Goal: Task Accomplishment & Management: Use online tool/utility

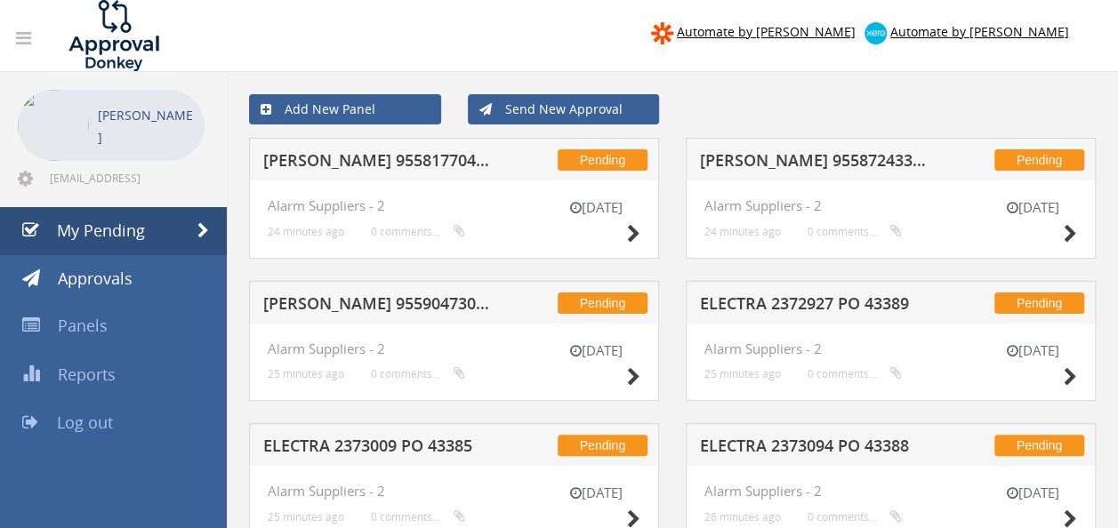
click at [347, 160] on h5 "[PERSON_NAME] 955817704 PO 43275" at bounding box center [377, 163] width 229 height 22
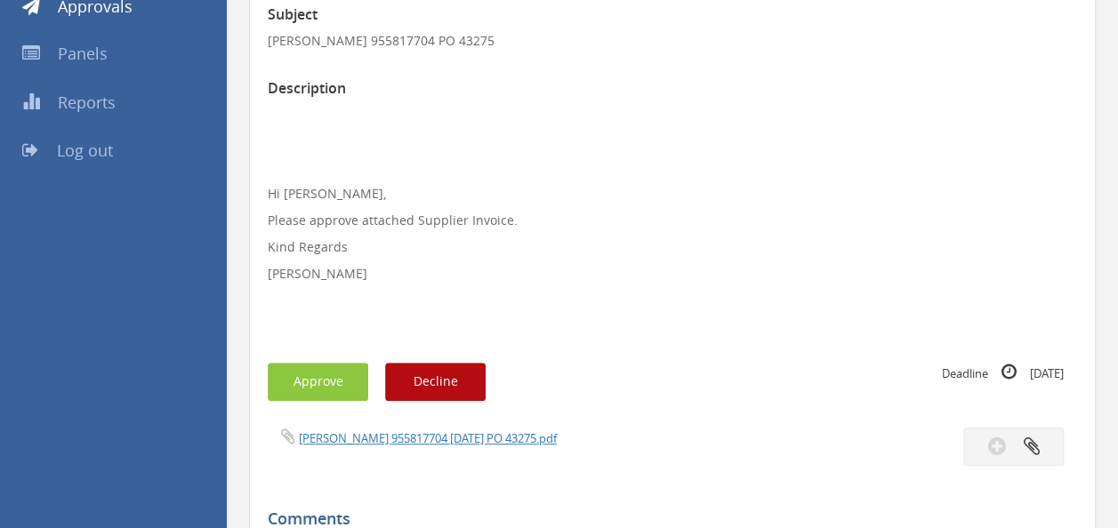
scroll to position [534, 0]
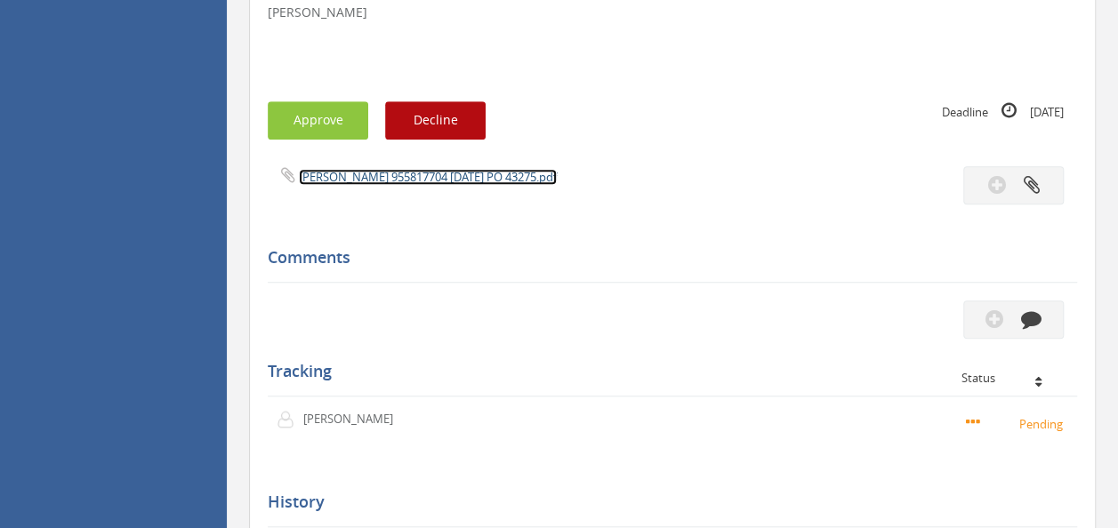
click at [407, 171] on link "[PERSON_NAME] 955817704 [DATE] PO 43275.pdf" at bounding box center [428, 177] width 258 height 16
click at [310, 120] on button "Approve" at bounding box center [318, 120] width 101 height 38
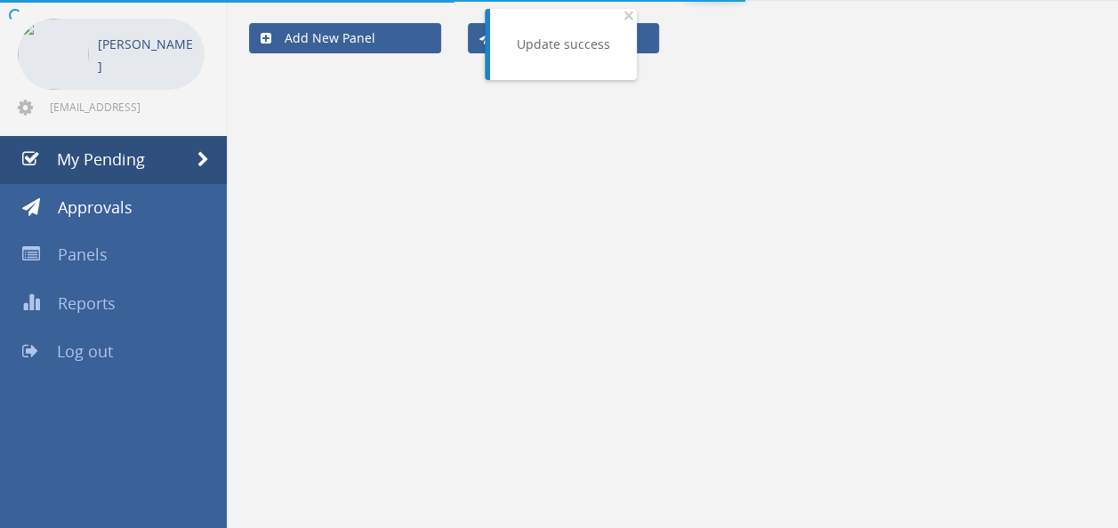
scroll to position [534, 0]
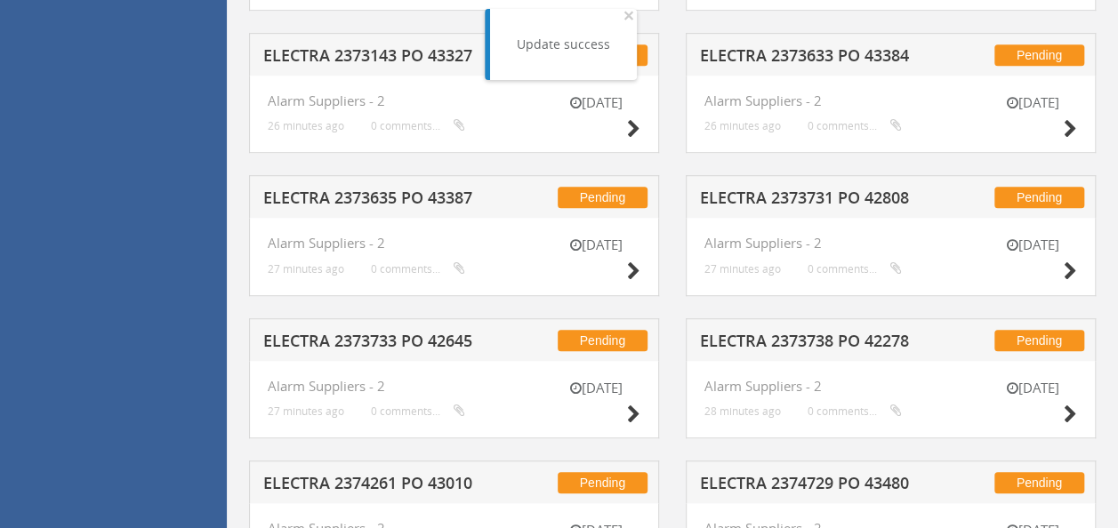
click at [382, 189] on h5 "ELECTRA 2373635 PO 43387" at bounding box center [377, 200] width 229 height 22
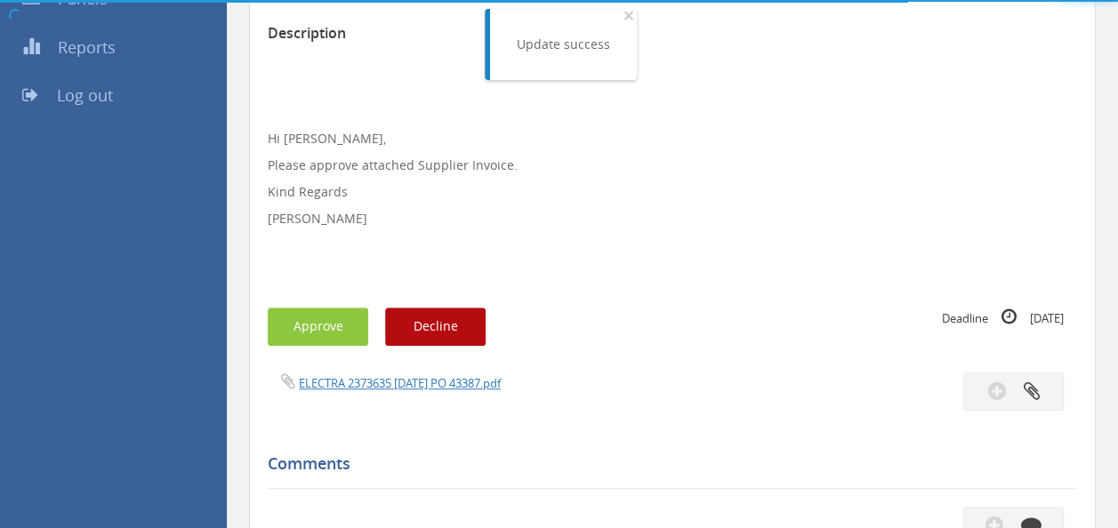
scroll to position [534, 0]
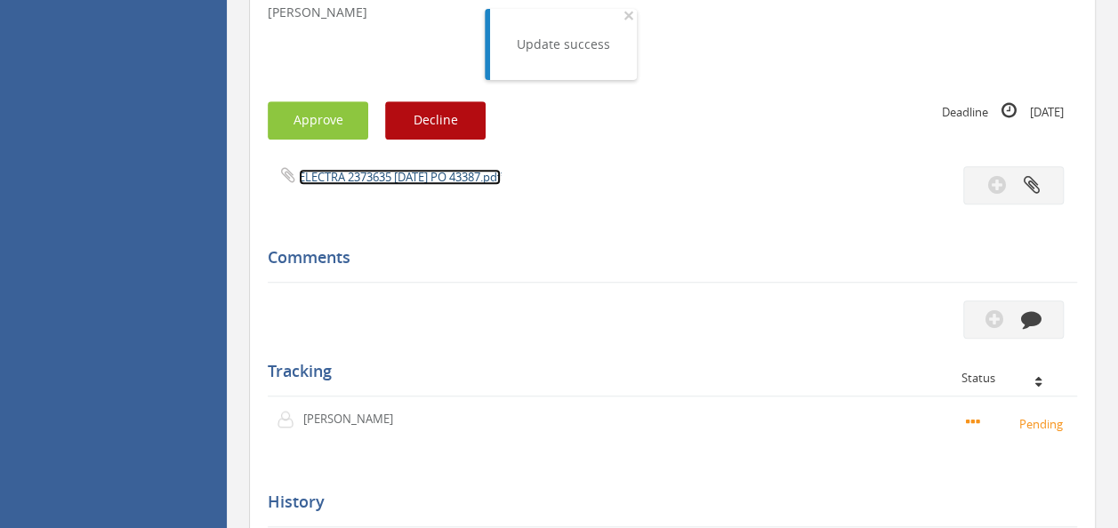
click at [402, 178] on link "ELECTRA 2373635 [DATE] PO 43387.pdf" at bounding box center [400, 177] width 202 height 16
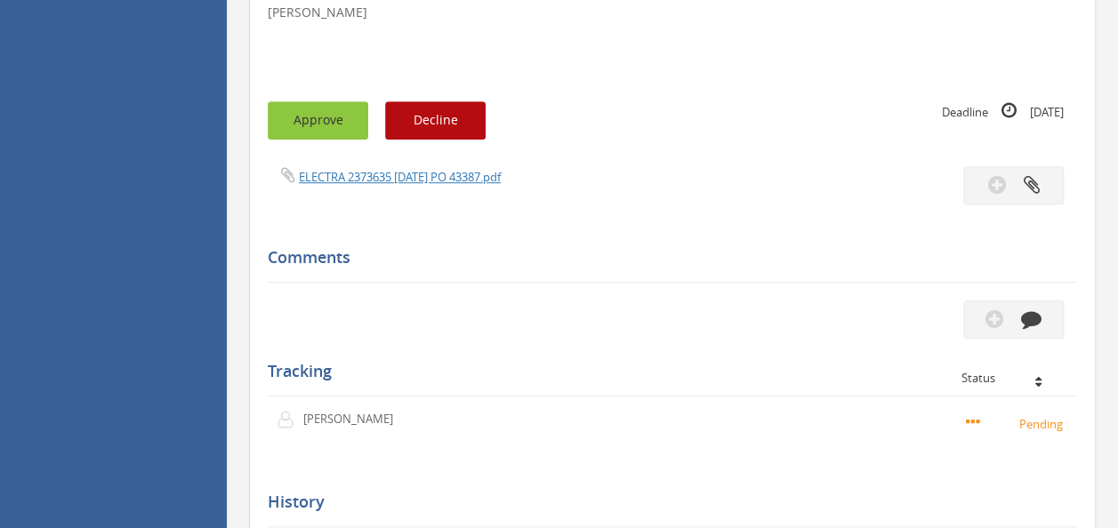
click at [333, 108] on button "Approve" at bounding box center [318, 120] width 101 height 38
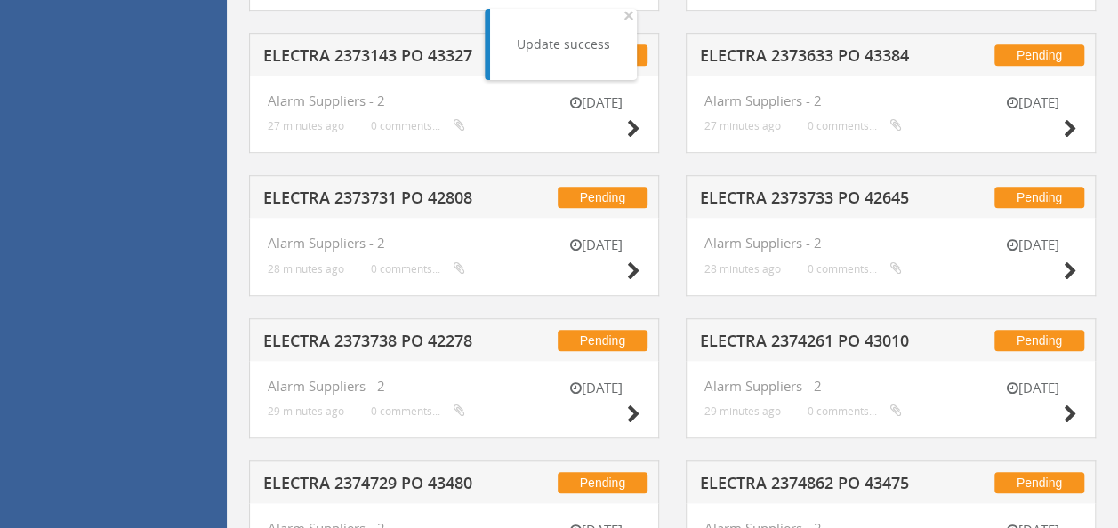
click at [393, 203] on h5 "ELECTRA 2373731 PO 42808" at bounding box center [377, 200] width 229 height 22
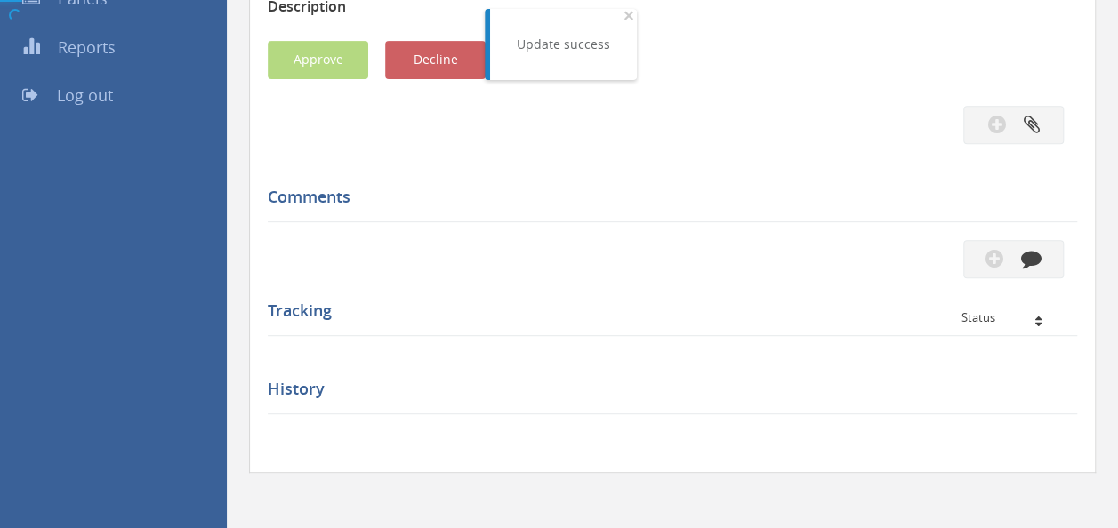
scroll to position [534, 0]
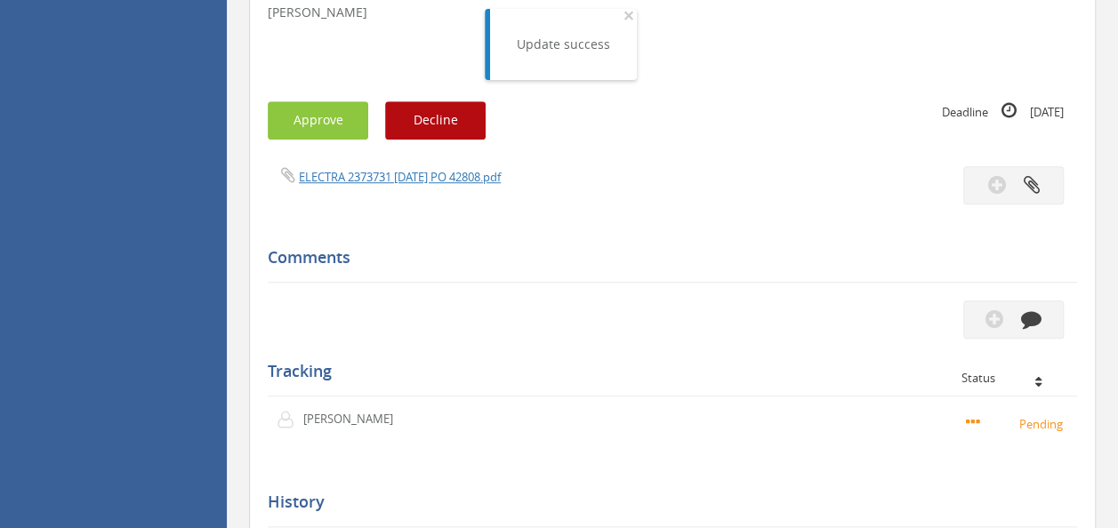
click at [443, 166] on div "ELECTRA 2373731 [DATE] PO 42808.pdf" at bounding box center [463, 176] width 418 height 20
click at [427, 181] on link "ELECTRA 2373731 [DATE] PO 42808.pdf" at bounding box center [400, 177] width 202 height 16
click at [331, 121] on button "Approve" at bounding box center [318, 120] width 101 height 38
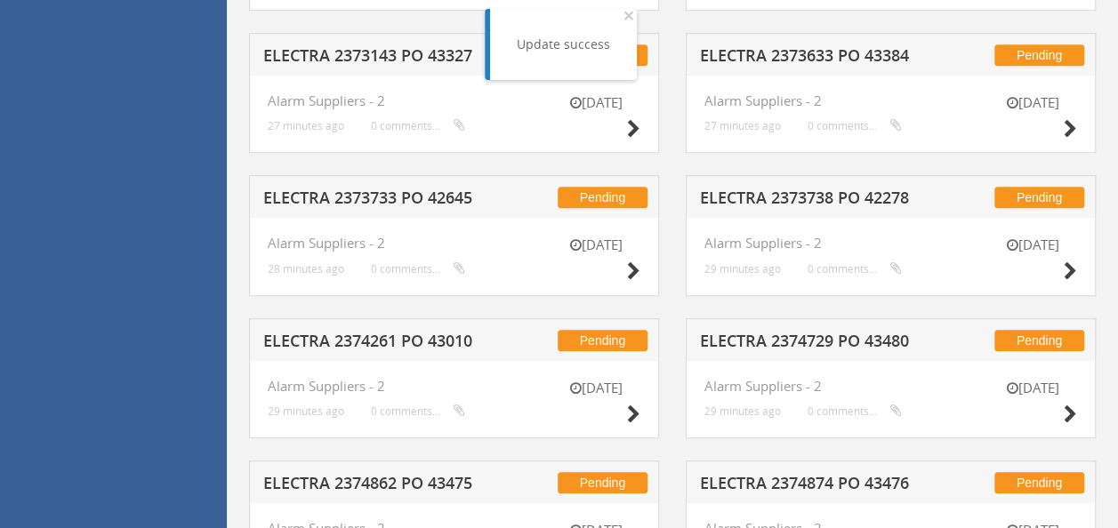
click at [383, 345] on h5 "ELECTRA 2374261 PO 43010" at bounding box center [377, 344] width 229 height 22
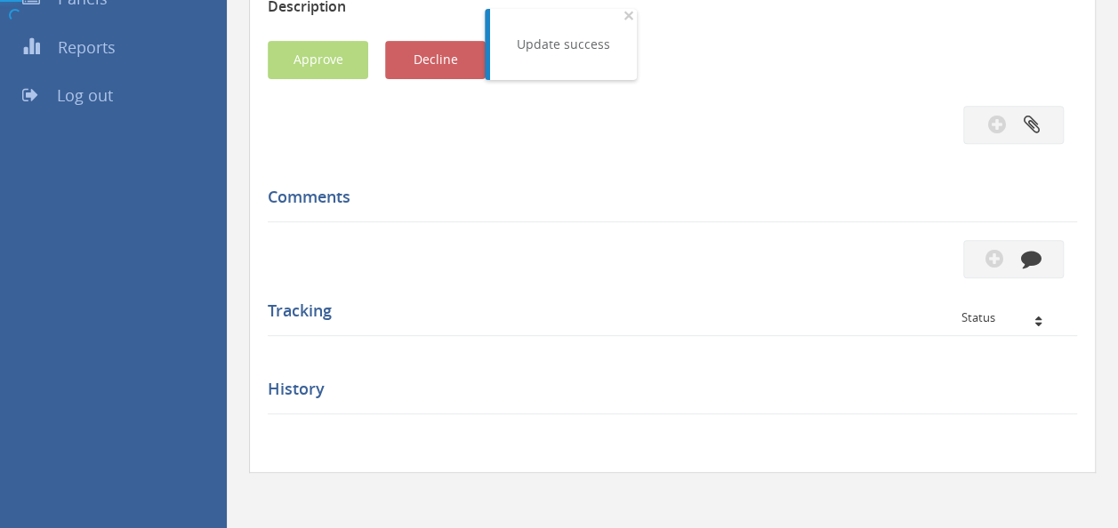
scroll to position [534, 0]
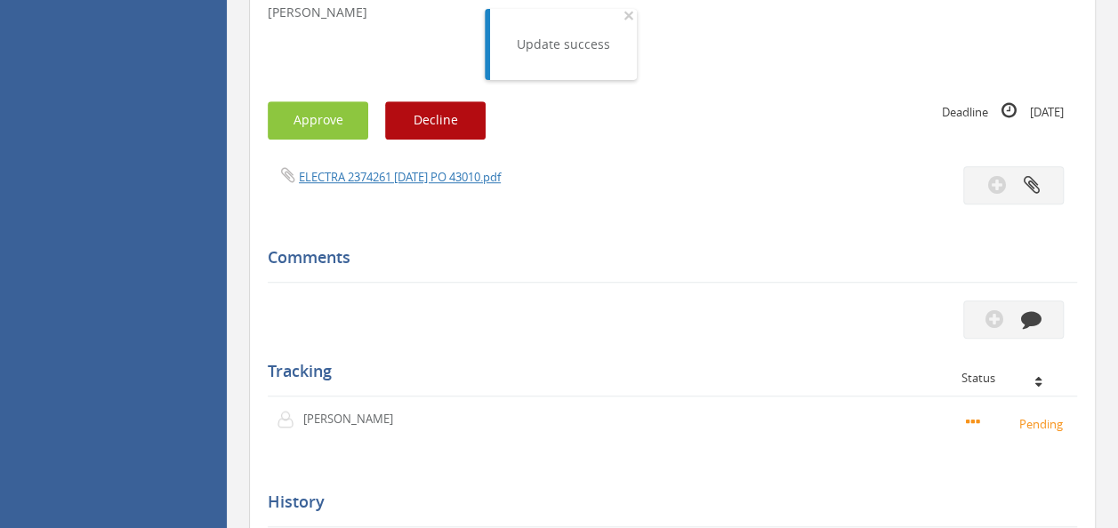
click at [423, 166] on div "ELECTRA 2374261 [DATE] PO 43010.pdf" at bounding box center [463, 176] width 418 height 20
click at [411, 173] on link "ELECTRA 2374261 [DATE] PO 43010.pdf" at bounding box center [400, 177] width 202 height 16
click at [315, 105] on button "Approve" at bounding box center [318, 120] width 101 height 38
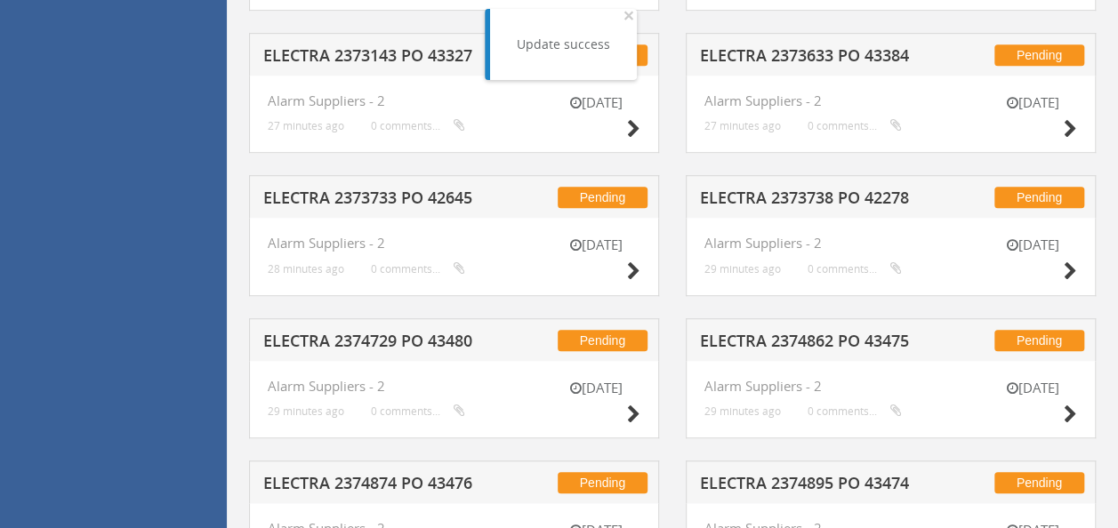
click at [406, 195] on h5 "ELECTRA 2373733 PO 42645" at bounding box center [377, 200] width 229 height 22
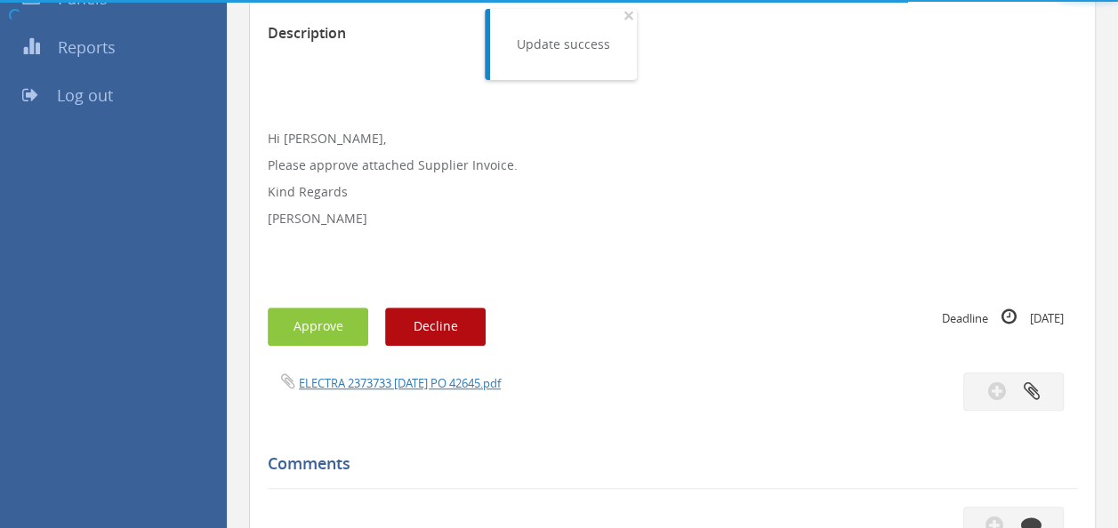
scroll to position [534, 0]
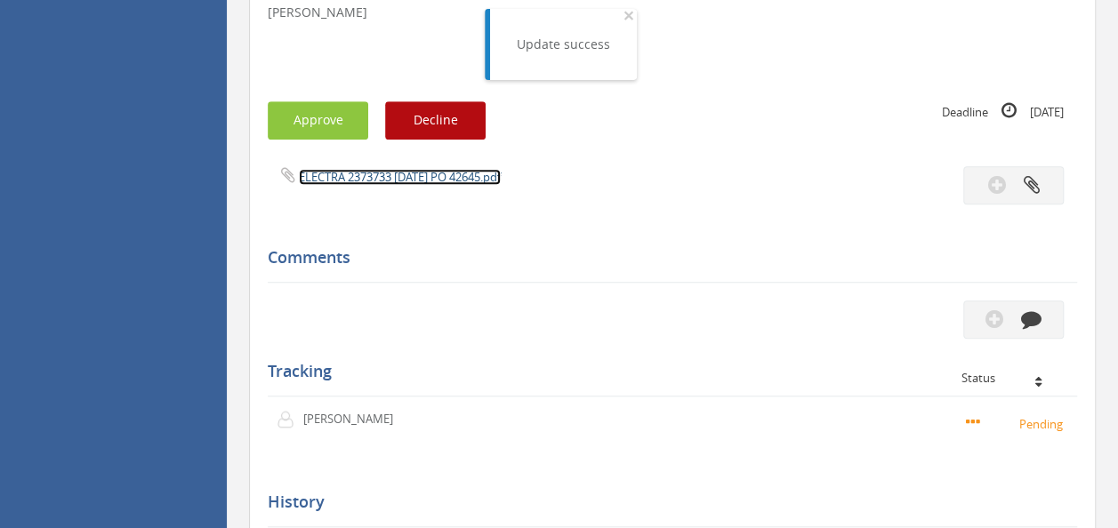
click at [407, 178] on link "ELECTRA 2373733 [DATE] PO 42645.pdf" at bounding box center [400, 177] width 202 height 16
click at [336, 115] on button "Approve" at bounding box center [318, 120] width 101 height 38
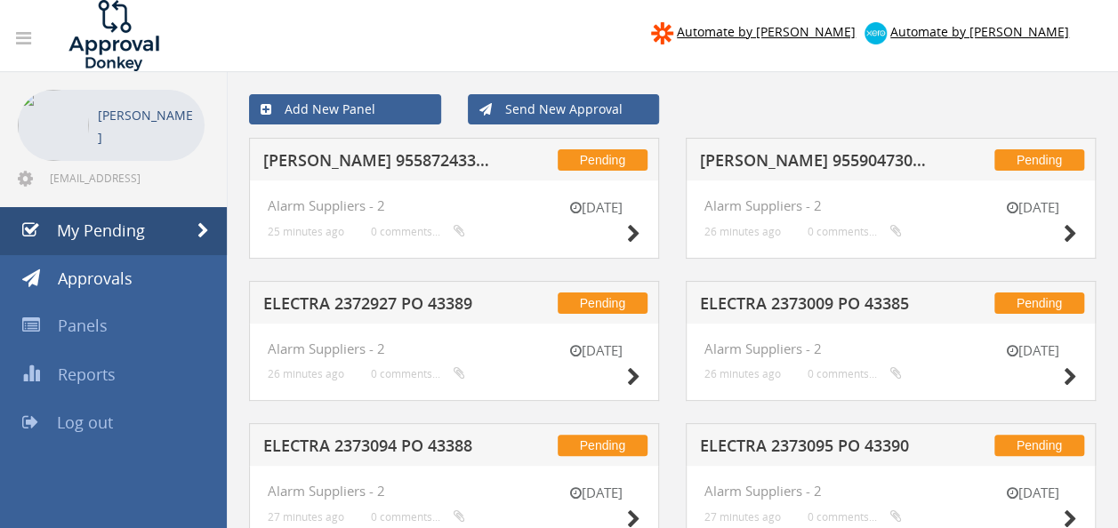
click at [421, 160] on h5 "[PERSON_NAME] 955872433 PO 43461" at bounding box center [377, 163] width 229 height 22
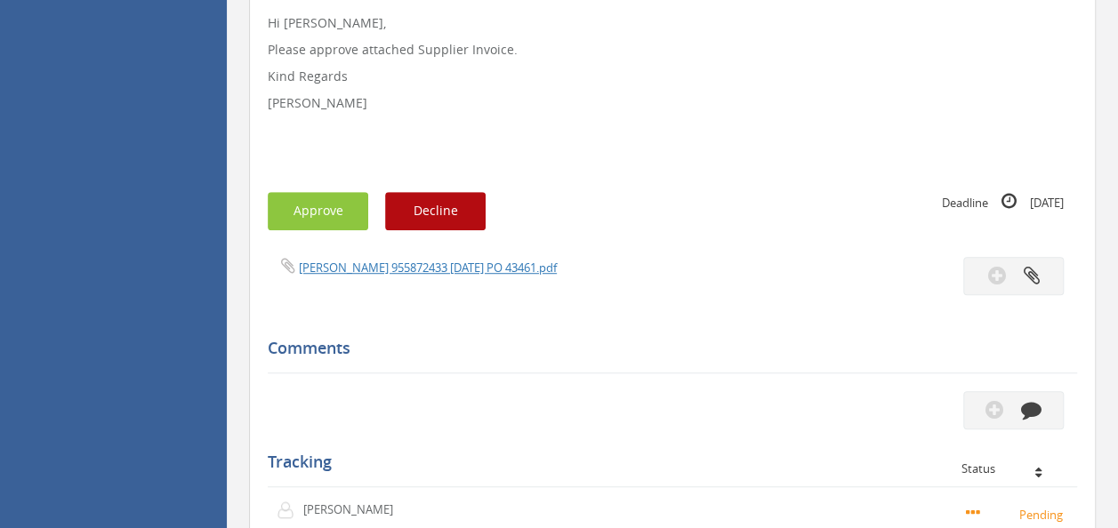
scroll to position [445, 0]
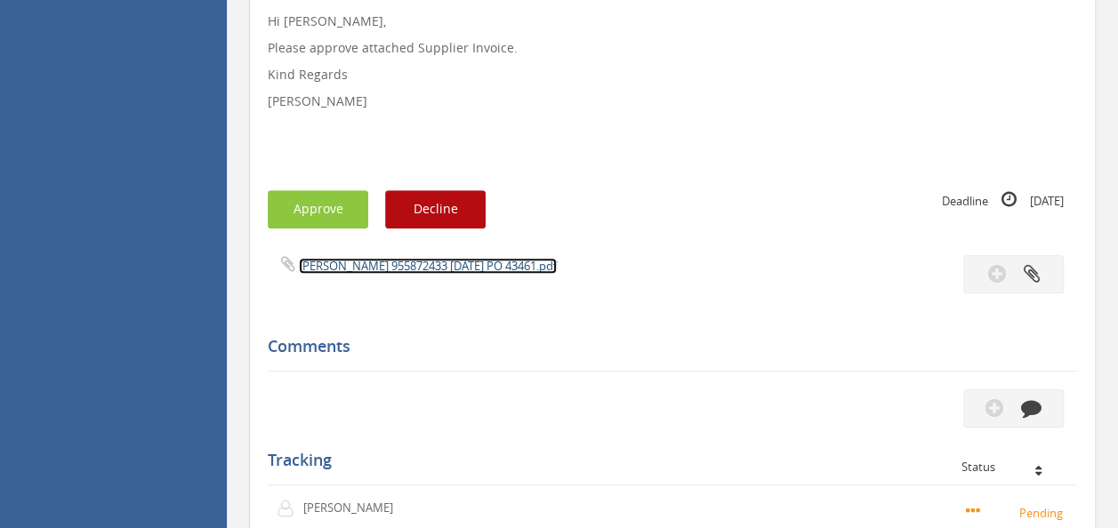
click at [384, 261] on link "[PERSON_NAME] 955872433 [DATE] PO 43461.pdf" at bounding box center [428, 266] width 258 height 16
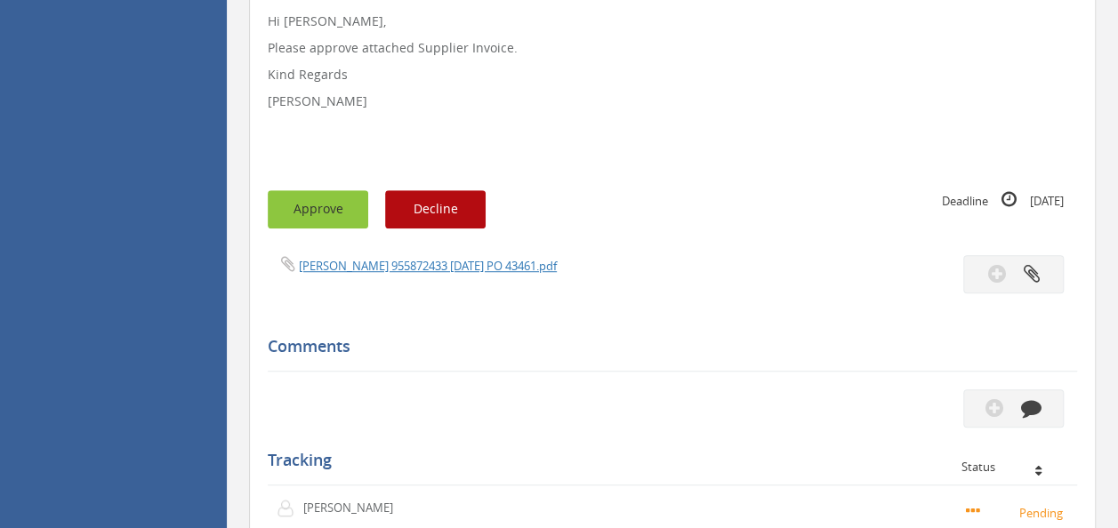
click at [323, 214] on button "Approve" at bounding box center [318, 209] width 101 height 38
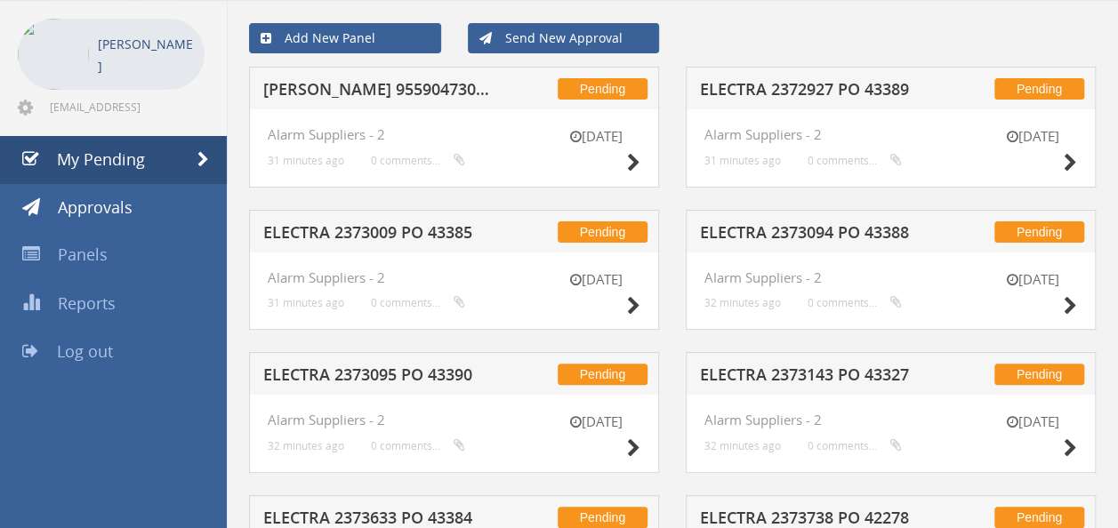
scroll to position [445, 0]
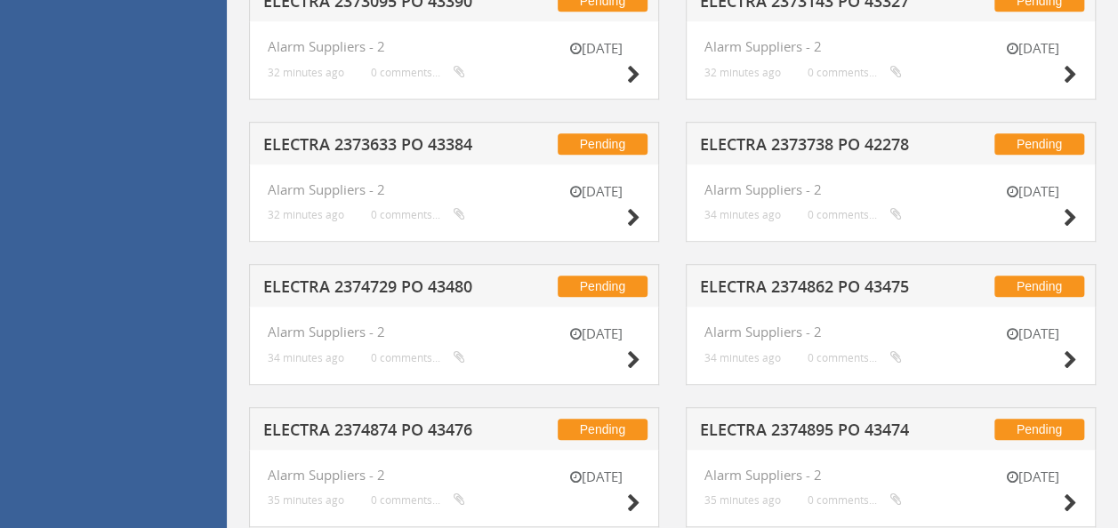
click at [381, 294] on h5 "ELECTRA 2374729 PO 43480" at bounding box center [377, 289] width 229 height 22
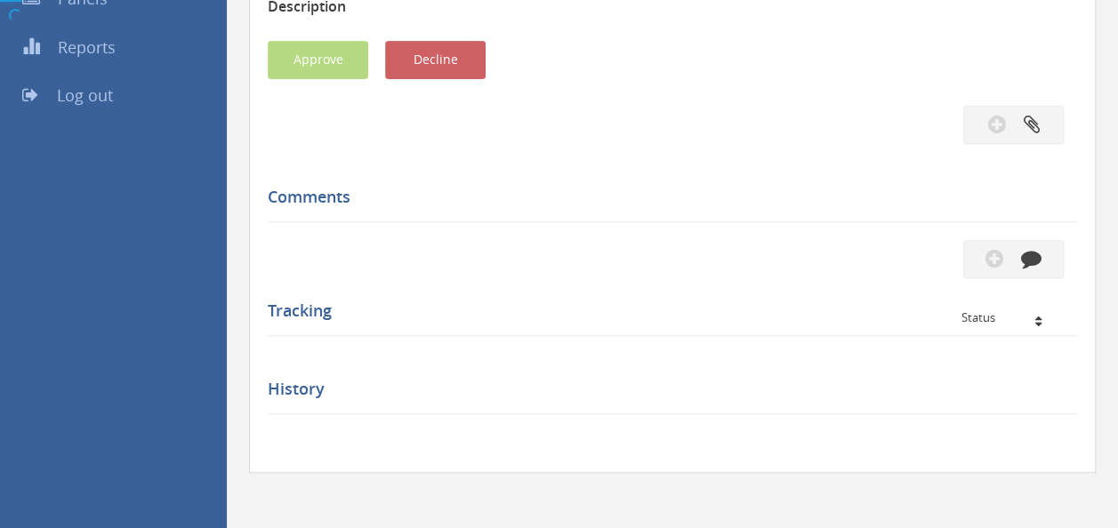
scroll to position [445, 0]
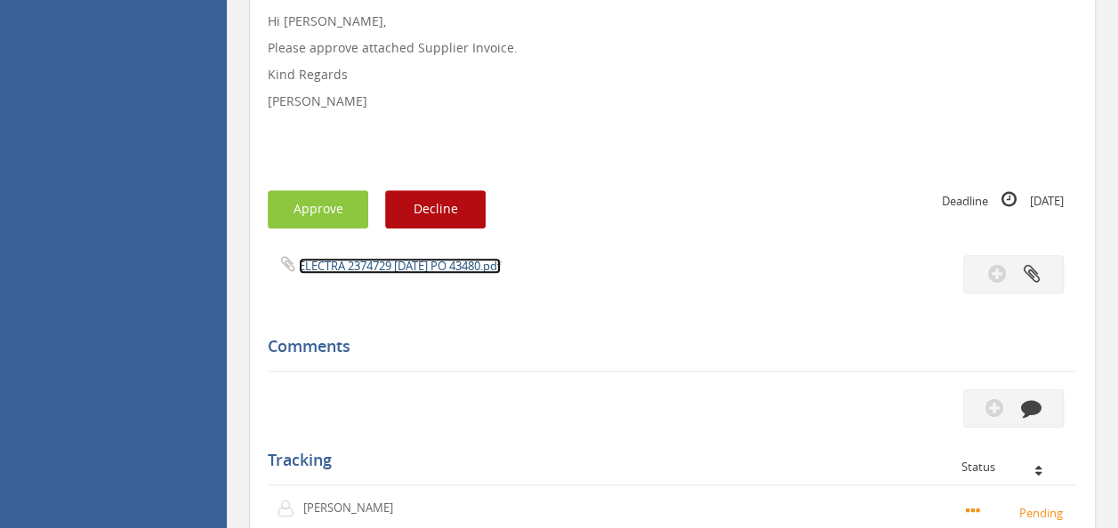
click at [410, 258] on link "ELECTRA 2374729 [DATE] PO 43480.pdf" at bounding box center [400, 266] width 202 height 16
click at [340, 191] on button "Approve" at bounding box center [318, 209] width 101 height 38
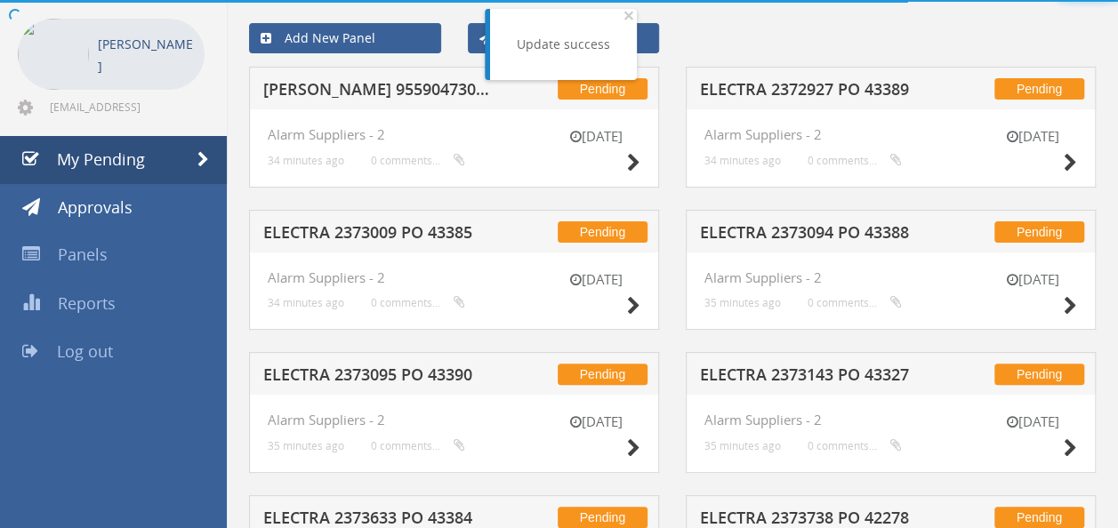
scroll to position [445, 0]
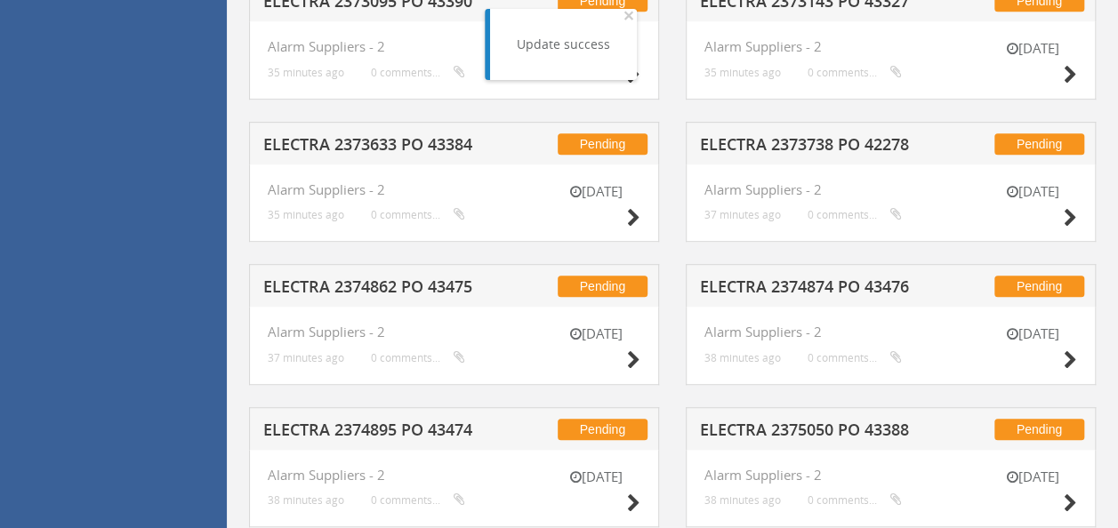
click at [375, 288] on h5 "ELECTRA 2374862 PO 43475" at bounding box center [377, 289] width 229 height 22
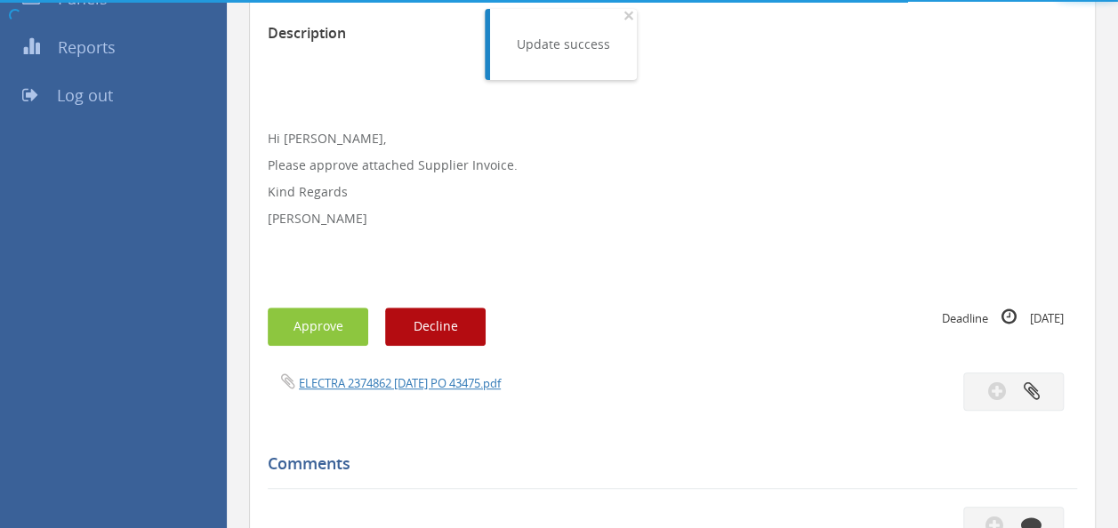
scroll to position [445, 0]
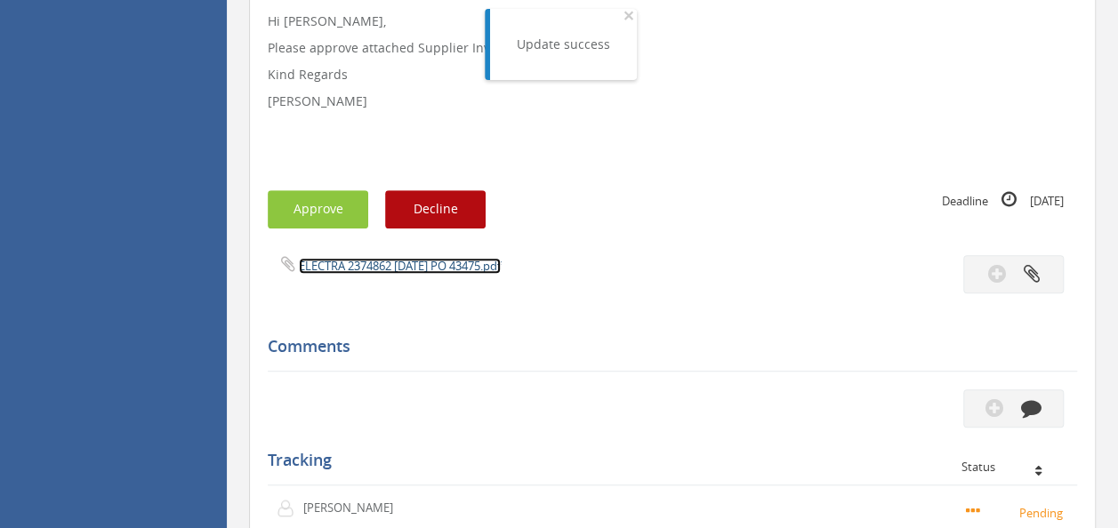
click at [411, 259] on link "ELECTRA 2374862 [DATE] PO 43475.pdf" at bounding box center [400, 266] width 202 height 16
click at [313, 200] on button "Approve" at bounding box center [318, 209] width 101 height 38
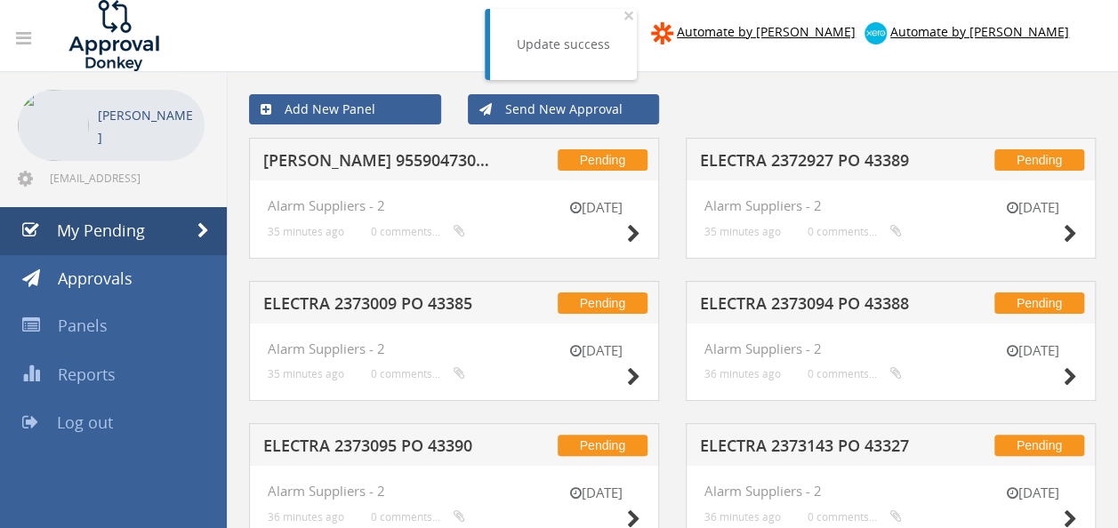
click at [809, 155] on h5 "ELECTRA 2372927 PO 43389" at bounding box center [814, 163] width 229 height 22
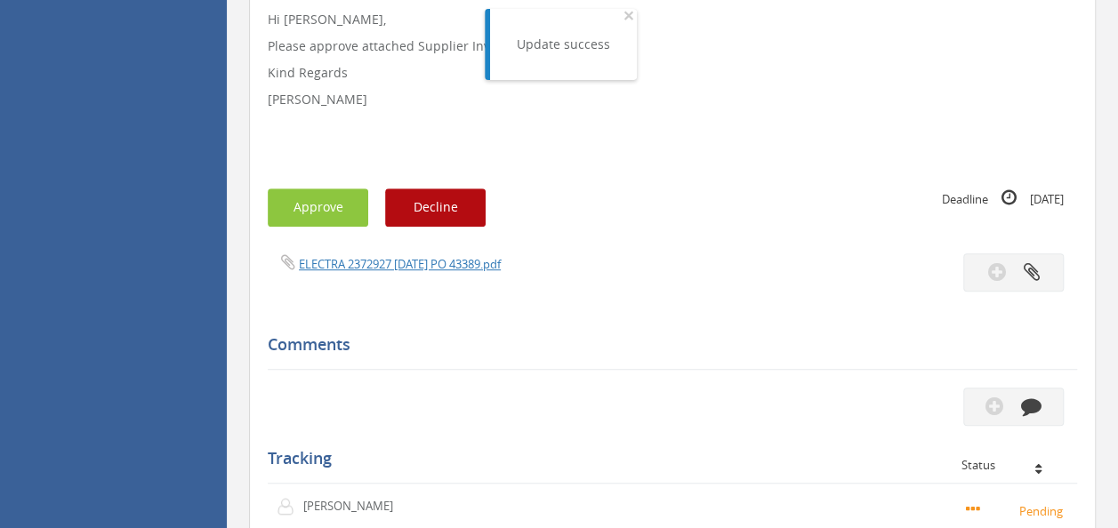
scroll to position [534, 0]
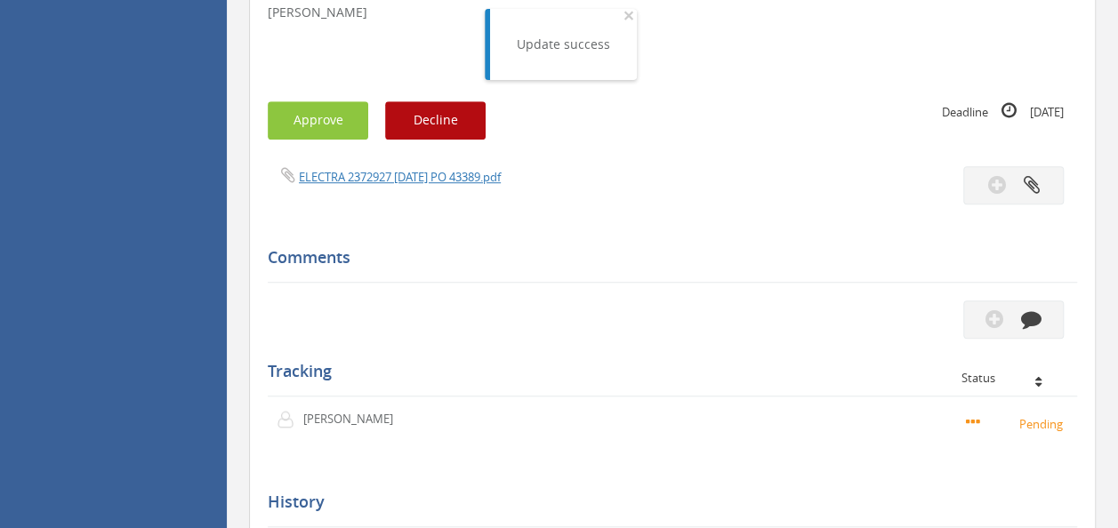
click at [415, 168] on span "ELECTRA 2372927 [DATE] PO 43389.pdf" at bounding box center [384, 176] width 233 height 17
click at [411, 173] on link "ELECTRA 2372927 [DATE] PO 43389.pdf" at bounding box center [400, 177] width 202 height 16
click at [326, 132] on button "Approve" at bounding box center [318, 120] width 101 height 38
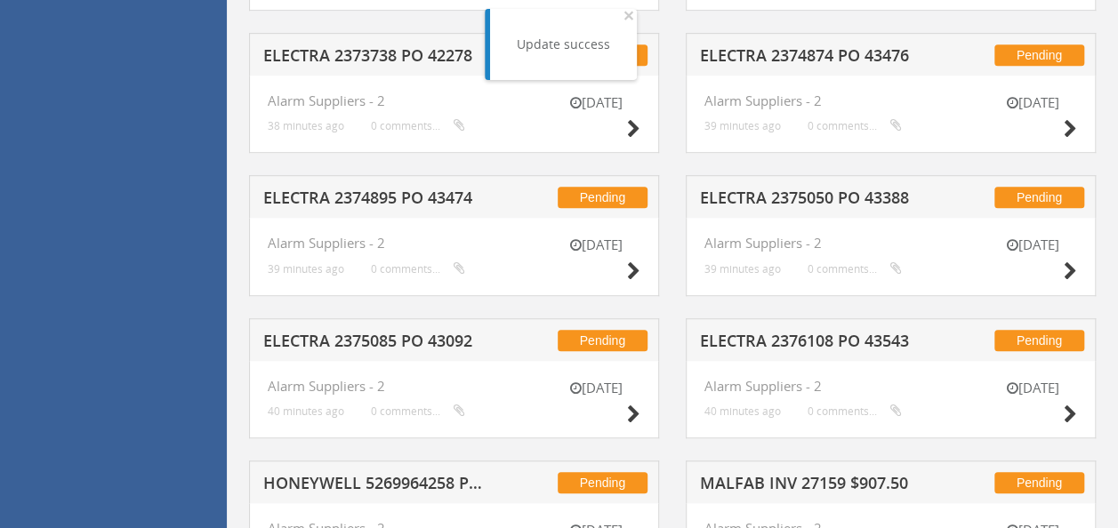
click at [343, 197] on h5 "ELECTRA 2374895 PO 43474" at bounding box center [377, 200] width 229 height 22
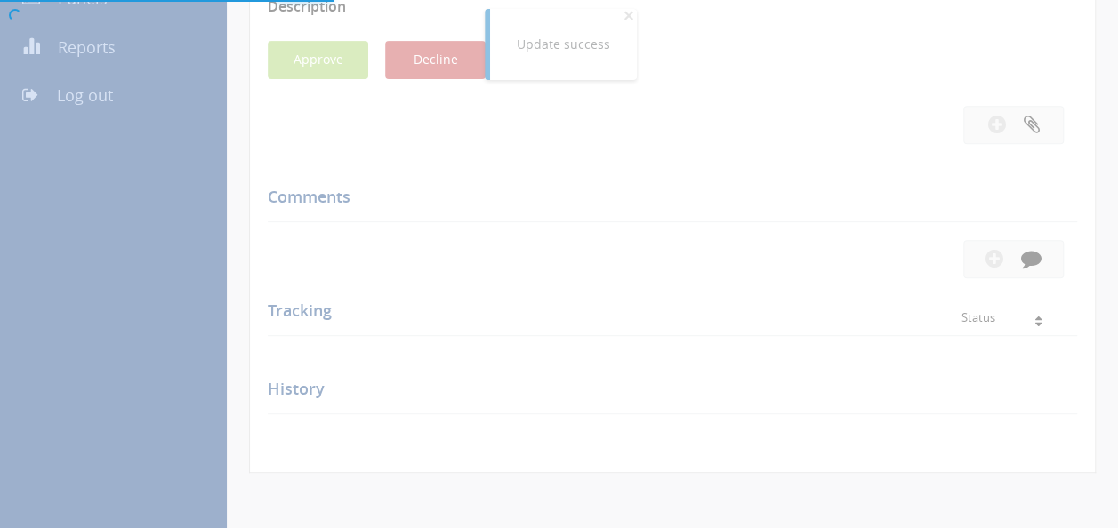
scroll to position [534, 0]
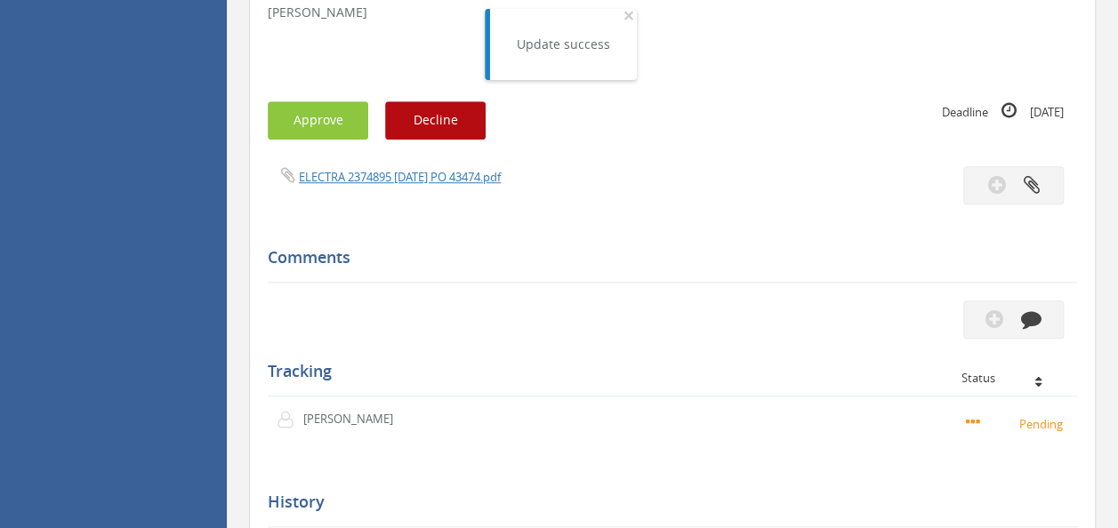
click at [407, 167] on div "ELECTRA 2374895 [DATE] PO 43474.pdf" at bounding box center [463, 176] width 418 height 20
click at [403, 174] on link "ELECTRA 2374895 [DATE] PO 43474.pdf" at bounding box center [400, 177] width 202 height 16
click at [326, 115] on button "Approve" at bounding box center [318, 120] width 101 height 38
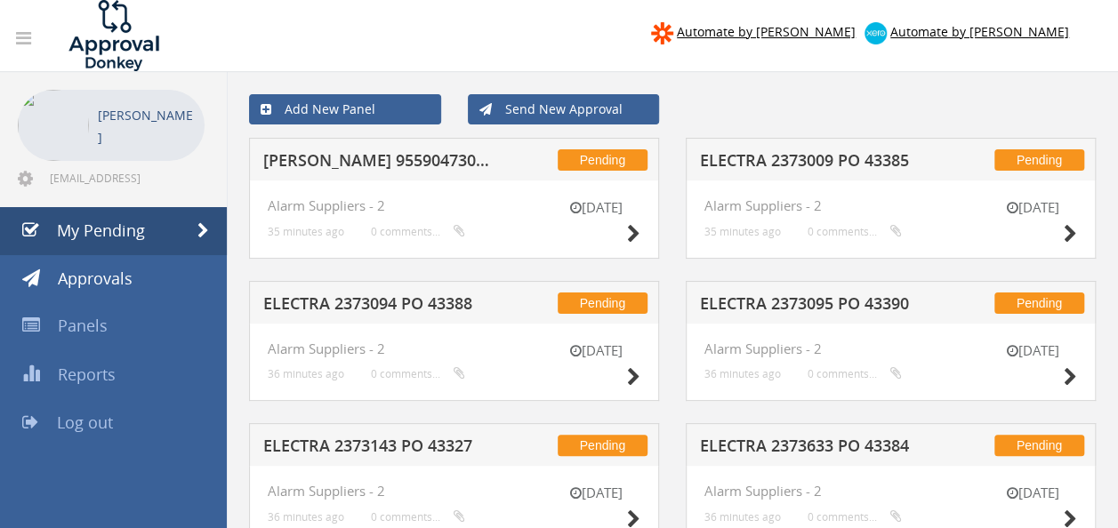
click at [822, 156] on h5 "ELECTRA 2373009 PO 43385" at bounding box center [814, 163] width 229 height 22
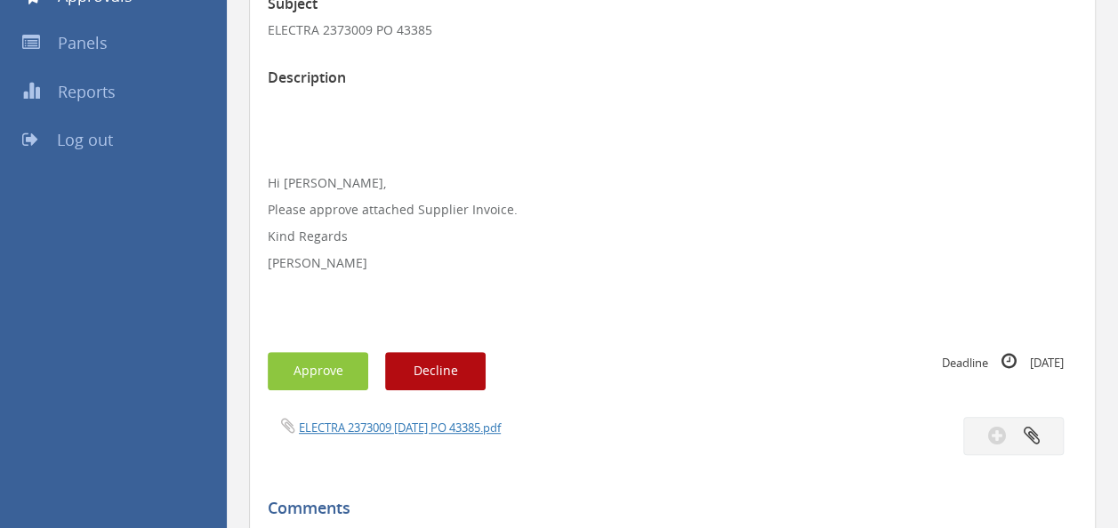
scroll to position [356, 0]
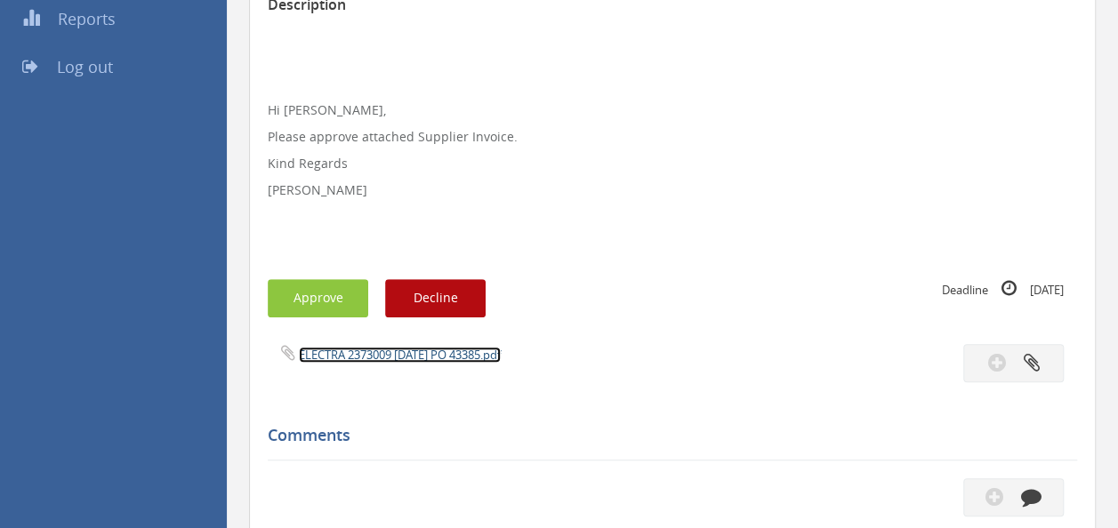
click at [397, 358] on link "ELECTRA 2373009 [DATE] PO 43385.pdf" at bounding box center [400, 355] width 202 height 16
click at [327, 296] on button "Approve" at bounding box center [318, 298] width 101 height 38
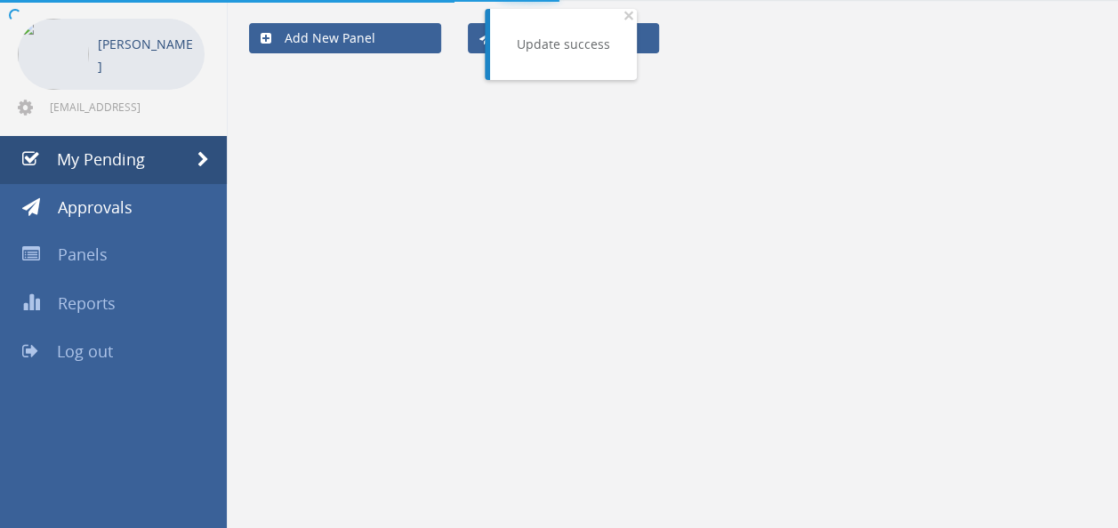
scroll to position [356, 0]
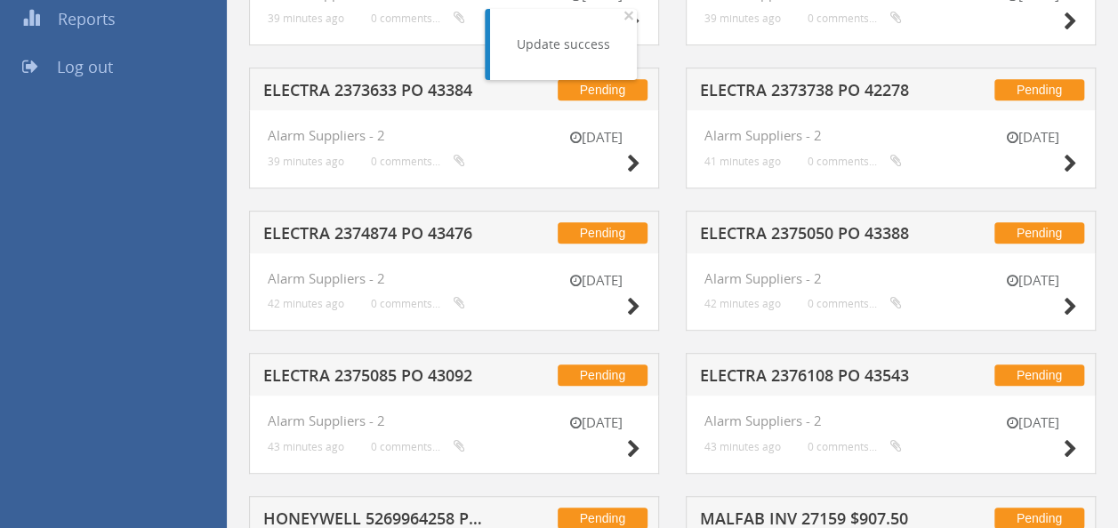
click at [463, 246] on div "Pending ELECTRA 2374874 PO 43476" at bounding box center [454, 232] width 410 height 43
click at [463, 238] on h5 "ELECTRA 2374874 PO 43476" at bounding box center [377, 236] width 229 height 22
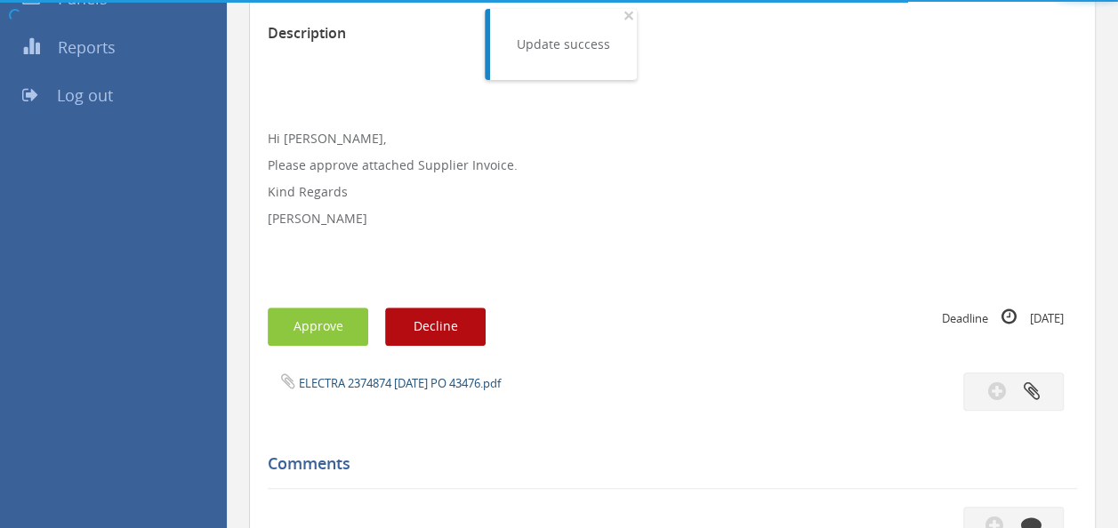
scroll to position [356, 0]
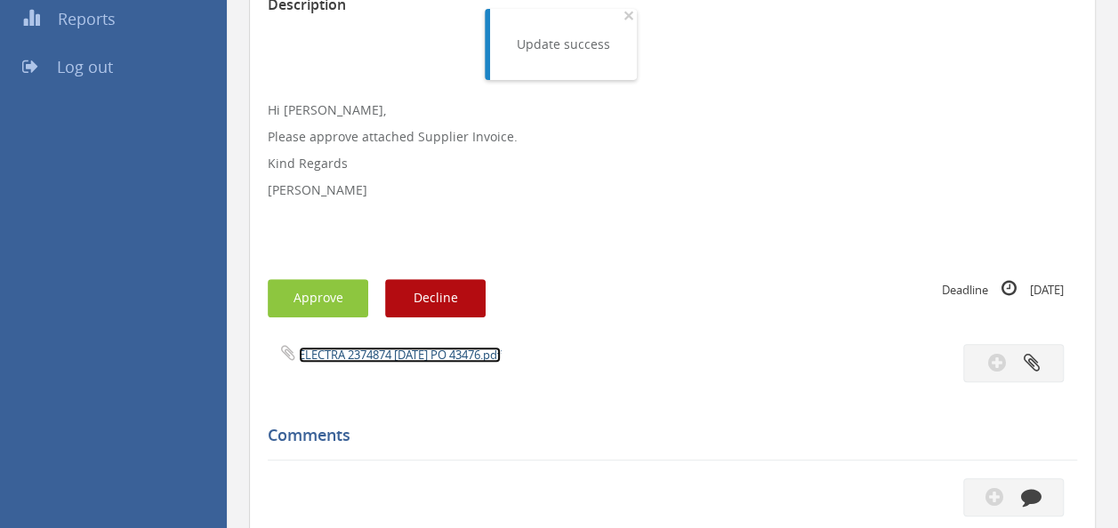
click at [411, 360] on link "ELECTRA 2374874 [DATE] PO 43476.pdf" at bounding box center [400, 355] width 202 height 16
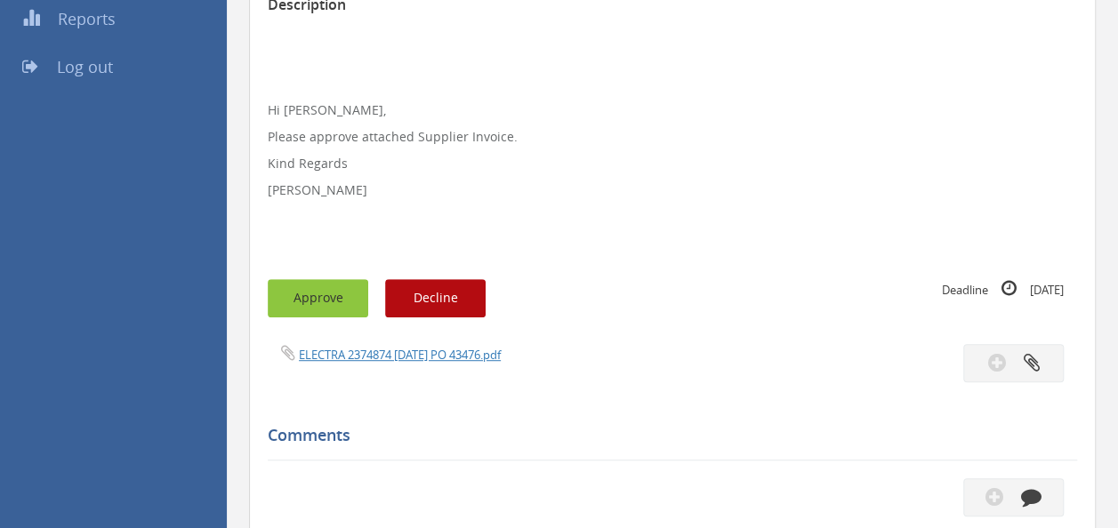
click at [323, 292] on button "Approve" at bounding box center [318, 298] width 101 height 38
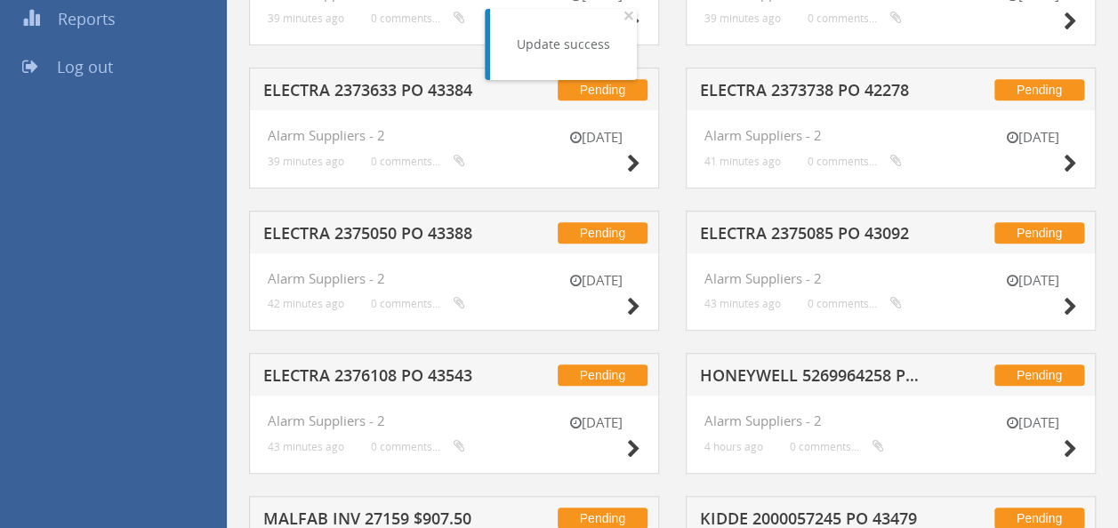
click at [401, 228] on h5 "ELECTRA 2375050 PO 43388" at bounding box center [377, 236] width 229 height 22
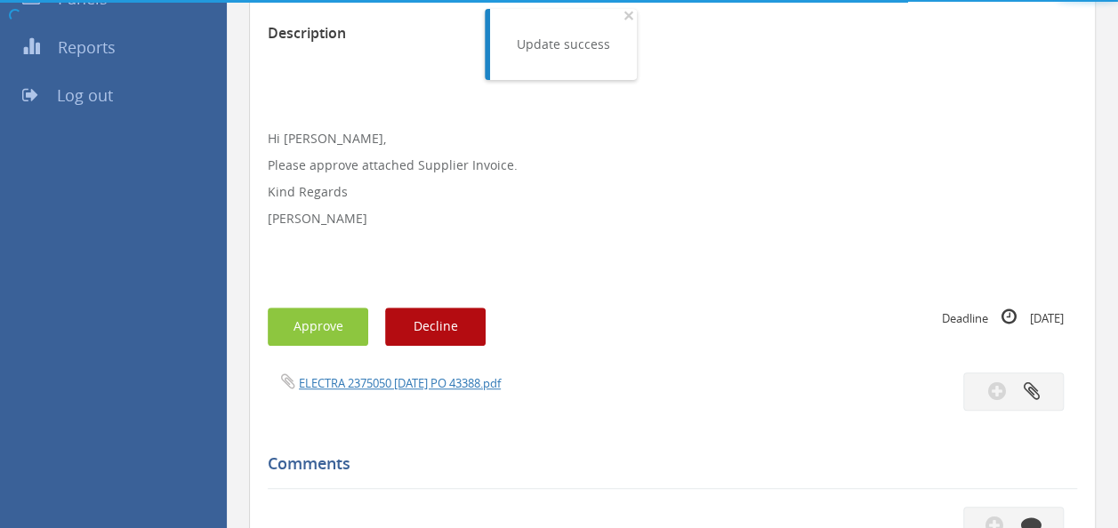
scroll to position [356, 0]
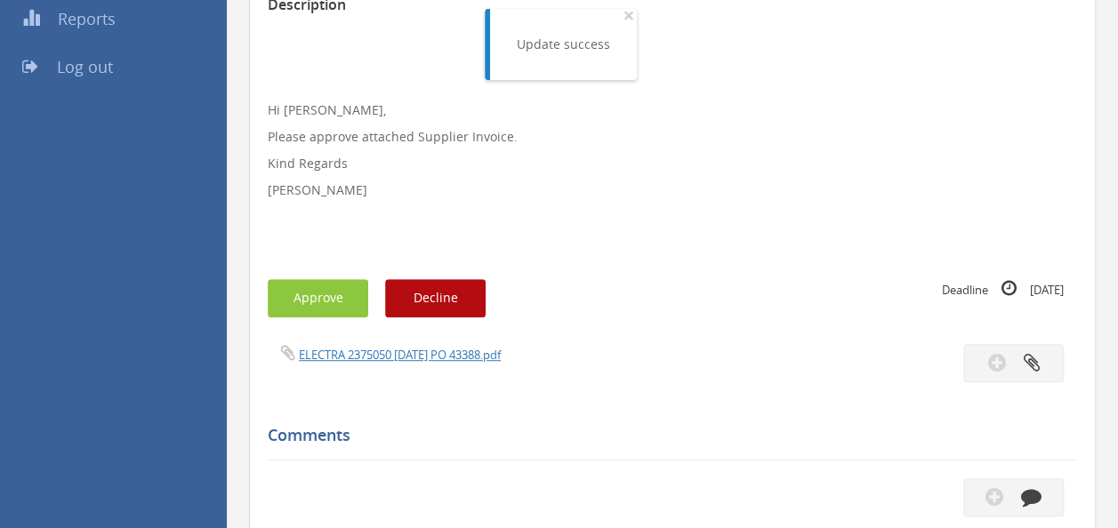
click at [407, 347] on span "ELECTRA 2375050 [DATE] PO 43388.pdf" at bounding box center [384, 354] width 233 height 17
click at [407, 348] on link "ELECTRA 2375050 [DATE] PO 43388.pdf" at bounding box center [400, 355] width 202 height 16
click at [317, 285] on button "Approve" at bounding box center [318, 298] width 101 height 38
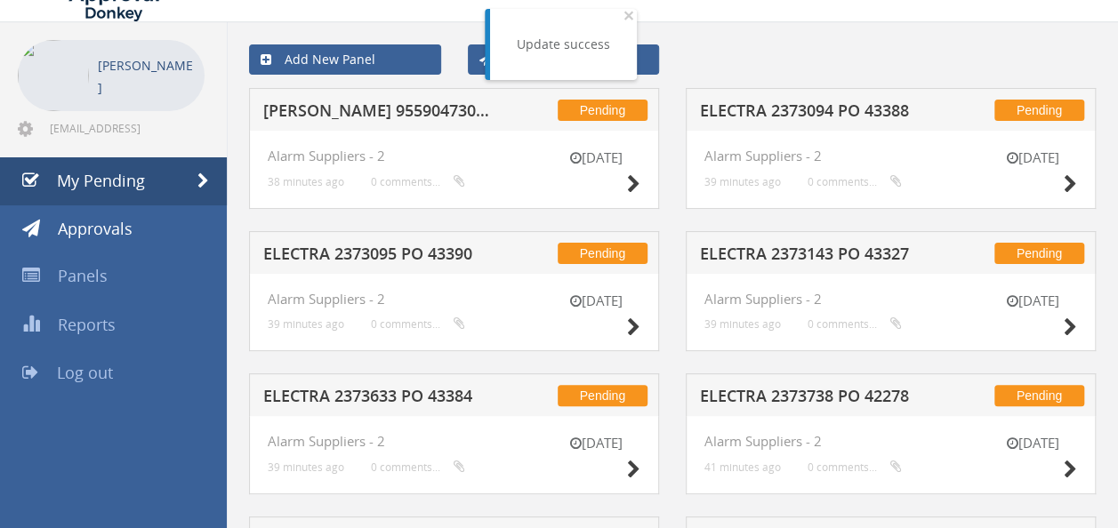
scroll to position [26, 0]
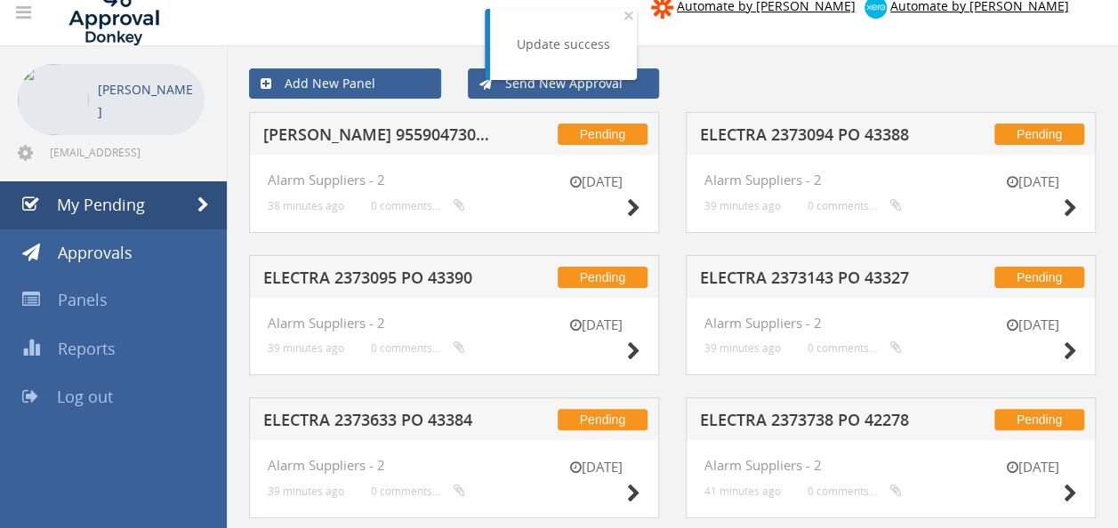
click at [761, 274] on h5 "ELECTRA 2373143 PO 43327" at bounding box center [814, 281] width 229 height 22
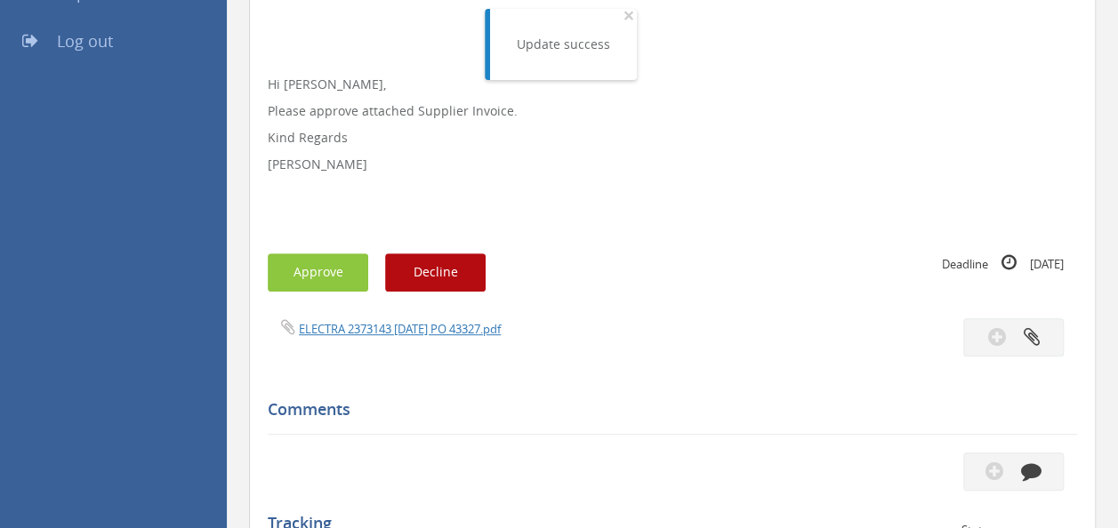
scroll to position [560, 0]
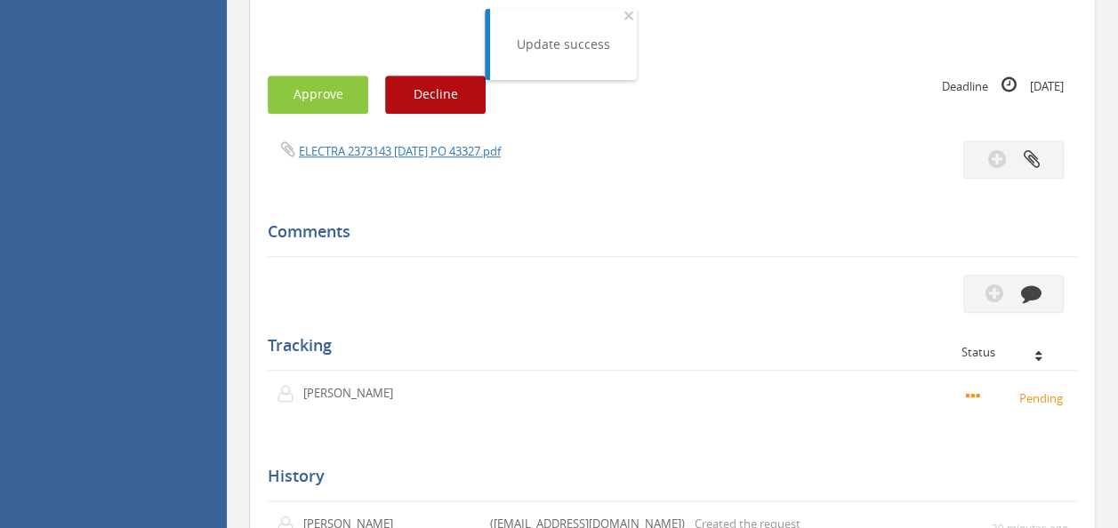
drag, startPoint x: 405, startPoint y: 133, endPoint x: 399, endPoint y: 141, distance: 9.5
click at [403, 133] on div "Subject ELECTRA 2373143 PO 43327 Description Hi [PERSON_NAME], Please approve a…" at bounding box center [672, 148] width 809 height 893
click at [391, 149] on link "ELECTRA 2373143 [DATE] PO 43327.pdf" at bounding box center [400, 151] width 202 height 16
click at [343, 102] on button "Approve" at bounding box center [318, 95] width 101 height 38
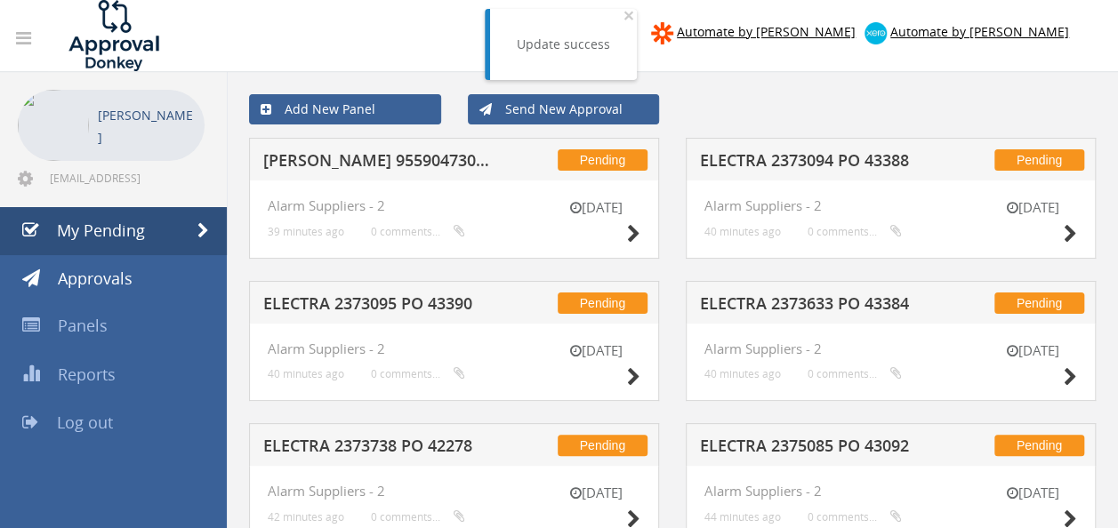
click at [848, 152] on h5 "ELECTRA 2373094 PO 43388" at bounding box center [814, 163] width 229 height 22
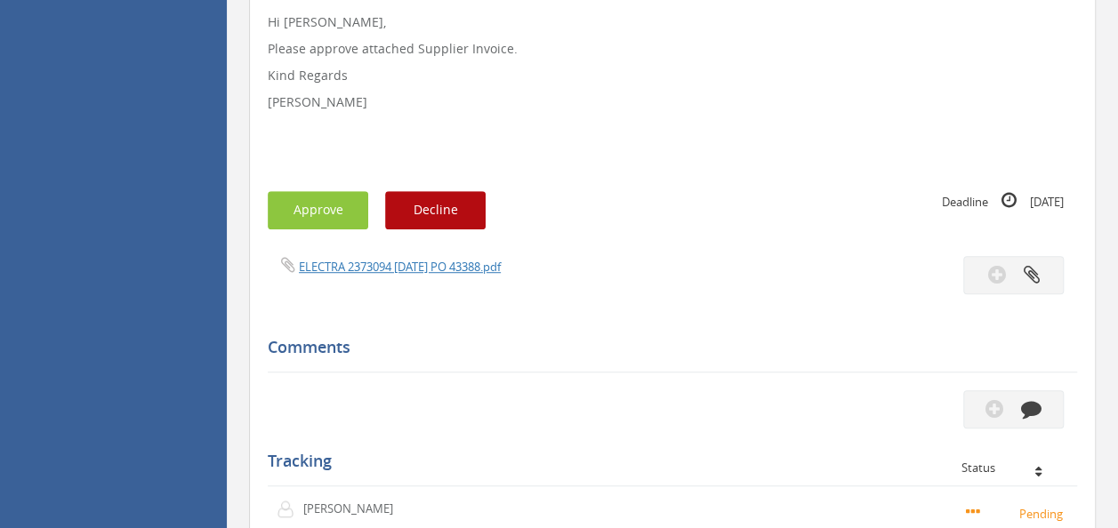
scroll to position [445, 0]
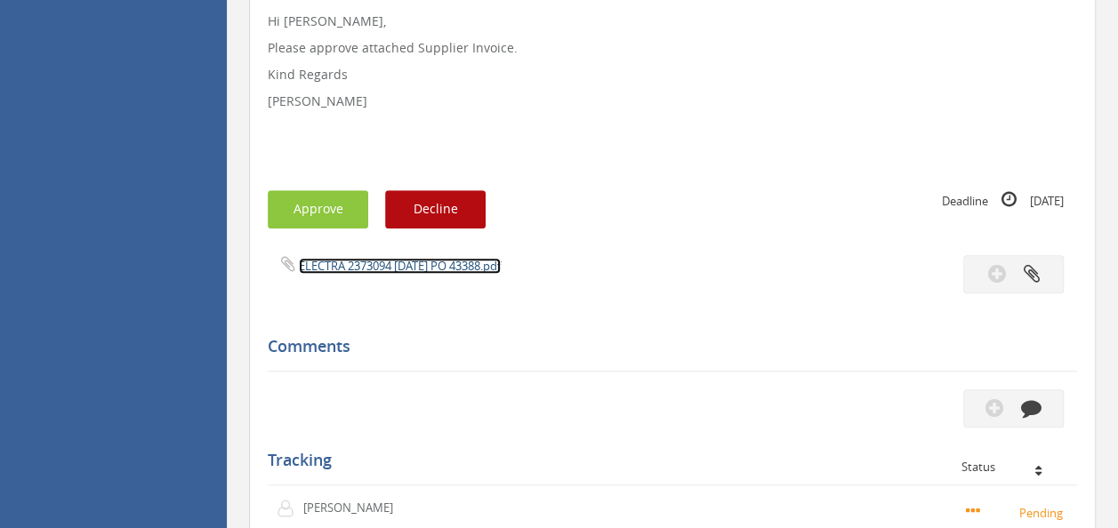
click at [404, 272] on link "ELECTRA 2373094 [DATE] PO 43388.pdf" at bounding box center [400, 266] width 202 height 16
click at [293, 206] on button "Approve" at bounding box center [318, 209] width 101 height 38
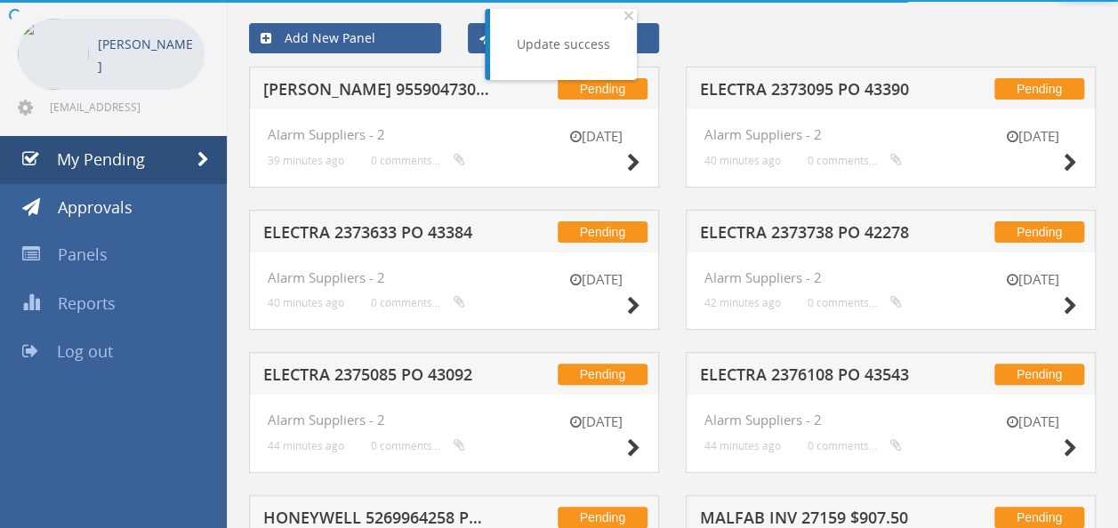
scroll to position [445, 0]
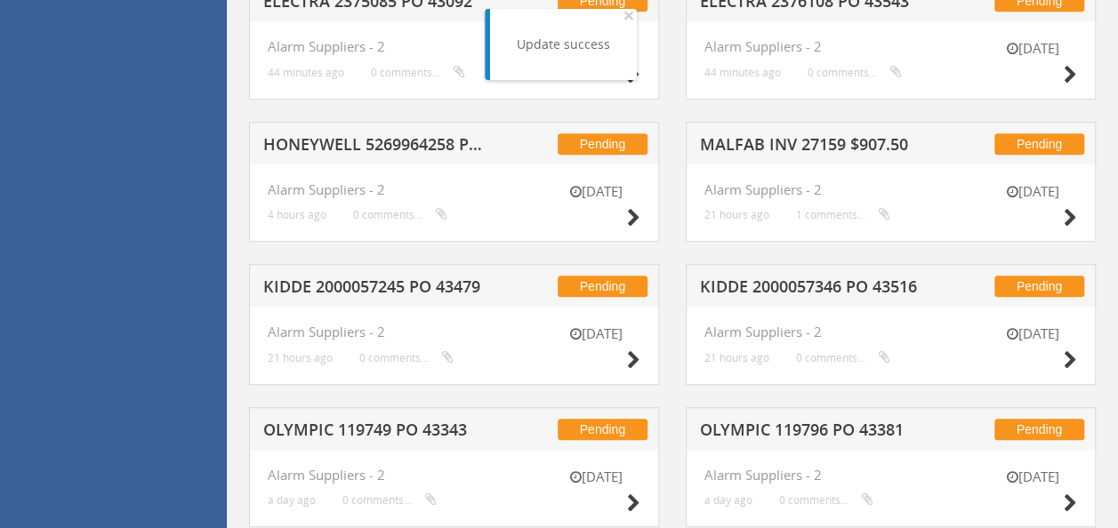
click at [794, 286] on h5 "KIDDE 2000057346 PO 43516" at bounding box center [814, 289] width 229 height 22
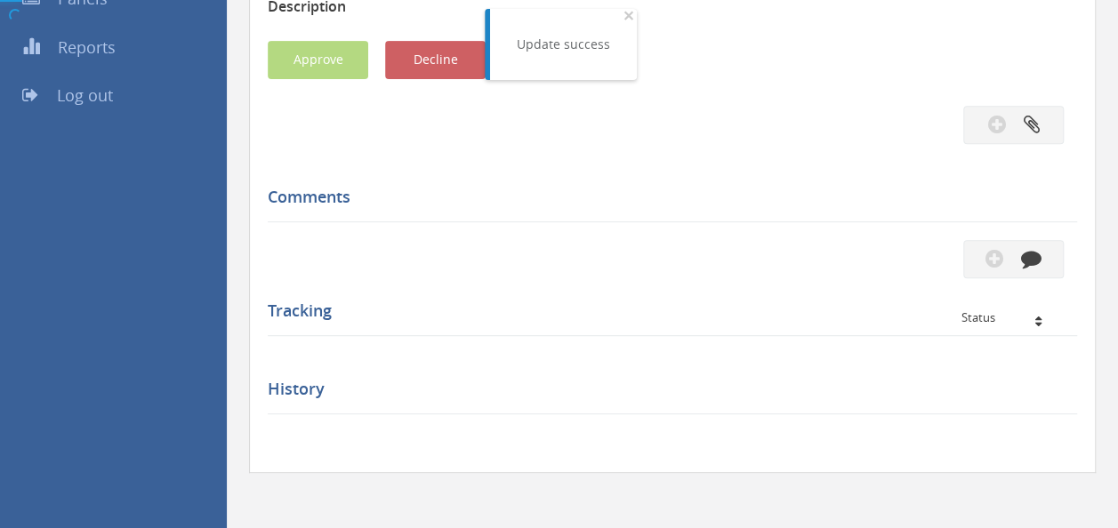
scroll to position [445, 0]
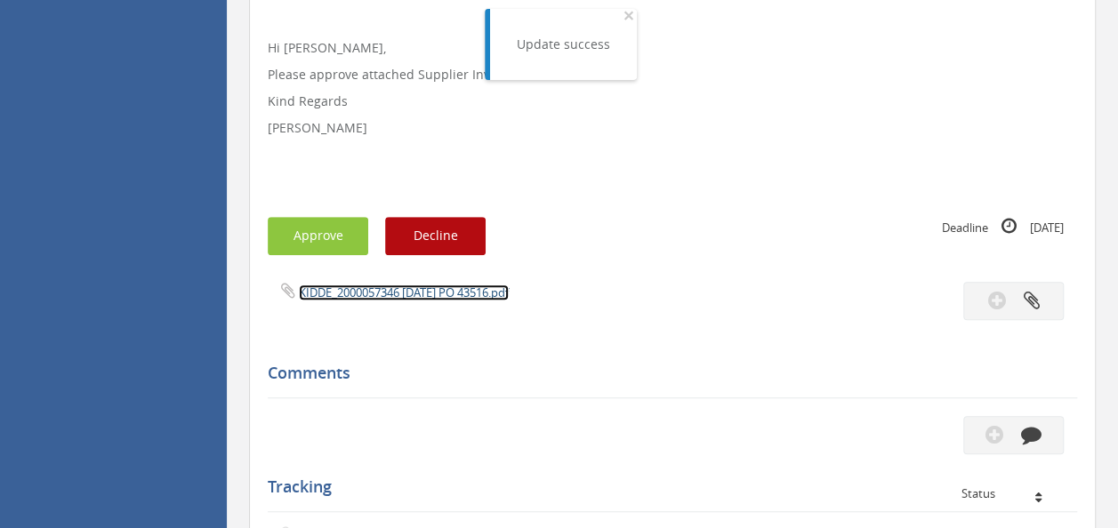
click at [406, 294] on link "KIDDE_2000057346 [DATE] PO 43516.pdf" at bounding box center [404, 293] width 210 height 16
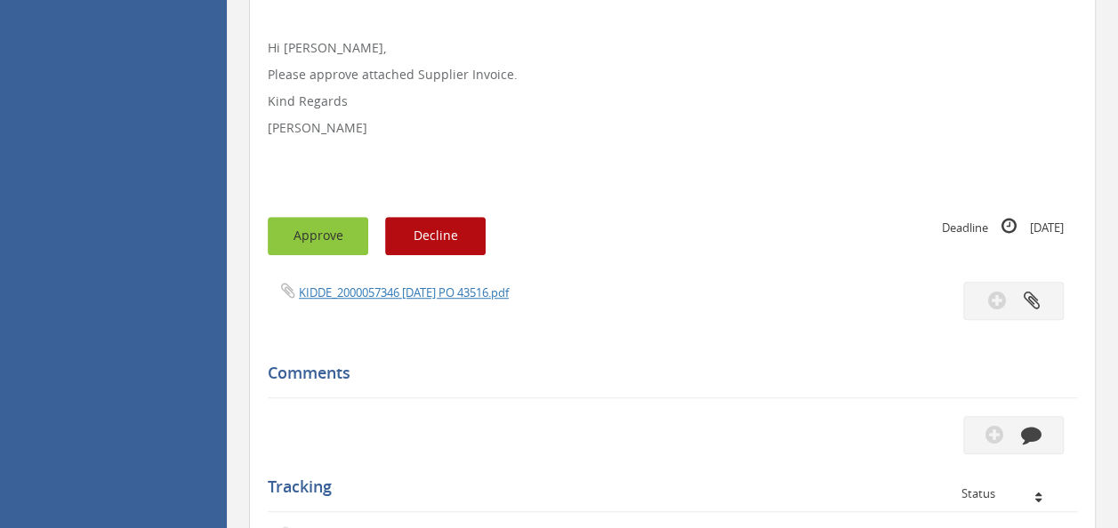
click at [350, 233] on button "Approve" at bounding box center [318, 236] width 101 height 38
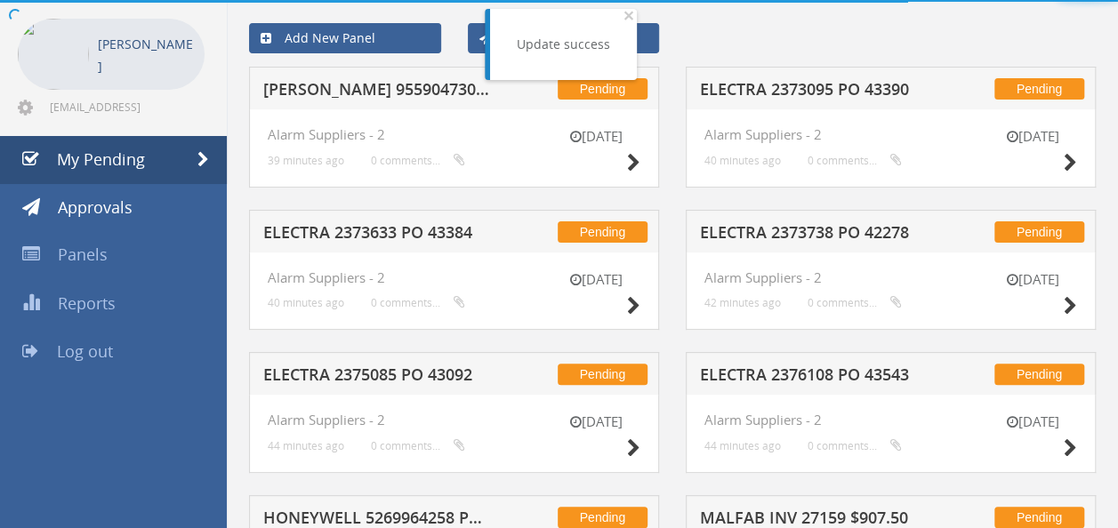
scroll to position [445, 0]
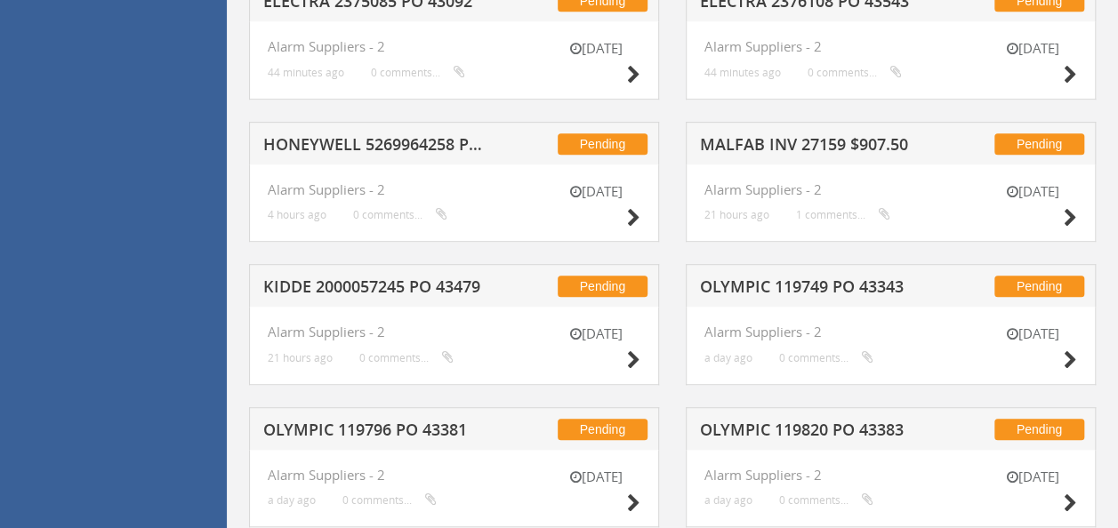
click at [445, 147] on h5 "HONEYWELL 5269964258 PO 41499" at bounding box center [377, 147] width 229 height 22
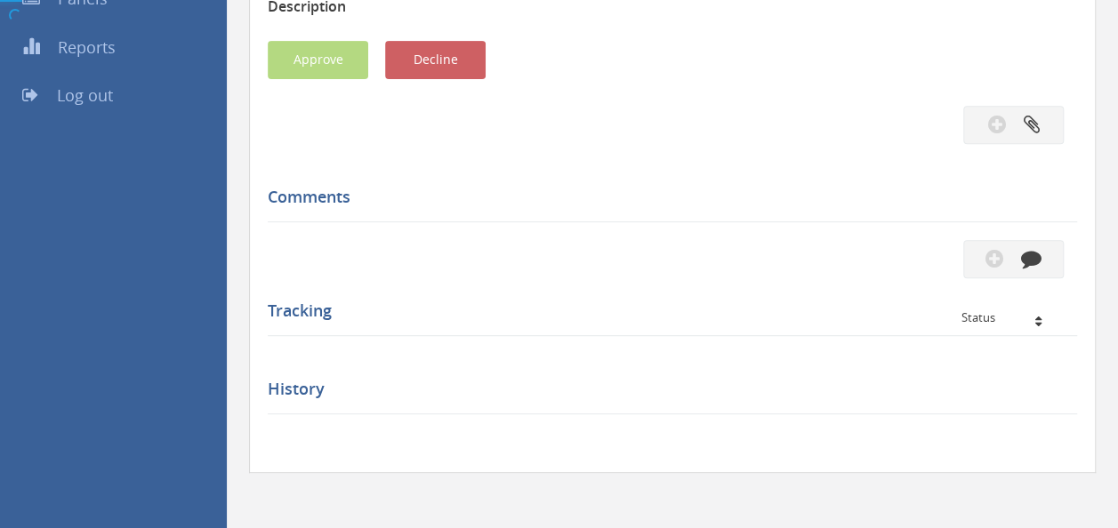
scroll to position [445, 0]
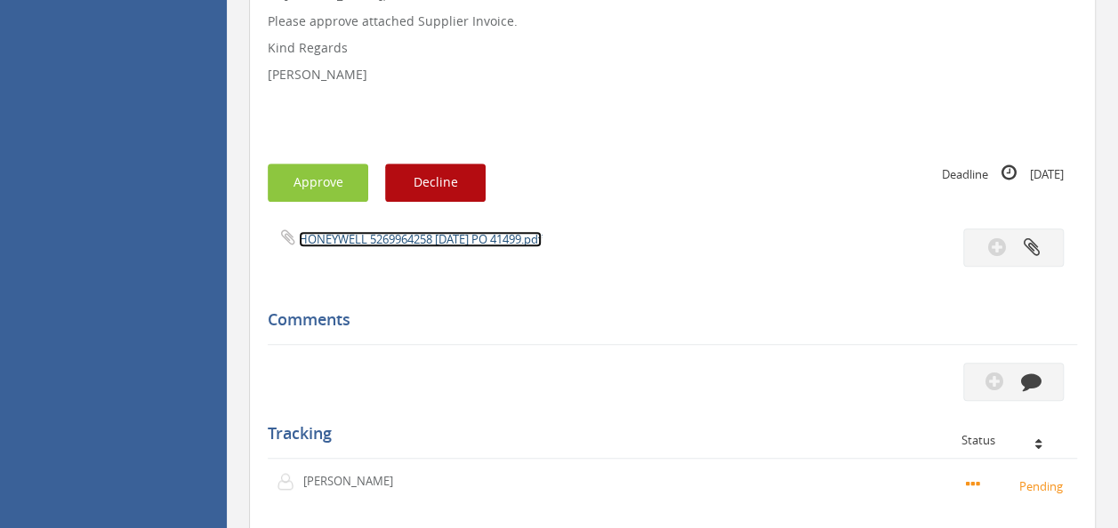
click at [411, 240] on link "HONEYWELL 5269964258 [DATE] PO 41499.pdf" at bounding box center [420, 239] width 243 height 16
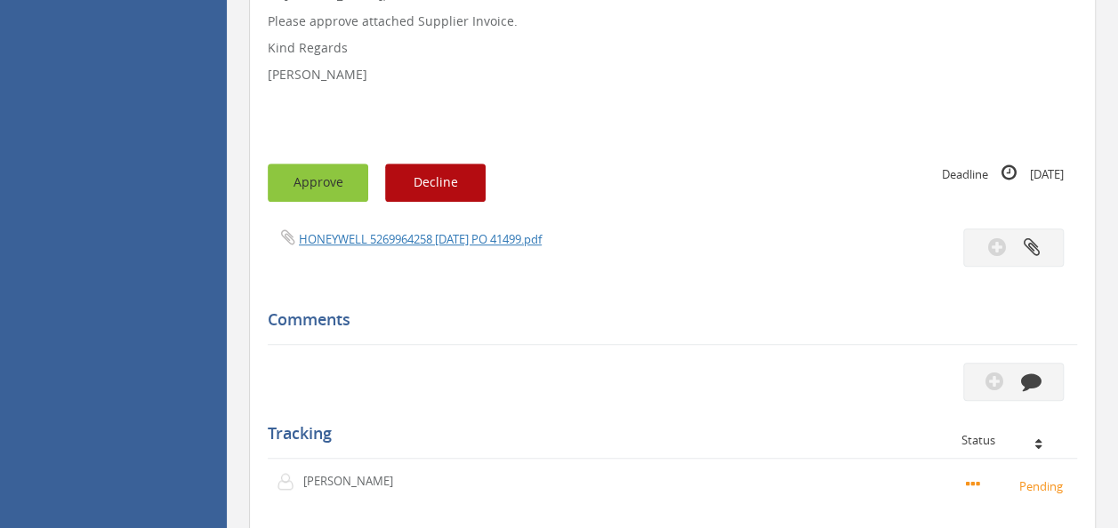
click at [333, 173] on button "Approve" at bounding box center [318, 183] width 101 height 38
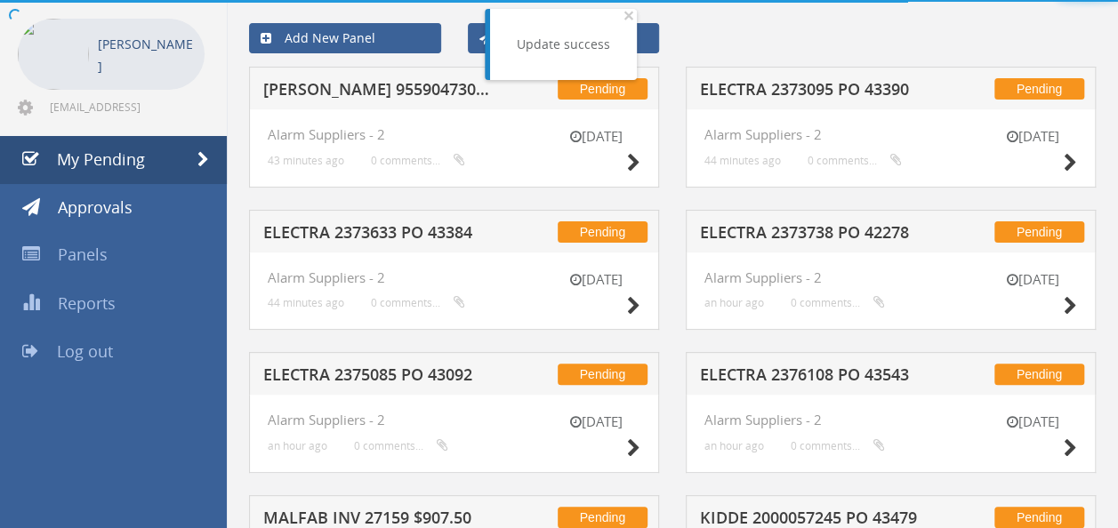
scroll to position [445, 0]
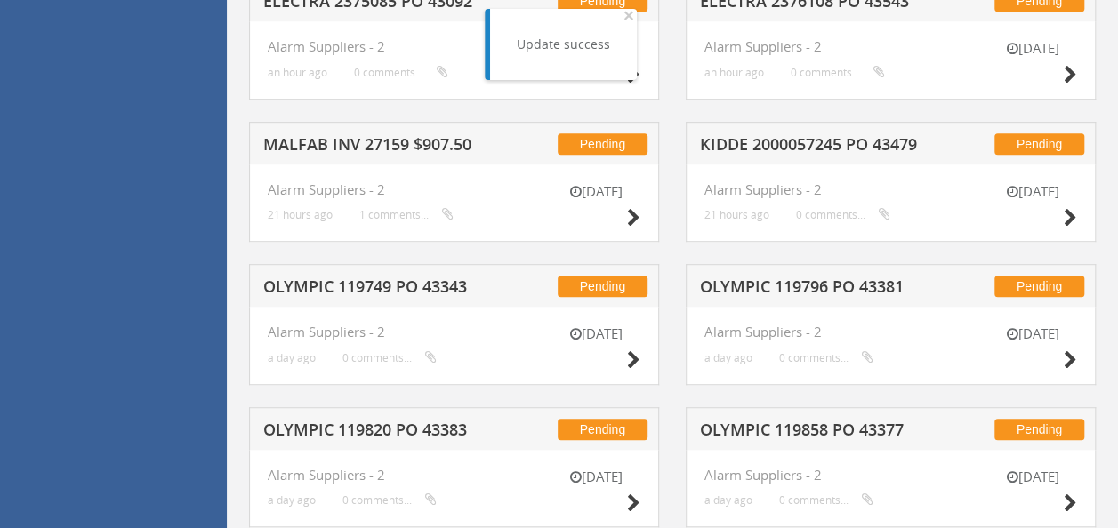
click at [435, 150] on h5 "MALFAB INV 27159 $907.50" at bounding box center [377, 147] width 229 height 22
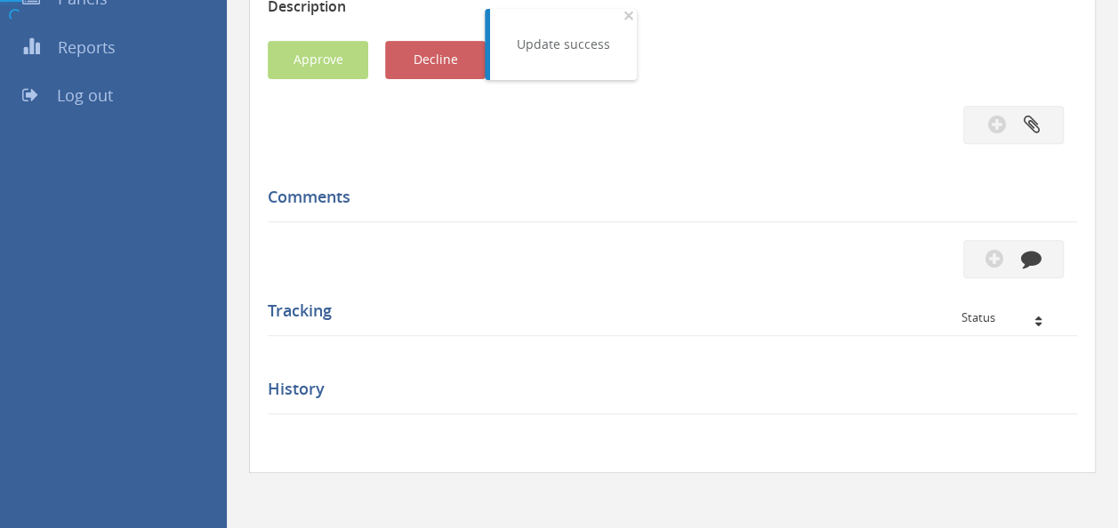
scroll to position [445, 0]
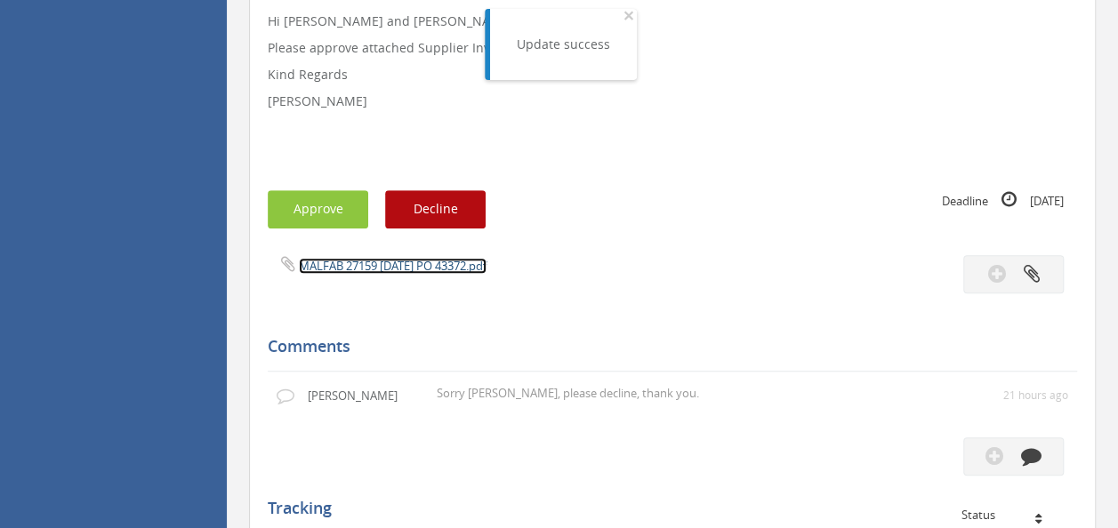
click at [405, 268] on link "MALFAB 27159 [DATE] PO 43372.pdf" at bounding box center [393, 266] width 188 height 16
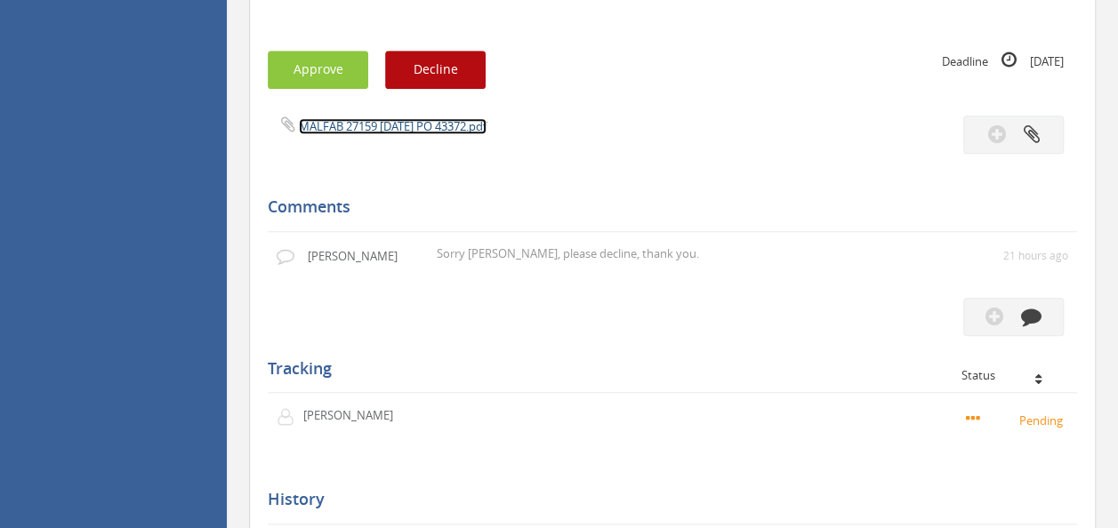
scroll to position [623, 0]
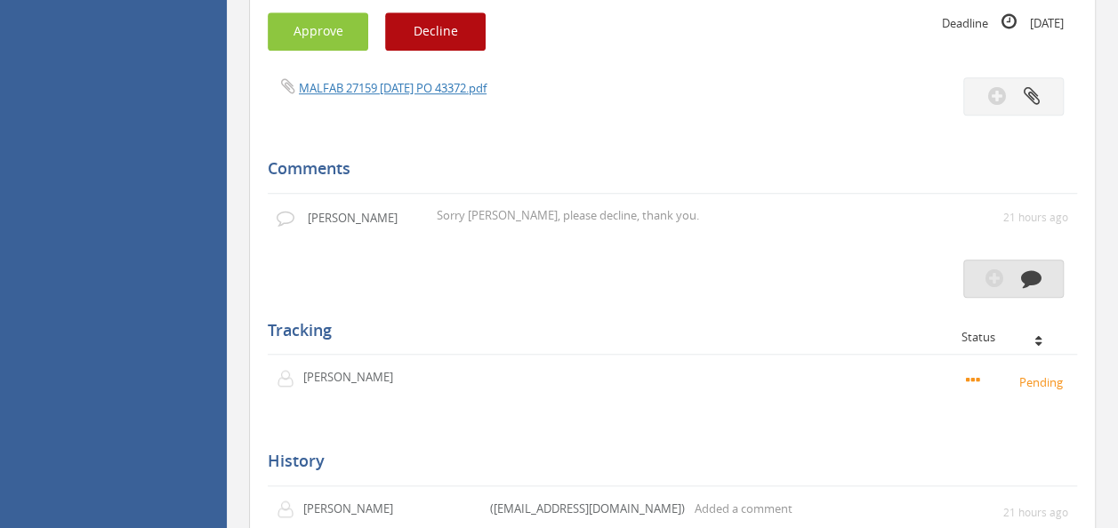
click at [984, 274] on button "button" at bounding box center [1013, 279] width 101 height 38
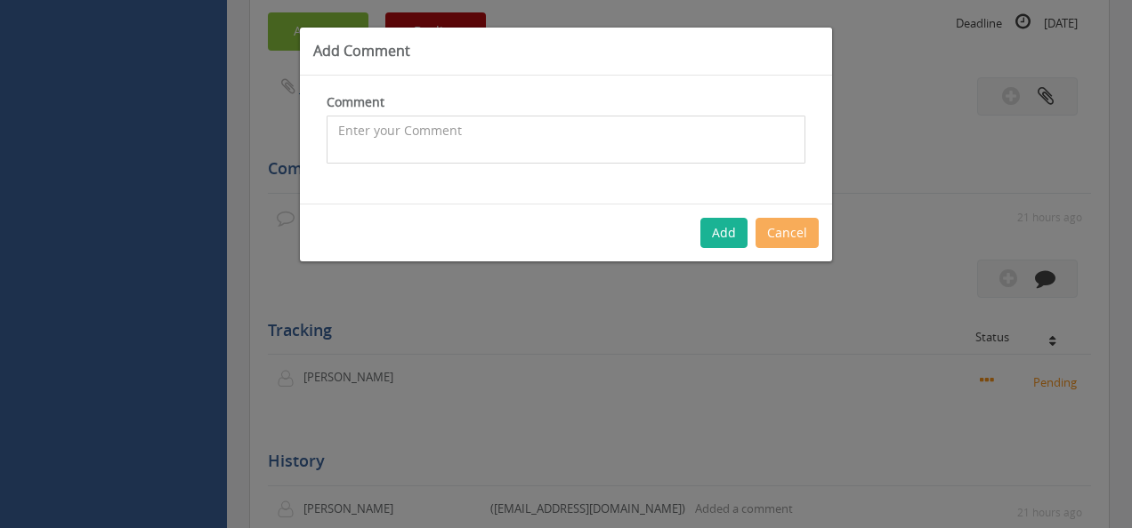
click at [375, 139] on textarea at bounding box center [565, 140] width 479 height 48
type textarea "This one isn't for me to approve. Not one of mine."
click at [713, 229] on button "Add" at bounding box center [723, 233] width 47 height 30
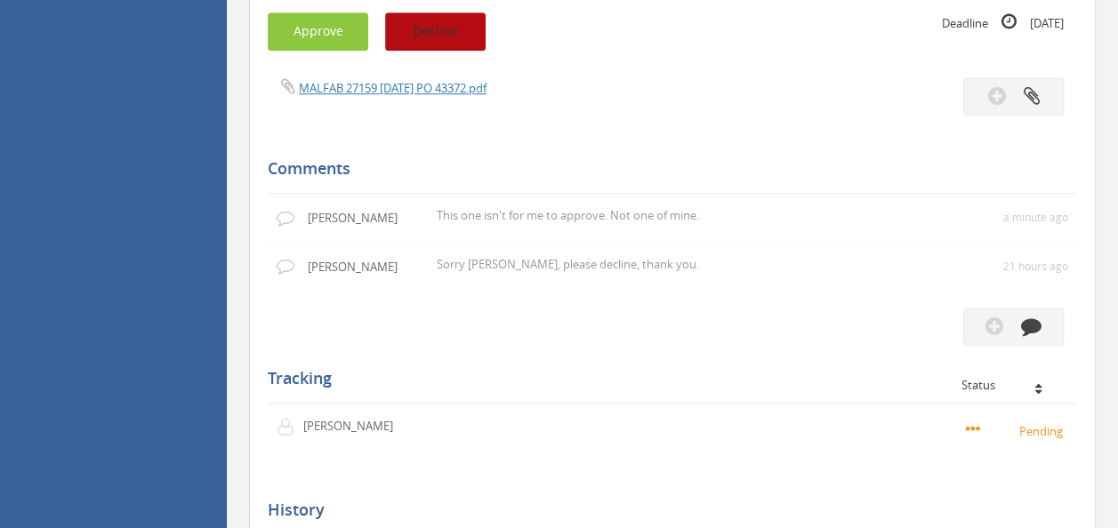
click at [434, 37] on button "Decline" at bounding box center [435, 31] width 101 height 38
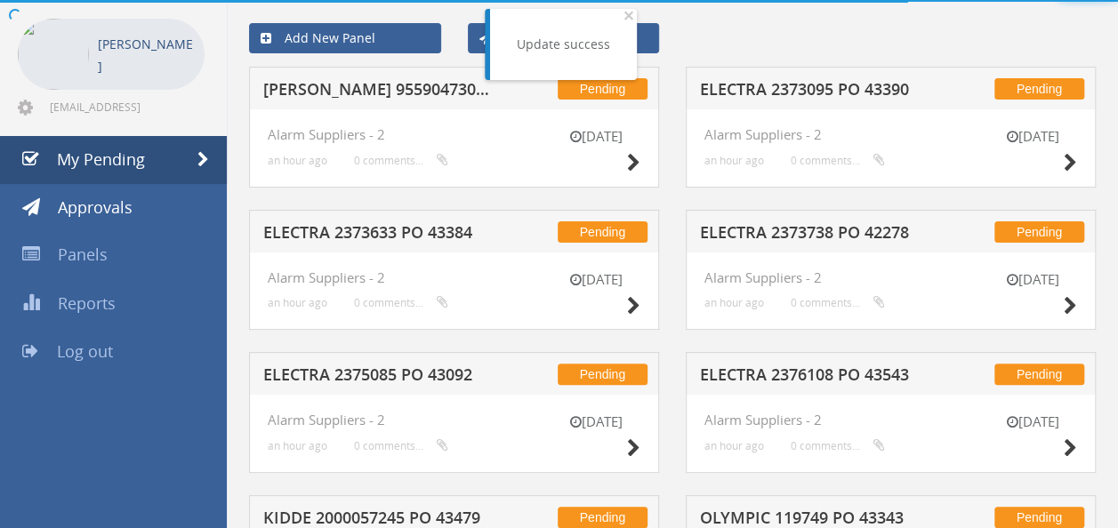
scroll to position [623, 0]
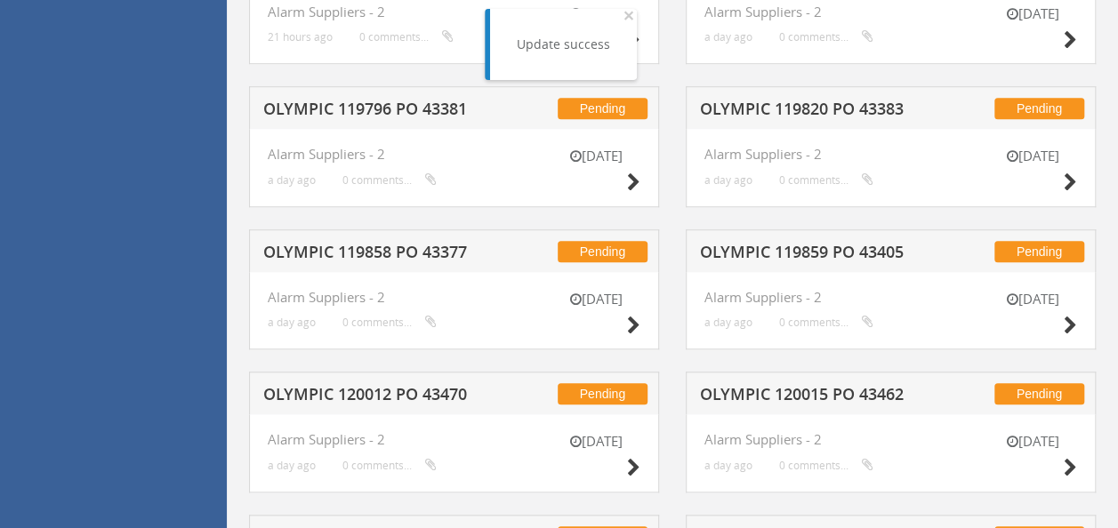
click at [403, 238] on div "Pending OLYMPIC 119858 PO 43377" at bounding box center [454, 251] width 410 height 43
click at [400, 244] on h5 "OLYMPIC 119858 PO 43377" at bounding box center [377, 255] width 229 height 22
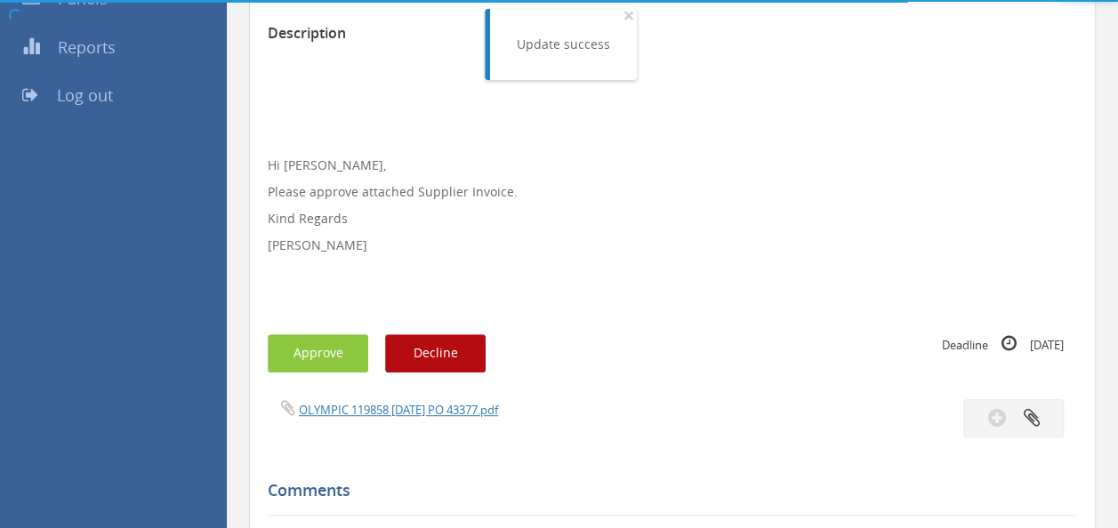
scroll to position [623, 0]
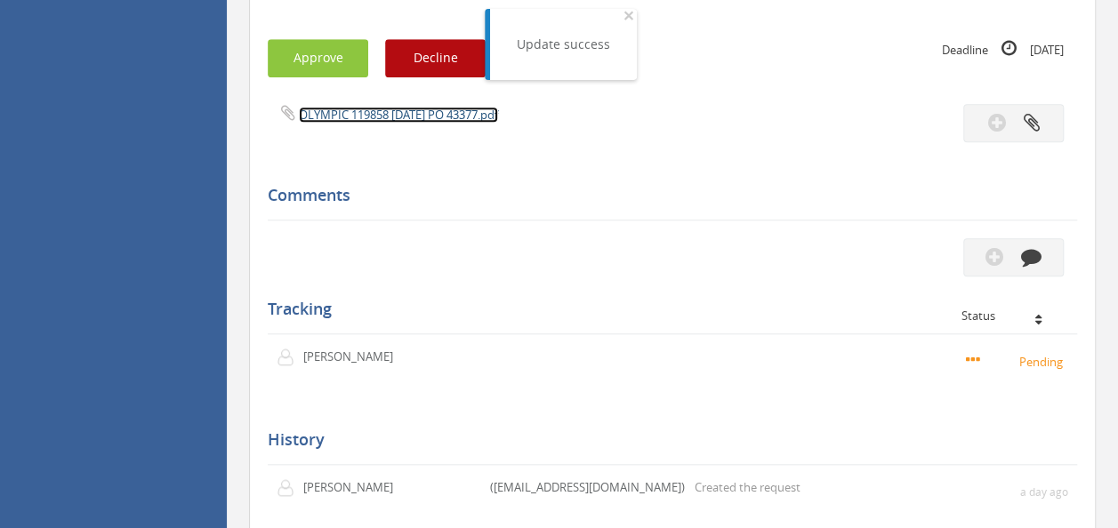
click at [392, 112] on link "OLYMPIC 119858 [DATE] PO 43377.pdf" at bounding box center [398, 115] width 199 height 16
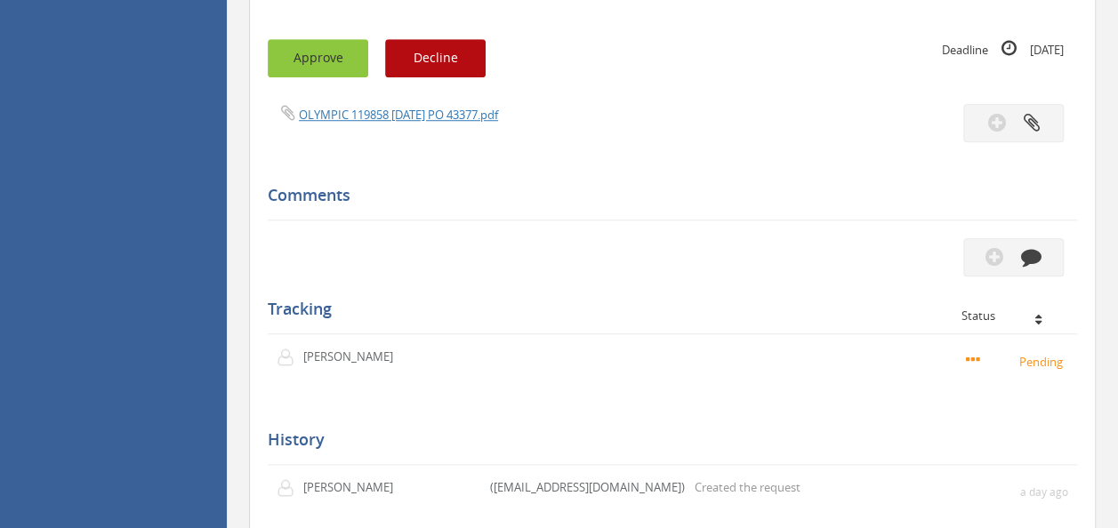
click at [290, 73] on button "Approve" at bounding box center [318, 58] width 101 height 38
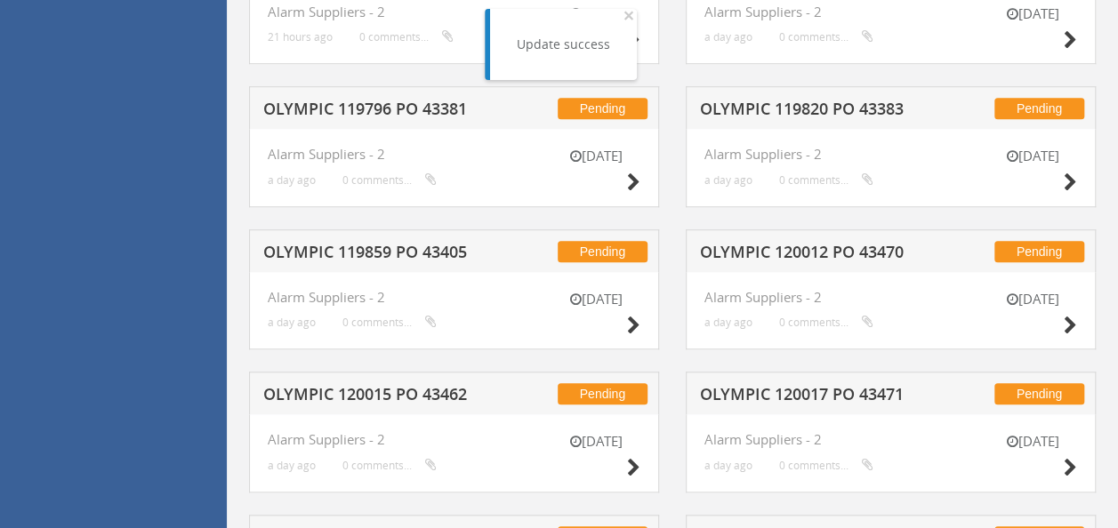
click at [422, 247] on h5 "OLYMPIC 119859 PO 43405" at bounding box center [377, 255] width 229 height 22
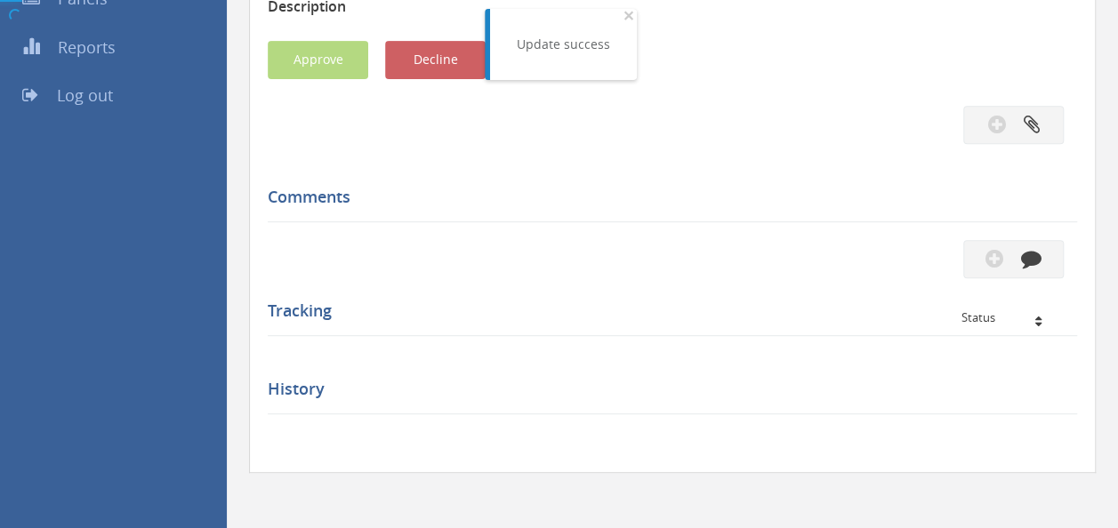
scroll to position [623, 0]
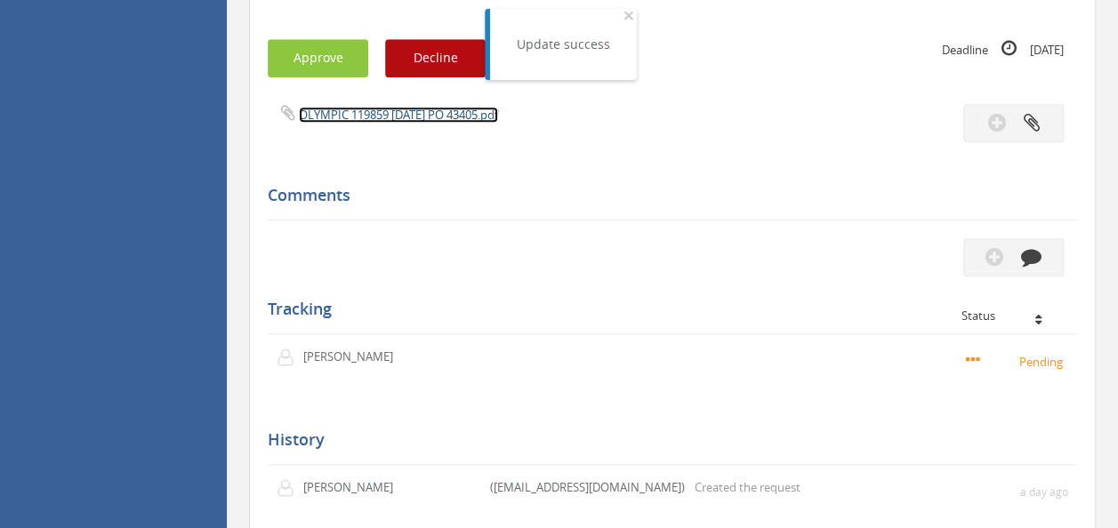
click at [404, 119] on link "OLYMPIC 119859 [DATE] PO 43405.pdf" at bounding box center [398, 115] width 199 height 16
click at [335, 64] on button "Approve" at bounding box center [318, 58] width 101 height 38
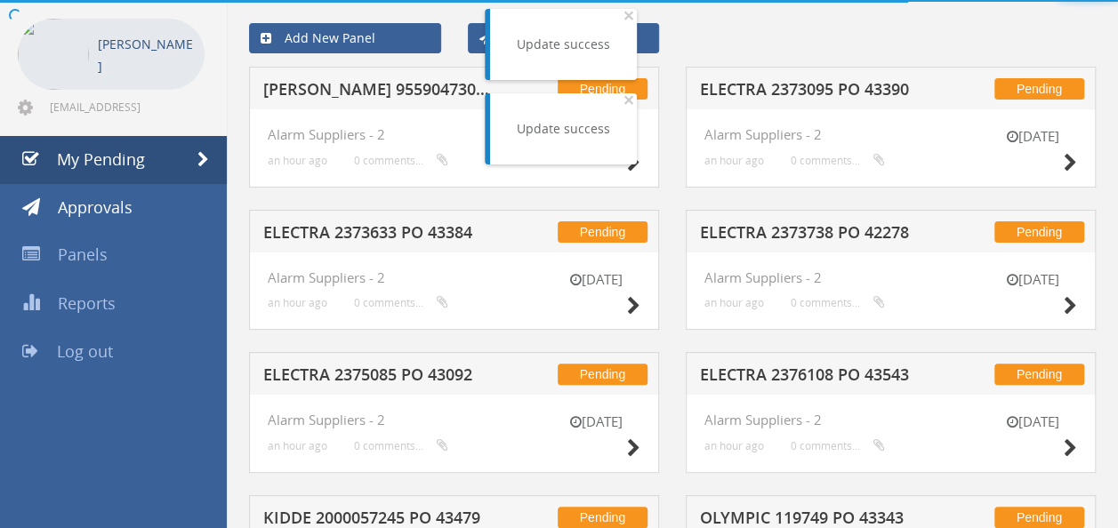
scroll to position [623, 0]
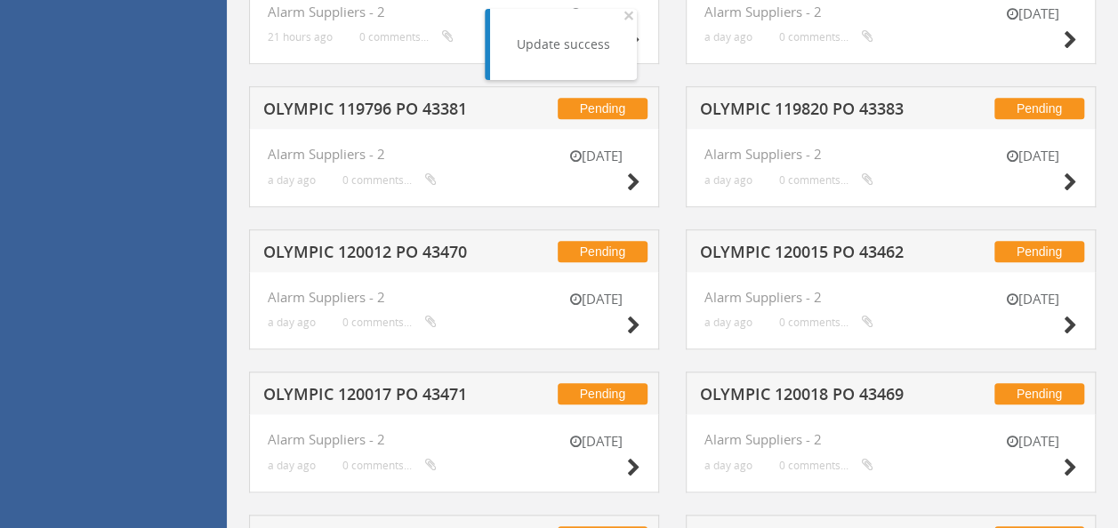
click at [476, 265] on div "Pending OLYMPIC 120012 PO 43470" at bounding box center [454, 251] width 410 height 43
click at [392, 251] on h5 "OLYMPIC 120012 PO 43470" at bounding box center [377, 255] width 229 height 22
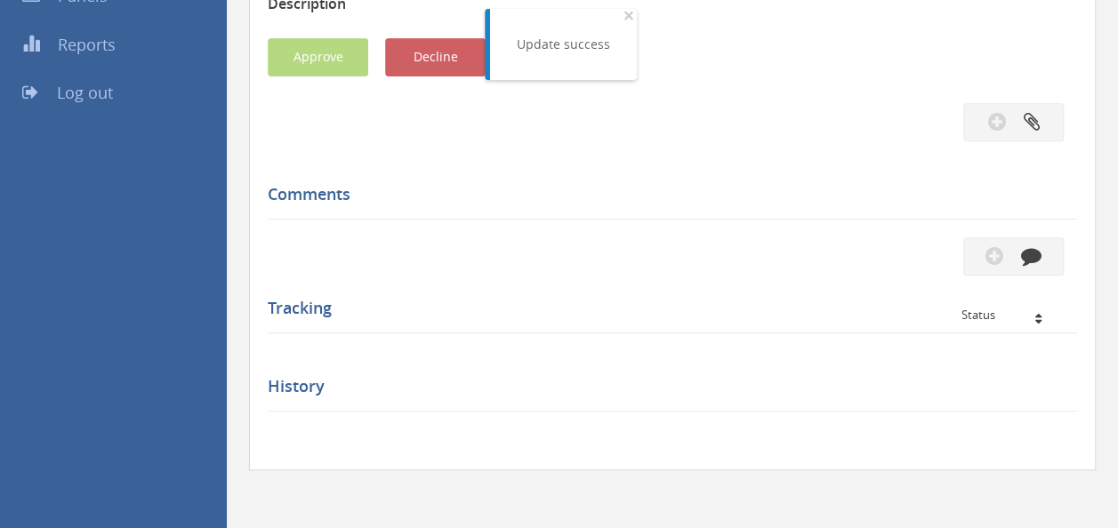
scroll to position [623, 0]
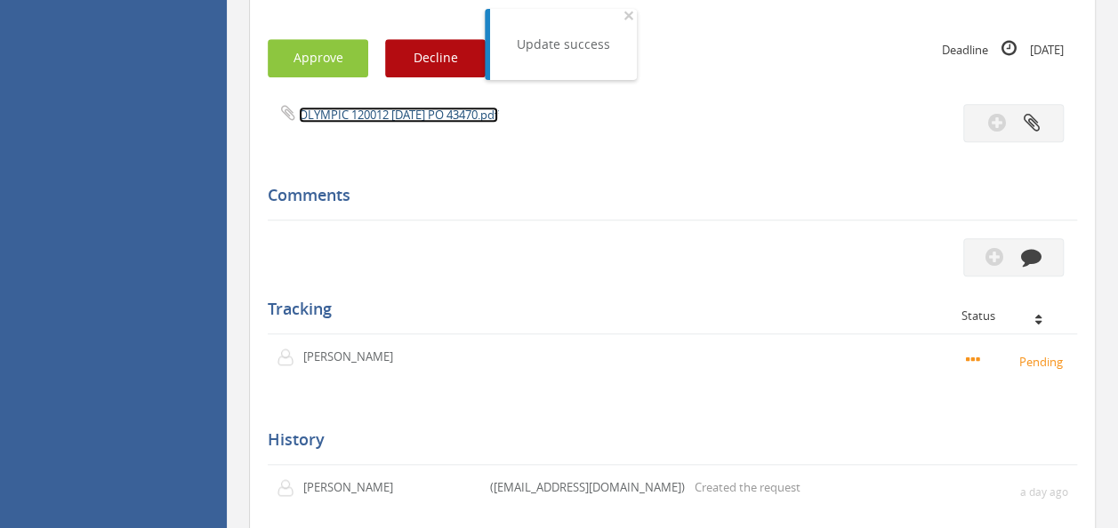
click at [441, 110] on link "OLYMPIC 120012 [DATE] PO 43470.pdf" at bounding box center [398, 115] width 199 height 16
click at [301, 64] on button "Approve" at bounding box center [318, 58] width 101 height 38
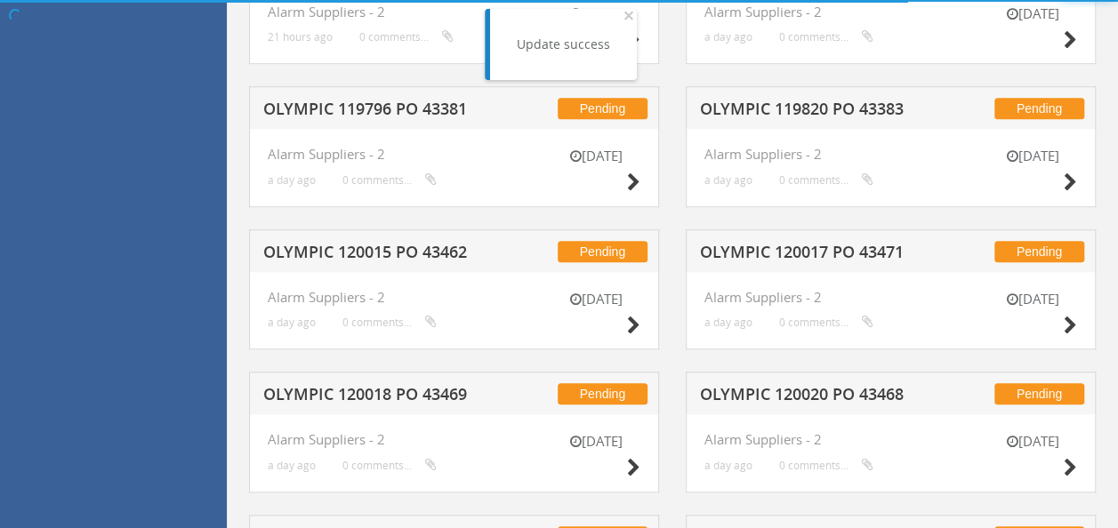
click at [434, 257] on h5 "OLYMPIC 120015 PO 43462" at bounding box center [377, 255] width 229 height 22
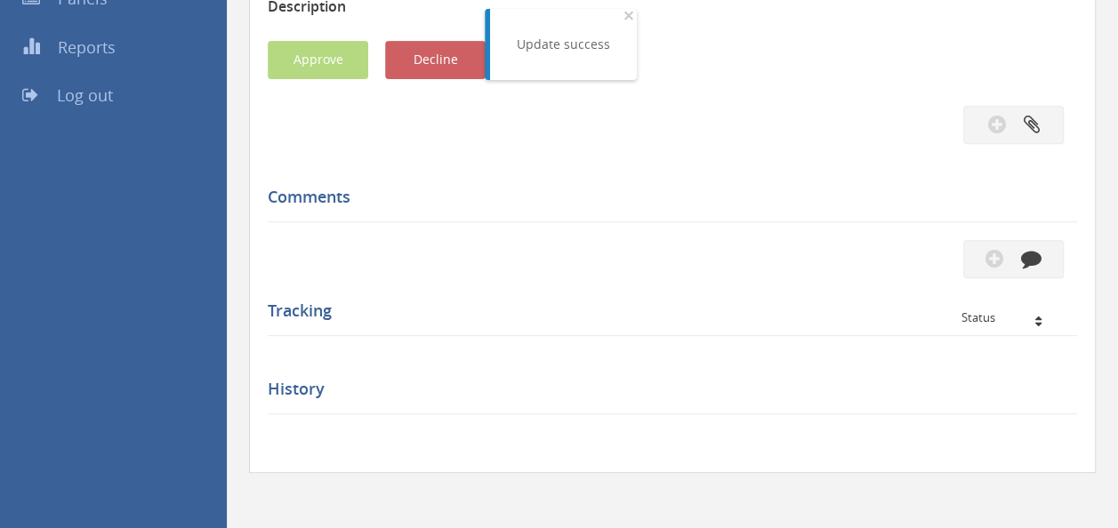
scroll to position [623, 0]
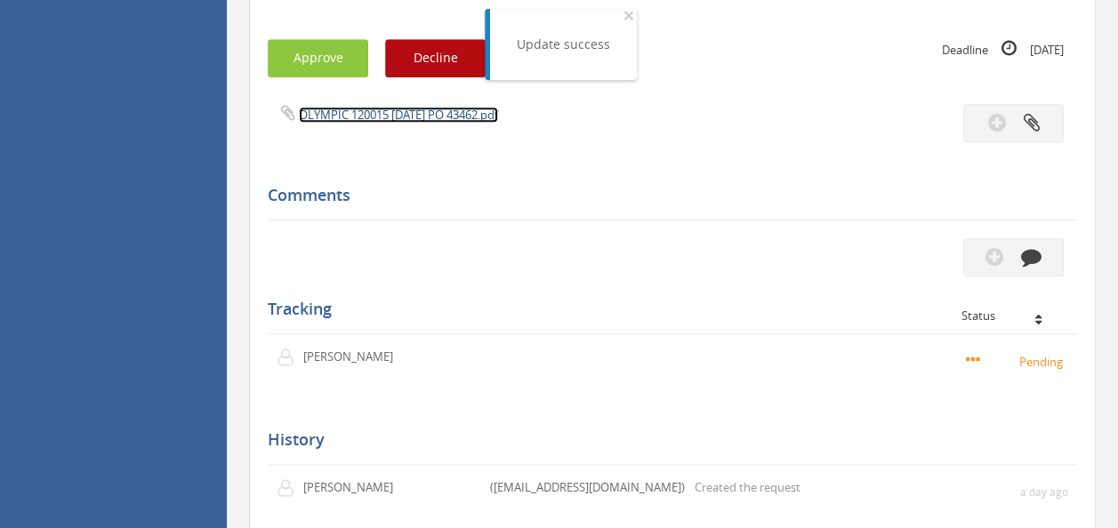
click at [409, 117] on link "OLYMPIC 120015 [DATE] PO 43462.pdf" at bounding box center [398, 115] width 199 height 16
click at [286, 55] on button "Approve" at bounding box center [318, 58] width 101 height 38
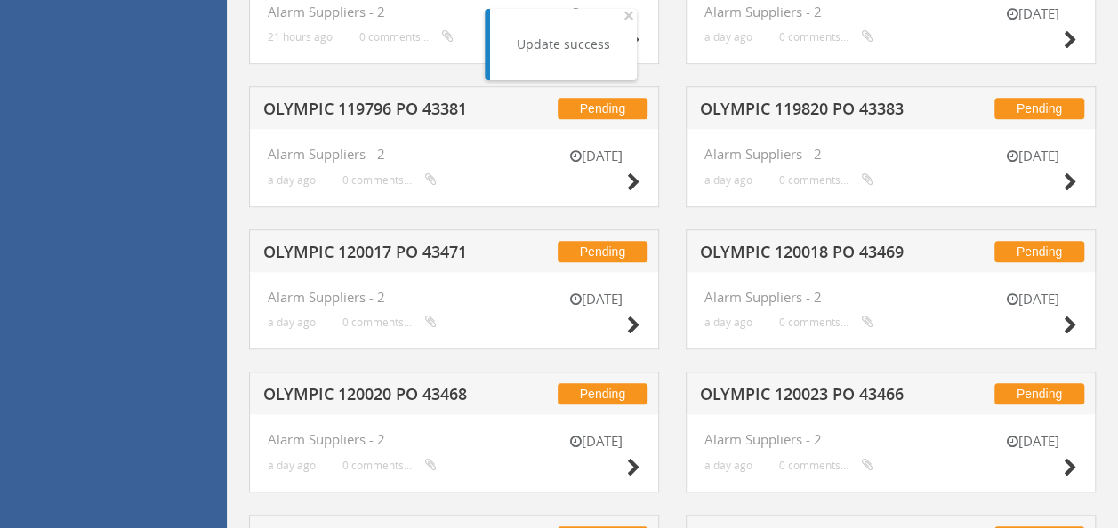
click at [387, 257] on h5 "OLYMPIC 120017 PO 43471" at bounding box center [377, 255] width 229 height 22
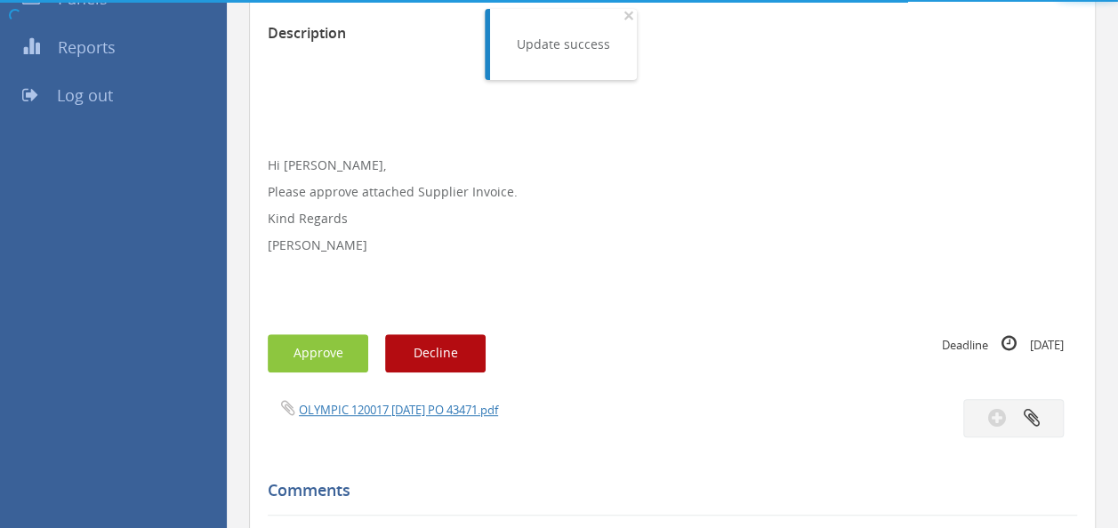
scroll to position [623, 0]
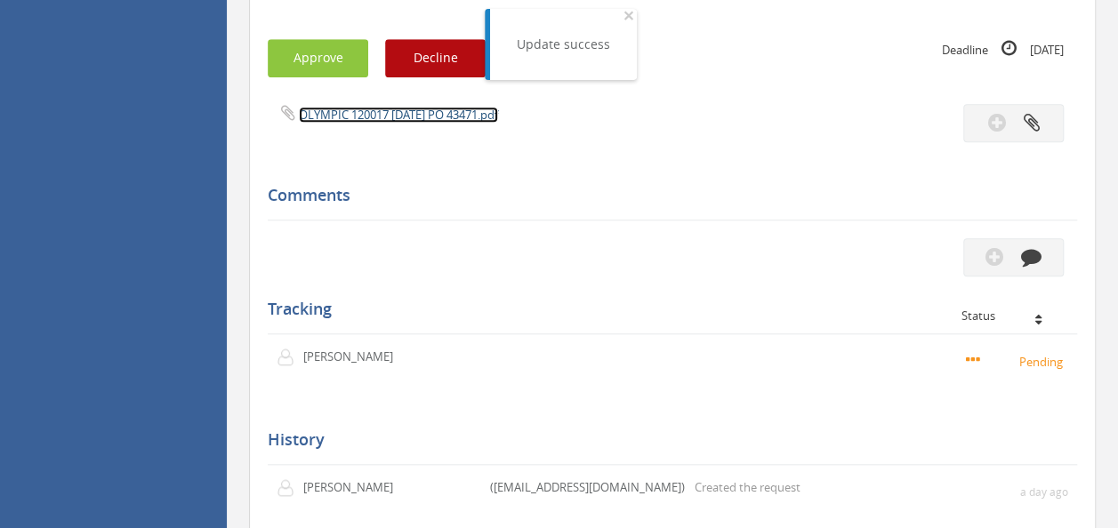
click at [399, 111] on link "OLYMPIC 120017 [DATE] PO 43471.pdf" at bounding box center [398, 115] width 199 height 16
click at [317, 60] on button "Approve" at bounding box center [318, 58] width 101 height 38
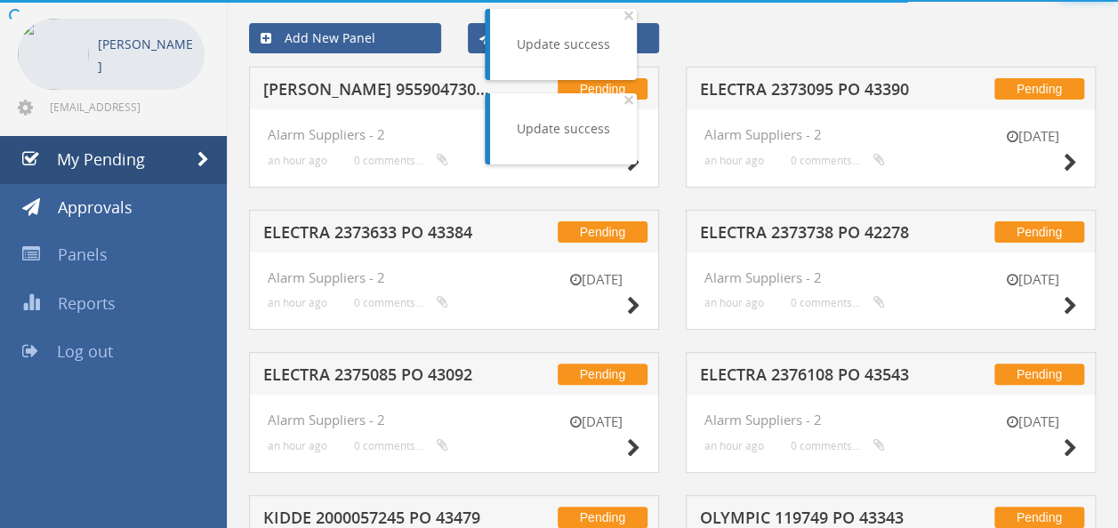
scroll to position [623, 0]
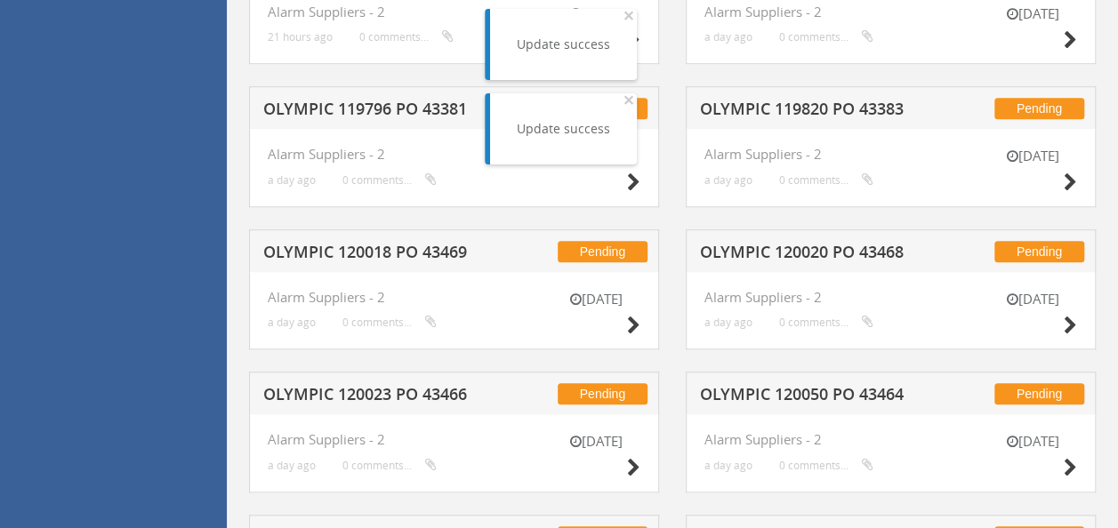
click at [377, 95] on div "Pending OLYMPIC 119796 PO 43381" at bounding box center [454, 107] width 410 height 43
click at [377, 96] on div "Pending OLYMPIC 119796 PO 43381" at bounding box center [454, 107] width 410 height 43
click at [377, 98] on div "Pending OLYMPIC 119796 PO 43381" at bounding box center [454, 107] width 410 height 43
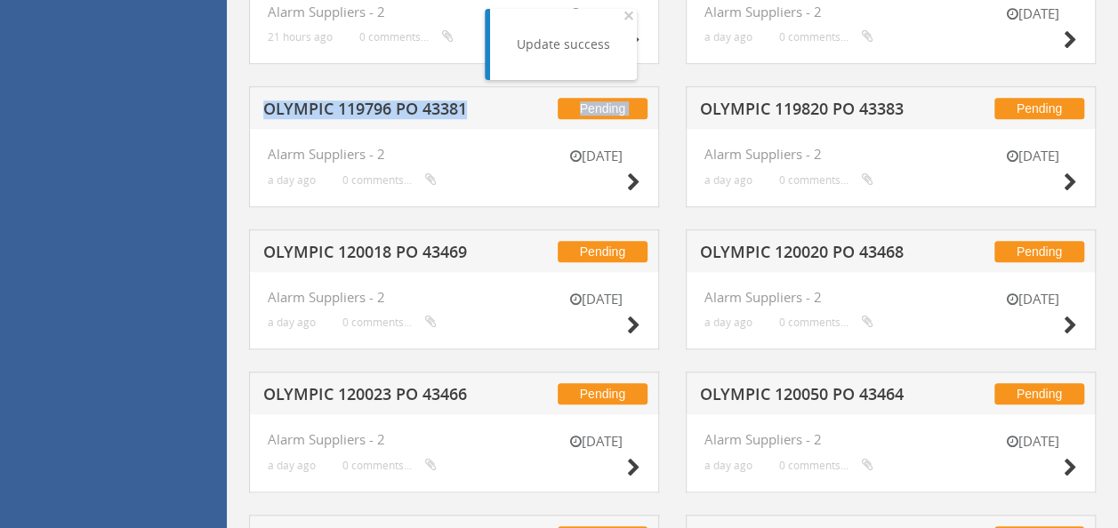
drag, startPoint x: 377, startPoint y: 98, endPoint x: 335, endPoint y: 101, distance: 41.9
click at [335, 101] on h5 "OLYMPIC 119796 PO 43381" at bounding box center [377, 112] width 229 height 22
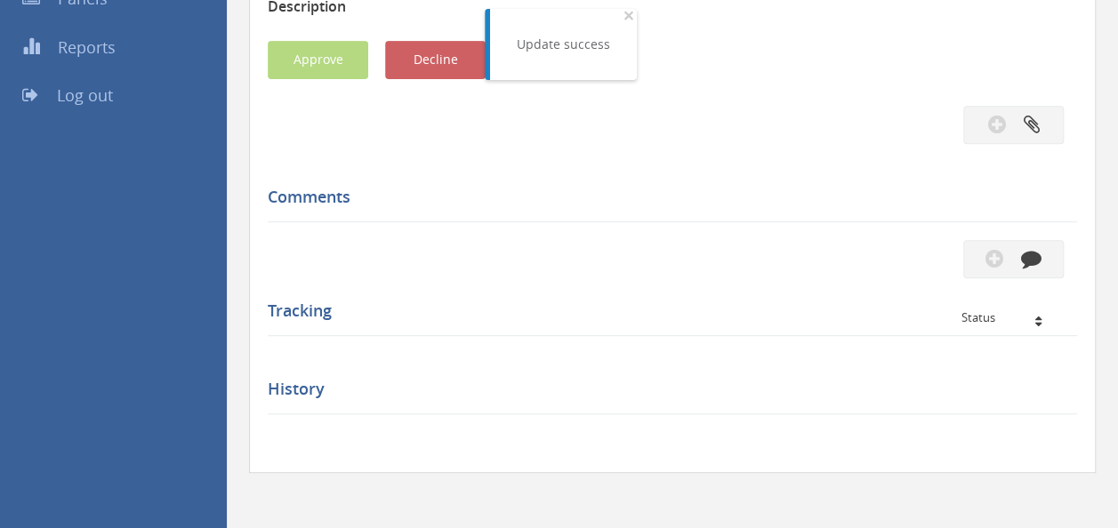
scroll to position [623, 0]
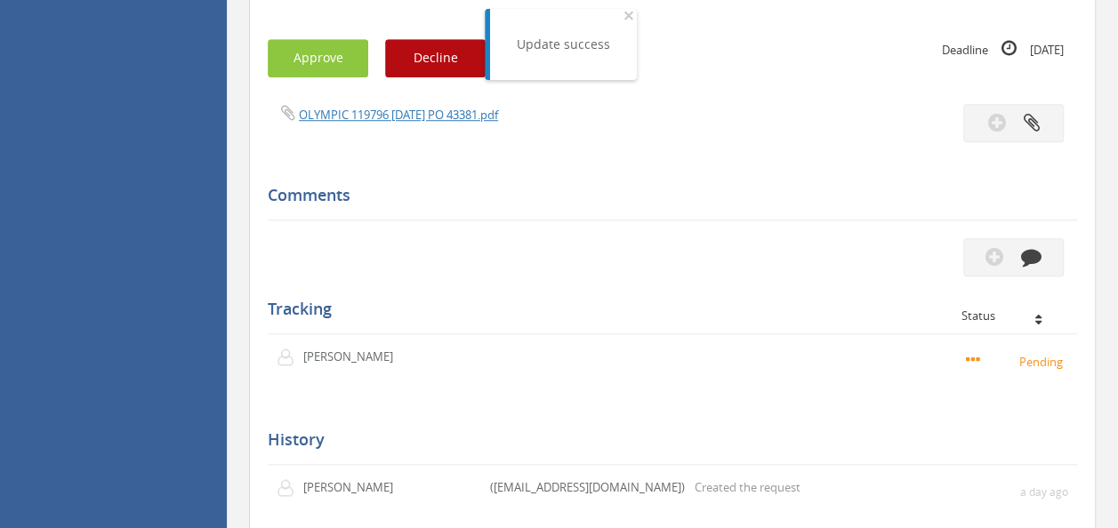
click at [366, 102] on div "Subject OLYMPIC 119796 PO 43381 Description Hi [PERSON_NAME], Please approve at…" at bounding box center [672, 99] width 809 height 920
click at [366, 109] on link "OLYMPIC 119796 [DATE] PO 43381.pdf" at bounding box center [398, 115] width 199 height 16
click at [310, 62] on button "Approve" at bounding box center [318, 58] width 101 height 38
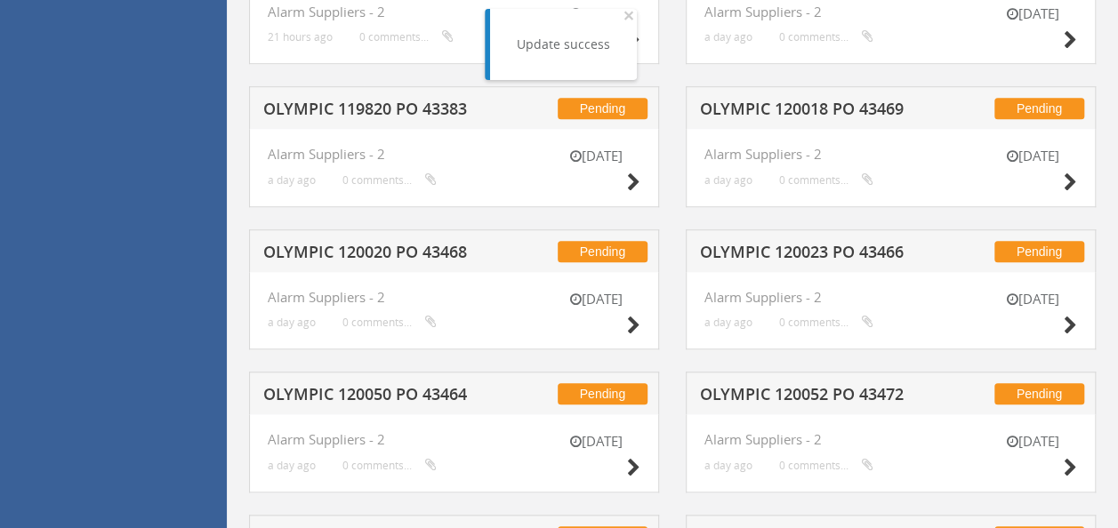
click at [416, 101] on h5 "OLYMPIC 119820 PO 43383" at bounding box center [377, 112] width 229 height 22
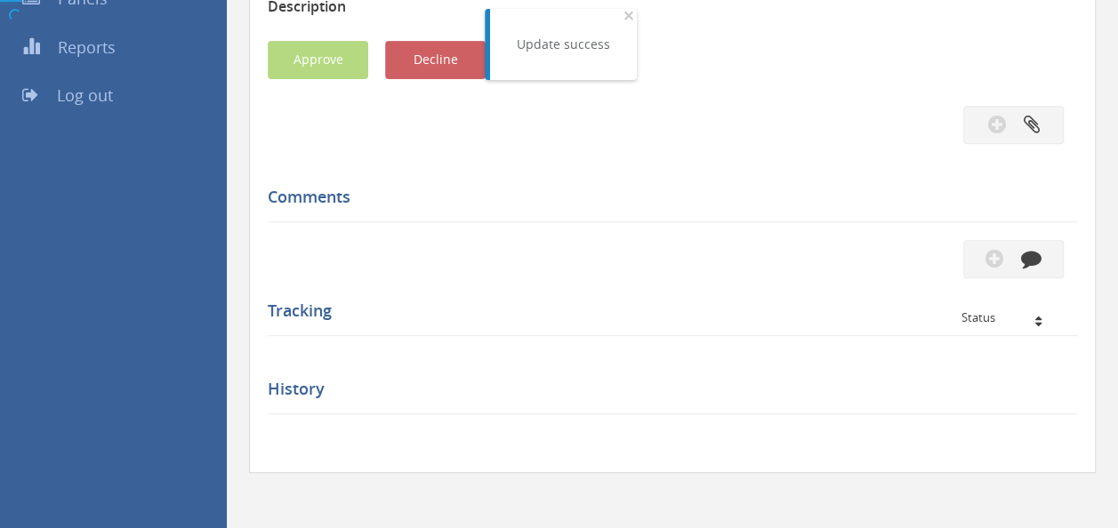
scroll to position [623, 0]
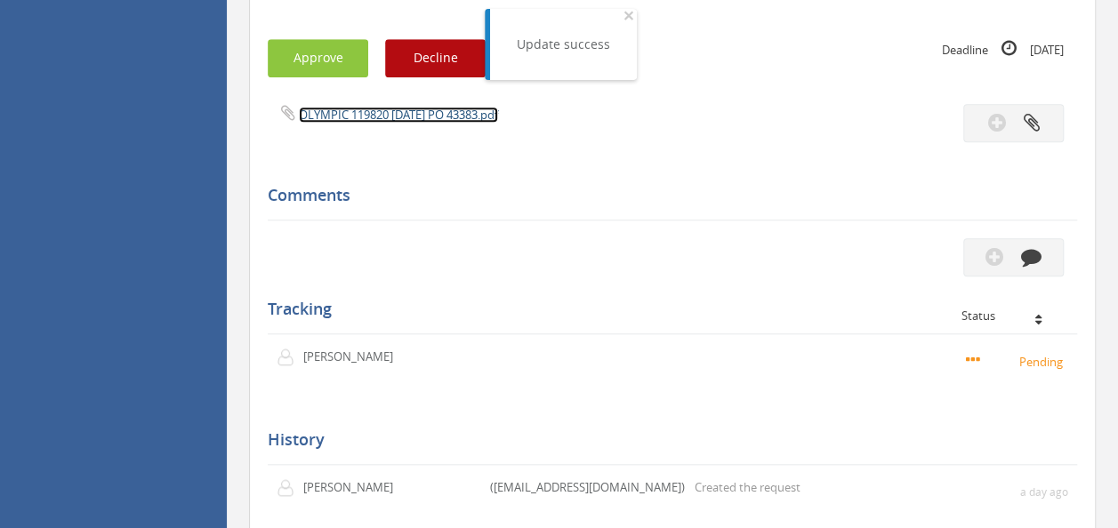
click at [407, 108] on link "OLYMPIC 119820 [DATE] PO 43383.pdf" at bounding box center [398, 115] width 199 height 16
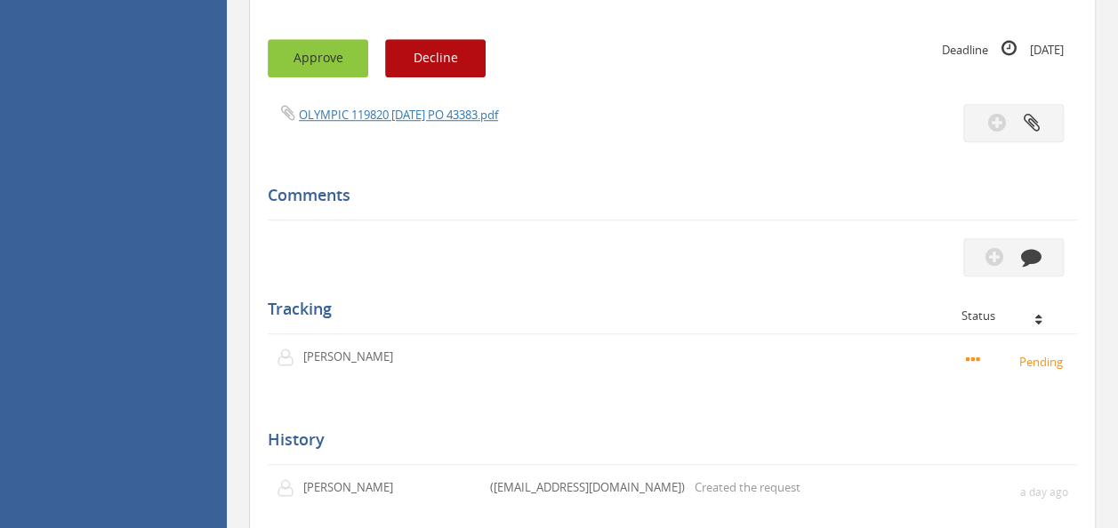
click at [318, 51] on button "Approve" at bounding box center [318, 58] width 101 height 38
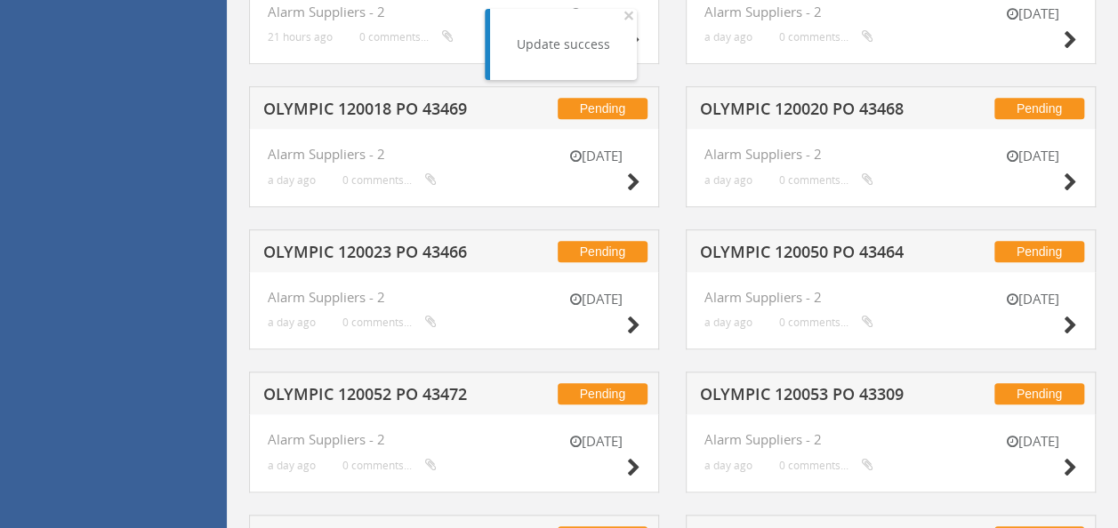
click at [402, 106] on h5 "OLYMPIC 120018 PO 43469" at bounding box center [377, 112] width 229 height 22
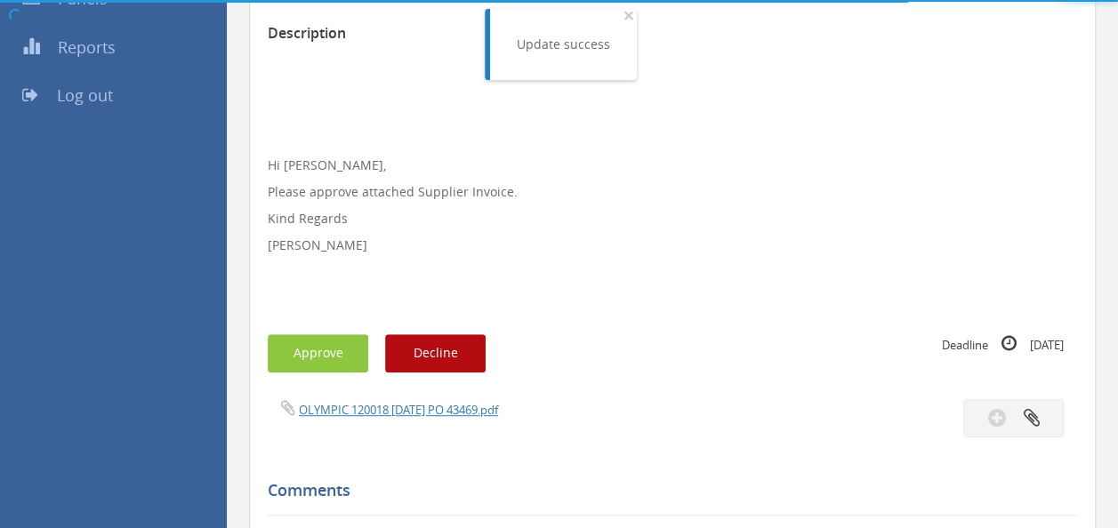
scroll to position [623, 0]
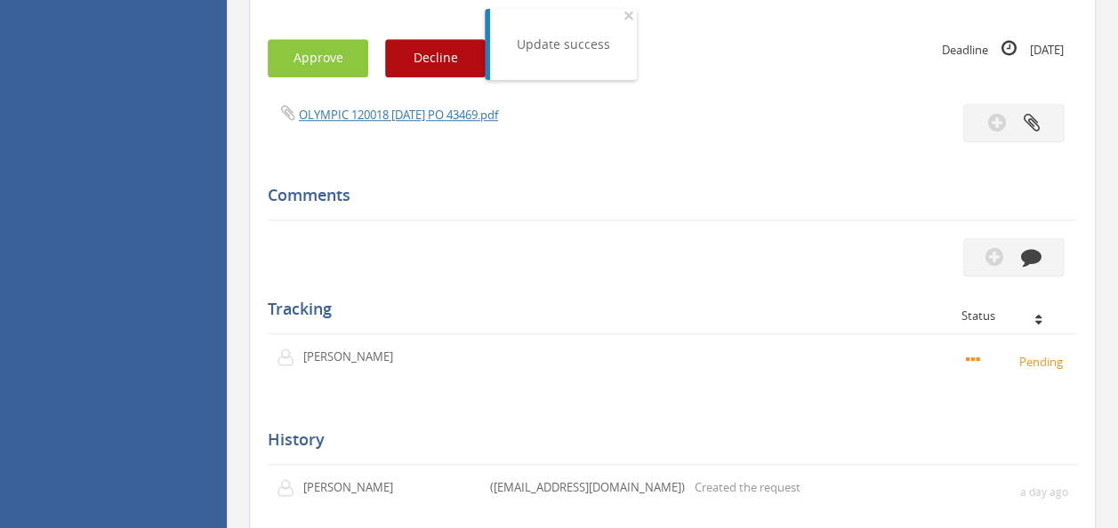
click at [398, 100] on div "Subject OLYMPIC 120018 PO 43469 Description Hi [PERSON_NAME], Please approve at…" at bounding box center [672, 99] width 809 height 920
click at [393, 112] on link "OLYMPIC 120018 [DATE] PO 43469.pdf" at bounding box center [398, 115] width 199 height 16
click at [327, 54] on button "Approve" at bounding box center [318, 58] width 101 height 38
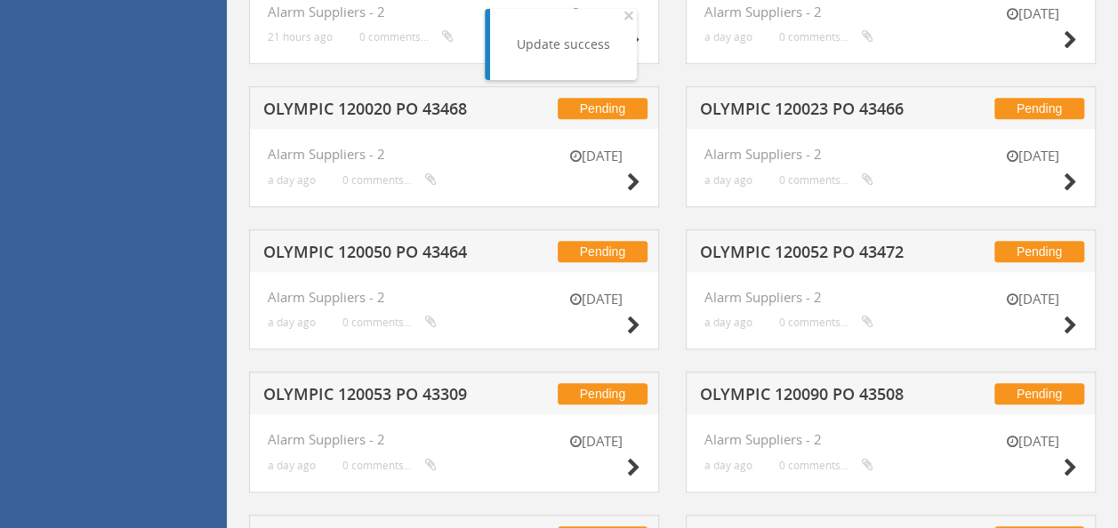
click at [450, 244] on h5 "OLYMPIC 120050 PO 43464" at bounding box center [377, 255] width 229 height 22
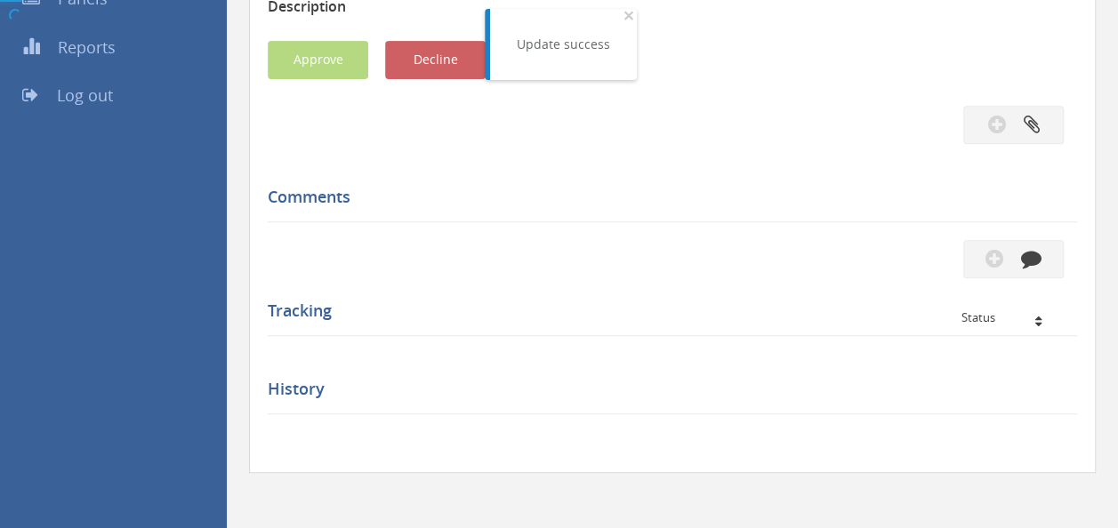
scroll to position [623, 0]
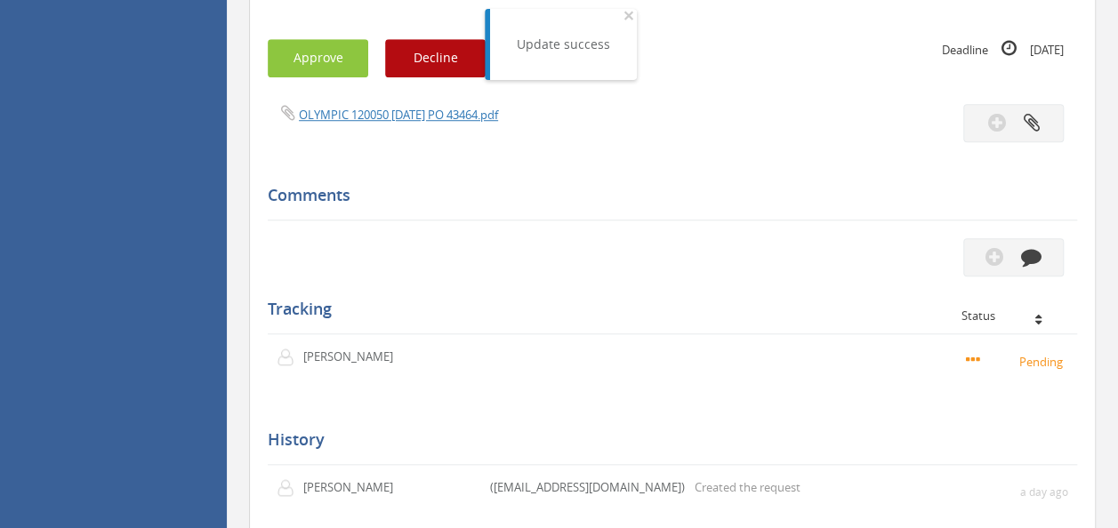
click at [434, 102] on div "Subject OLYMPIC 120050 PO 43464 Description Hi [PERSON_NAME], Please approve at…" at bounding box center [672, 99] width 809 height 920
click at [421, 112] on link "OLYMPIC 120050 [DATE] PO 43464.pdf" at bounding box center [398, 115] width 199 height 16
click at [329, 78] on div "Subject OLYMPIC 120050 PO 43464 Description Hi [PERSON_NAME], Please approve at…" at bounding box center [672, 99] width 809 height 920
click at [332, 60] on button "Approve" at bounding box center [318, 58] width 101 height 38
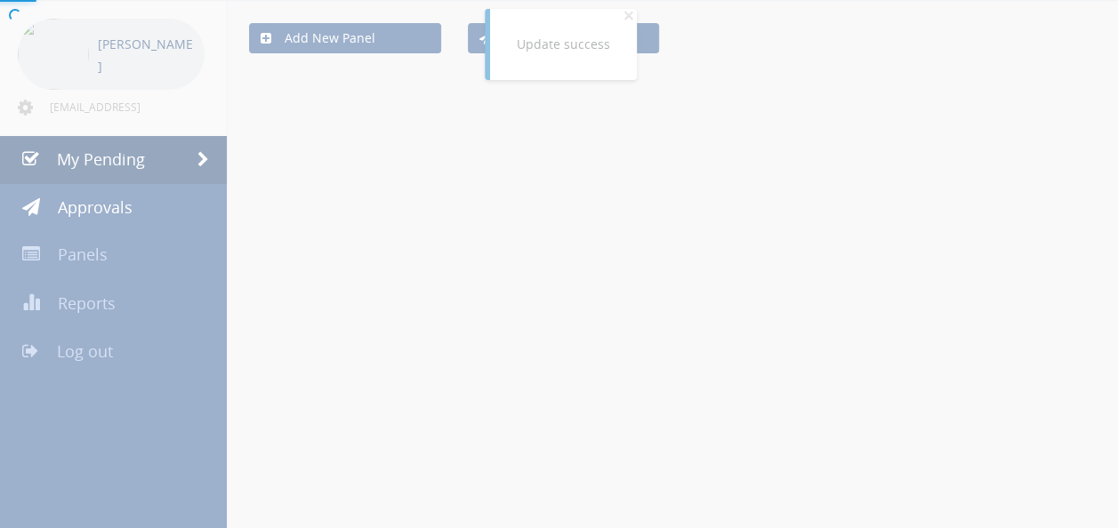
scroll to position [623, 0]
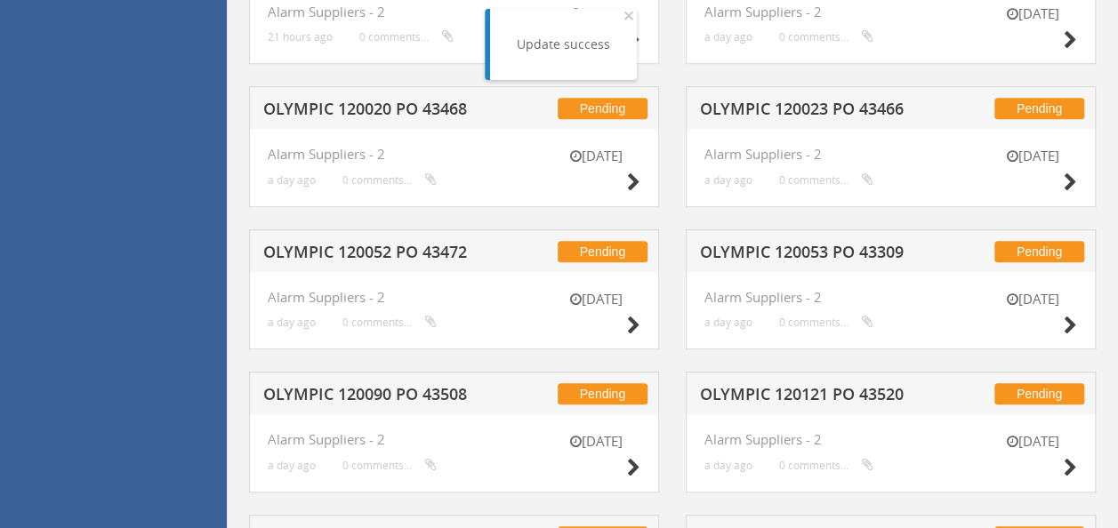
click at [415, 249] on h5 "OLYMPIC 120052 PO 43472" at bounding box center [377, 255] width 229 height 22
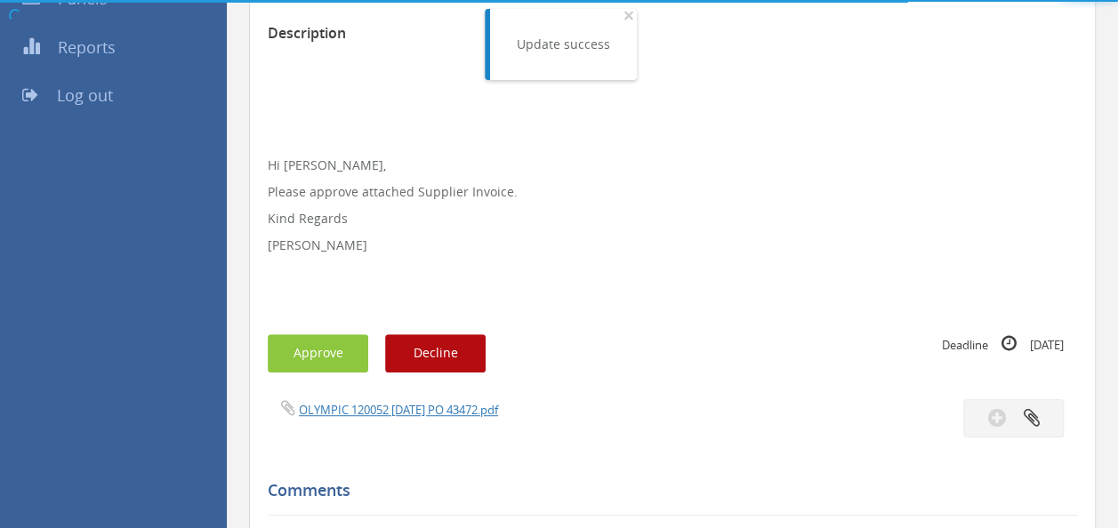
scroll to position [623, 0]
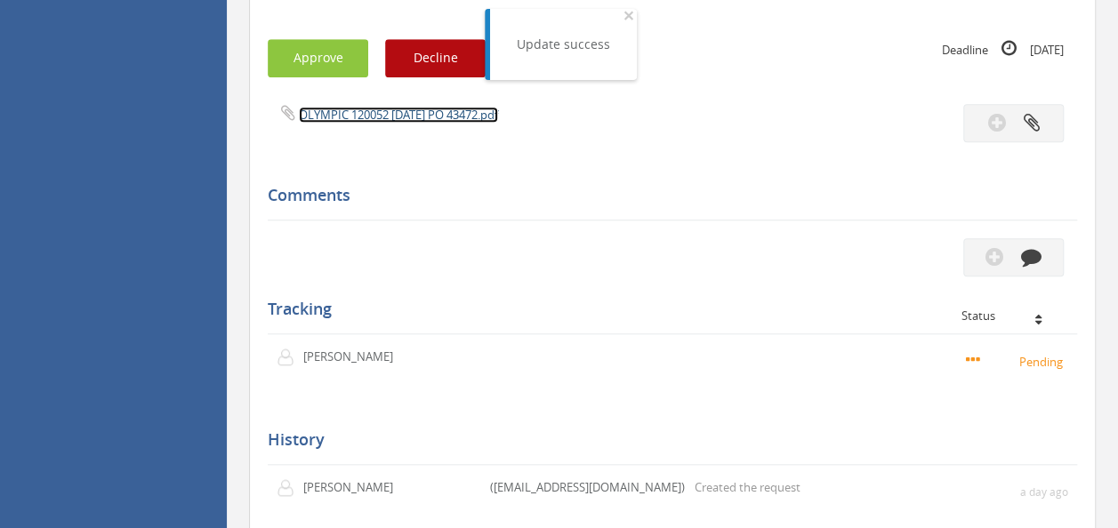
click at [409, 112] on link "OLYMPIC 120052 [DATE] PO 43472.pdf" at bounding box center [398, 115] width 199 height 16
click at [302, 39] on button "Approve" at bounding box center [318, 58] width 101 height 38
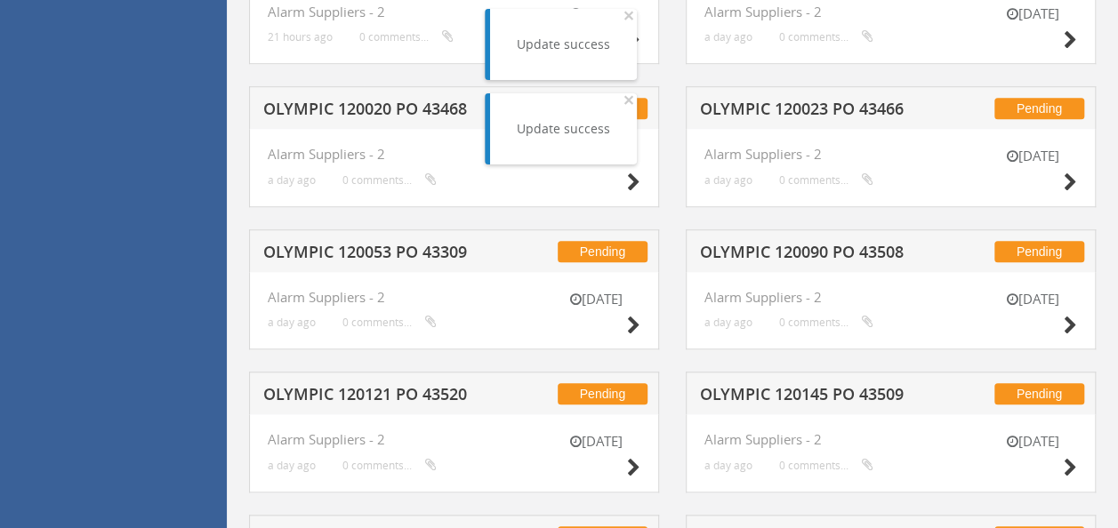
click at [425, 107] on h5 "OLYMPIC 120020 PO 43468" at bounding box center [377, 112] width 229 height 22
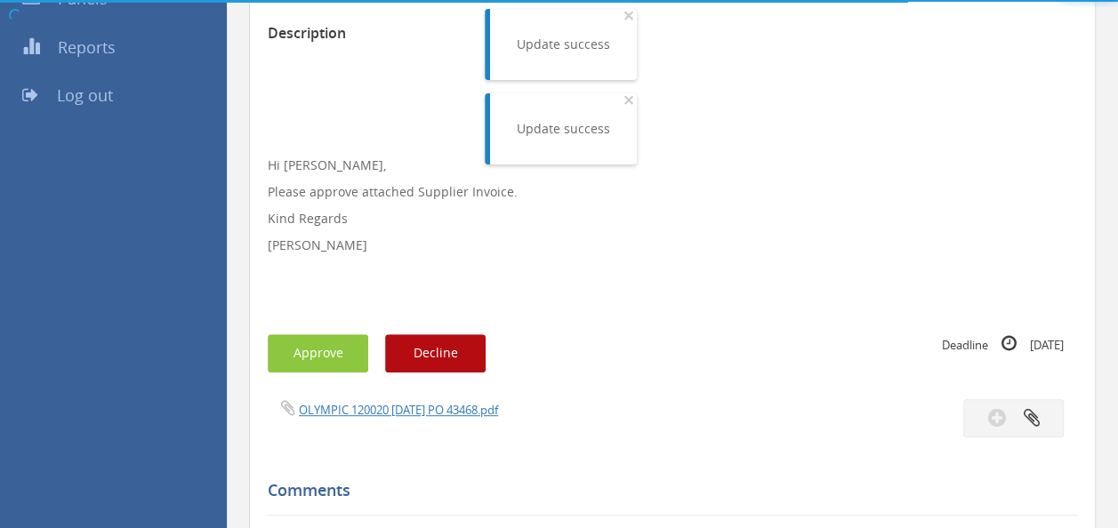
scroll to position [623, 0]
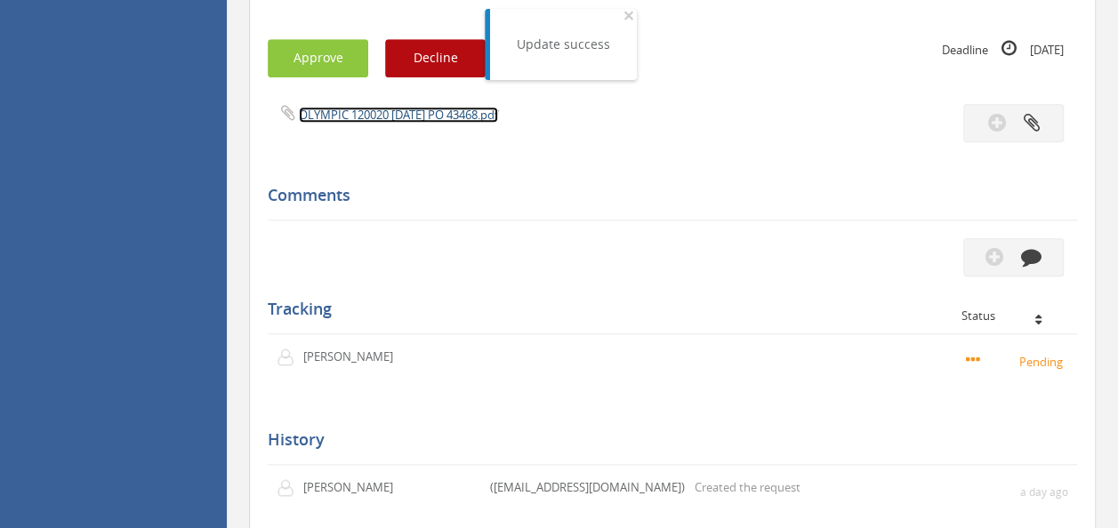
click at [405, 111] on link "OLYMPIC 120020 [DATE] PO 43468.pdf" at bounding box center [398, 115] width 199 height 16
click at [306, 57] on button "Approve" at bounding box center [318, 58] width 101 height 38
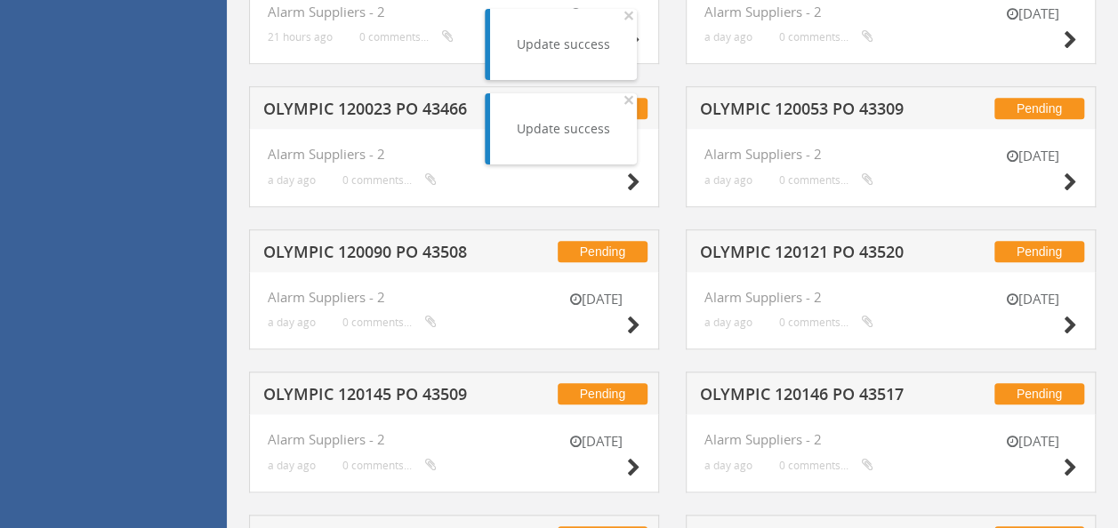
click at [439, 237] on div "Pending OLYMPIC 120090 PO 43508" at bounding box center [454, 251] width 410 height 43
click at [430, 246] on h5 "OLYMPIC 120090 PO 43508" at bounding box center [377, 255] width 229 height 22
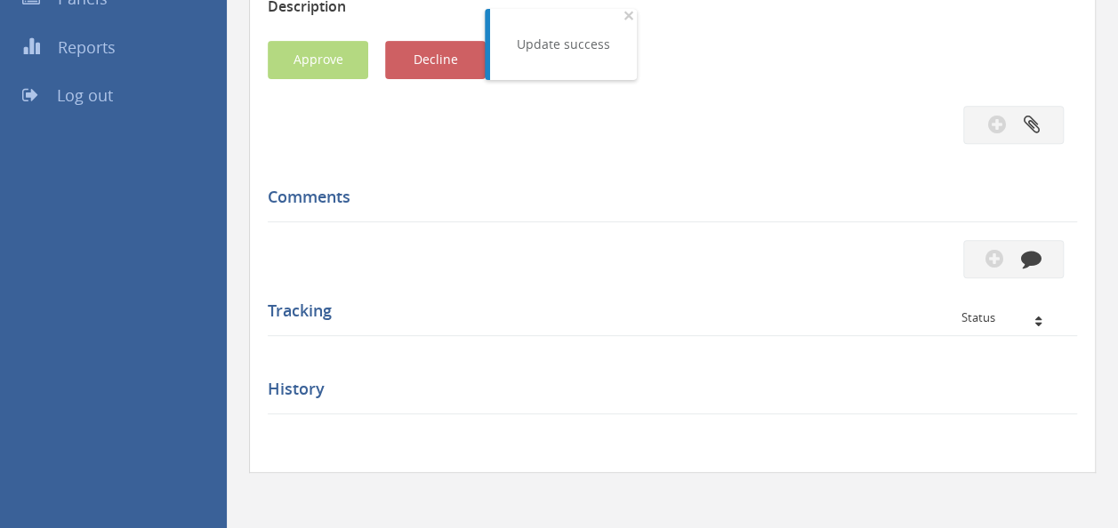
scroll to position [623, 0]
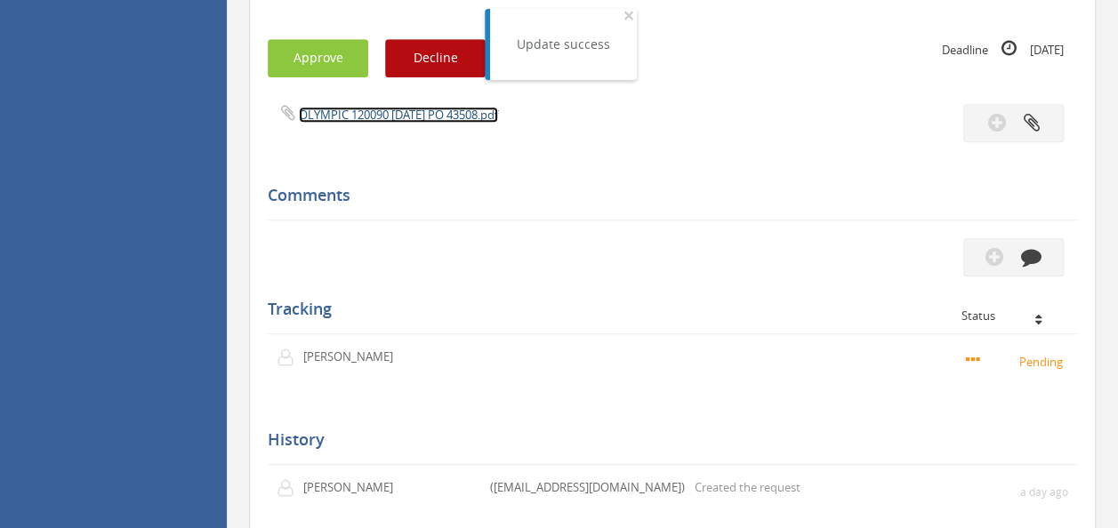
click at [412, 117] on link "OLYMPIC 120090 [DATE] PO 43508.pdf" at bounding box center [398, 115] width 199 height 16
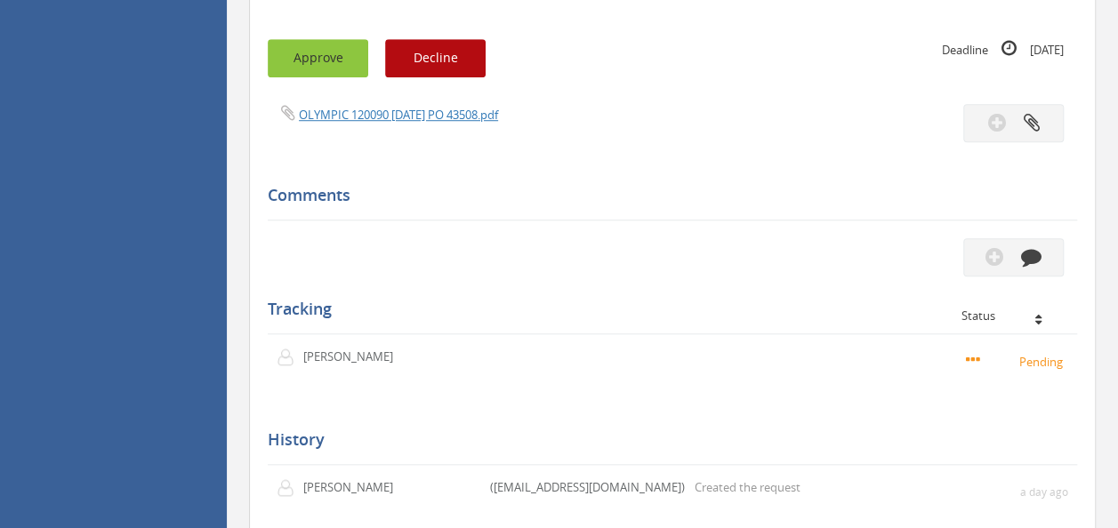
click at [320, 65] on button "Approve" at bounding box center [318, 58] width 101 height 38
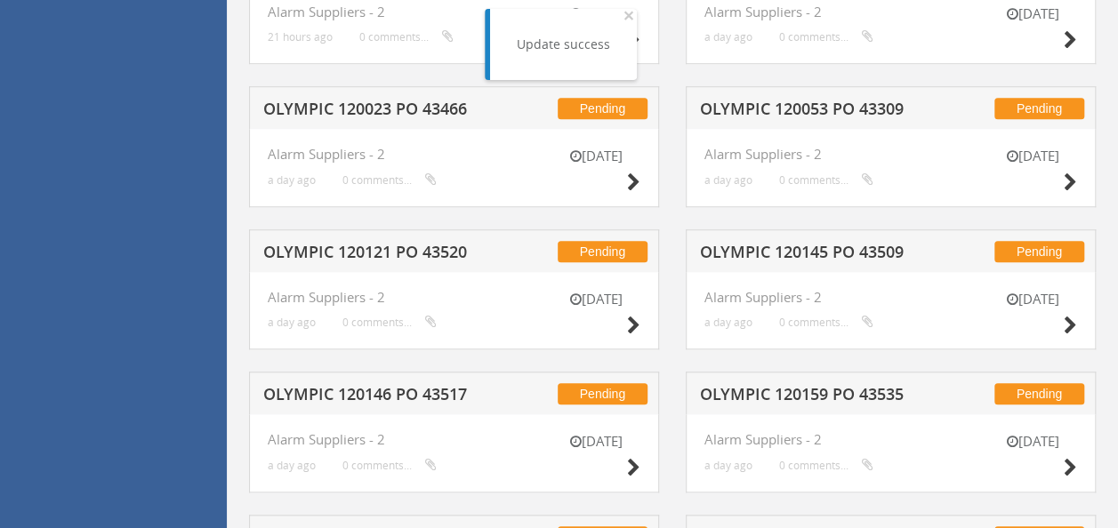
click at [450, 103] on h5 "OLYMPIC 120023 PO 43466" at bounding box center [377, 112] width 229 height 22
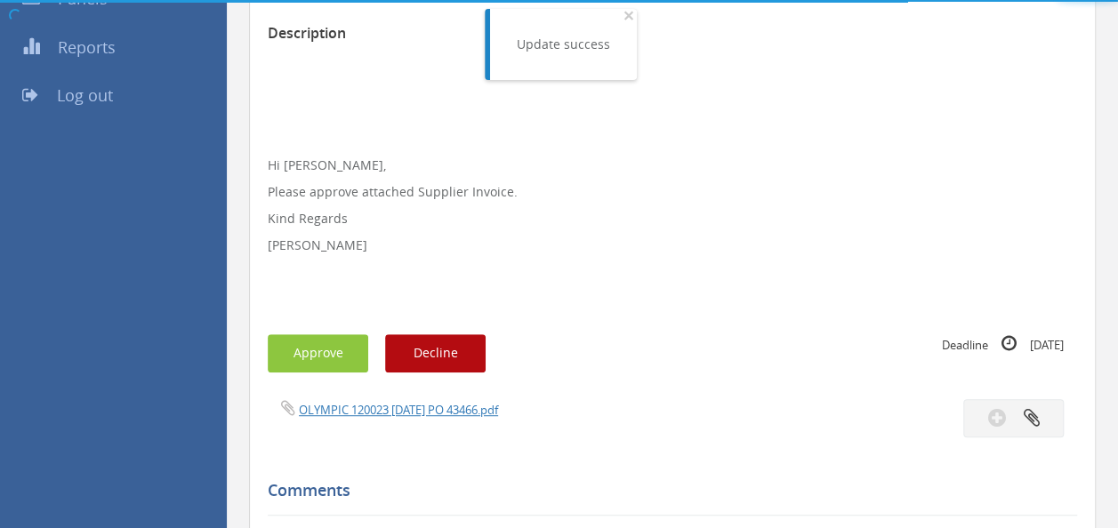
scroll to position [623, 0]
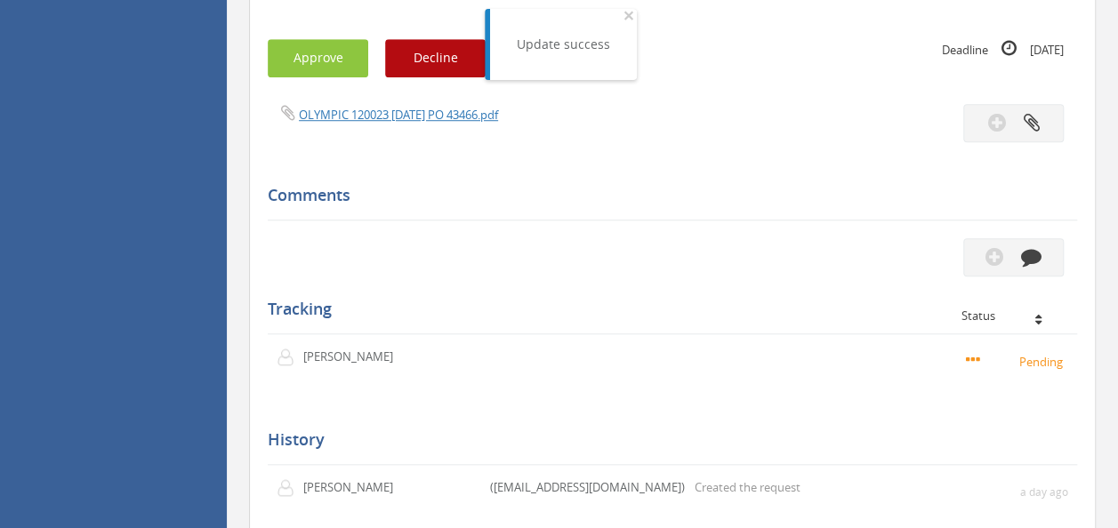
click at [389, 107] on span "OLYMPIC 120023 [DATE] PO 43466.pdf" at bounding box center [383, 114] width 230 height 17
click at [390, 113] on link "OLYMPIC 120023 [DATE] PO 43466.pdf" at bounding box center [398, 115] width 199 height 16
click at [311, 63] on button "Approve" at bounding box center [318, 58] width 101 height 38
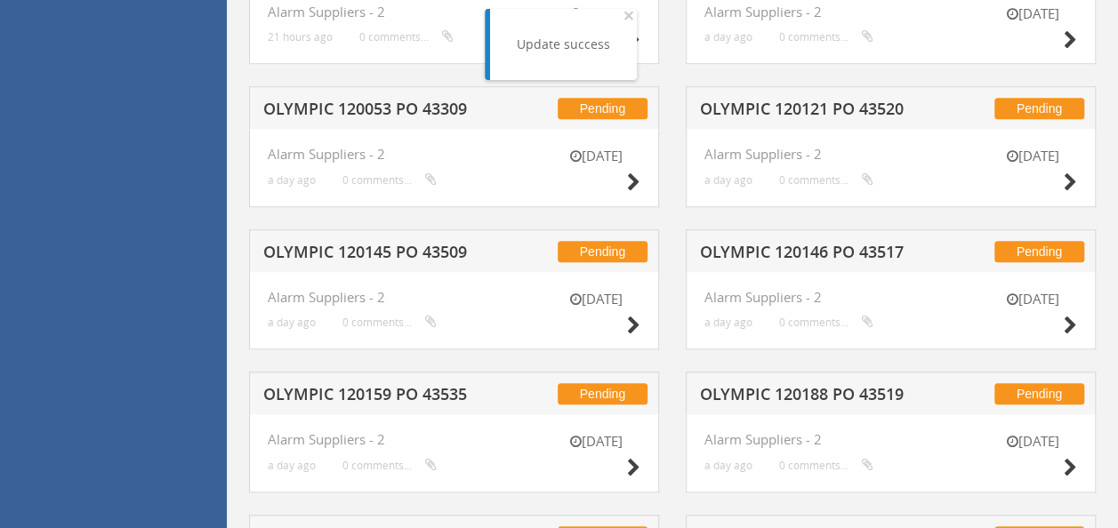
click at [377, 110] on h5 "OLYMPIC 120053 PO 43309" at bounding box center [377, 112] width 229 height 22
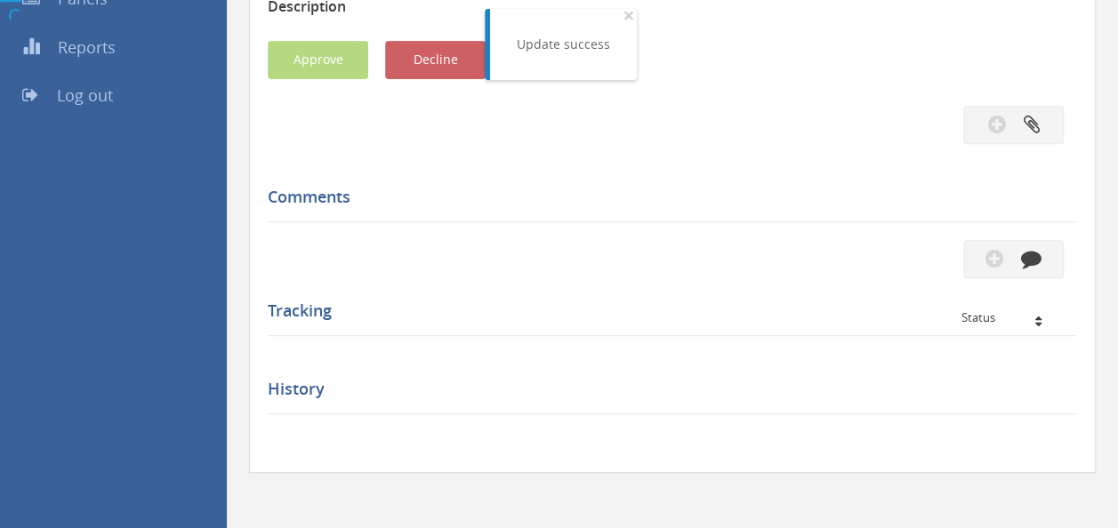
scroll to position [623, 0]
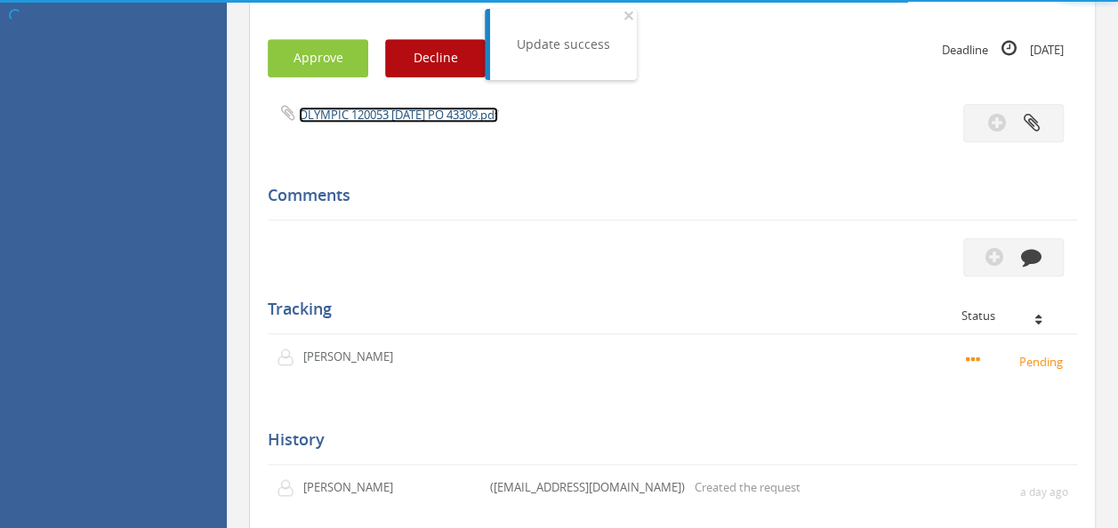
click at [388, 121] on link "OLYMPIC 120053 [DATE] PO 43309.pdf" at bounding box center [398, 115] width 199 height 16
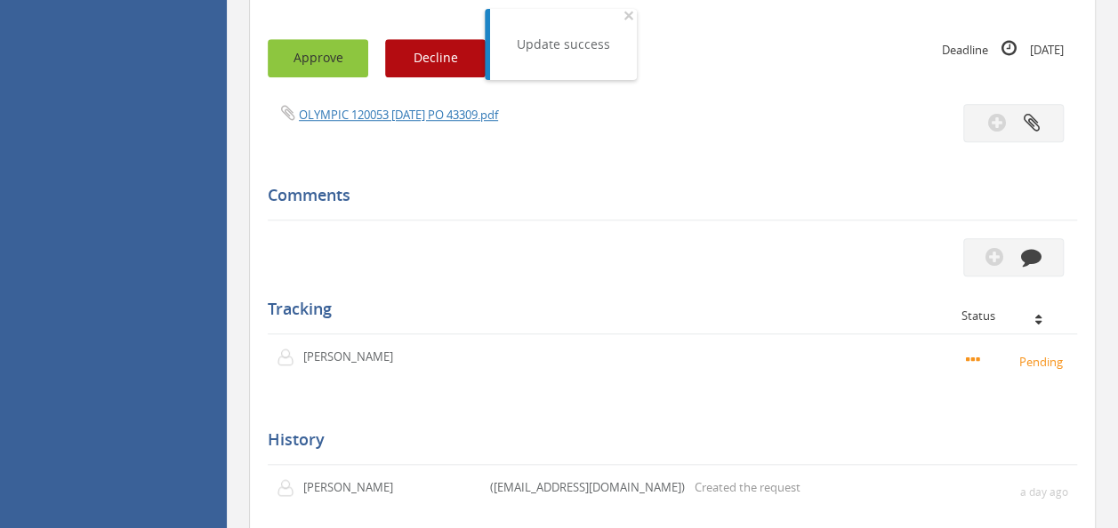
click at [333, 54] on button "Approve" at bounding box center [318, 58] width 101 height 38
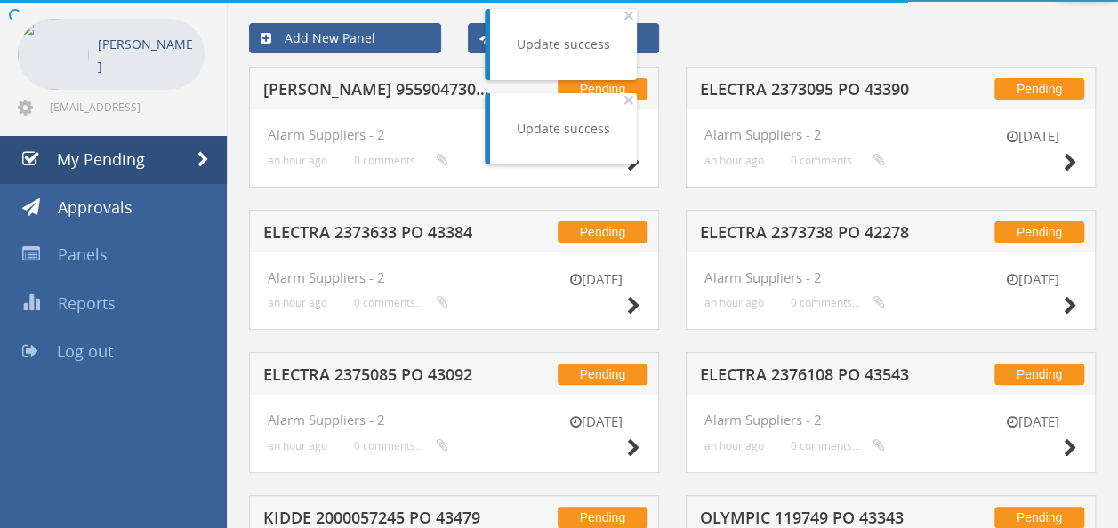
scroll to position [623, 0]
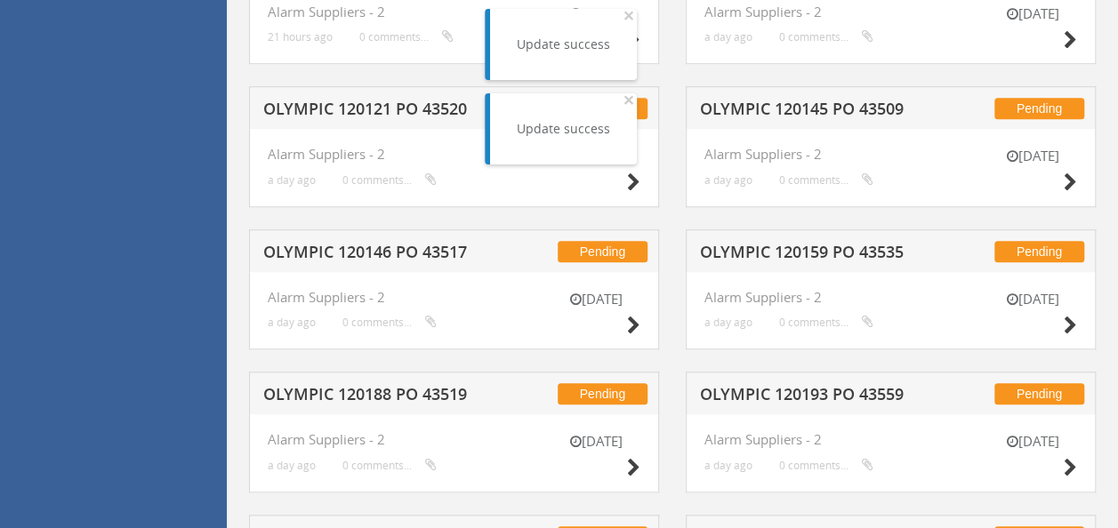
click at [407, 121] on div "Pending OLYMPIC 120121 PO 43520" at bounding box center [454, 107] width 410 height 43
click at [409, 109] on h5 "OLYMPIC 120121 PO 43520" at bounding box center [377, 112] width 229 height 22
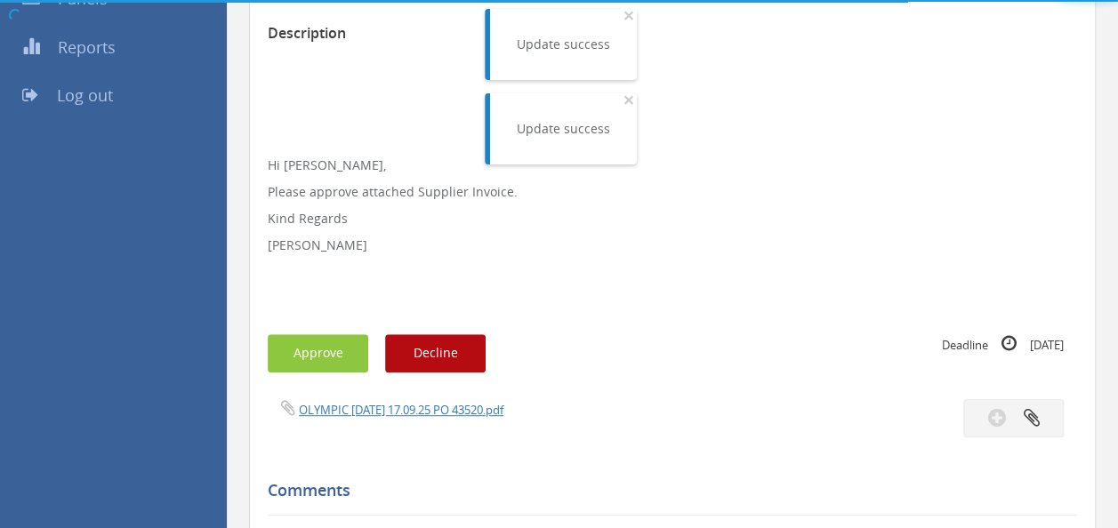
scroll to position [623, 0]
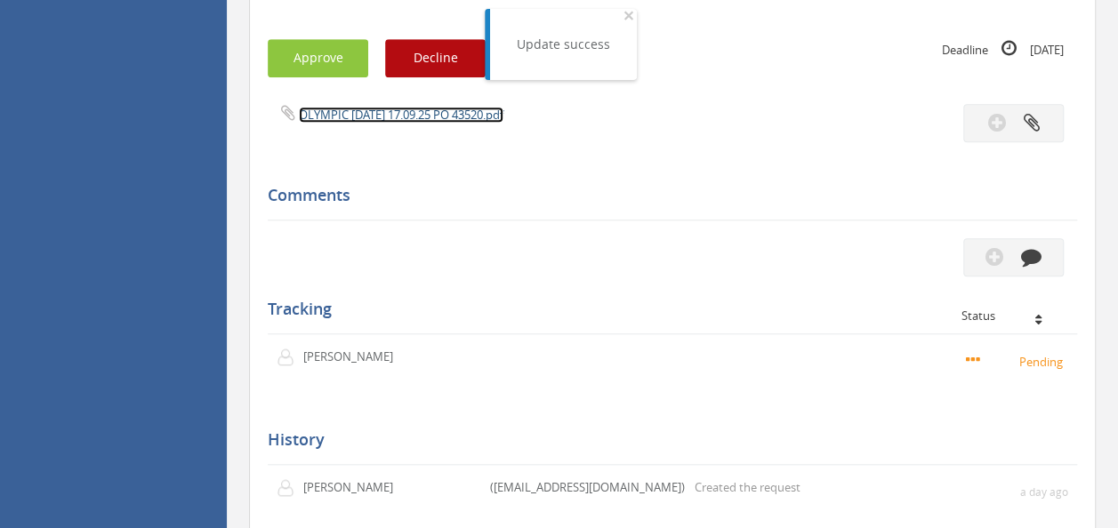
click at [397, 122] on link "OLYMPIC [DATE] 17.09.25 PO 43520.pdf" at bounding box center [401, 115] width 205 height 16
click at [332, 64] on button "Approve" at bounding box center [318, 58] width 101 height 38
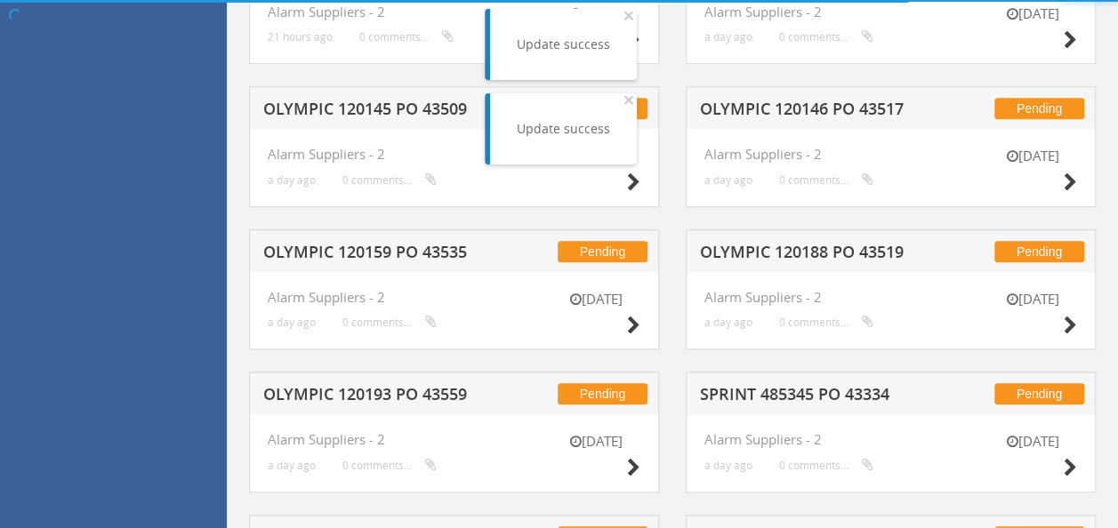
click at [491, 254] on h5 "OLYMPIC 120159 PO 43535" at bounding box center [377, 255] width 229 height 22
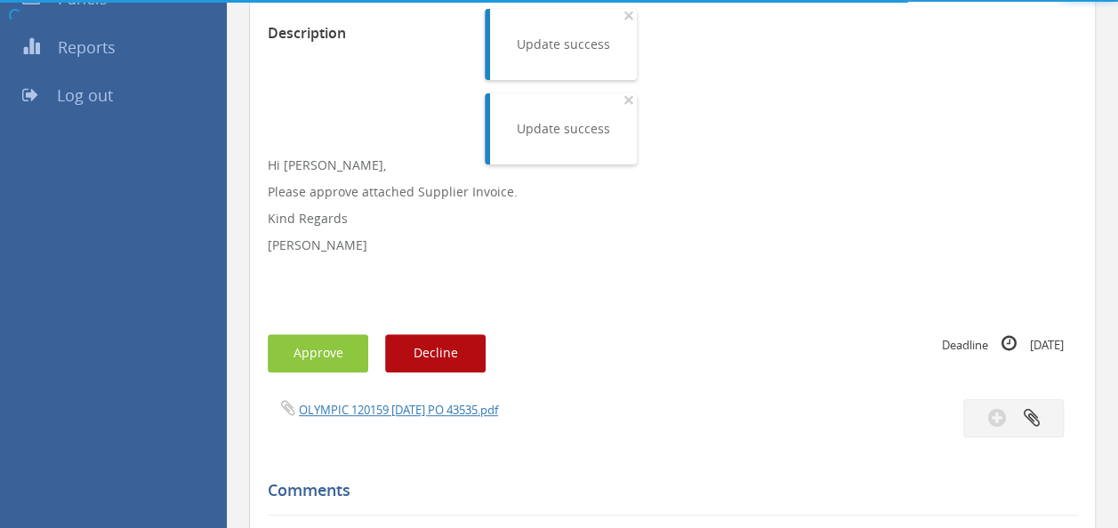
scroll to position [623, 0]
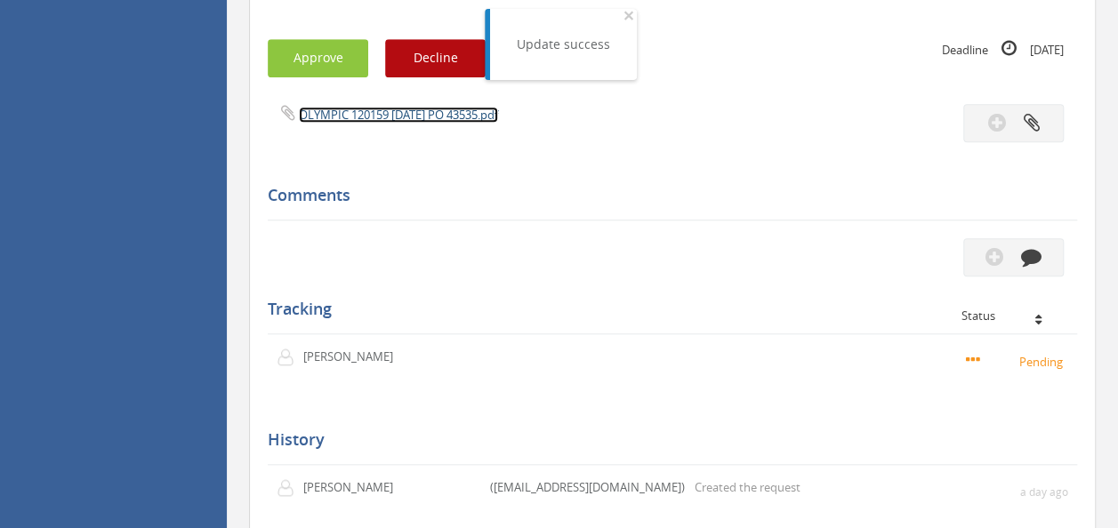
click at [409, 116] on link "OLYMPIC 120159 [DATE] PO 43535.pdf" at bounding box center [398, 115] width 199 height 16
click at [307, 60] on button "Approve" at bounding box center [318, 58] width 101 height 38
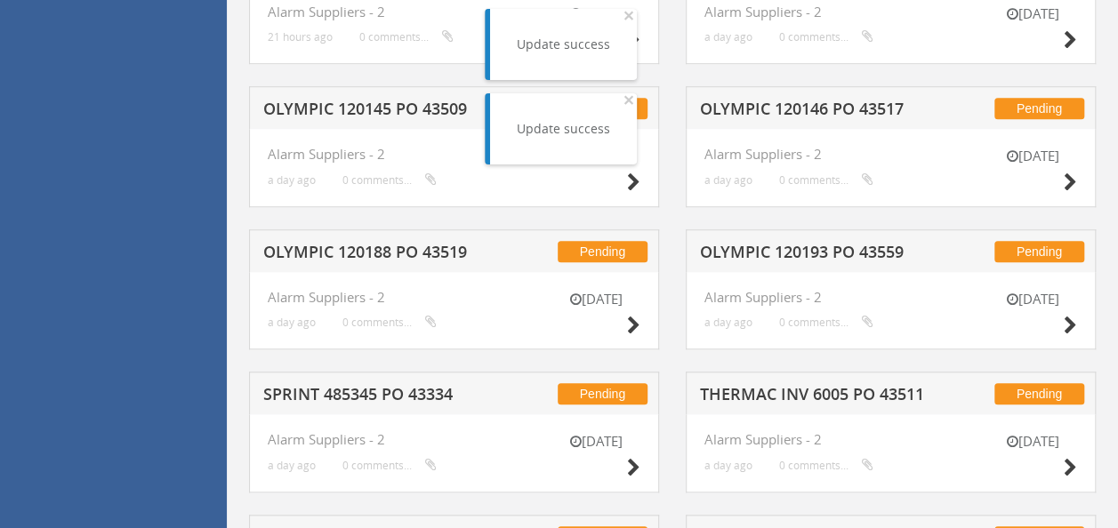
click at [381, 107] on h5 "OLYMPIC 120145 PO 43509" at bounding box center [377, 112] width 229 height 22
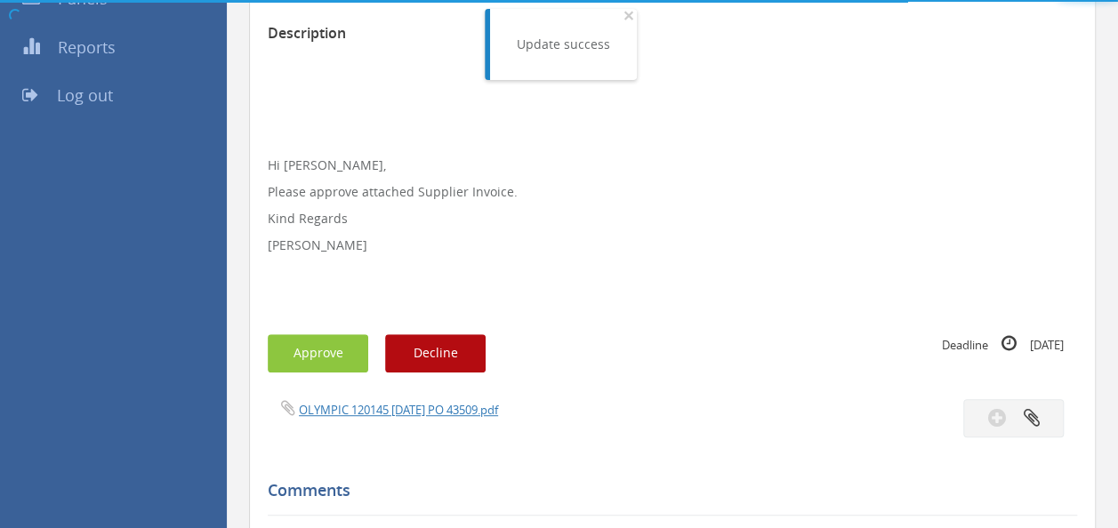
scroll to position [623, 0]
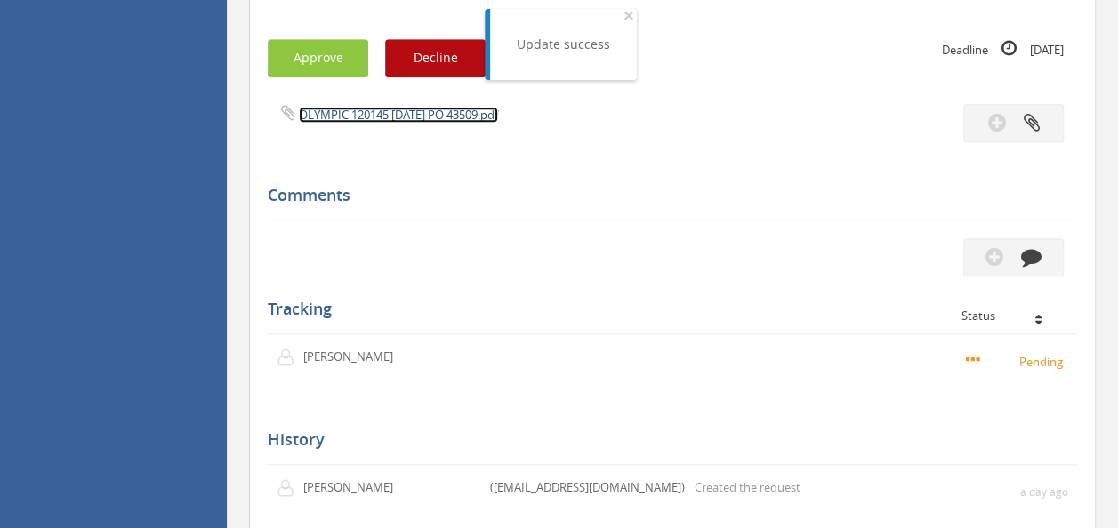
click at [389, 114] on link "OLYMPIC 120145 [DATE] PO 43509.pdf" at bounding box center [398, 115] width 199 height 16
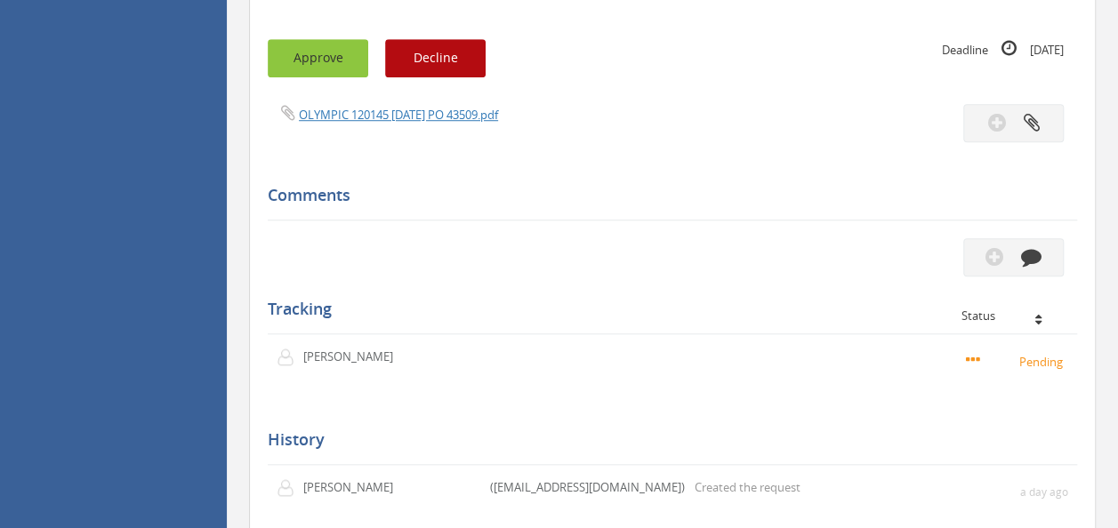
click at [345, 52] on button "Approve" at bounding box center [318, 58] width 101 height 38
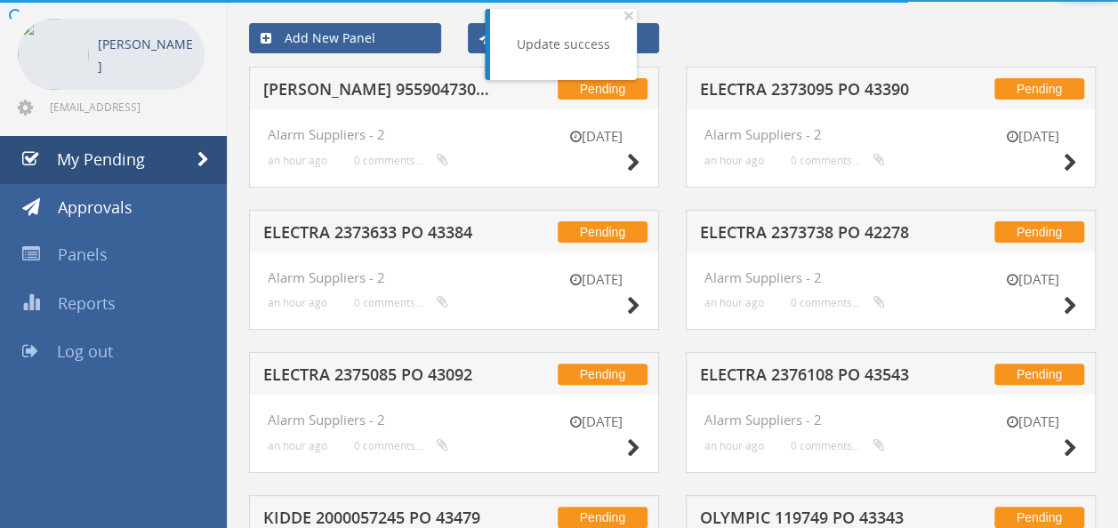
scroll to position [623, 0]
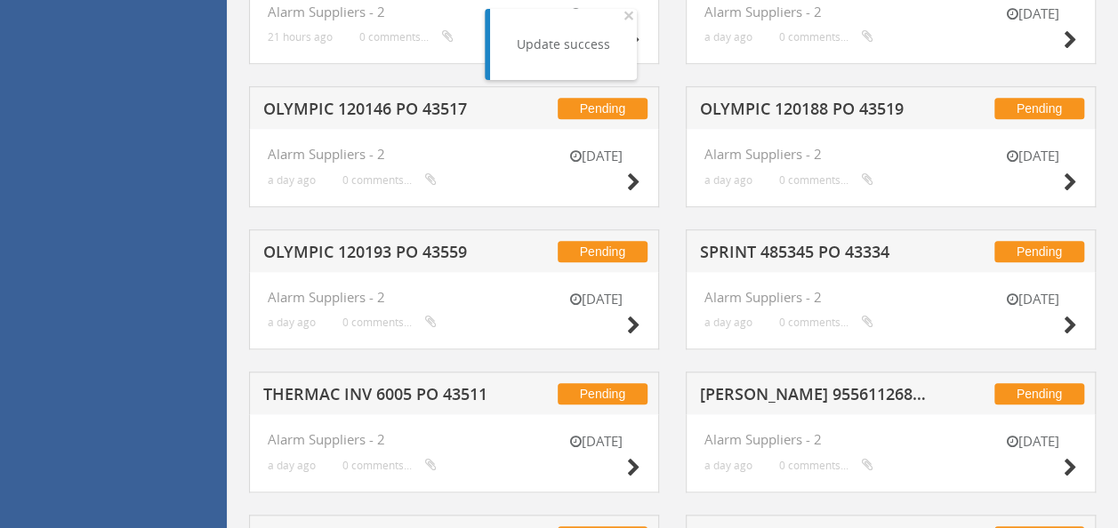
click at [386, 252] on h5 "OLYMPIC 120193 PO 43559" at bounding box center [377, 255] width 229 height 22
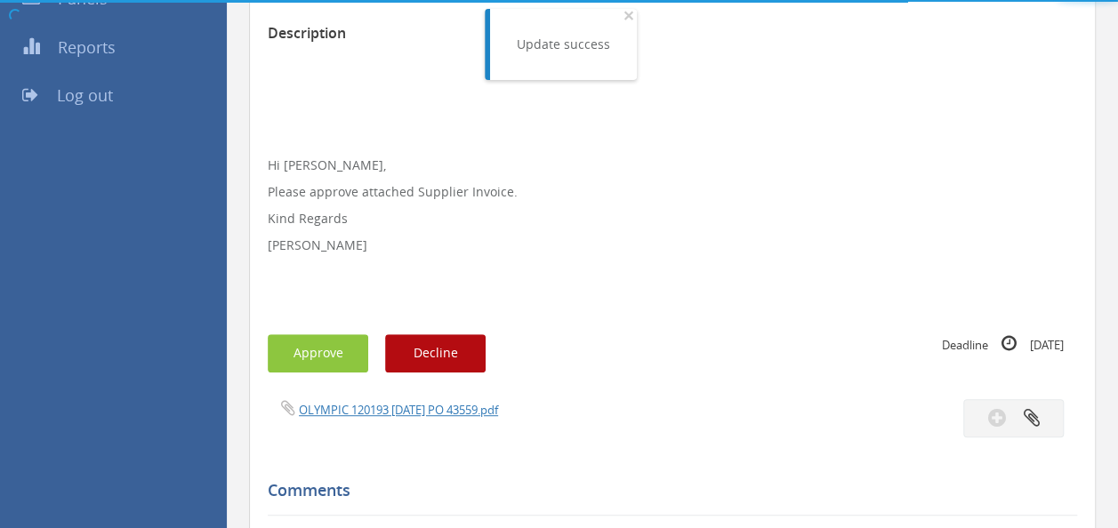
scroll to position [623, 0]
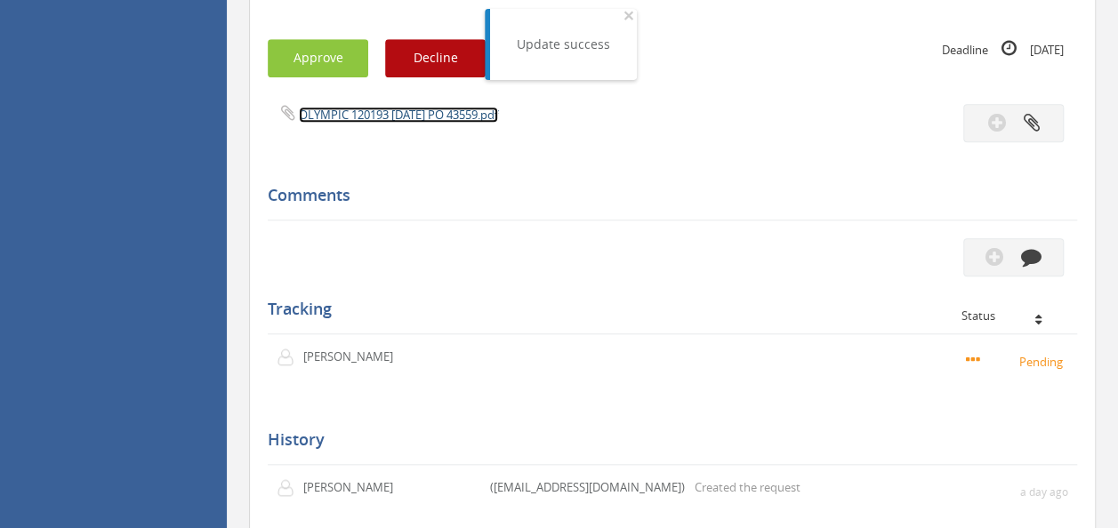
click at [412, 116] on link "OLYMPIC 120193 [DATE] PO 43559.pdf" at bounding box center [398, 115] width 199 height 16
click at [314, 52] on button "Approve" at bounding box center [318, 58] width 101 height 38
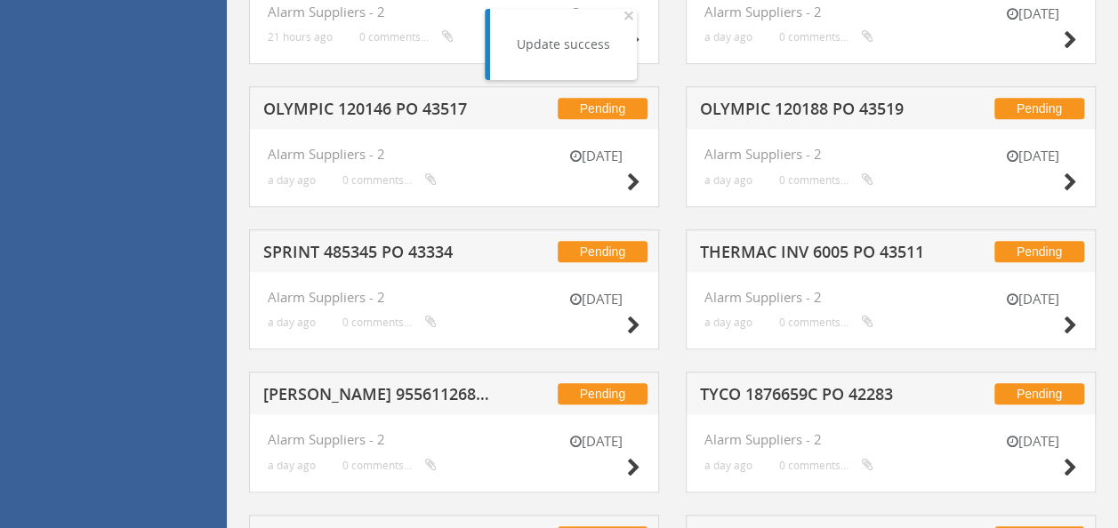
click at [439, 235] on div "Pending SPRINT 485345 PO 43334" at bounding box center [454, 251] width 410 height 43
click at [358, 248] on h5 "SPRINT 485345 PO 43334" at bounding box center [377, 255] width 229 height 22
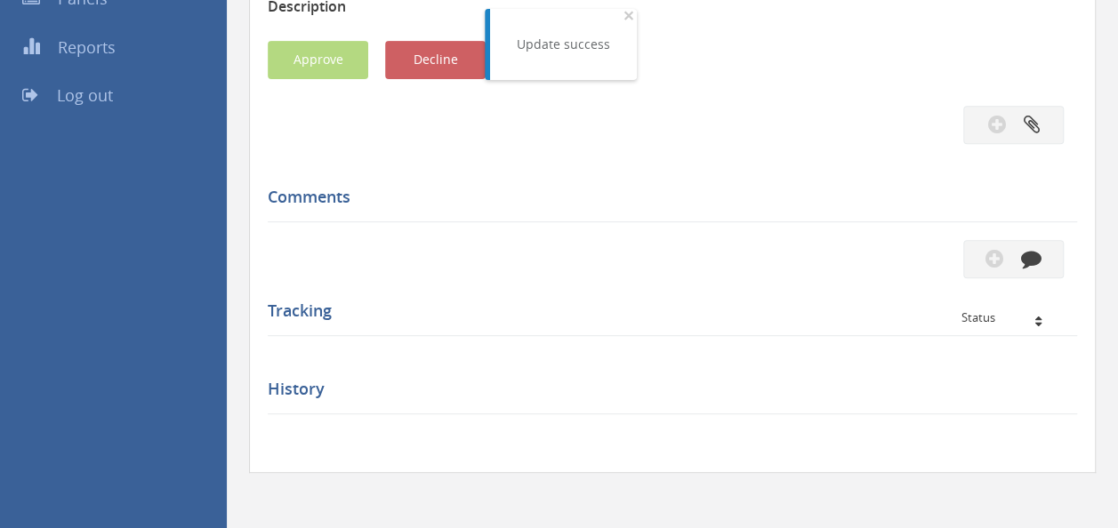
scroll to position [623, 0]
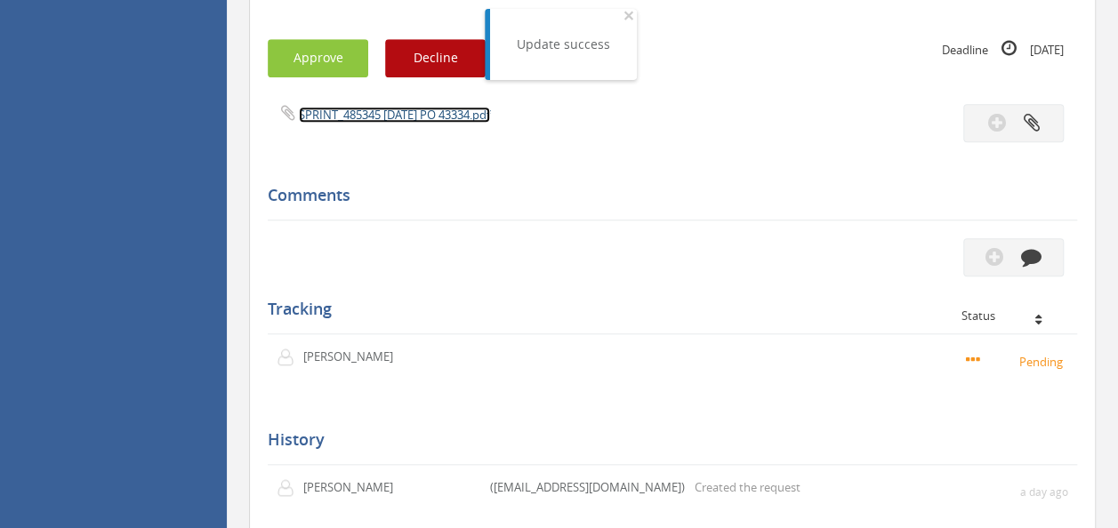
click at [399, 122] on link "SPRINT_485345 [DATE] PO 43334.pdf" at bounding box center [394, 115] width 191 height 16
click at [295, 57] on button "Approve" at bounding box center [318, 58] width 101 height 38
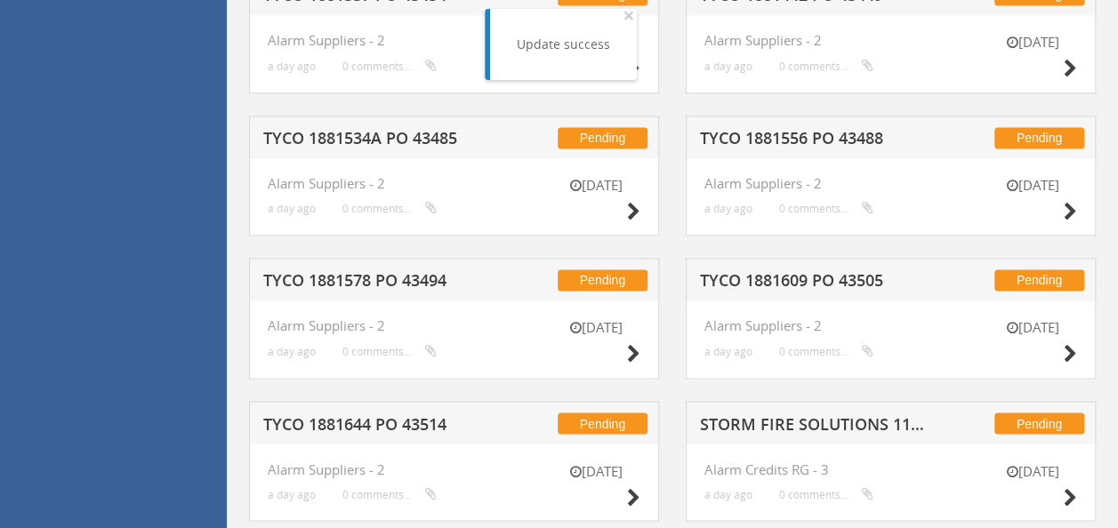
scroll to position [2779, 0]
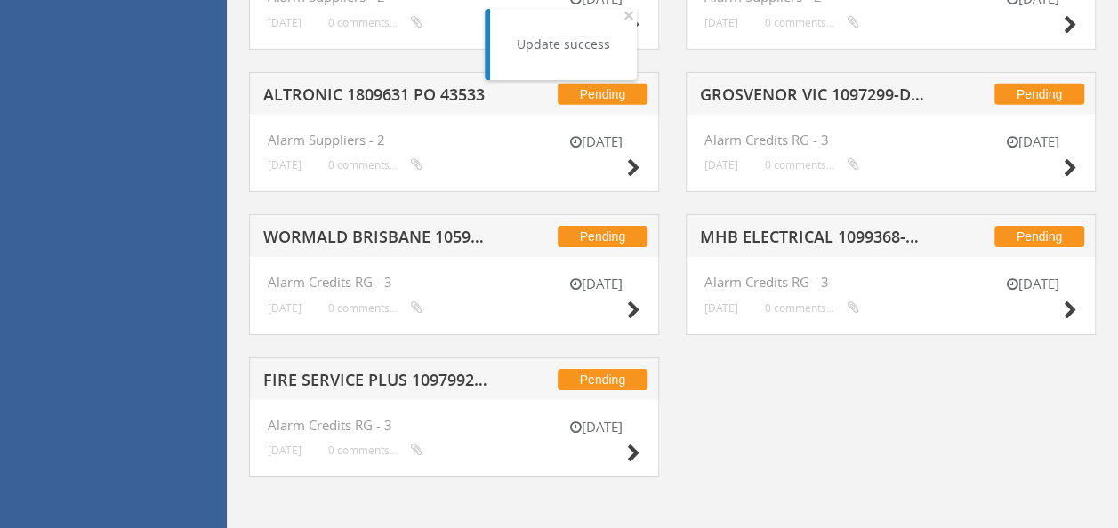
click at [852, 232] on h5 "MHB ELECTRICAL 1099368-D01 $1,417.16" at bounding box center [814, 240] width 229 height 22
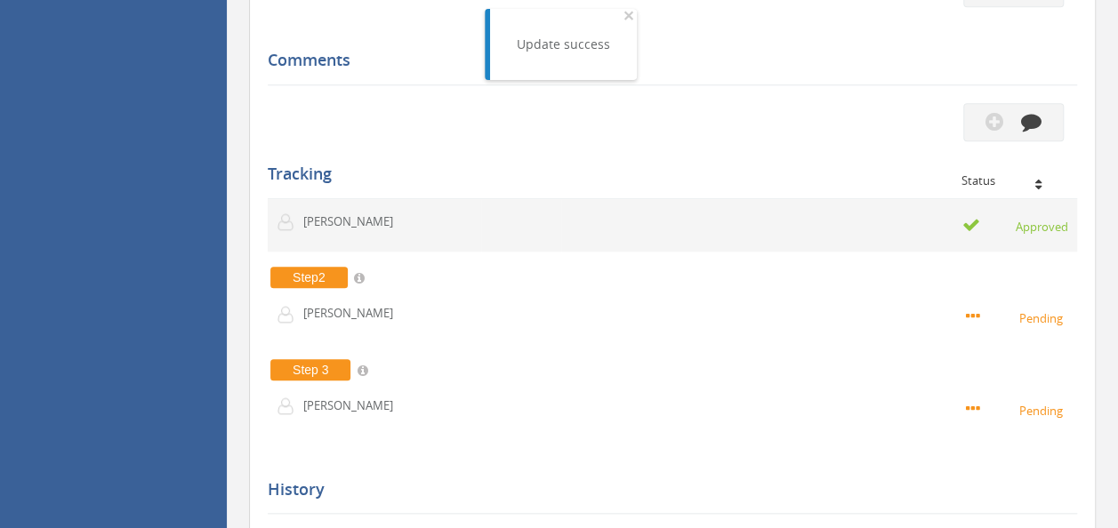
scroll to position [584, 0]
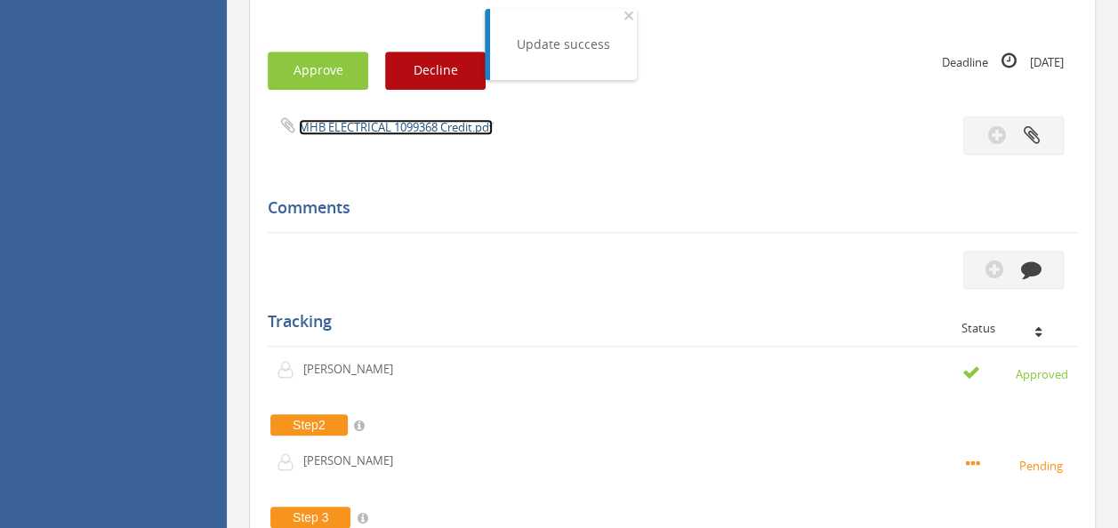
click at [381, 121] on link "MHB ELECTRICAL 1099368 Credit.pdf" at bounding box center [396, 127] width 194 height 16
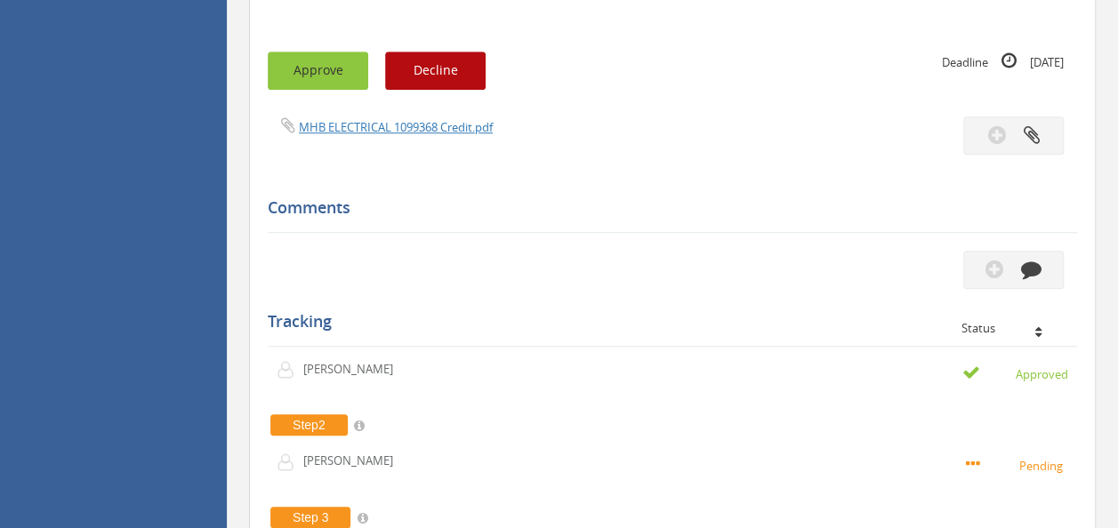
click at [313, 76] on button "Approve" at bounding box center [318, 71] width 101 height 38
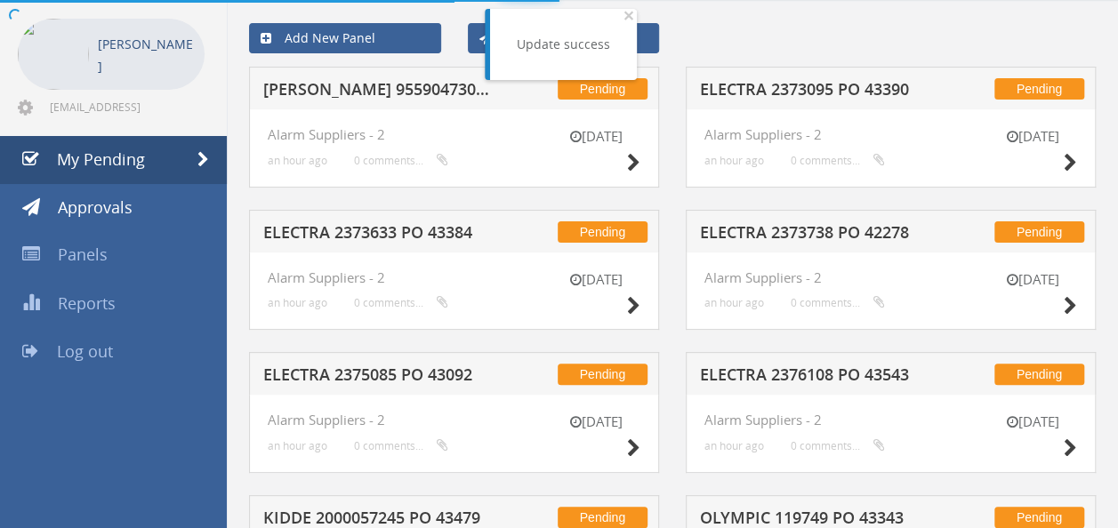
scroll to position [584, 0]
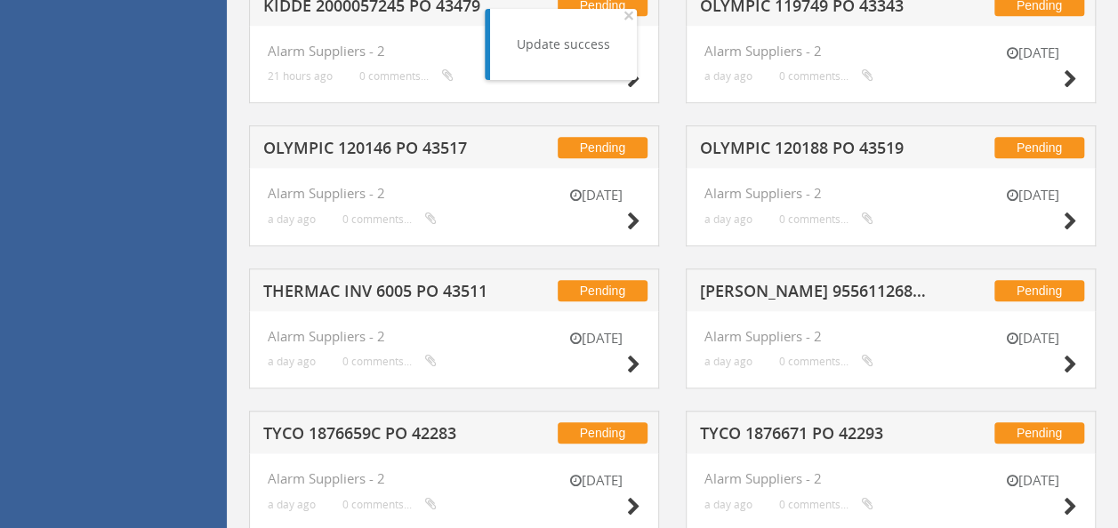
click at [384, 283] on h5 "THERMAC INV 6005 PO 43511" at bounding box center [377, 294] width 229 height 22
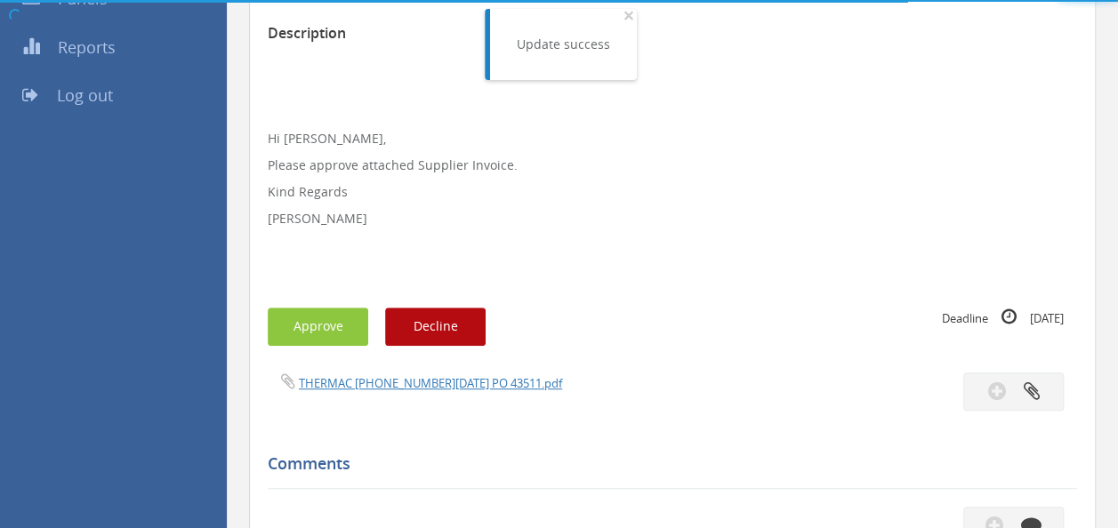
scroll to position [584, 0]
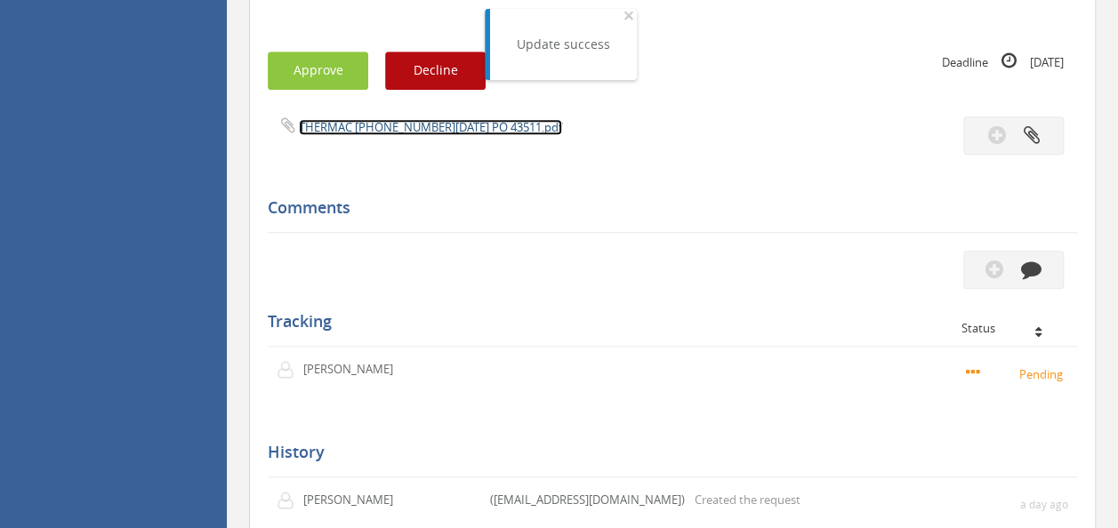
click at [388, 120] on link "THERMAC [PHONE_NUMBER][DATE] PO 43511.pdf" at bounding box center [430, 127] width 263 height 16
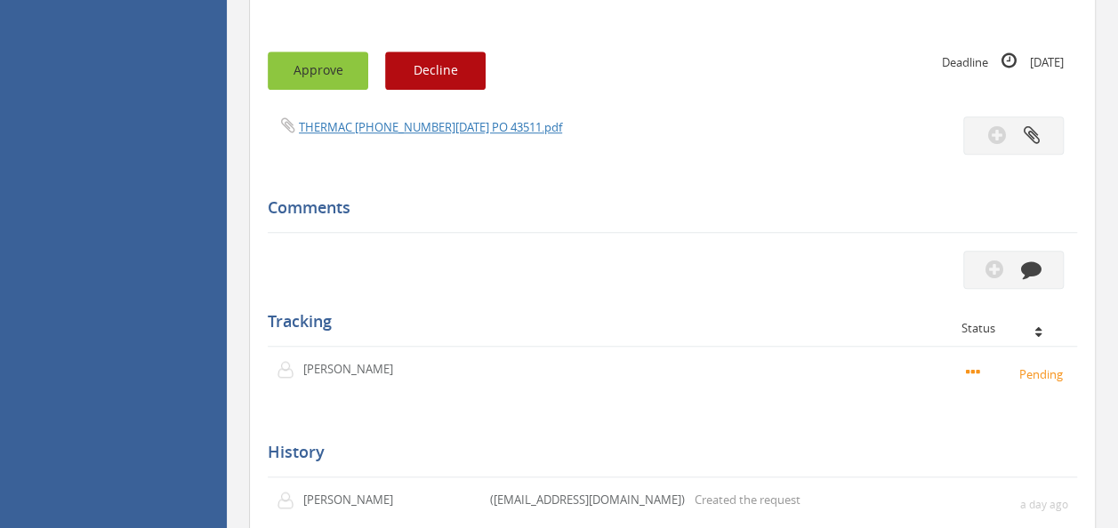
drag, startPoint x: 256, startPoint y: 47, endPoint x: 317, endPoint y: 60, distance: 61.9
click at [256, 48] on div "Alarm Suppliers - 2 a day ago 0 comments... [DATE] Subject THERMAC INV 6005 PO …" at bounding box center [672, 95] width 847 height 989
click at [318, 61] on button "Approve" at bounding box center [318, 71] width 101 height 38
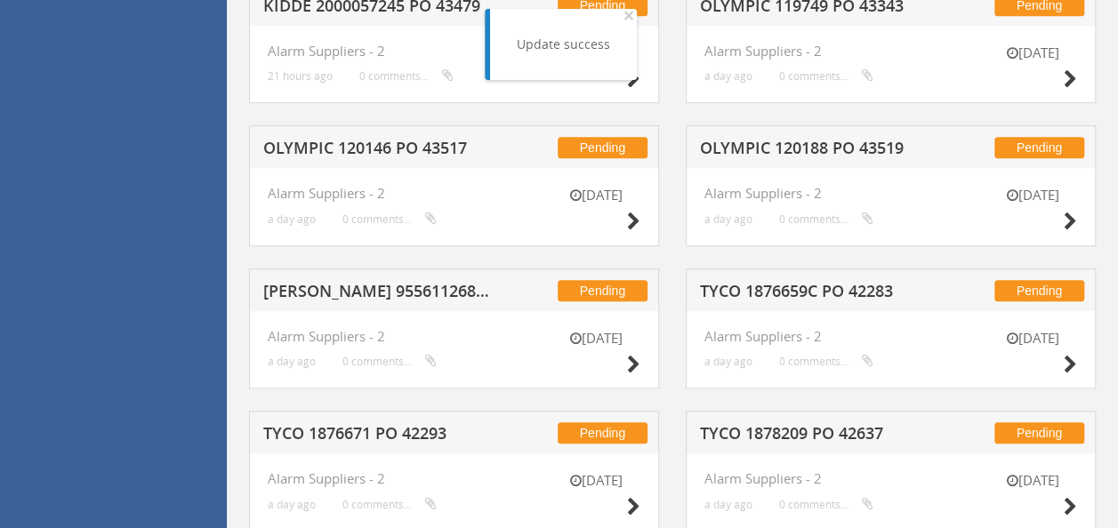
click at [431, 283] on h5 "[PERSON_NAME] 955611268 PO 42085" at bounding box center [377, 294] width 229 height 22
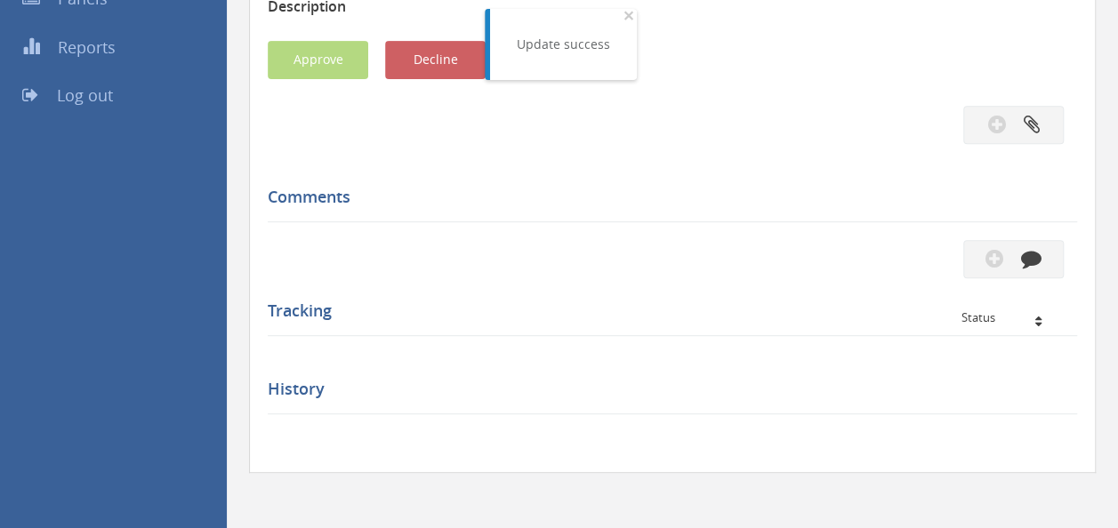
scroll to position [584, 0]
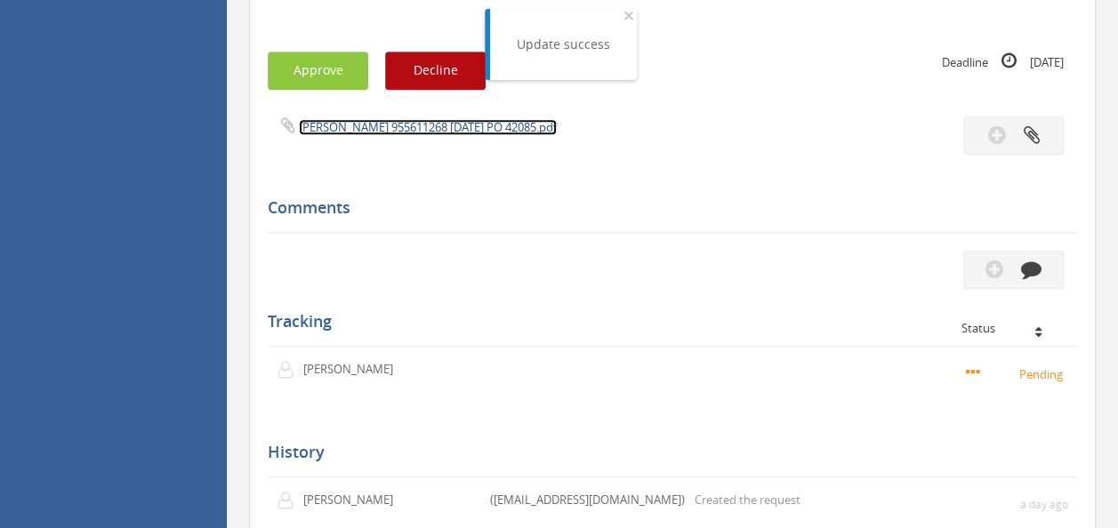
click at [415, 126] on link "[PERSON_NAME] 955611268 [DATE] PO 42085.pdf" at bounding box center [428, 127] width 258 height 16
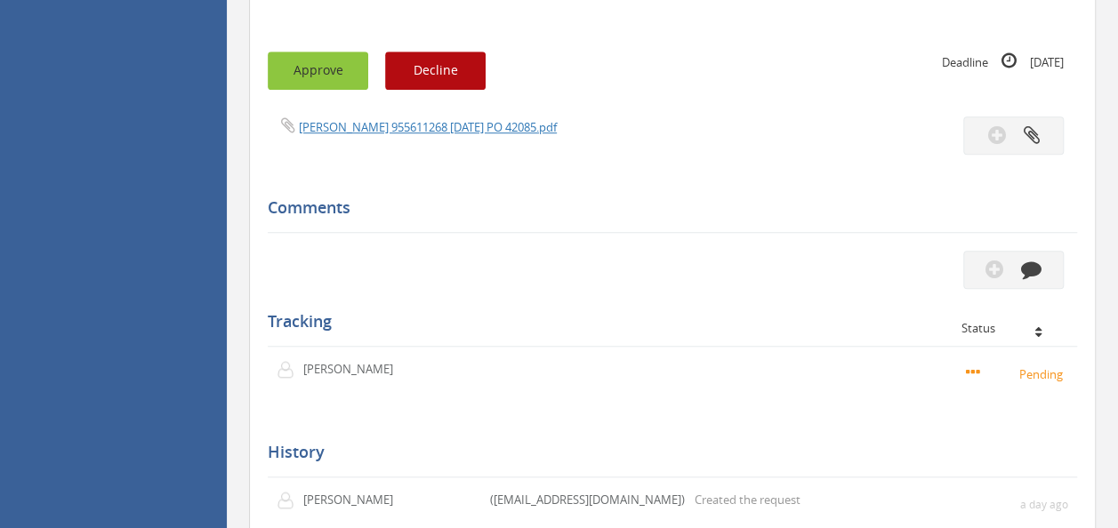
click at [307, 61] on button "Approve" at bounding box center [318, 71] width 101 height 38
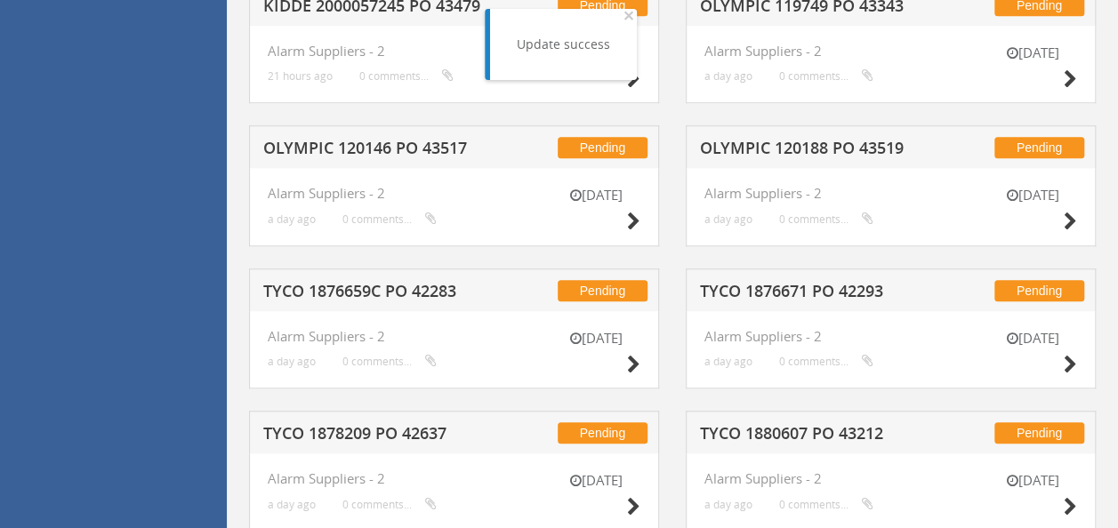
click at [397, 288] on h5 "TYCO 1876659C PO 42283" at bounding box center [377, 294] width 229 height 22
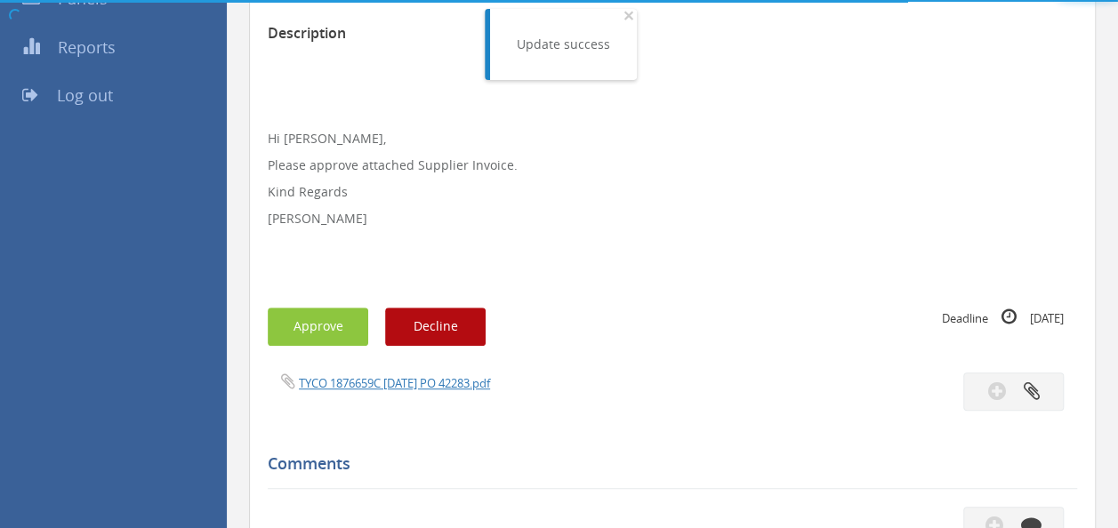
scroll to position [584, 0]
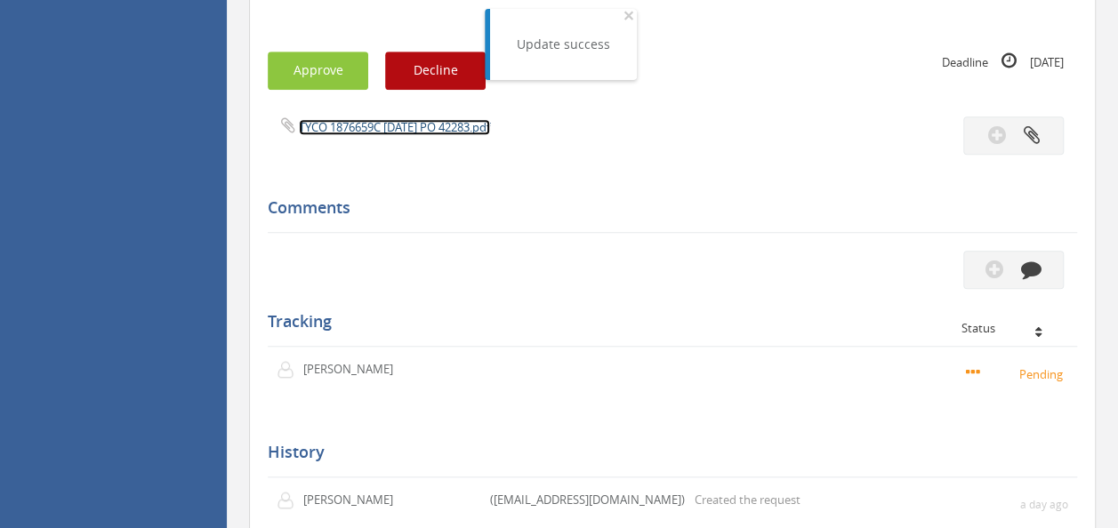
click at [374, 124] on link "TYCO 1876659C [DATE] PO 42283.pdf" at bounding box center [394, 127] width 191 height 16
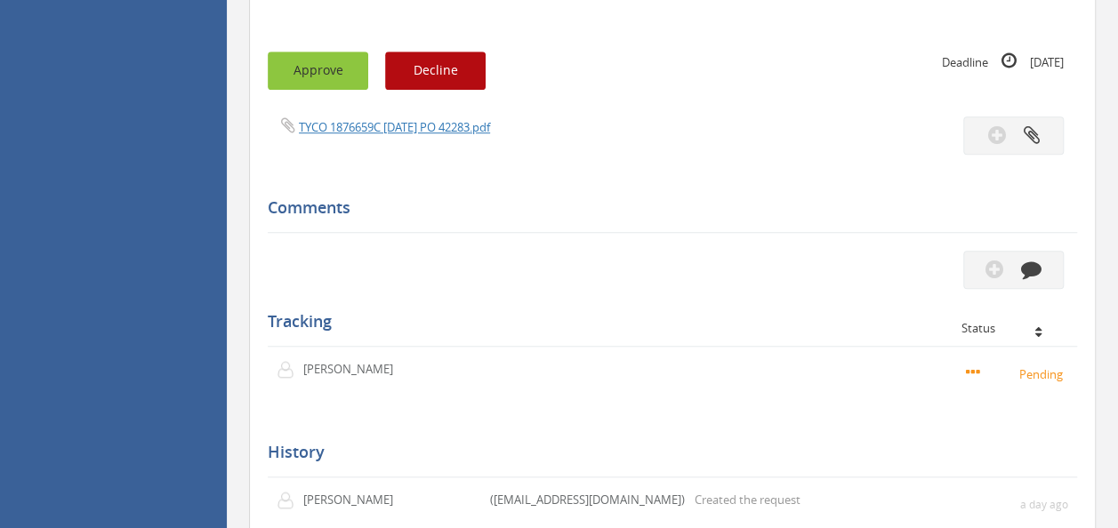
click at [311, 82] on button "Approve" at bounding box center [318, 71] width 101 height 38
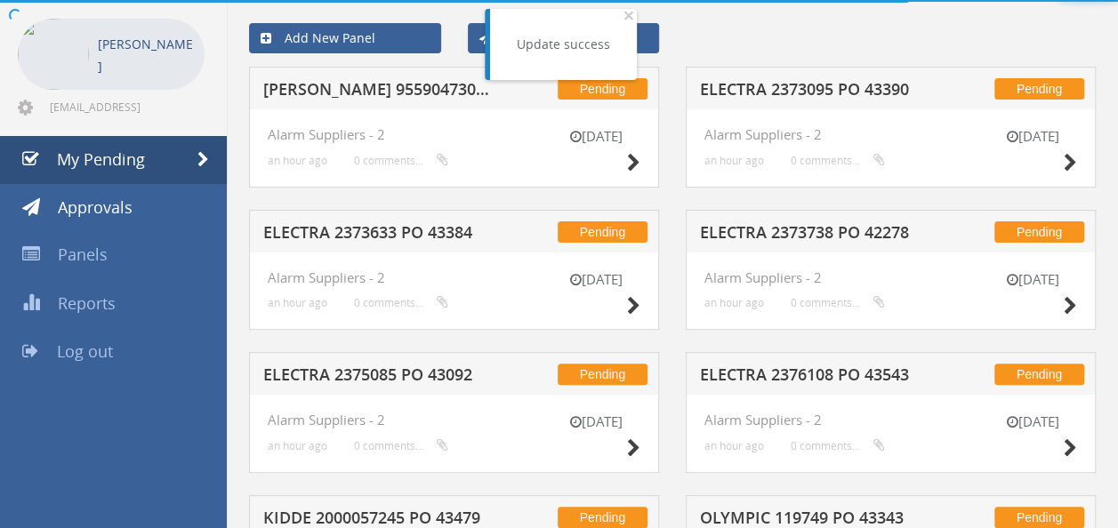
scroll to position [584, 0]
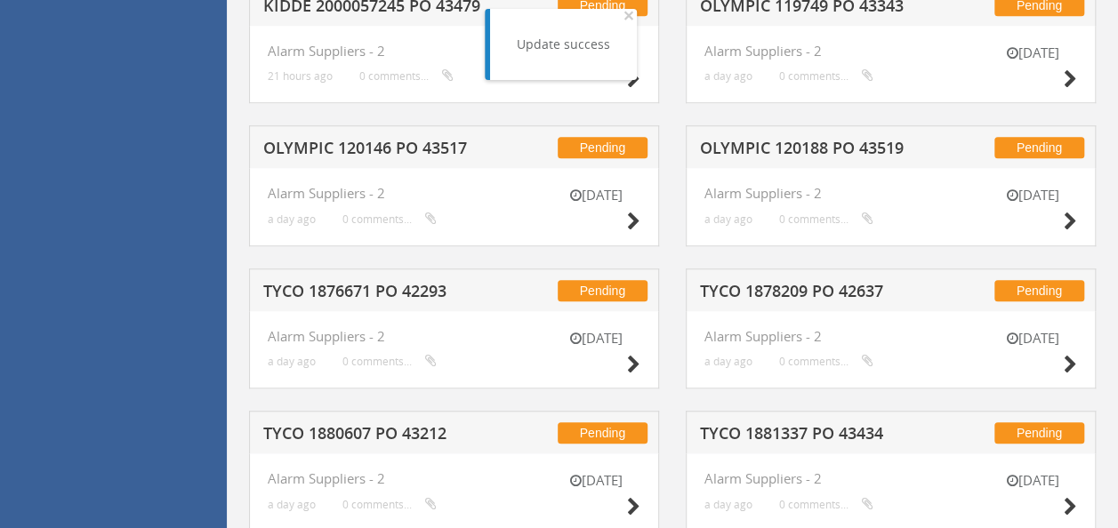
click at [357, 276] on div "Pending TYCO 1876671 PO 42293" at bounding box center [454, 290] width 410 height 43
click at [358, 288] on h5 "TYCO 1876671 PO 42293" at bounding box center [377, 294] width 229 height 22
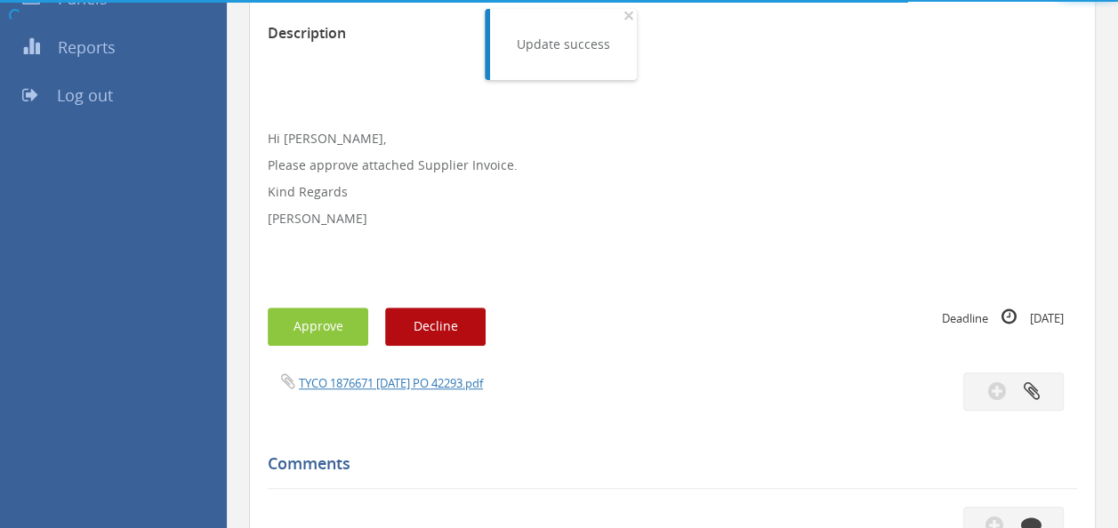
scroll to position [584, 0]
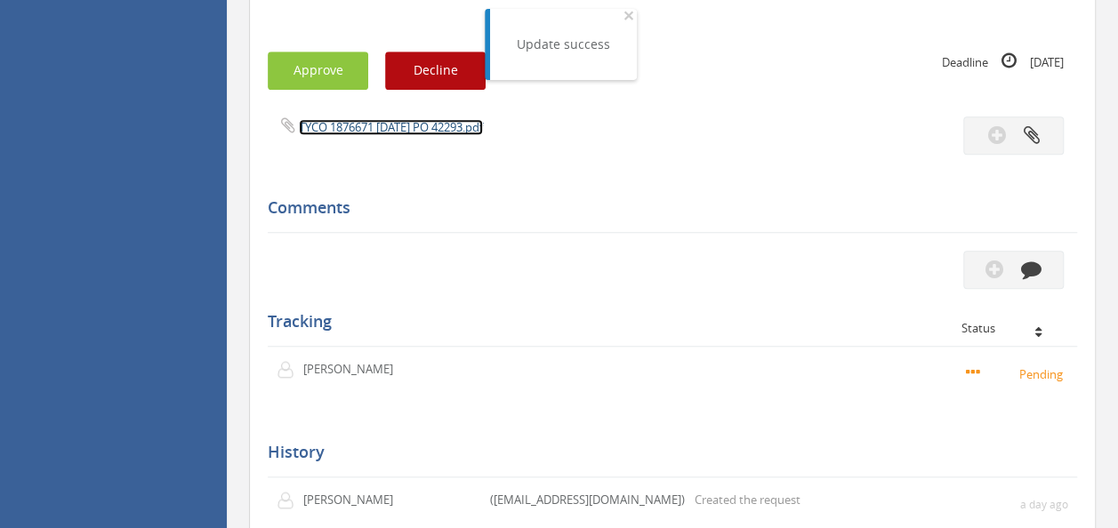
click at [406, 129] on link "TYCO 1876671 [DATE] PO 42293.pdf" at bounding box center [391, 127] width 184 height 16
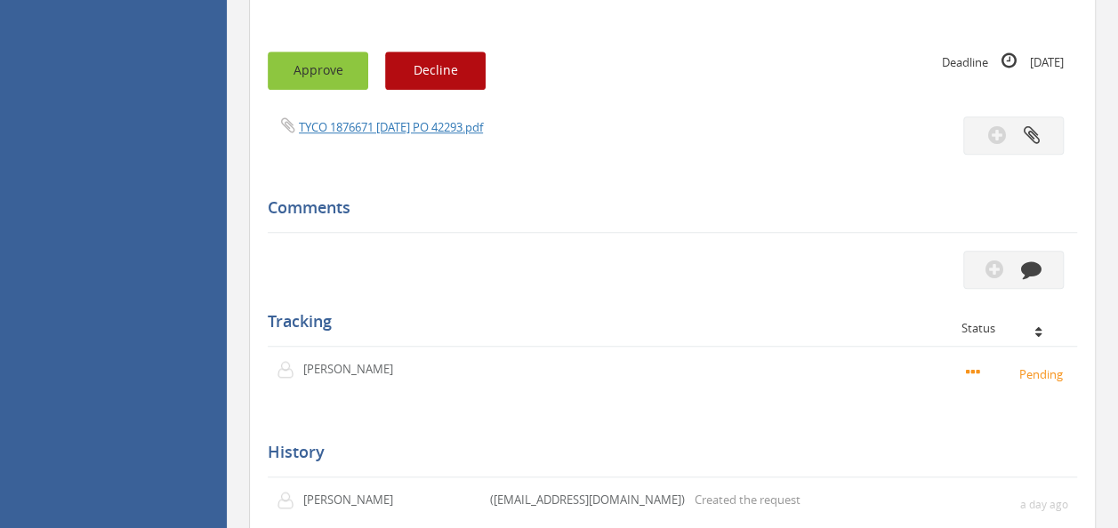
click at [314, 59] on button "Approve" at bounding box center [318, 71] width 101 height 38
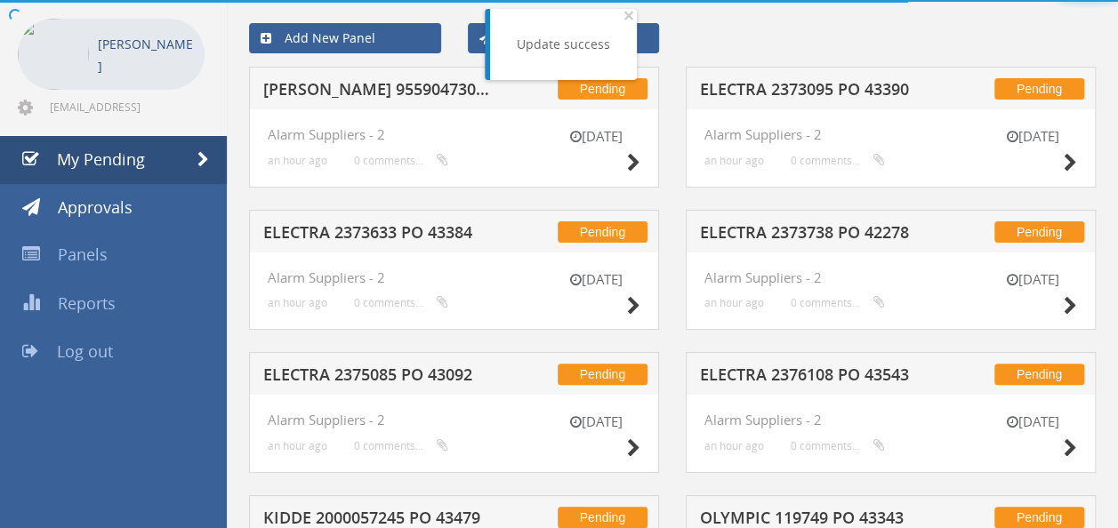
scroll to position [584, 0]
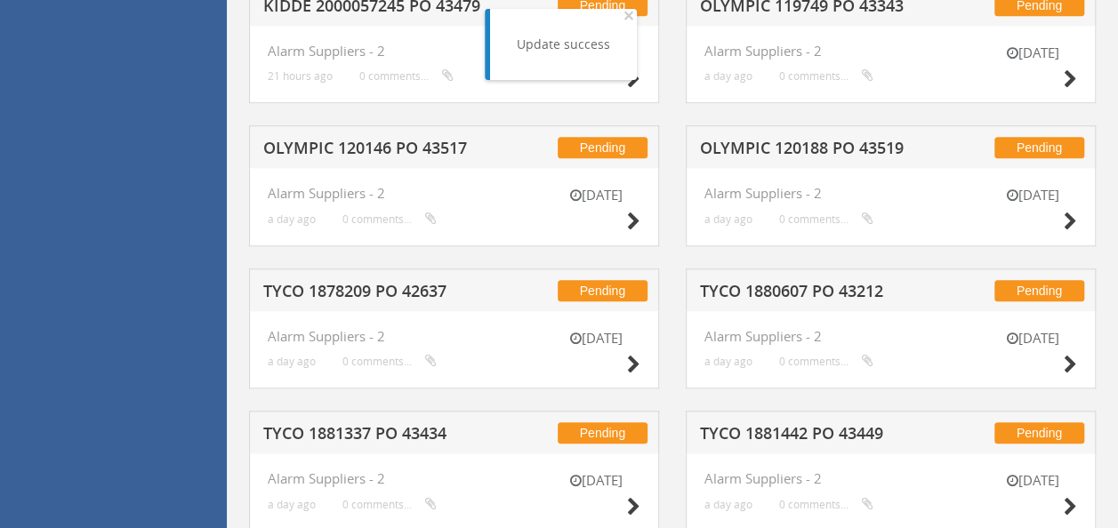
click at [397, 271] on div "Pending TYCO 1878209 PO 42637" at bounding box center [454, 290] width 410 height 43
click at [395, 285] on h5 "TYCO 1878209 PO 42637" at bounding box center [377, 294] width 229 height 22
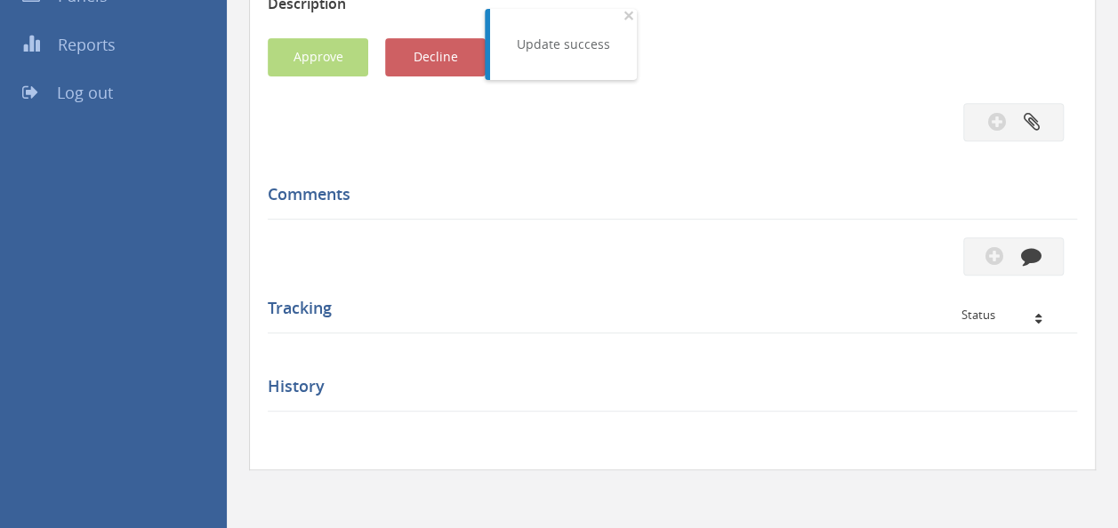
scroll to position [584, 0]
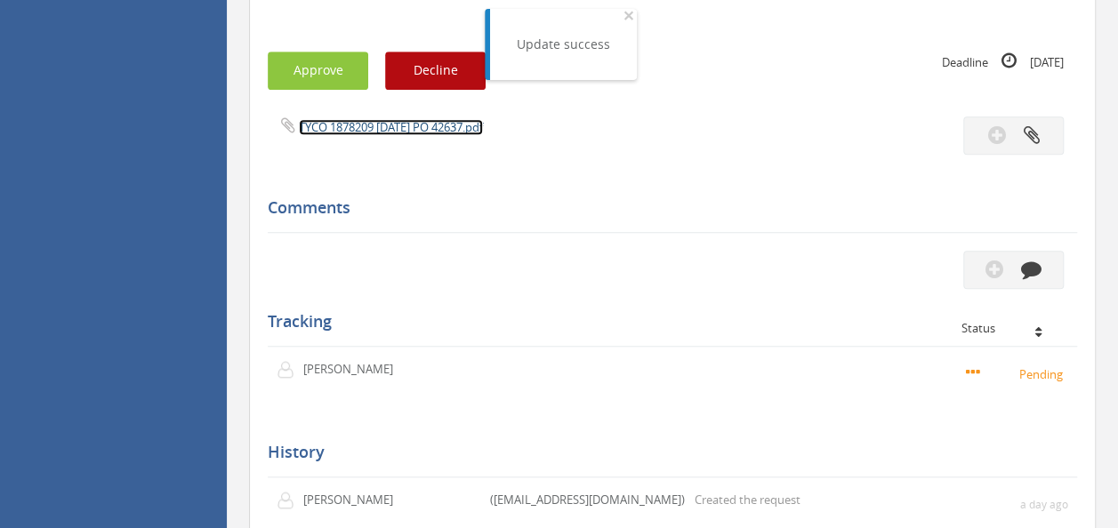
click at [391, 125] on link "TYCO 1878209 [DATE] PO 42637.pdf" at bounding box center [391, 127] width 184 height 16
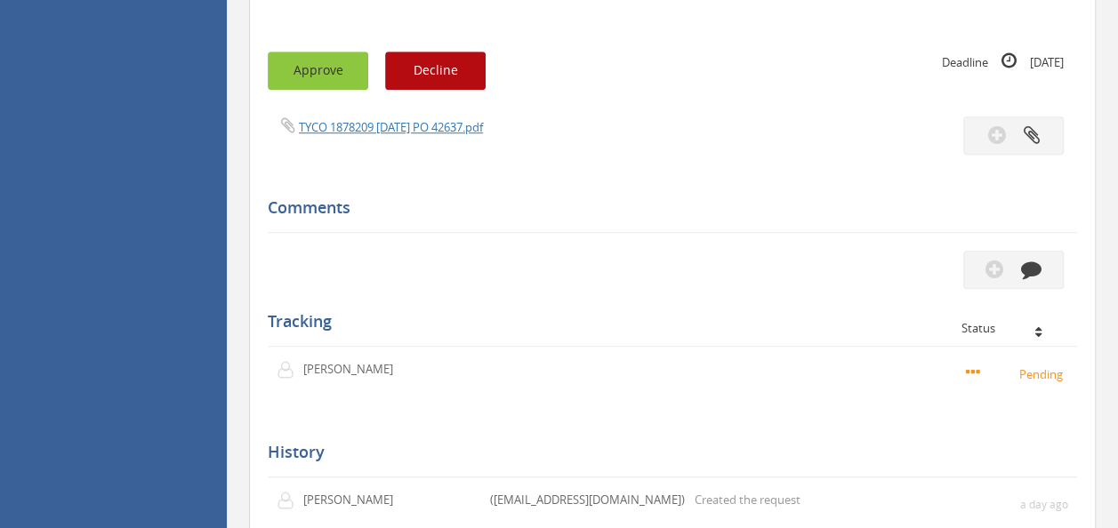
click at [334, 77] on button "Approve" at bounding box center [318, 71] width 101 height 38
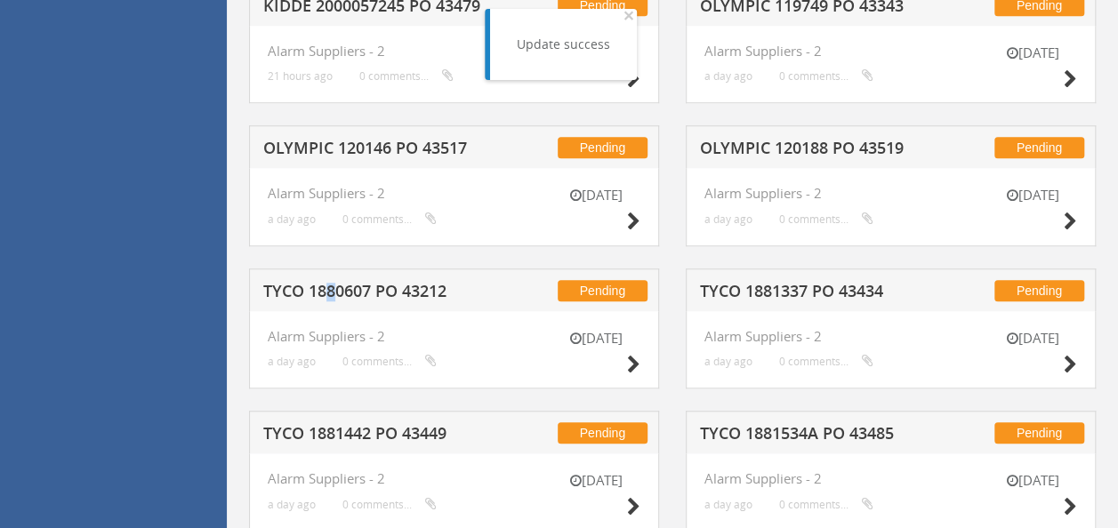
click at [329, 285] on h5 "TYCO 1880607 PO 43212" at bounding box center [377, 294] width 229 height 22
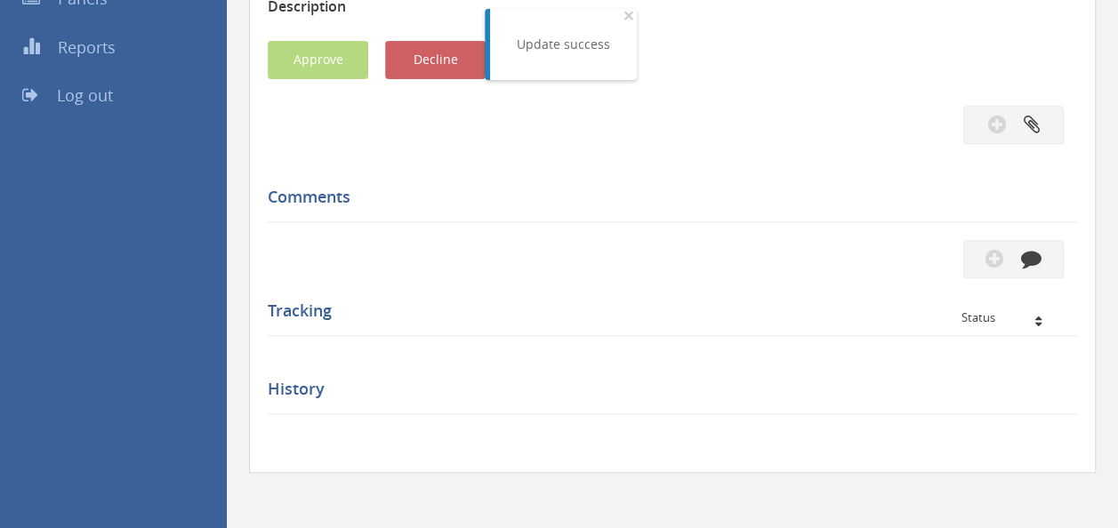
scroll to position [584, 0]
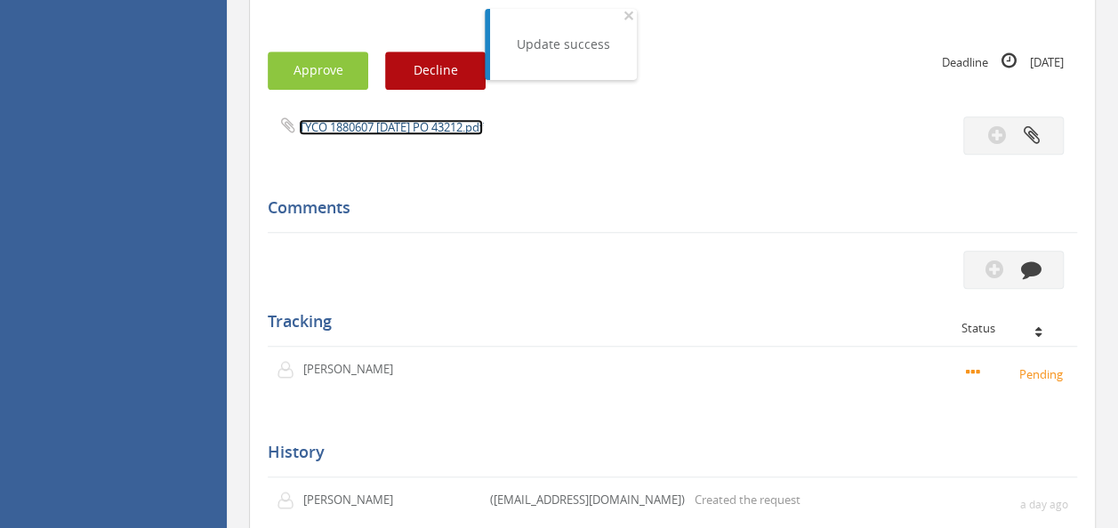
drag, startPoint x: 329, startPoint y: 285, endPoint x: 450, endPoint y: 123, distance: 202.1
click at [450, 123] on link "TYCO 1880607 [DATE] PO 43212.pdf" at bounding box center [391, 127] width 184 height 16
click at [346, 55] on button "Approve" at bounding box center [318, 71] width 101 height 38
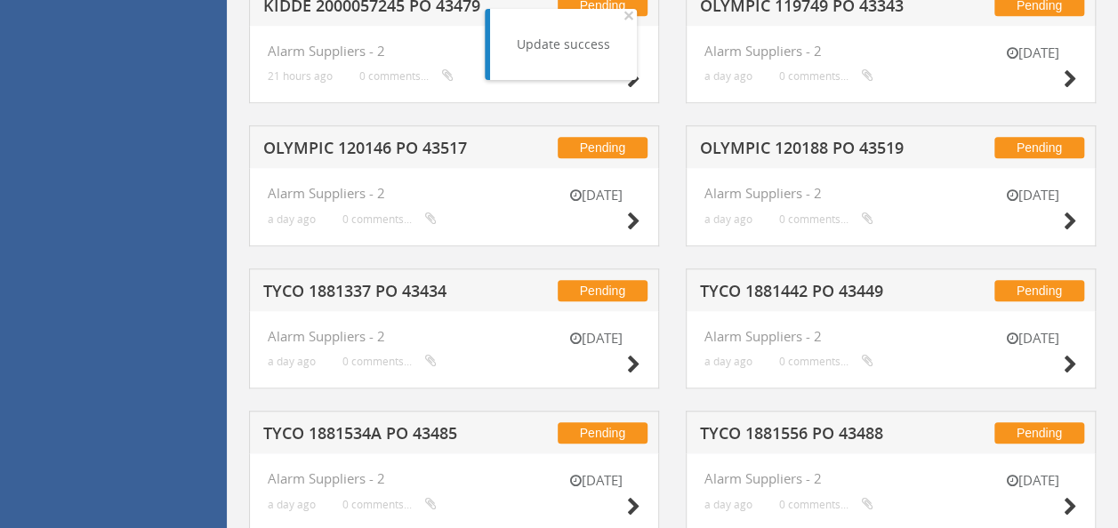
click at [429, 288] on h5 "TYCO 1881337 PO 43434" at bounding box center [377, 294] width 229 height 22
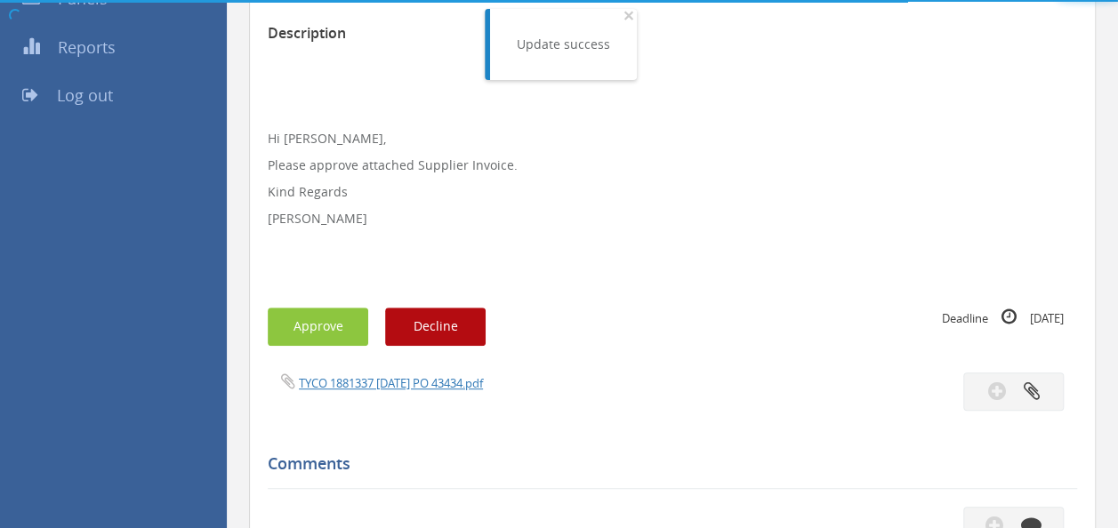
scroll to position [584, 0]
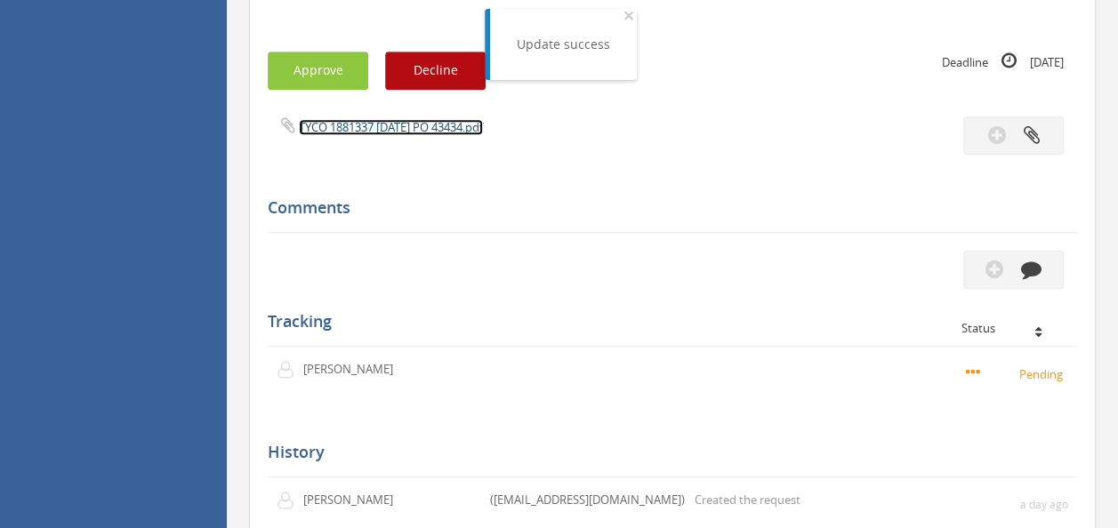
click at [383, 125] on link "TYCO 1881337 [DATE] PO 43434.pdf" at bounding box center [391, 127] width 184 height 16
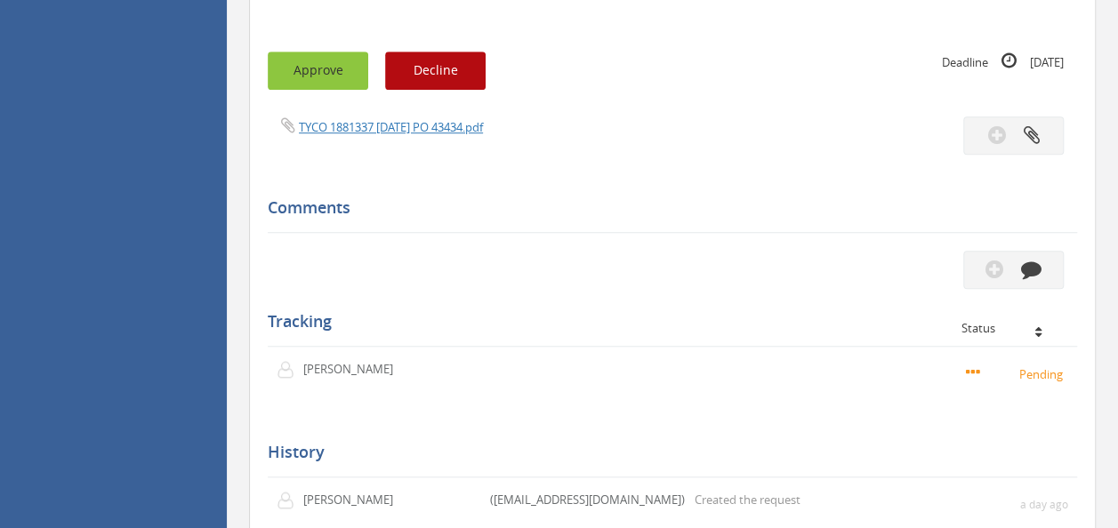
click at [317, 64] on button "Approve" at bounding box center [318, 71] width 101 height 38
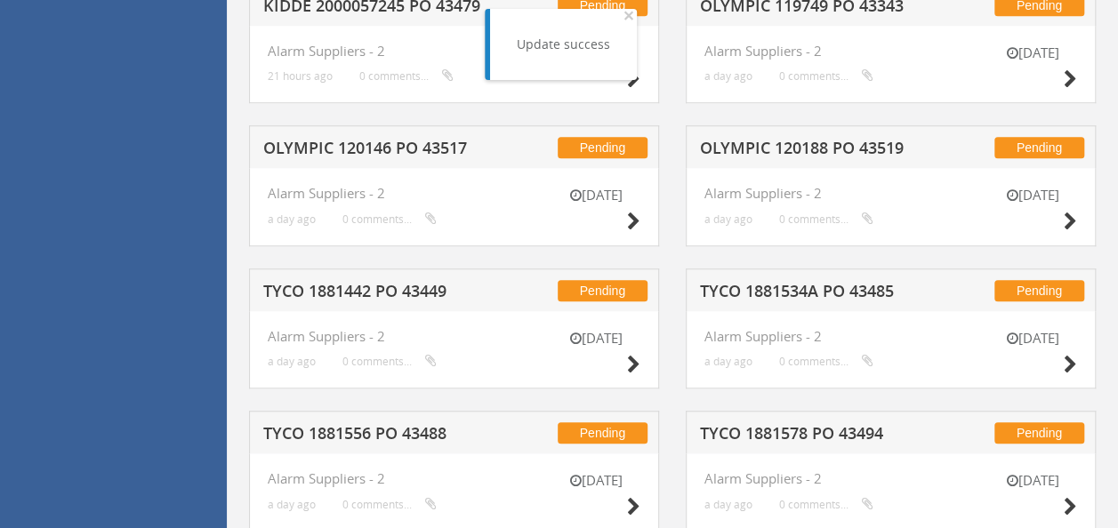
click at [423, 287] on h5 "TYCO 1881442 PO 43449" at bounding box center [377, 294] width 229 height 22
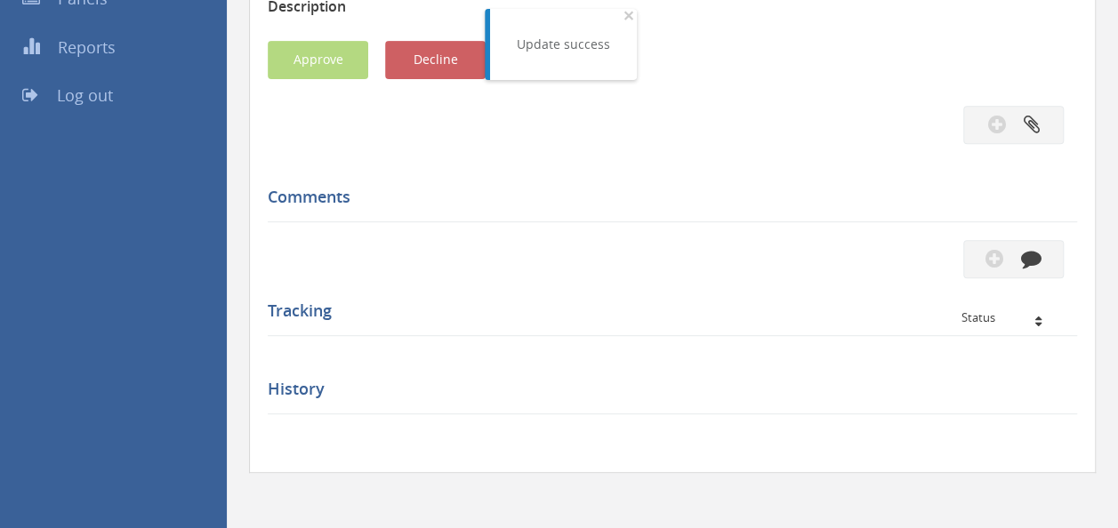
scroll to position [584, 0]
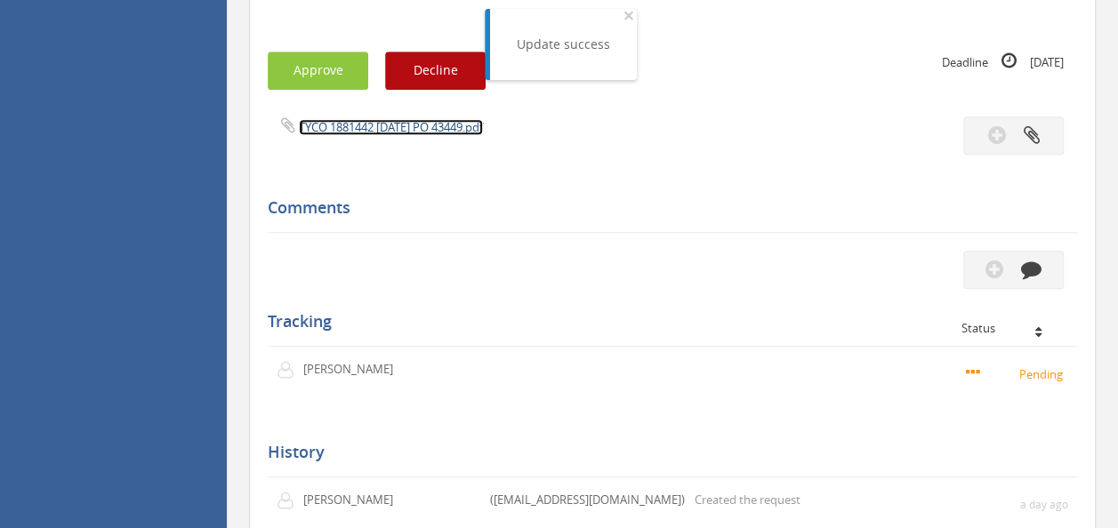
click at [386, 122] on link "TYCO 1881442 [DATE] PO 43449.pdf" at bounding box center [391, 127] width 184 height 16
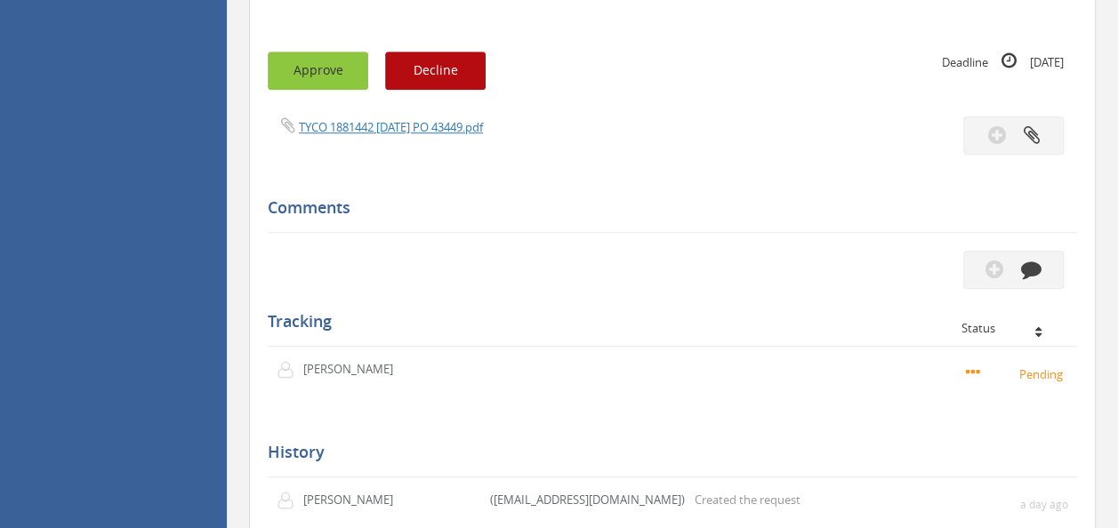
click at [317, 75] on button "Approve" at bounding box center [318, 71] width 101 height 38
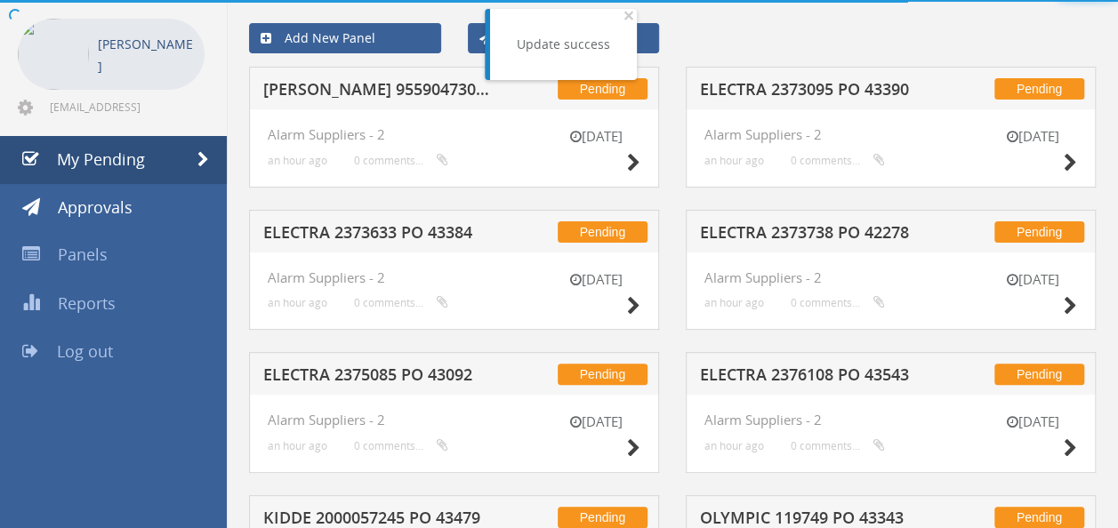
scroll to position [584, 0]
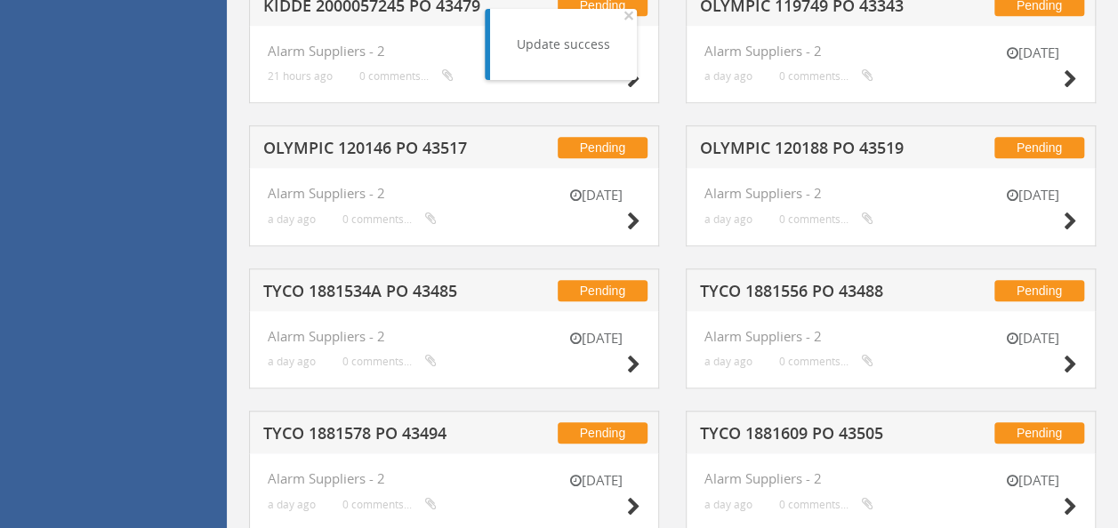
click at [419, 288] on h5 "TYCO 1881534A PO 43485" at bounding box center [377, 294] width 229 height 22
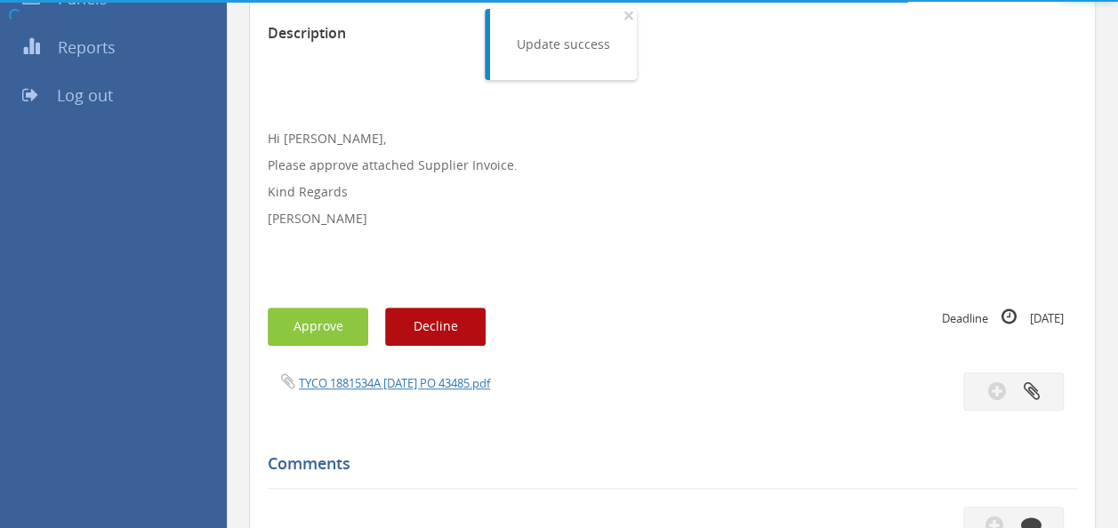
scroll to position [584, 0]
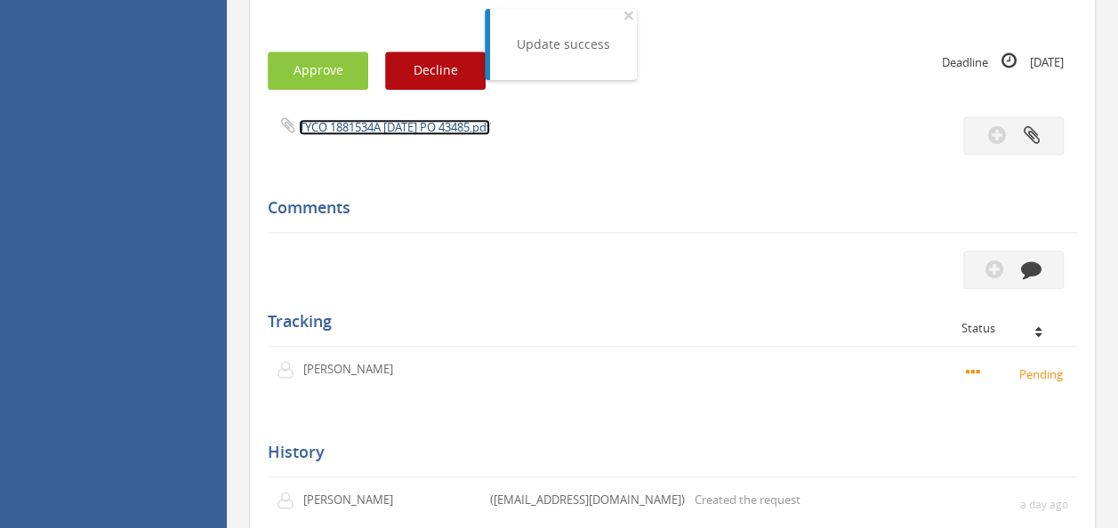
click at [410, 126] on link "TYCO 1881534A [DATE] PO 43485.pdf" at bounding box center [394, 127] width 191 height 16
click at [322, 73] on button "Approve" at bounding box center [318, 71] width 101 height 38
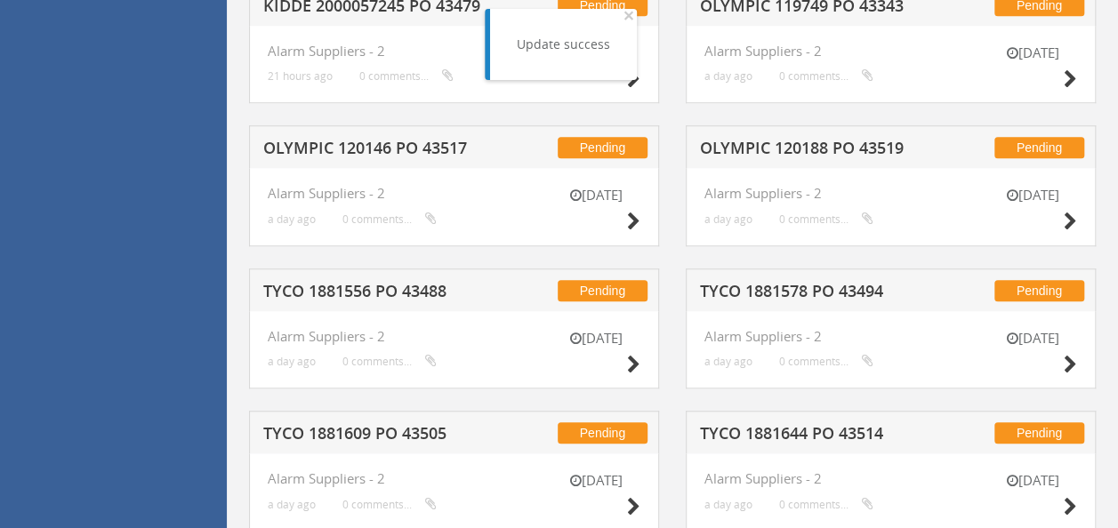
drag, startPoint x: 484, startPoint y: 276, endPoint x: 420, endPoint y: 288, distance: 65.2
click at [483, 278] on div "Pending TYCO 1881556 PO 43488" at bounding box center [454, 290] width 410 height 43
click at [420, 288] on h5 "TYCO 1881556 PO 43488" at bounding box center [377, 294] width 229 height 22
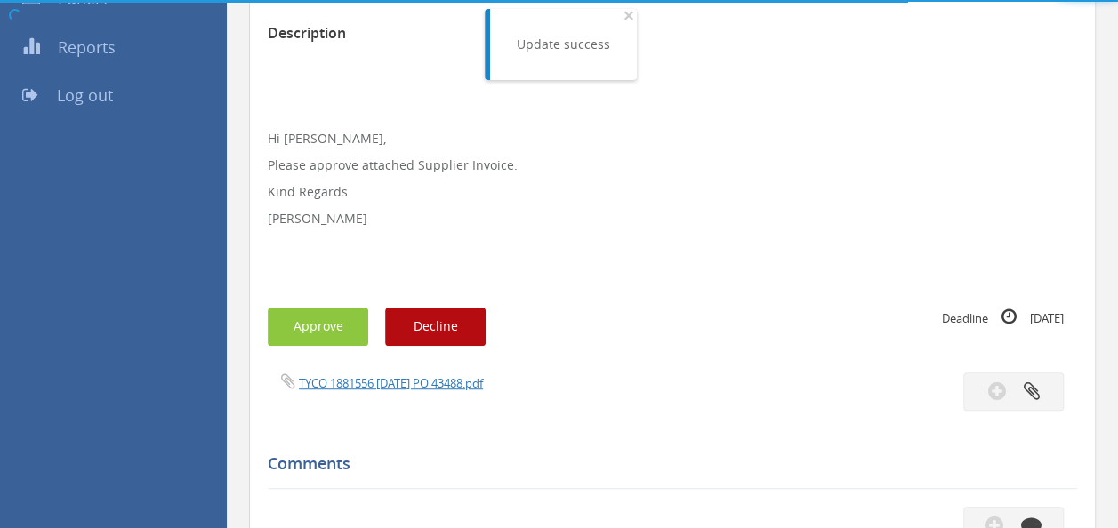
scroll to position [584, 0]
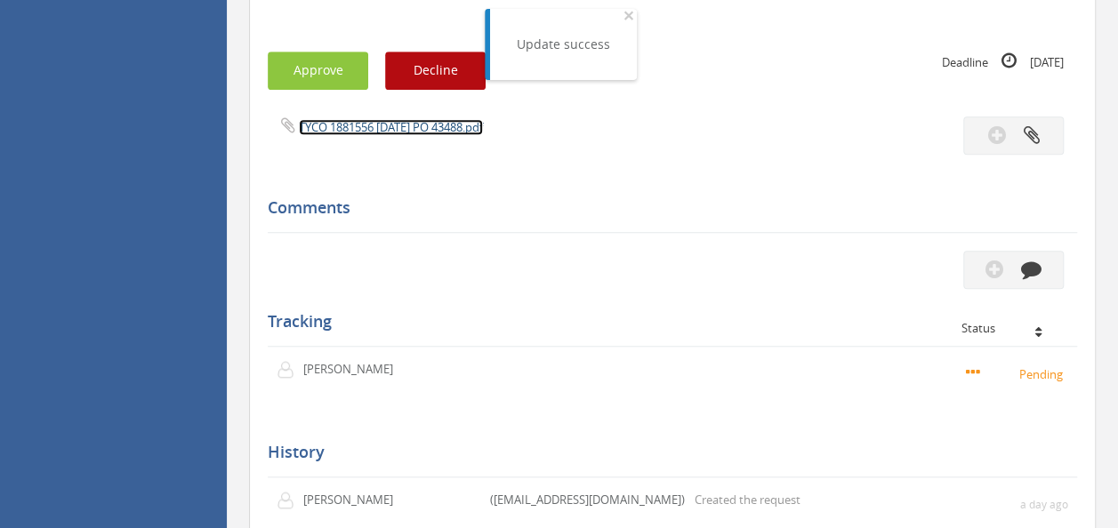
click at [385, 127] on link "TYCO 1881556 [DATE] PO 43488.pdf" at bounding box center [391, 127] width 184 height 16
click at [319, 56] on button "Approve" at bounding box center [318, 71] width 101 height 38
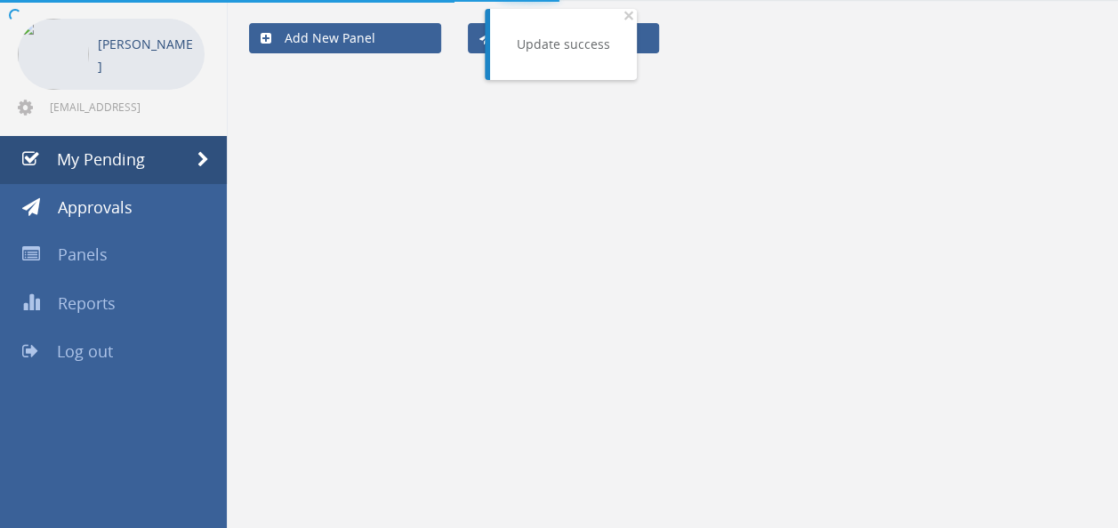
scroll to position [584, 0]
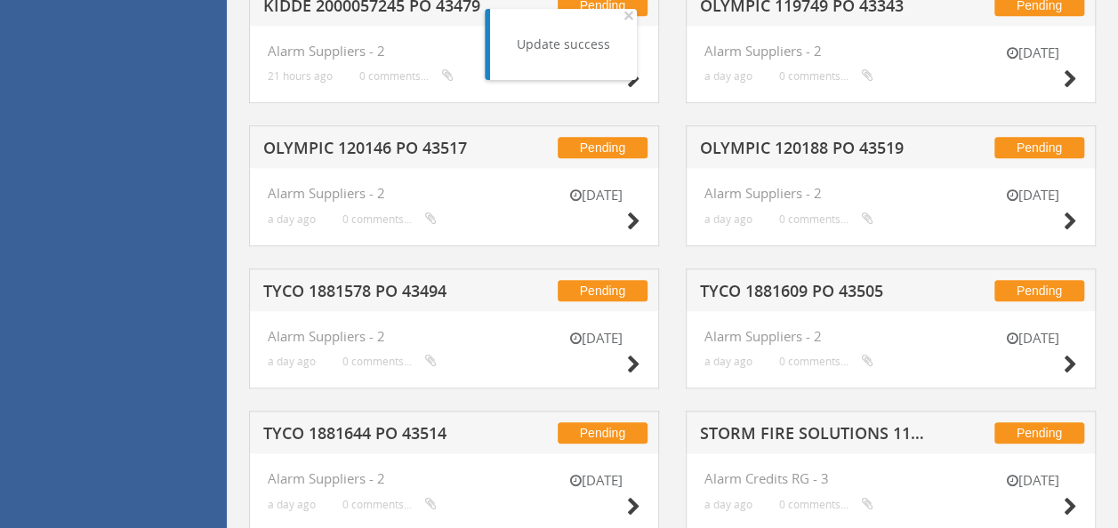
click at [371, 158] on div "Pending OLYMPIC 120146 PO 43517" at bounding box center [454, 146] width 410 height 43
click at [389, 146] on h5 "OLYMPIC 120146 PO 43517" at bounding box center [377, 151] width 229 height 22
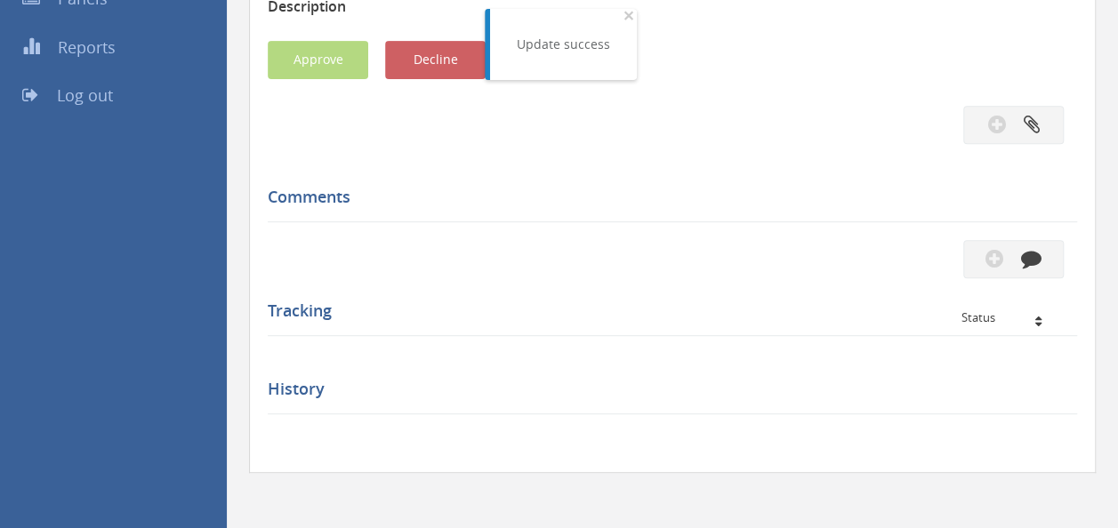
scroll to position [584, 0]
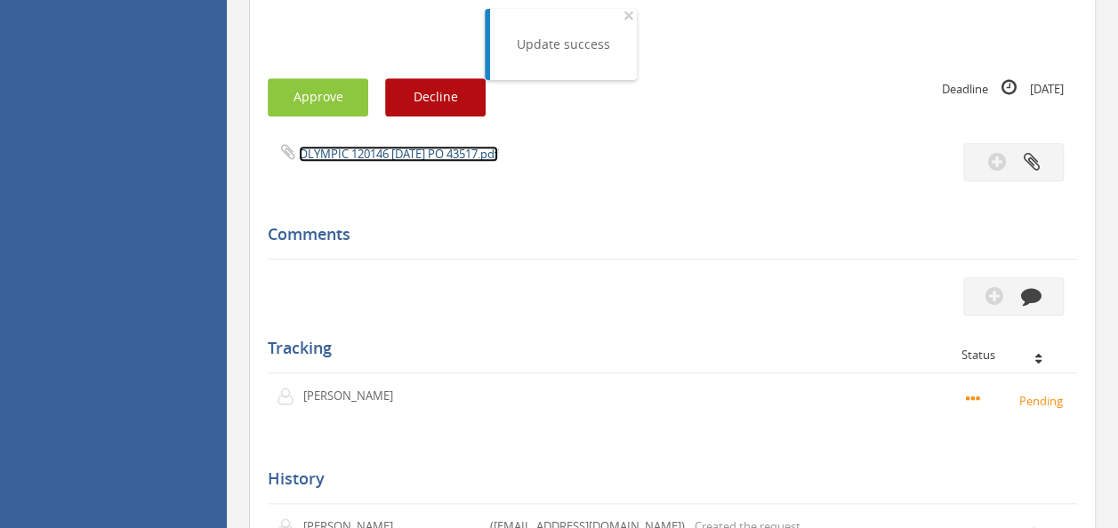
click at [393, 149] on link "OLYMPIC 120146 [DATE] PO 43517.pdf" at bounding box center [398, 154] width 199 height 16
click at [317, 107] on button "Approve" at bounding box center [318, 97] width 101 height 38
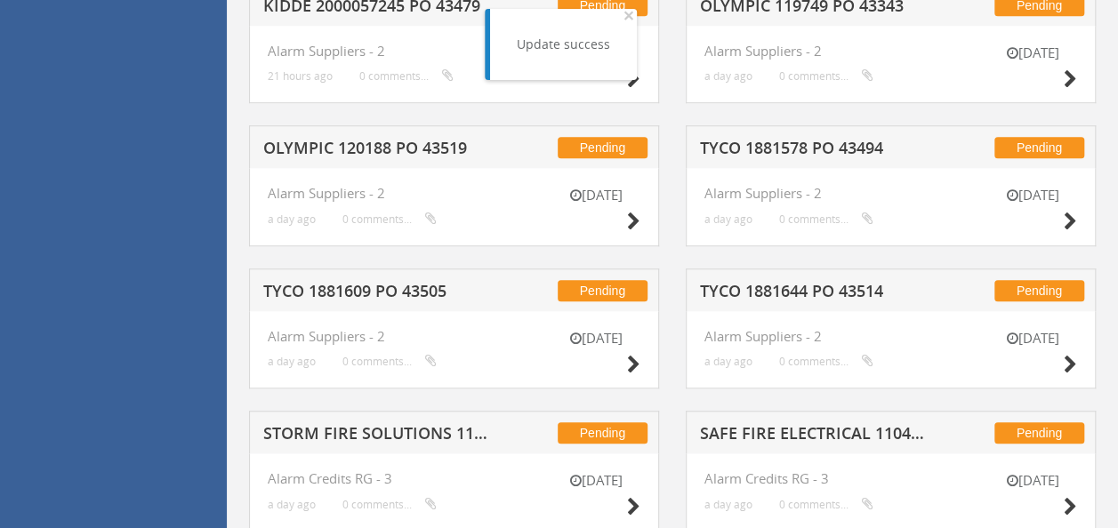
click at [431, 290] on h5 "TYCO 1881609 PO 43505" at bounding box center [377, 294] width 229 height 22
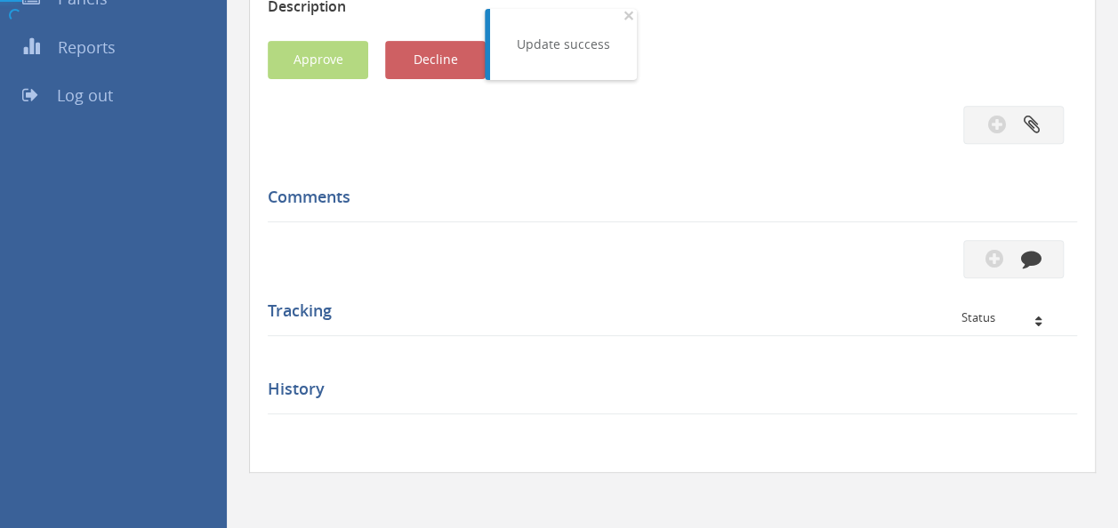
scroll to position [584, 0]
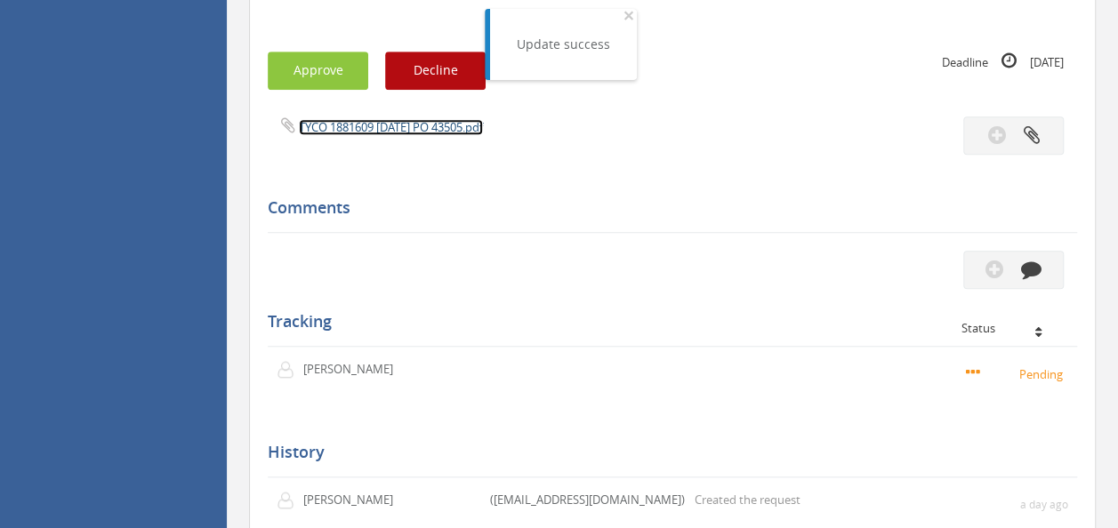
click at [388, 126] on link "TYCO 1881609 [DATE] PO 43505.pdf" at bounding box center [391, 127] width 184 height 16
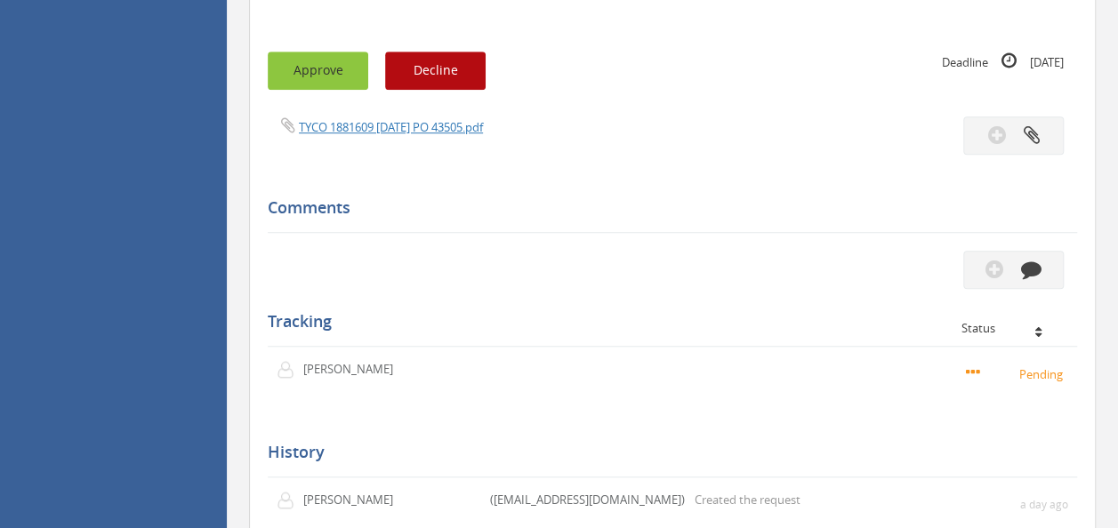
click at [304, 75] on button "Approve" at bounding box center [318, 71] width 101 height 38
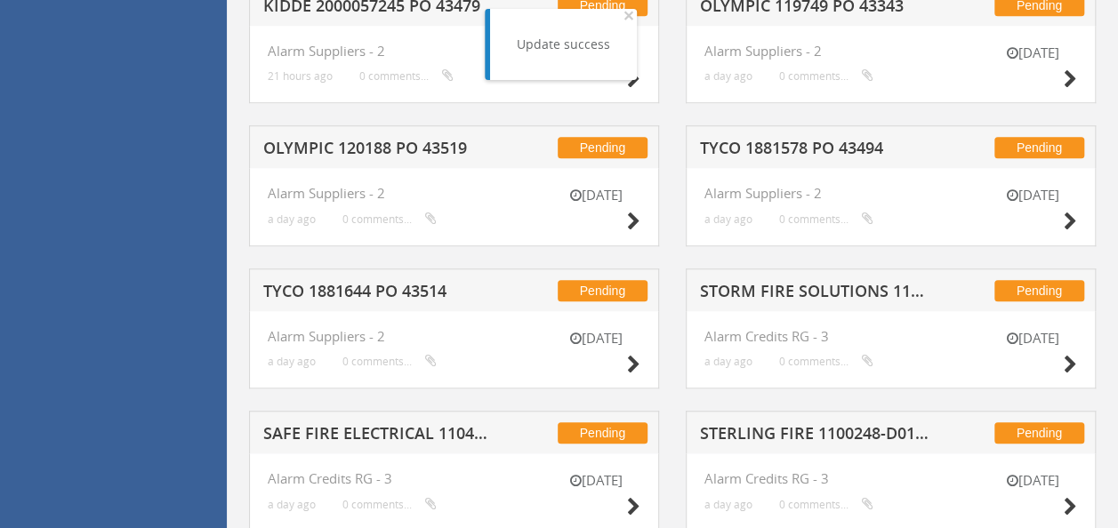
click at [395, 131] on div "Pending OLYMPIC 120188 PO 43519" at bounding box center [454, 146] width 410 height 43
click at [391, 142] on h5 "OLYMPIC 120188 PO 43519" at bounding box center [377, 151] width 229 height 22
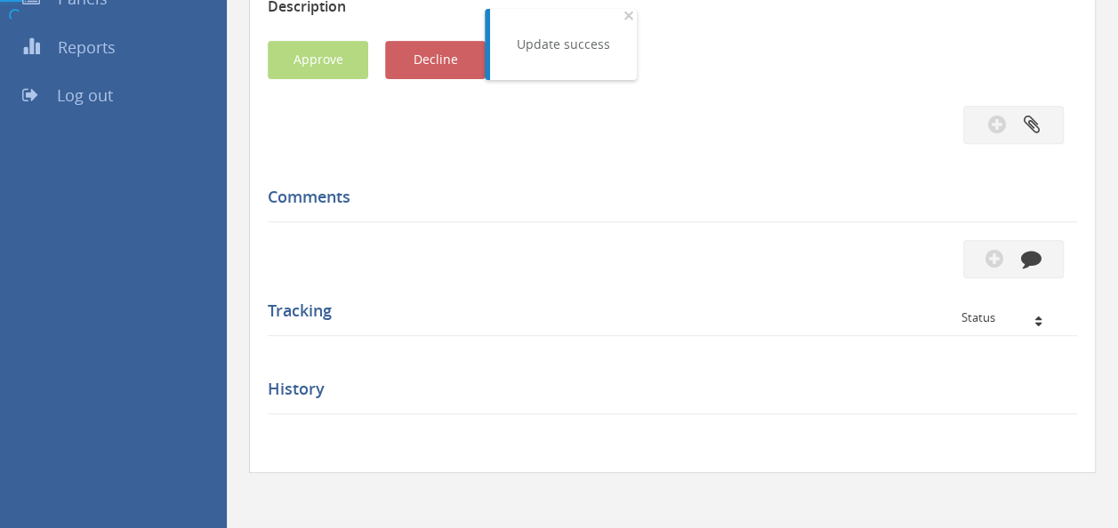
scroll to position [584, 0]
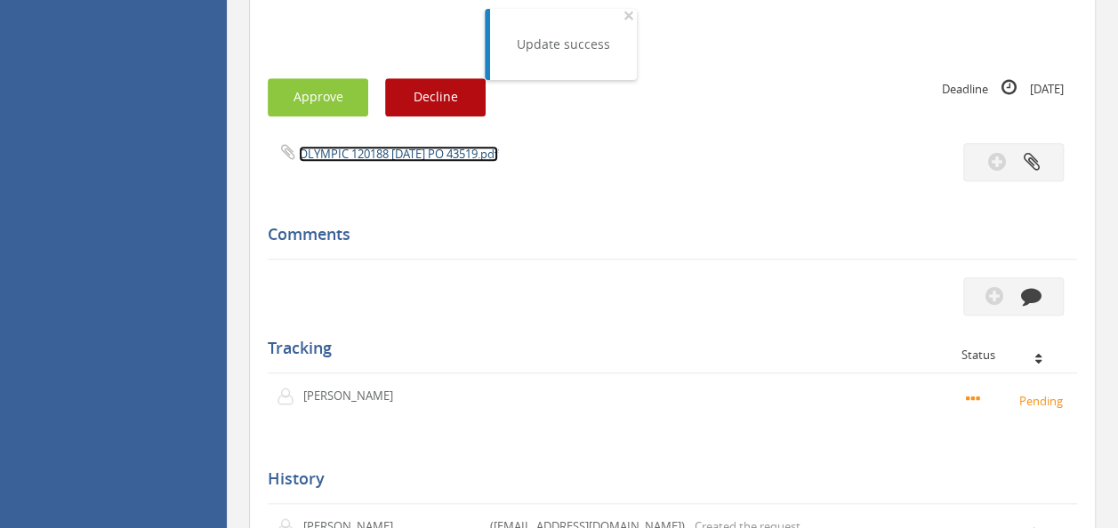
click at [400, 155] on link "OLYMPIC 120188 [DATE] PO 43519.pdf" at bounding box center [398, 154] width 199 height 16
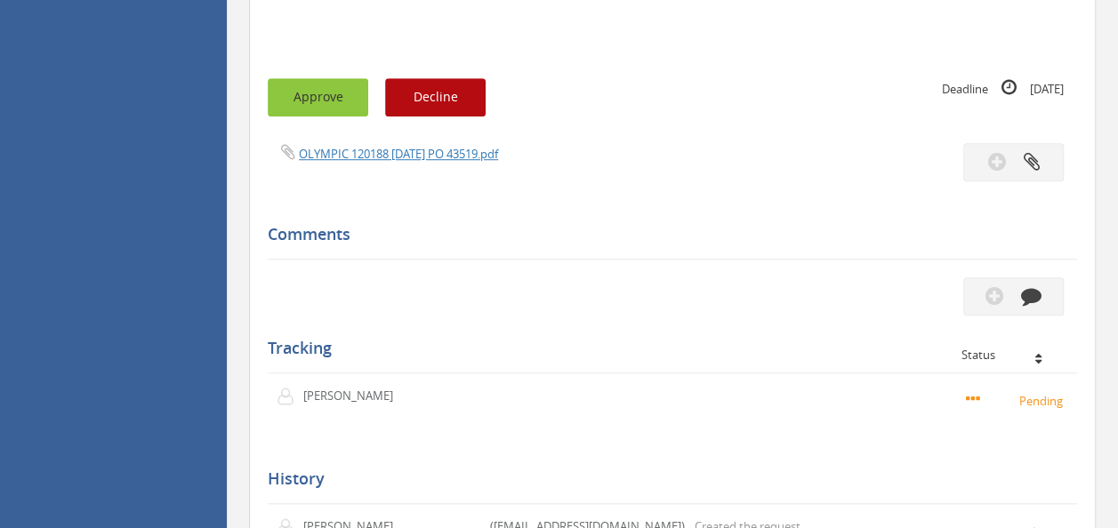
click at [295, 101] on button "Approve" at bounding box center [318, 97] width 101 height 38
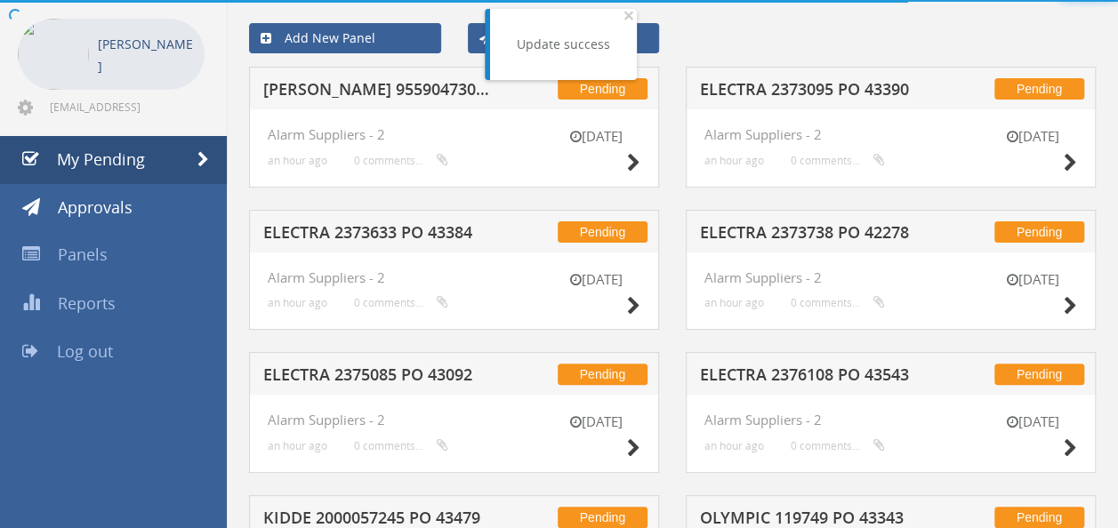
scroll to position [584, 0]
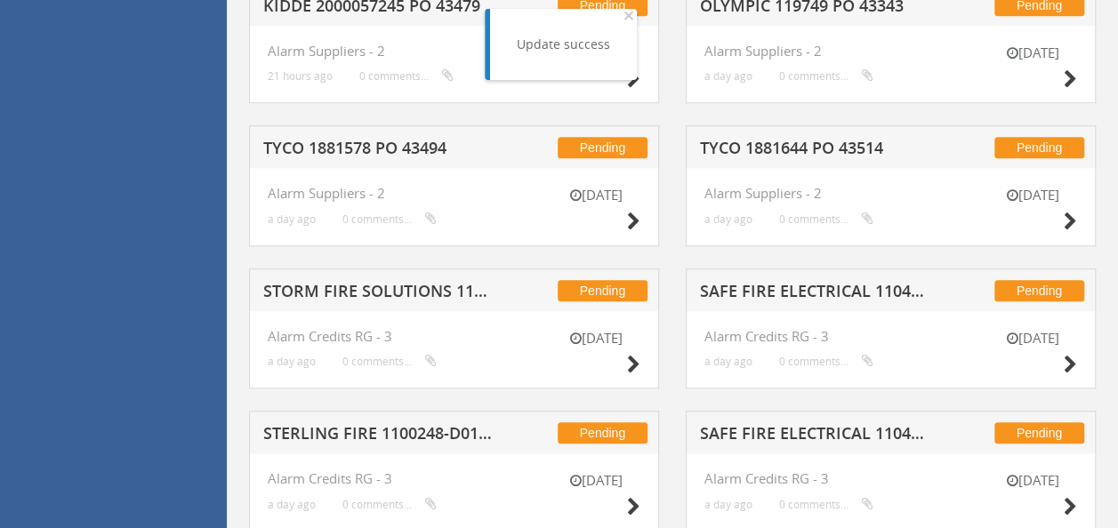
click at [437, 283] on h5 "STORM FIRE SOLUTIONS 1103656-D01 $507.63" at bounding box center [377, 294] width 229 height 22
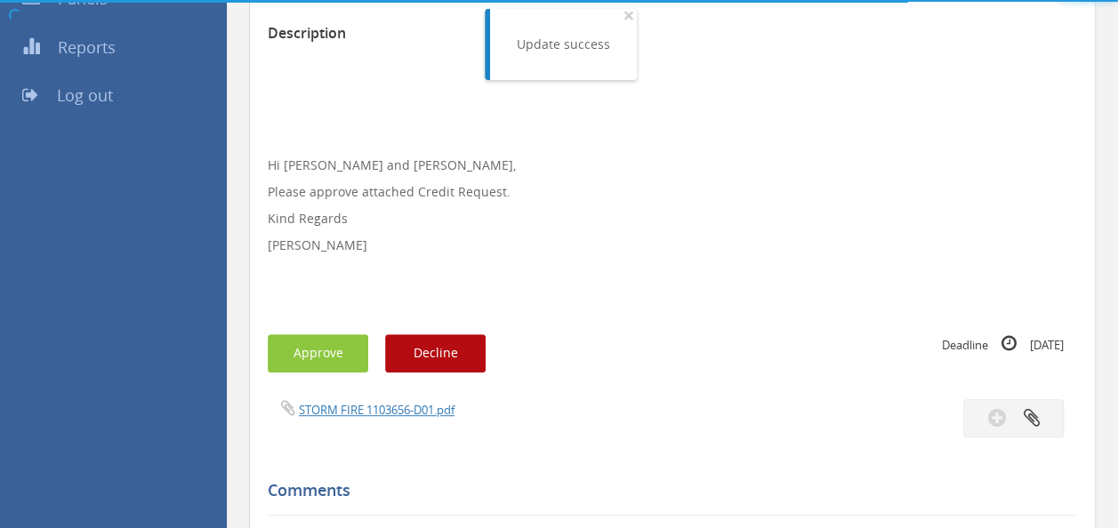
scroll to position [584, 0]
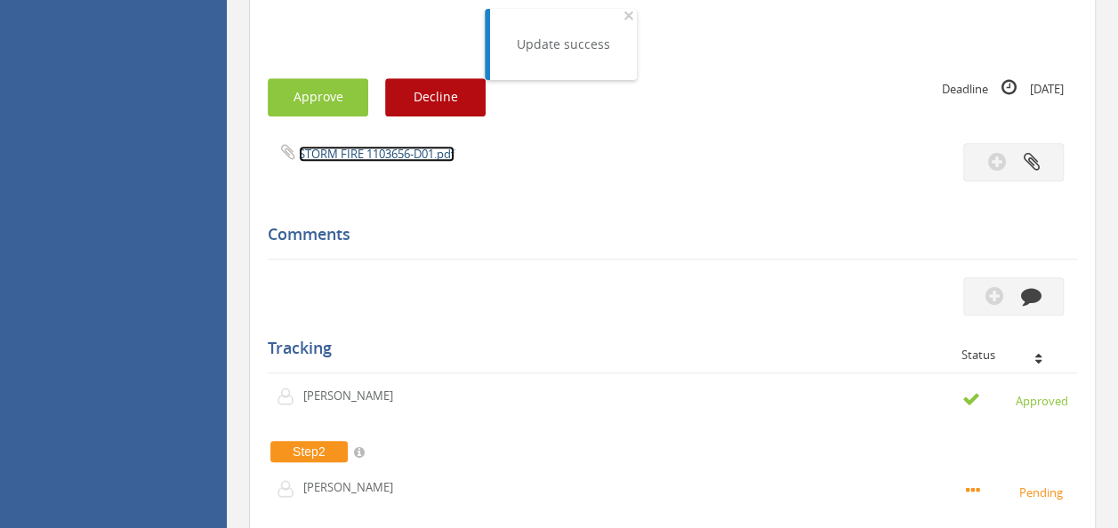
click at [367, 157] on link "STORM FIRE 1103656-D01.pdf" at bounding box center [377, 154] width 156 height 16
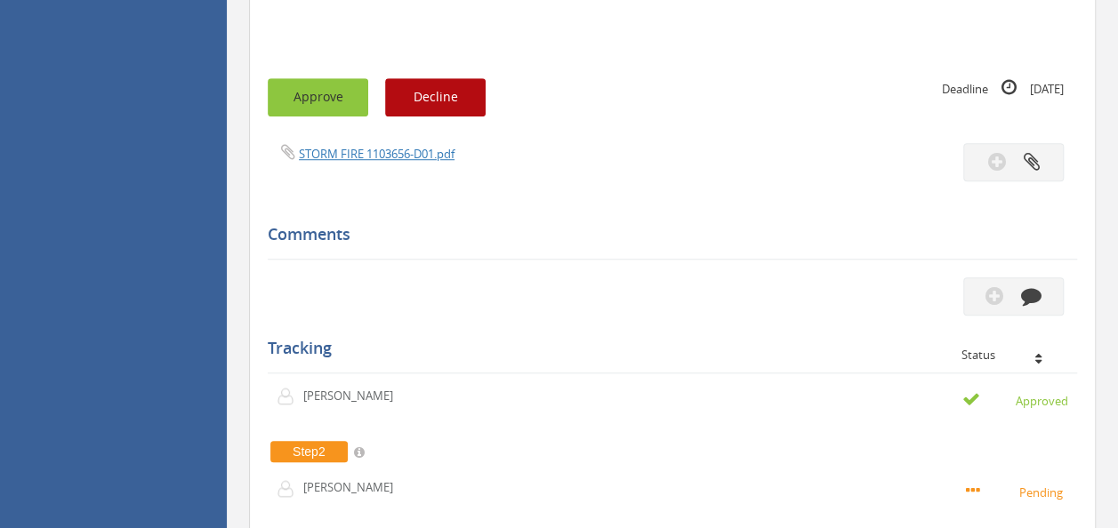
click at [306, 103] on button "Approve" at bounding box center [318, 97] width 101 height 38
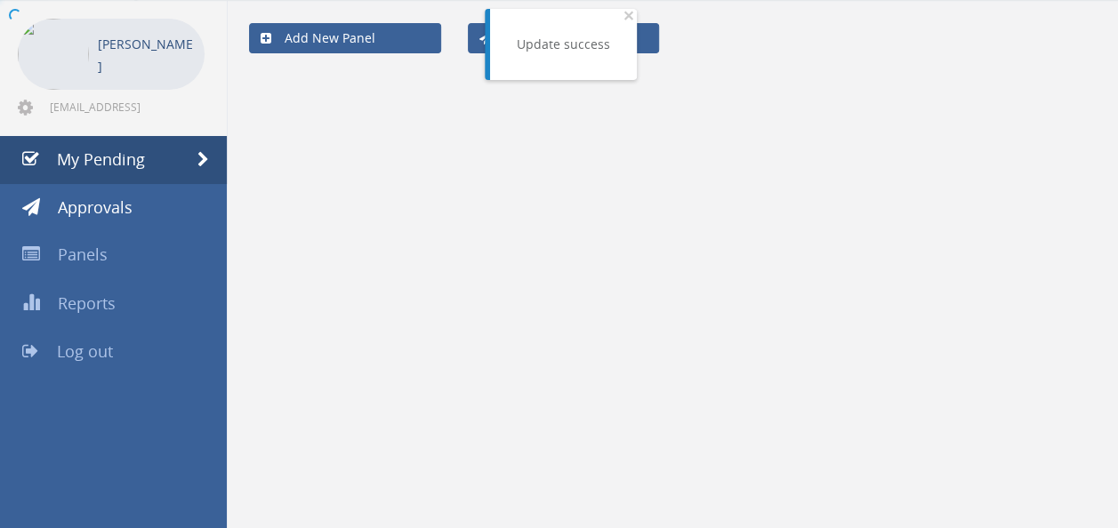
scroll to position [584, 0]
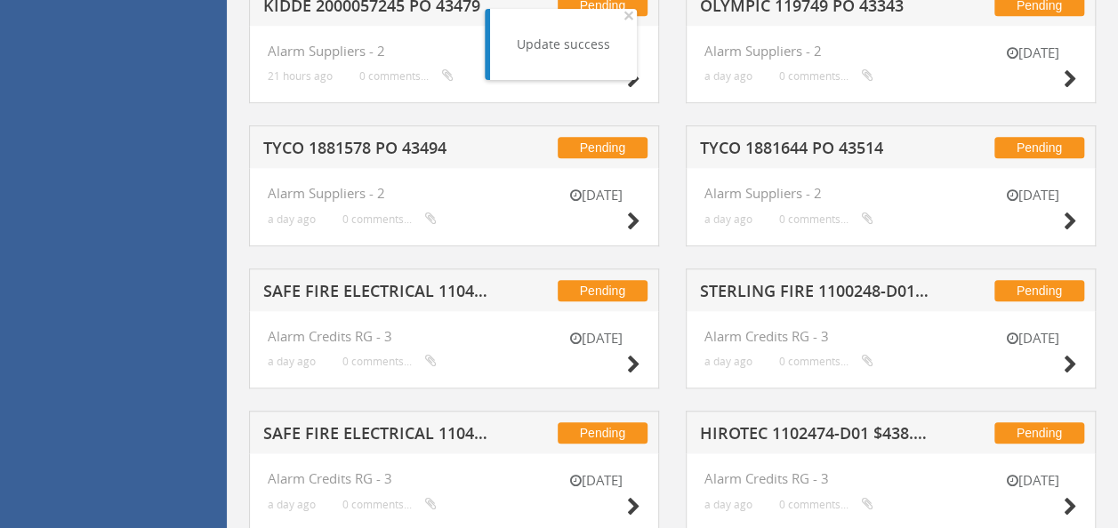
click at [864, 144] on h5 "TYCO 1881644 PO 43514" at bounding box center [814, 151] width 229 height 22
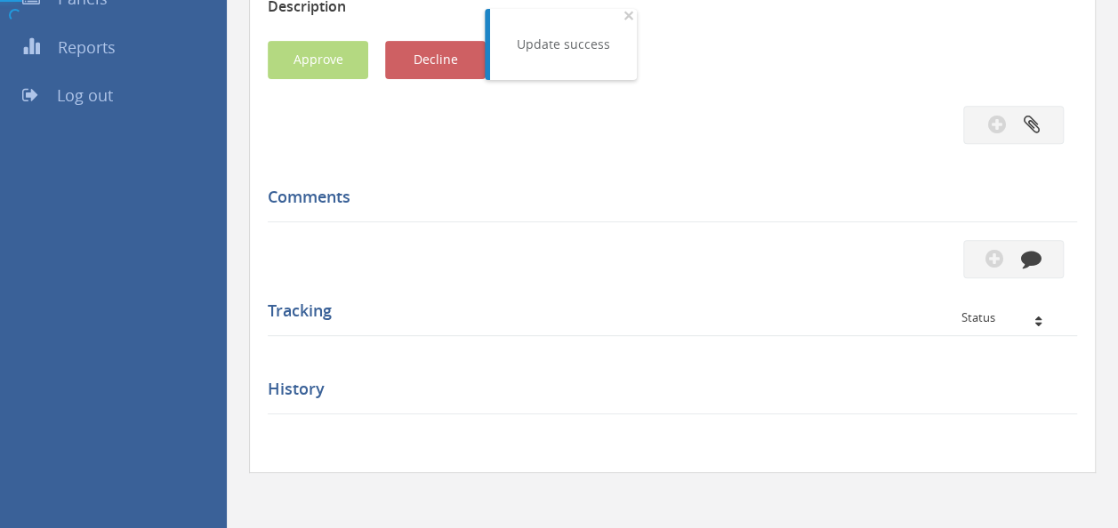
scroll to position [584, 0]
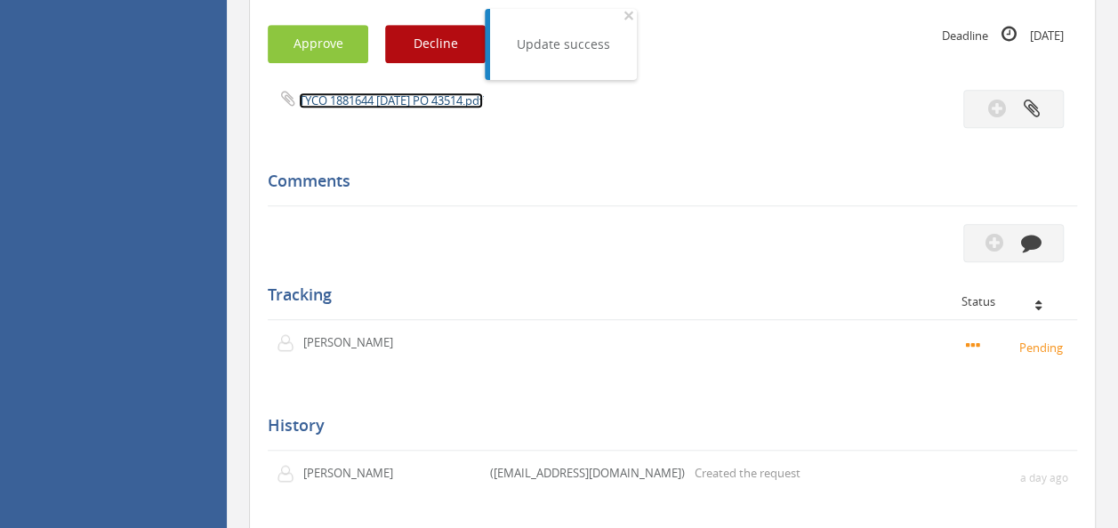
click at [394, 105] on link "TYCO 1881644 [DATE] PO 43514.pdf" at bounding box center [391, 101] width 184 height 16
click at [333, 50] on button "Approve" at bounding box center [318, 44] width 101 height 38
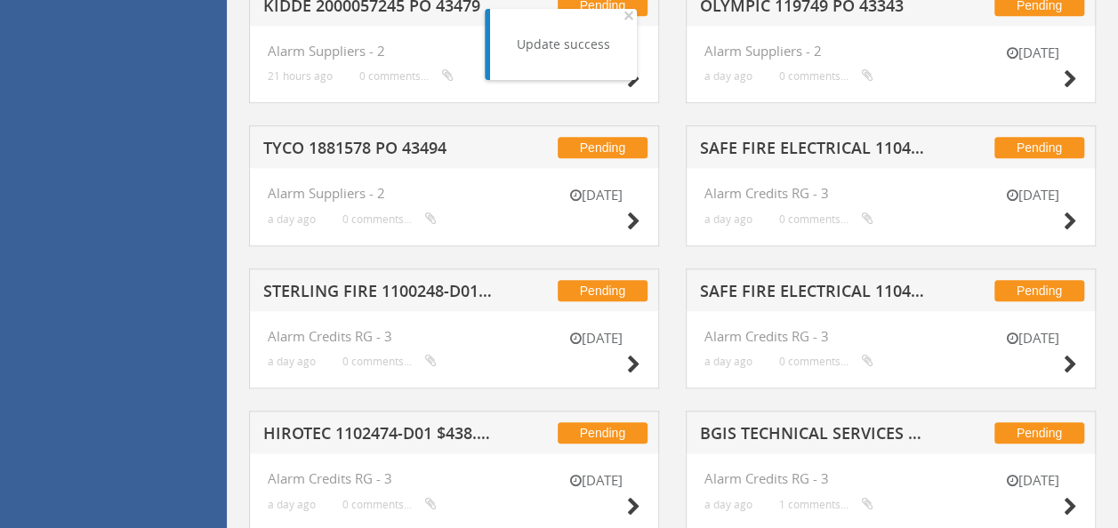
click at [407, 154] on h5 "TYCO 1881578 PO 43494" at bounding box center [377, 151] width 229 height 22
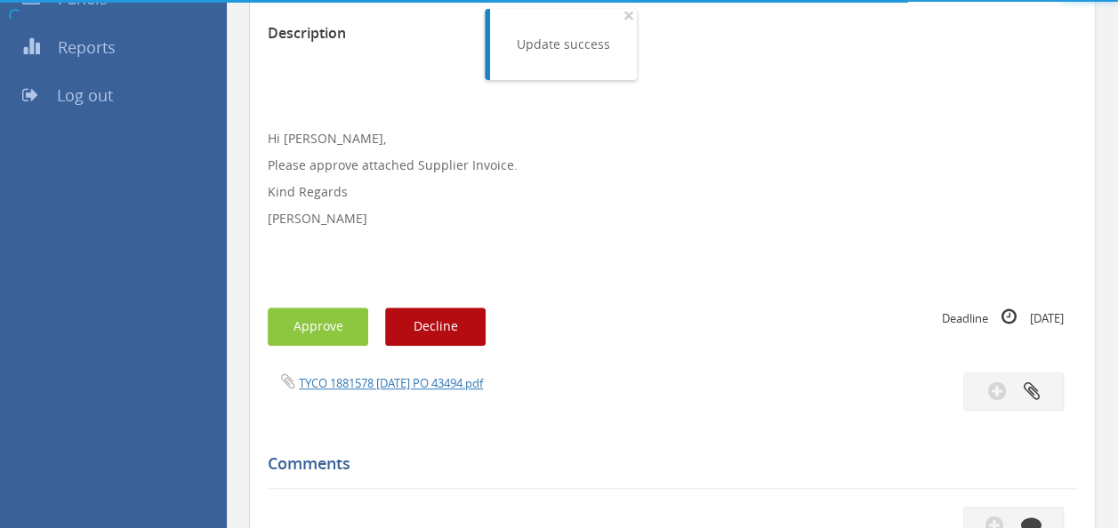
scroll to position [584, 0]
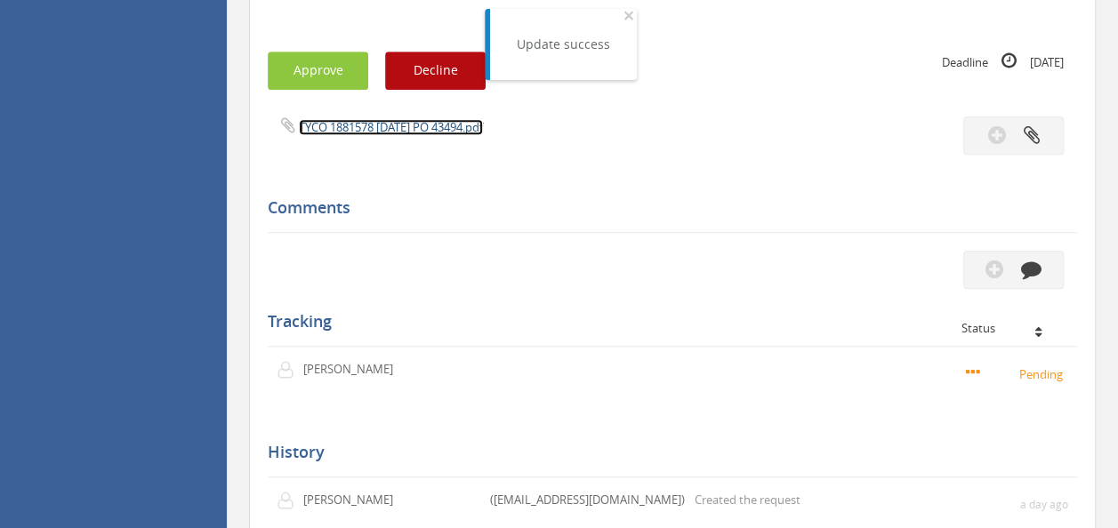
click at [393, 128] on link "TYCO 1881578 [DATE] PO 43494.pdf" at bounding box center [391, 127] width 184 height 16
click at [352, 62] on button "Approve" at bounding box center [318, 71] width 101 height 38
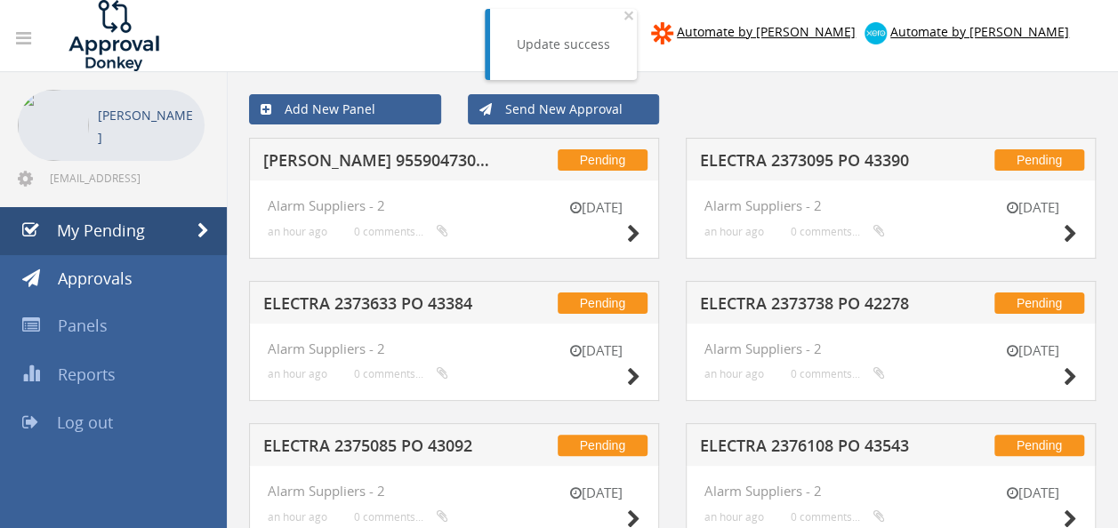
click at [816, 165] on h5 "ELECTRA 2373095 PO 43390" at bounding box center [814, 163] width 229 height 22
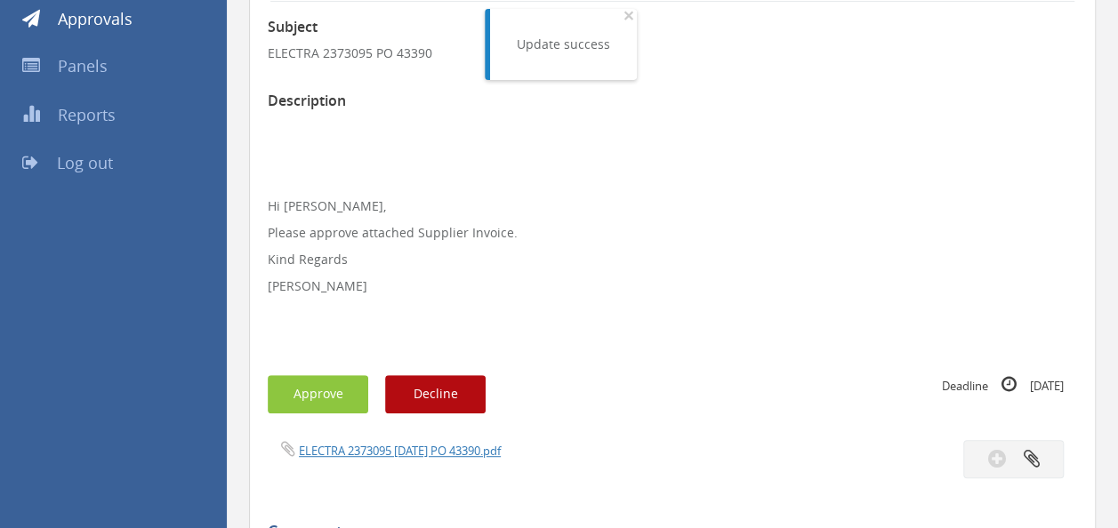
scroll to position [267, 0]
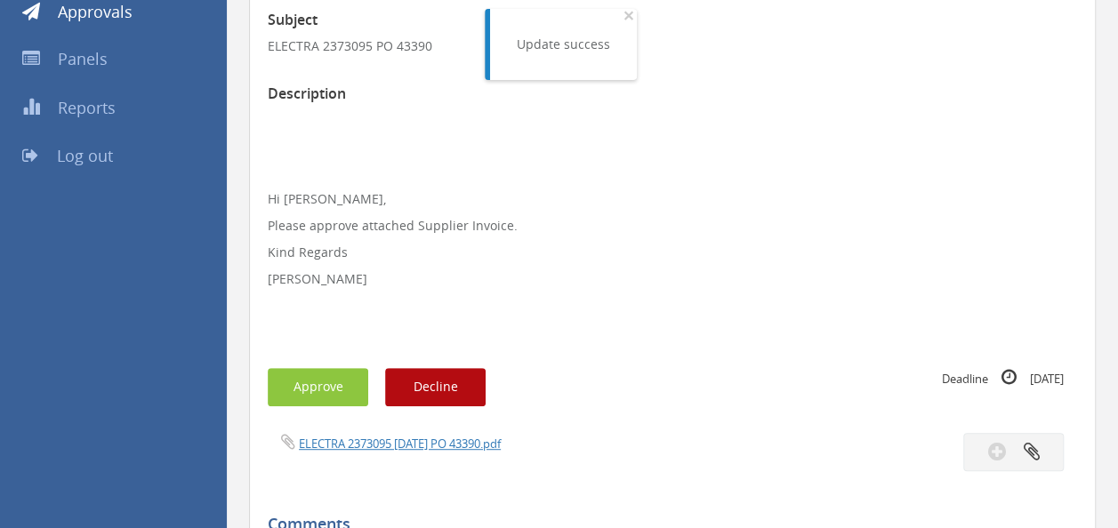
click at [383, 435] on span "ELECTRA 2373095 [DATE] PO 43390.pdf" at bounding box center [384, 443] width 233 height 17
click at [390, 454] on div "ELECTRA 2373095 [DATE] PO 43390.pdf" at bounding box center [672, 452] width 836 height 38
click at [395, 447] on link "ELECTRA 2373095 [DATE] PO 43390.pdf" at bounding box center [400, 444] width 202 height 16
click at [318, 383] on button "Approve" at bounding box center [318, 387] width 101 height 38
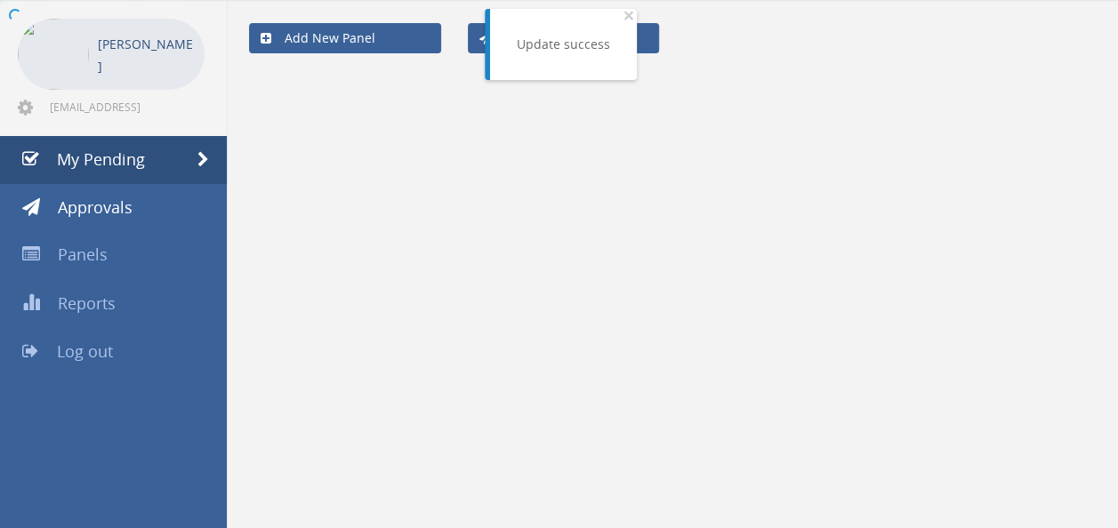
scroll to position [267, 0]
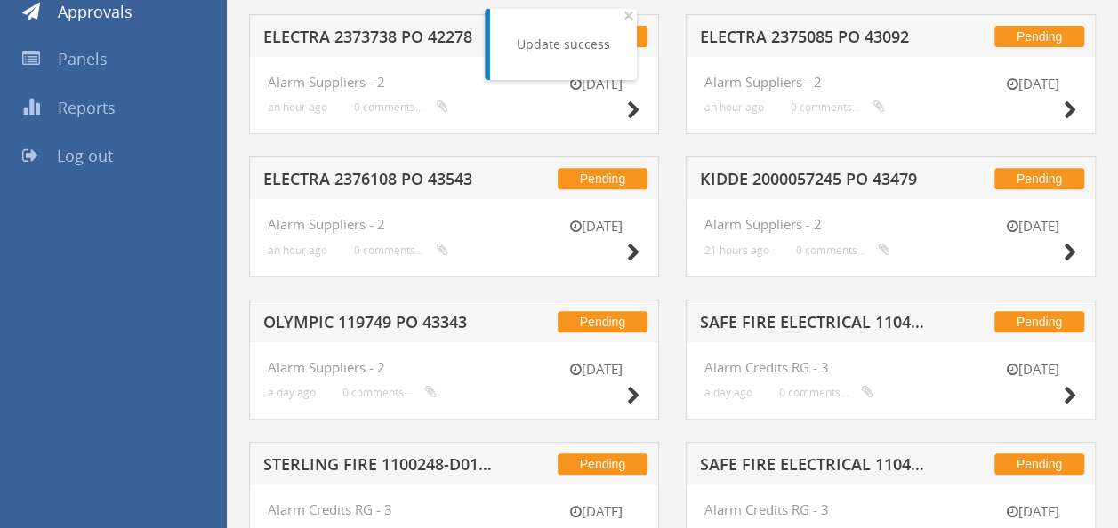
click at [371, 315] on h5 "OLYMPIC 119749 PO 43343" at bounding box center [377, 325] width 229 height 22
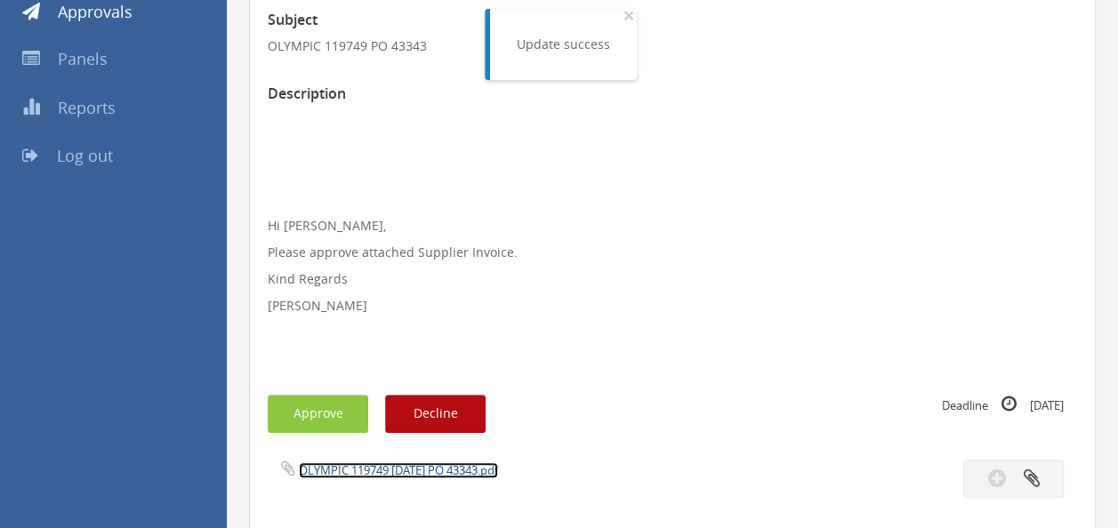
click at [404, 463] on link "OLYMPIC 119749 [DATE] PO 43343.pdf" at bounding box center [398, 471] width 199 height 16
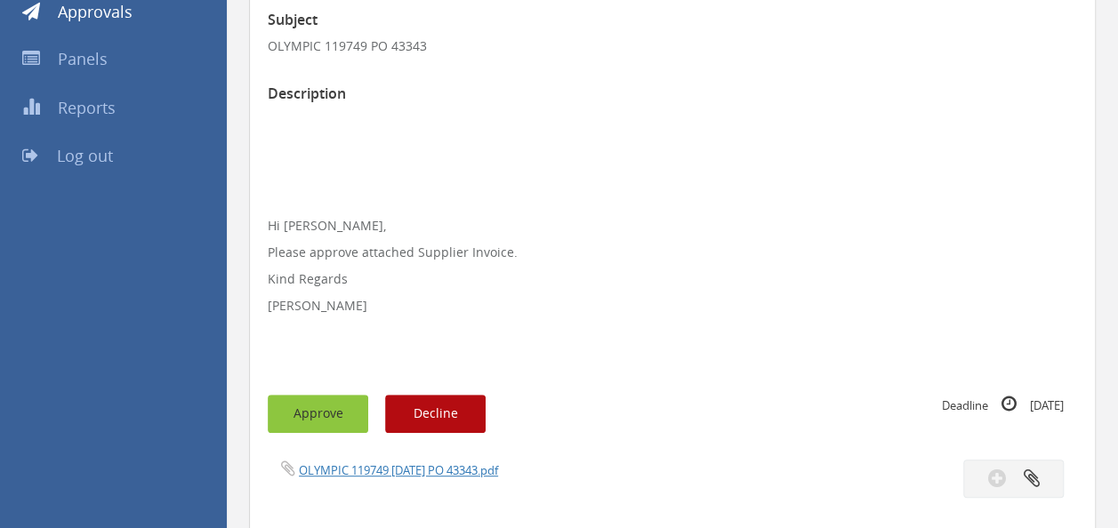
click at [310, 407] on button "Approve" at bounding box center [318, 414] width 101 height 38
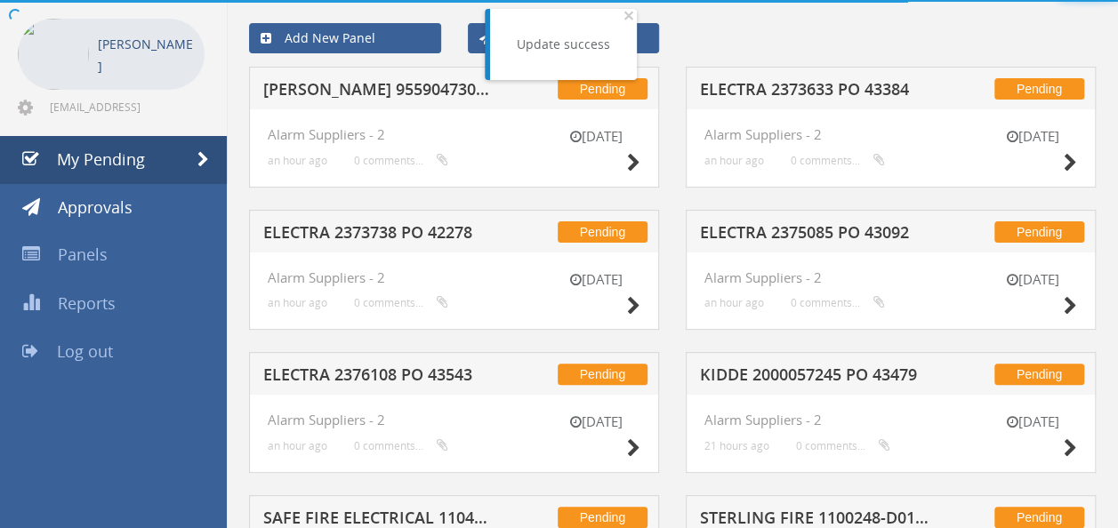
scroll to position [267, 0]
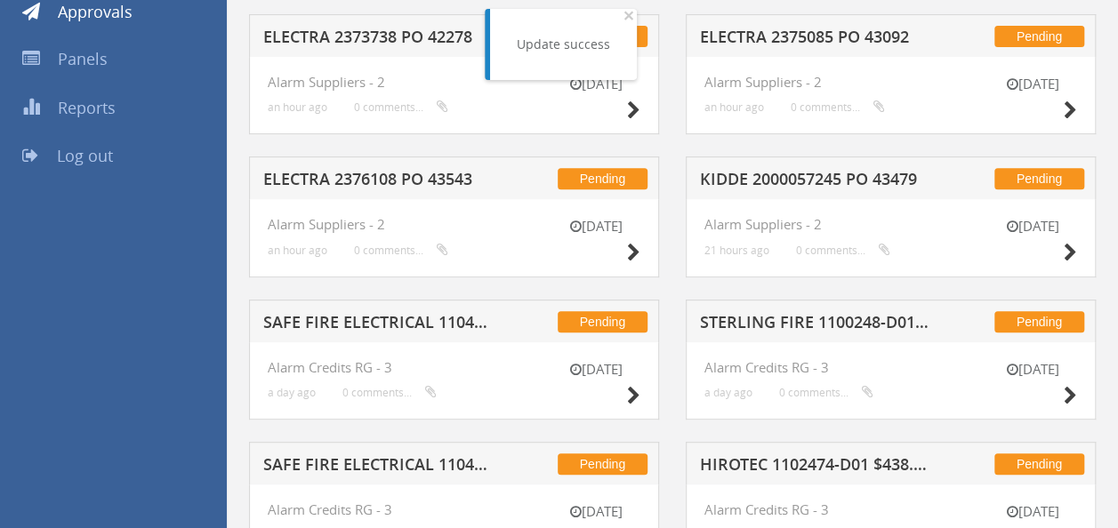
click at [390, 328] on h5 "SAFE FIRE ELECTRICAL 1104264-D01 $1,347.50" at bounding box center [377, 325] width 229 height 22
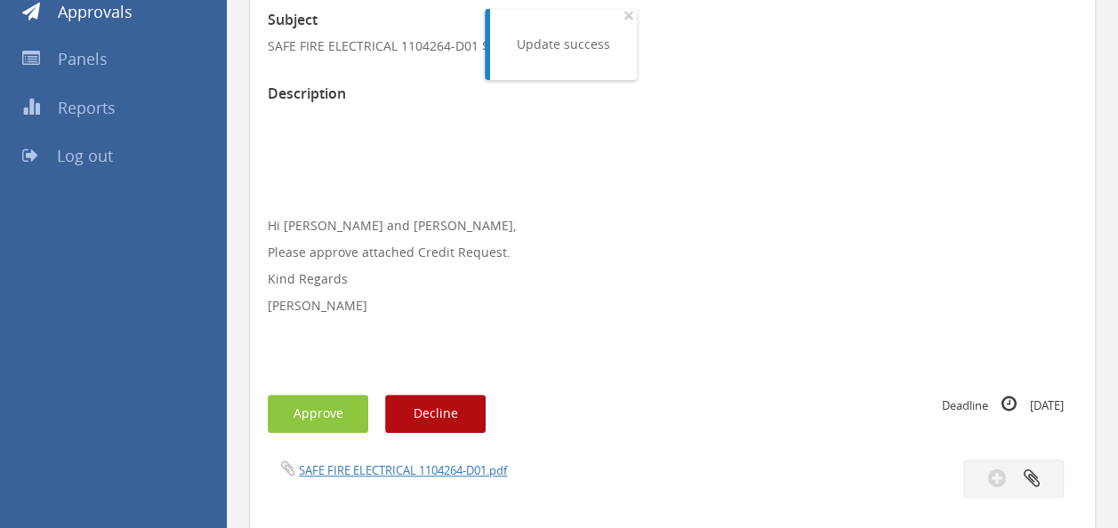
click at [395, 466] on link "SAFE FIRE ELECTRICAL 1104264-D01.pdf" at bounding box center [403, 471] width 208 height 16
click at [323, 423] on button "Approve" at bounding box center [318, 414] width 101 height 38
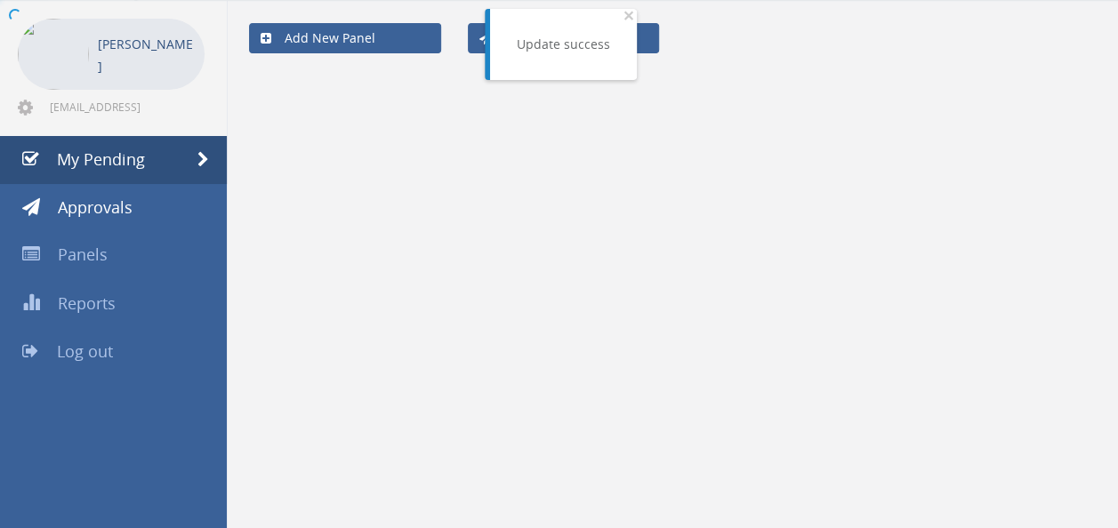
scroll to position [267, 0]
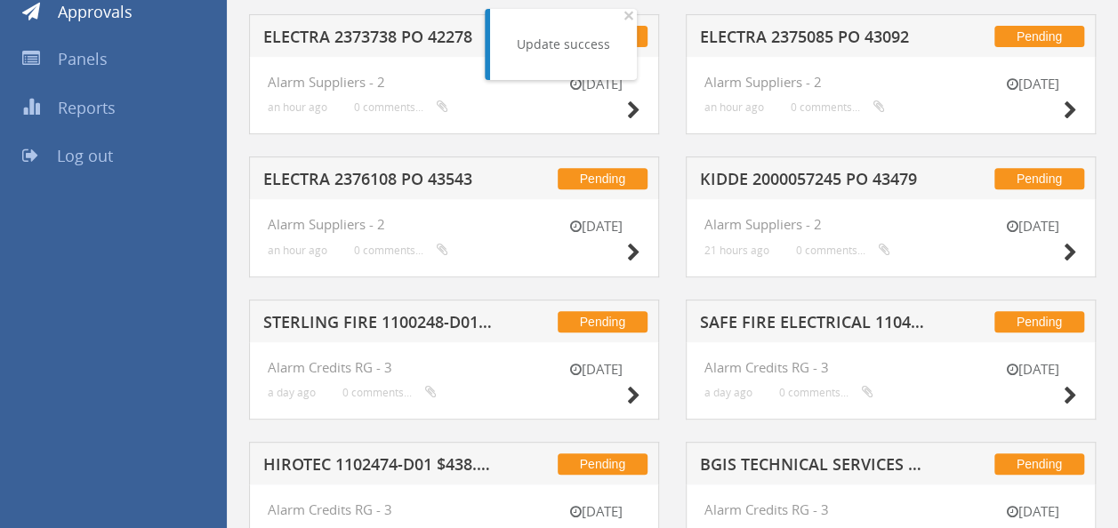
click at [849, 182] on h5 "KIDDE 2000057245 PO 43479" at bounding box center [814, 182] width 229 height 22
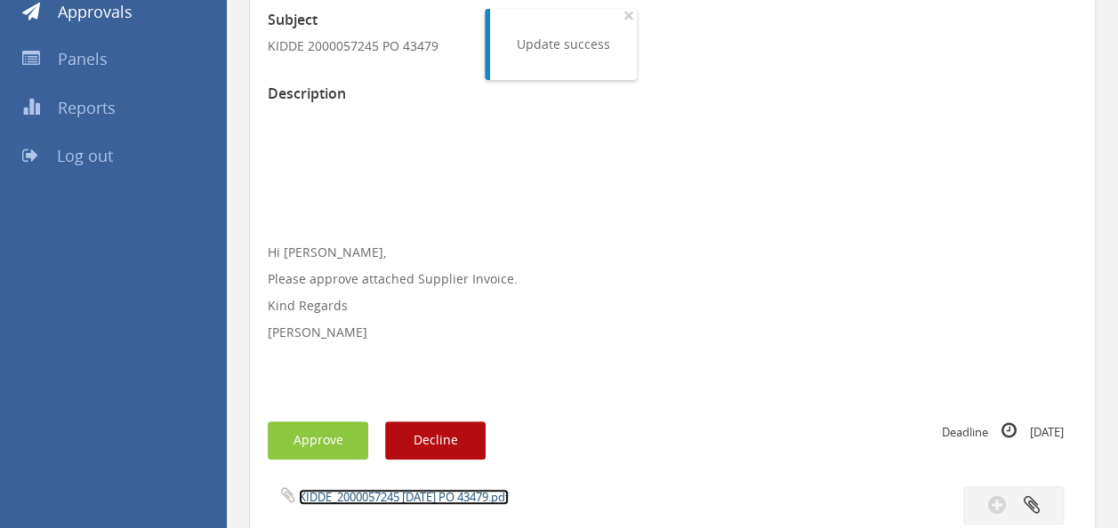
click at [431, 490] on link "KIDDE_2000057245 [DATE] PO 43479.pdf" at bounding box center [404, 497] width 210 height 16
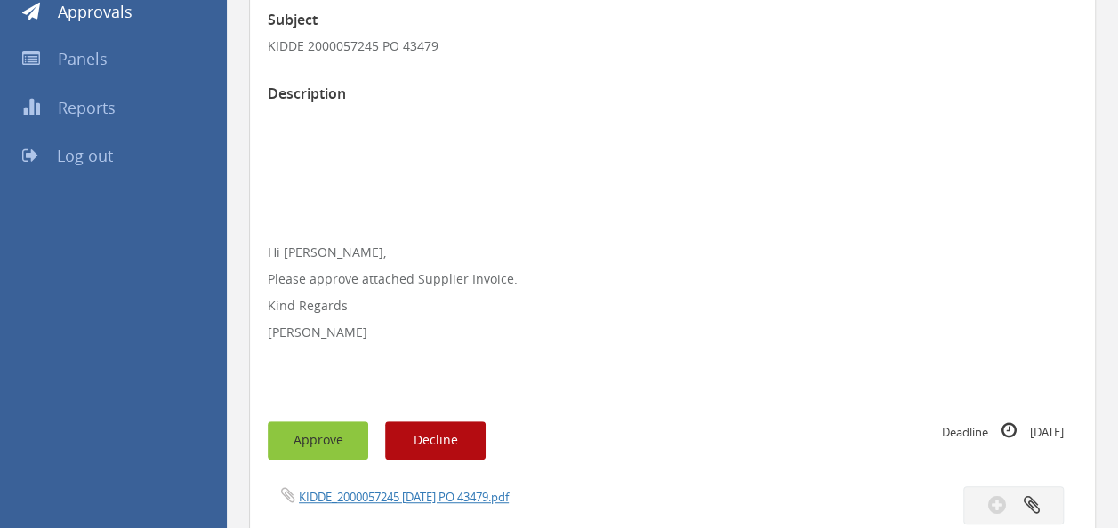
click at [337, 448] on button "Approve" at bounding box center [318, 441] width 101 height 38
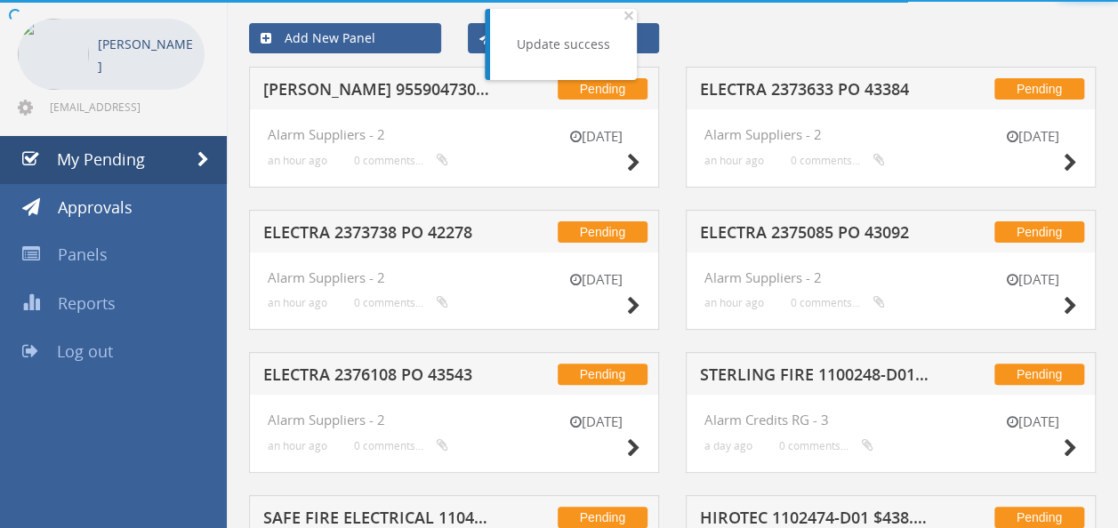
scroll to position [267, 0]
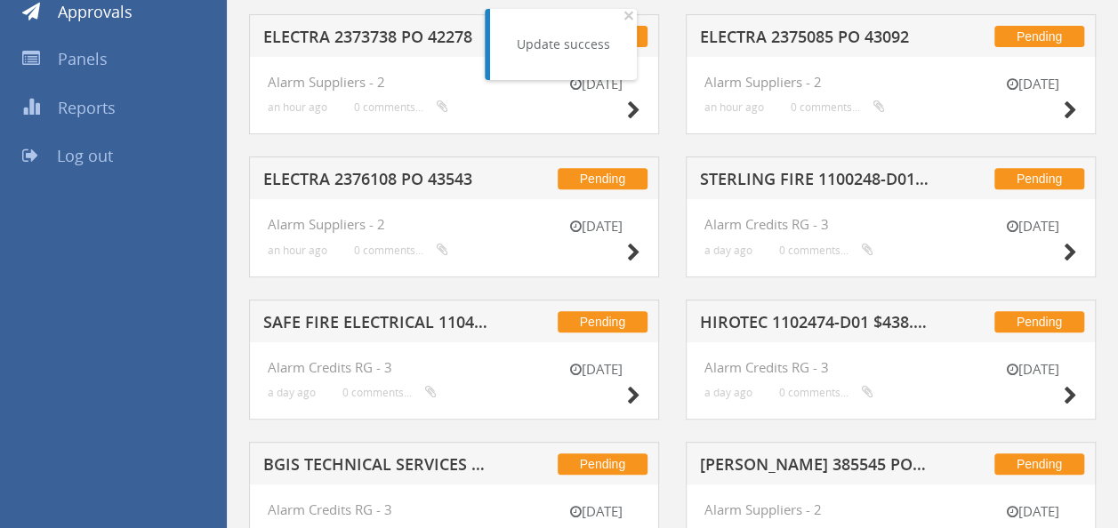
click at [409, 322] on h5 "SAFE FIRE ELECTRICAL 1104264-D01 $1,347.50" at bounding box center [377, 325] width 229 height 22
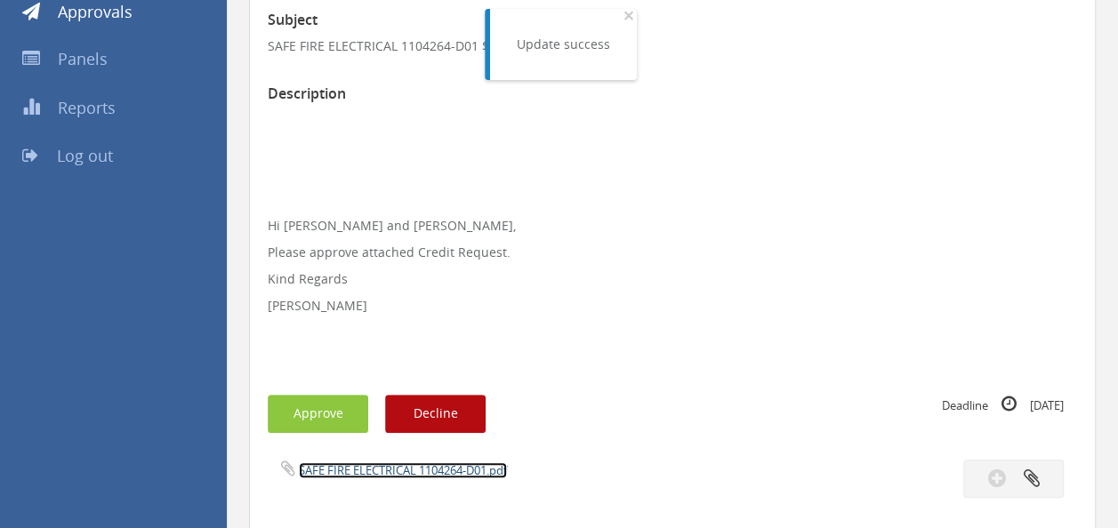
click at [394, 466] on link "SAFE FIRE ELECTRICAL 1104264-D01.pdf" at bounding box center [403, 471] width 208 height 16
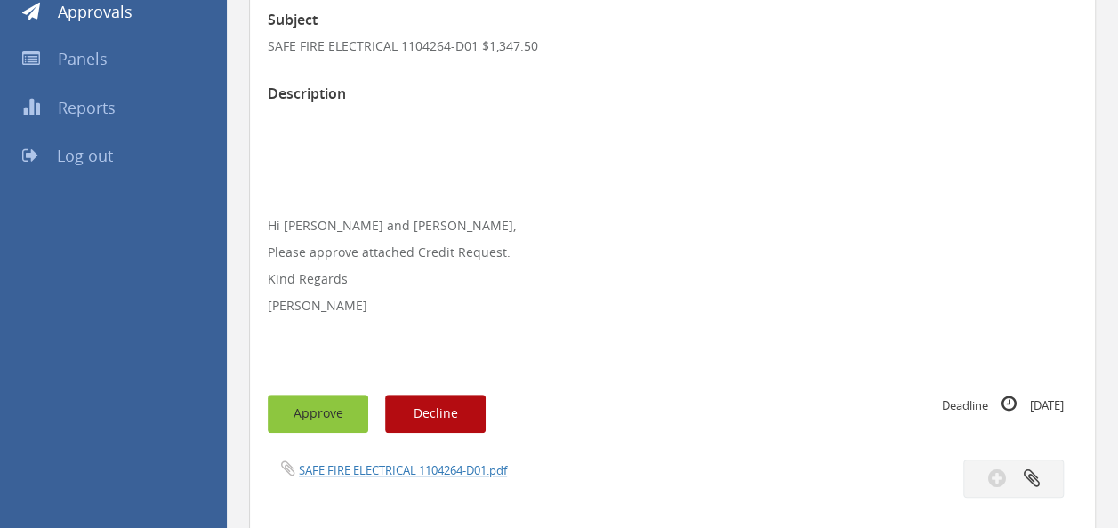
click at [319, 401] on button "Approve" at bounding box center [318, 414] width 101 height 38
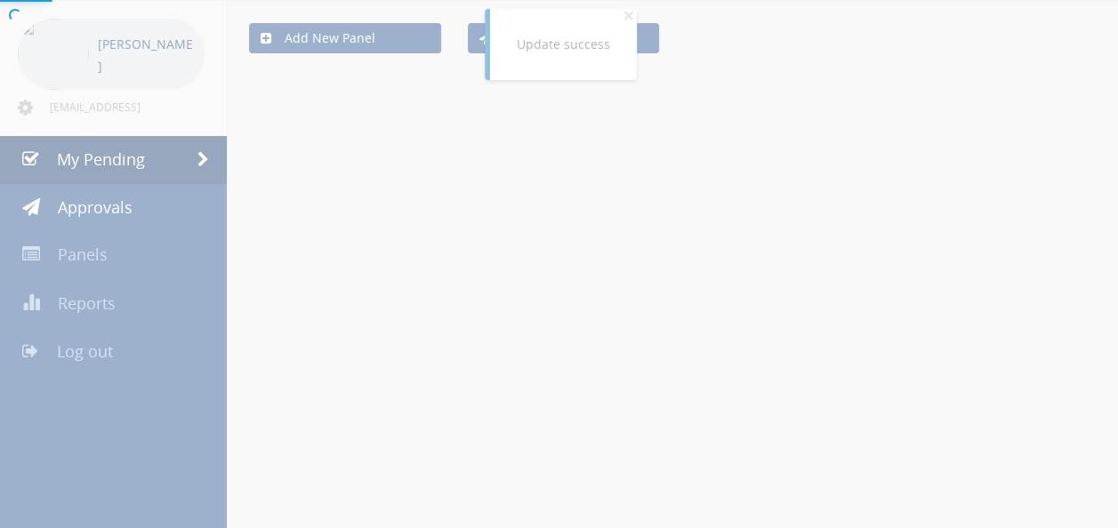
scroll to position [267, 0]
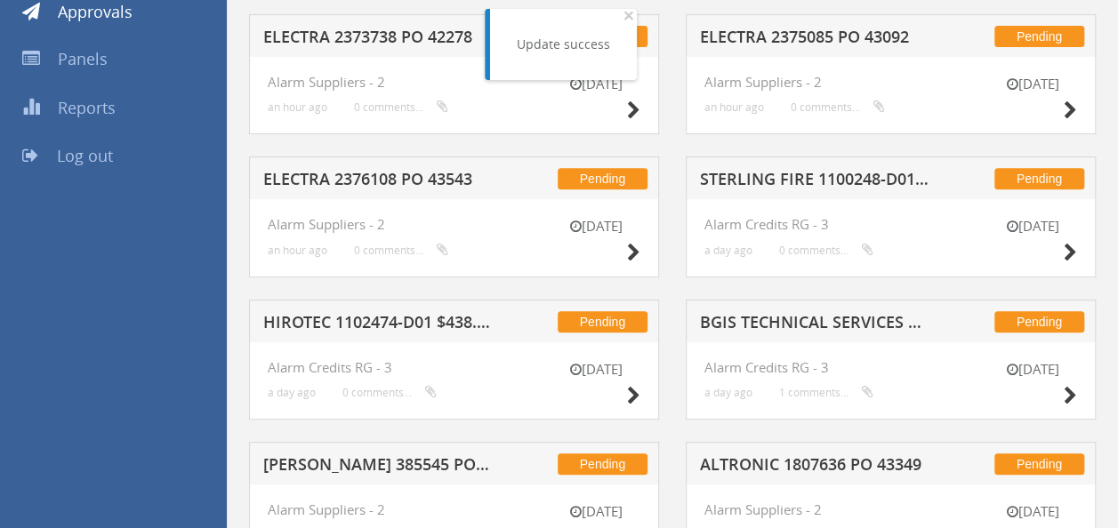
click at [816, 180] on h5 "STERLING FIRE 1100248-D01 $774.40" at bounding box center [814, 182] width 229 height 22
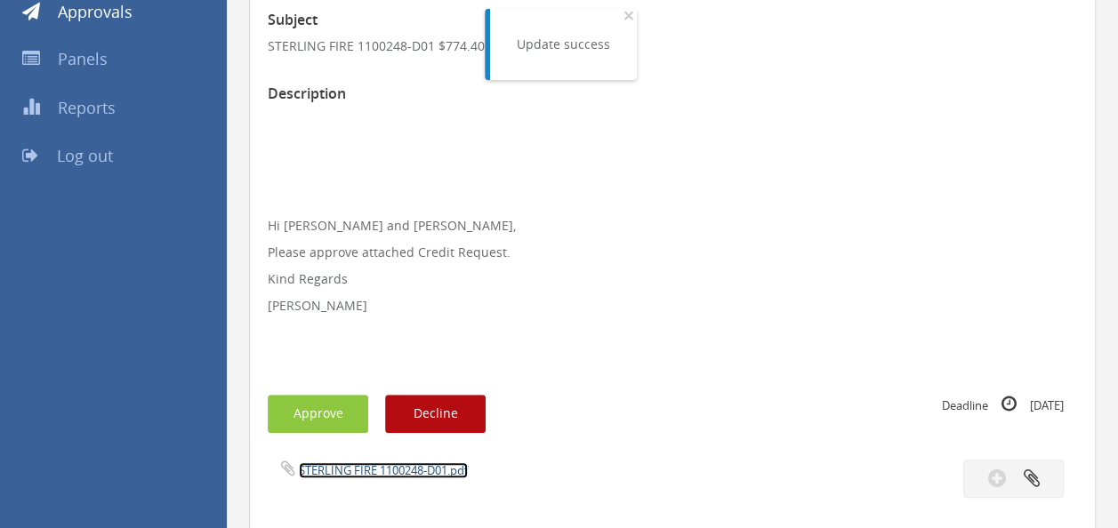
click at [397, 470] on link "STERLING FIRE 1100248-D01.pdf" at bounding box center [383, 471] width 169 height 16
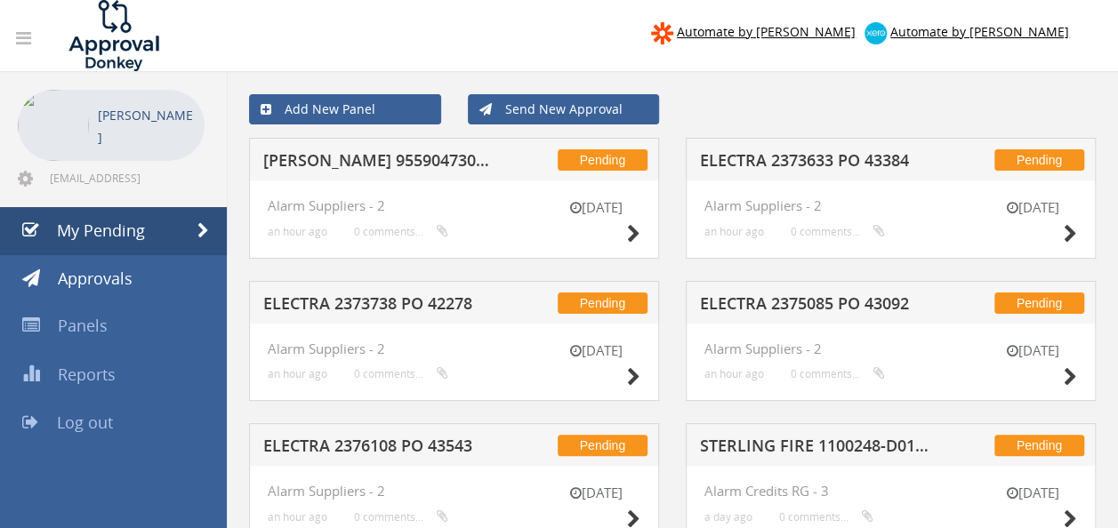
click at [791, 165] on h5 "ELECTRA 2373633 PO 43384" at bounding box center [814, 163] width 229 height 22
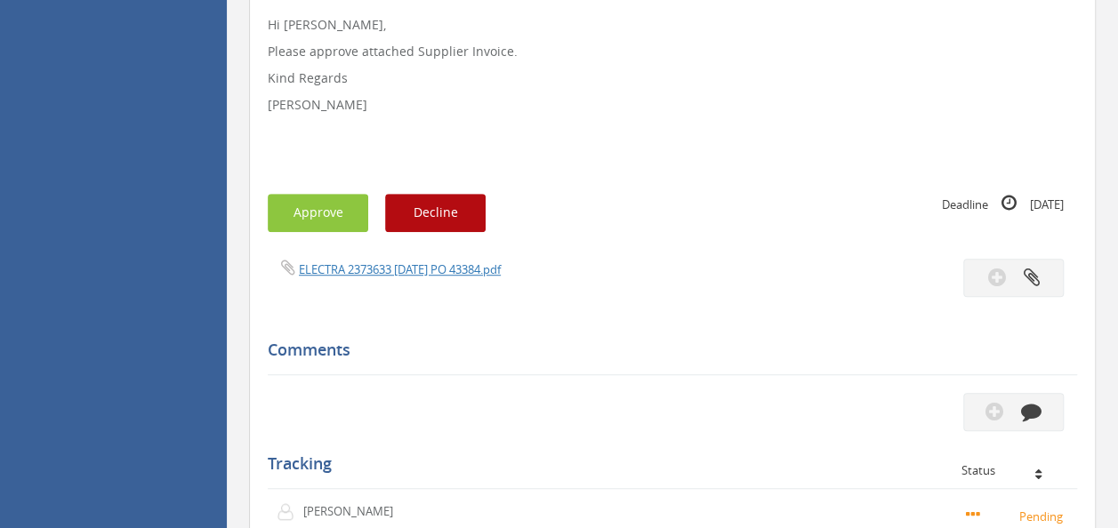
scroll to position [445, 0]
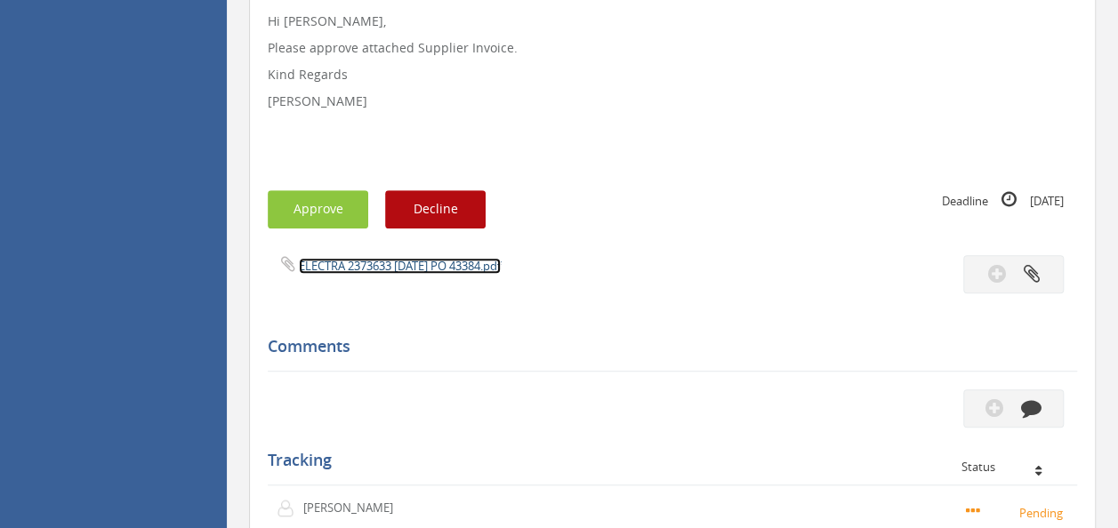
click at [387, 259] on link "ELECTRA 2373633 [DATE] PO 43384.pdf" at bounding box center [400, 266] width 202 height 16
click at [297, 203] on button "Approve" at bounding box center [318, 209] width 101 height 38
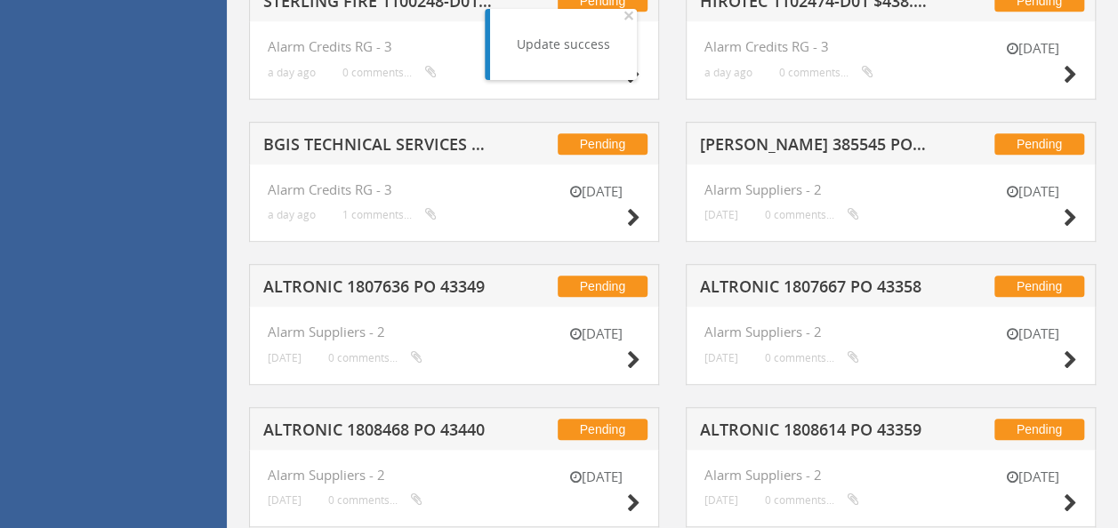
click at [367, 284] on h5 "ALTRONIC 1807636 PO 43349" at bounding box center [377, 289] width 229 height 22
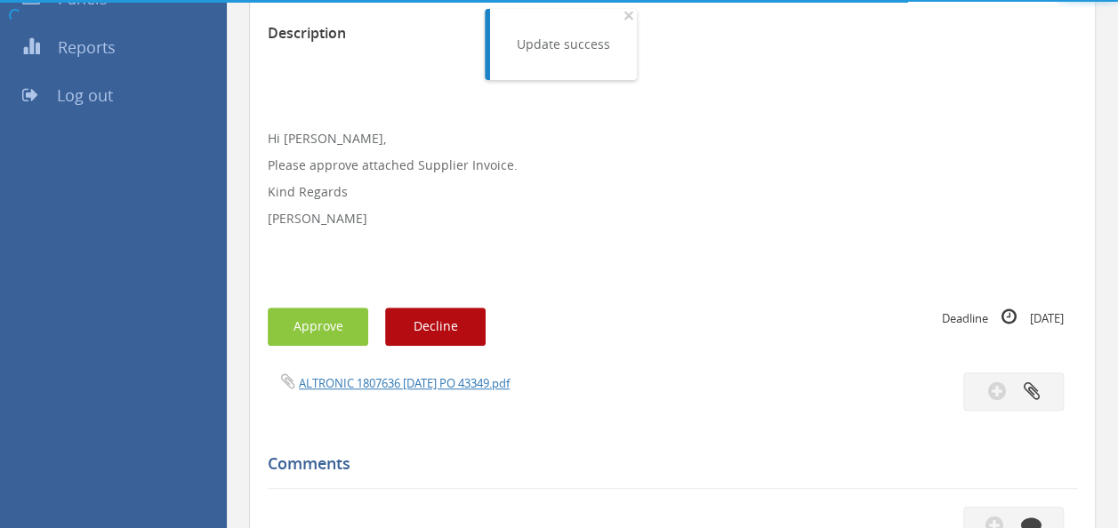
scroll to position [445, 0]
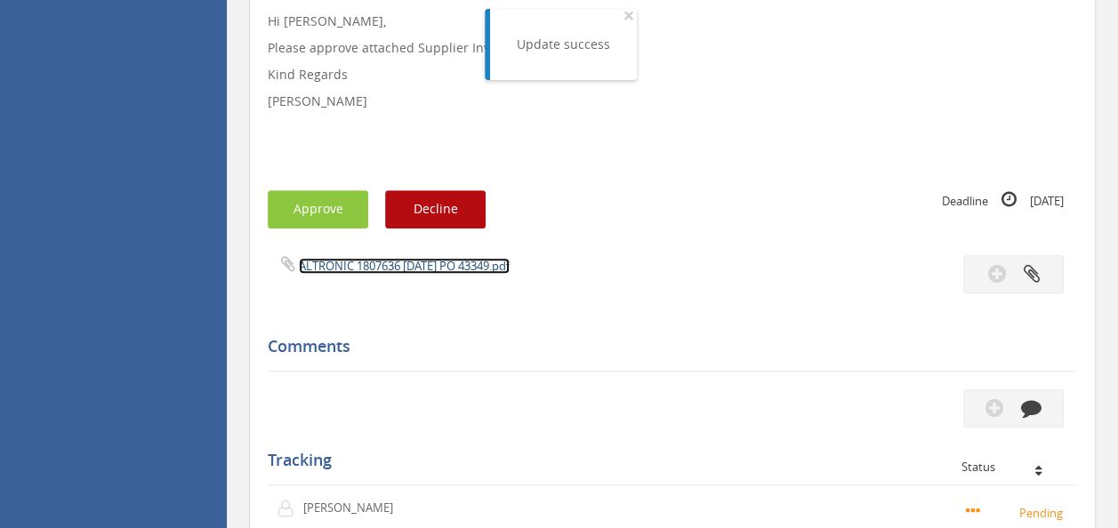
click at [402, 267] on link "ALTRONIC 1807636 [DATE] PO 43349.pdf" at bounding box center [404, 266] width 211 height 16
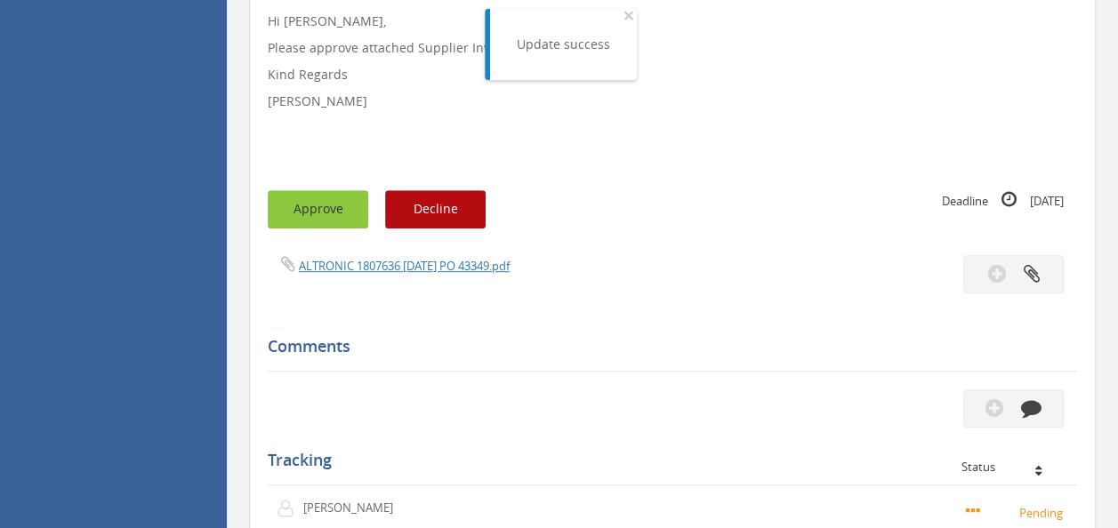
click at [331, 210] on button "Approve" at bounding box center [318, 209] width 101 height 38
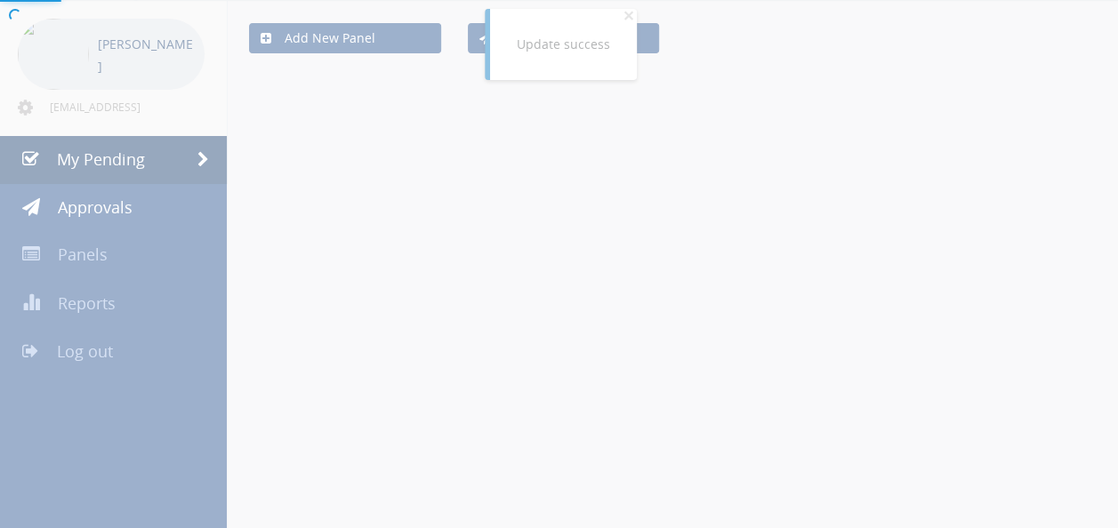
scroll to position [445, 0]
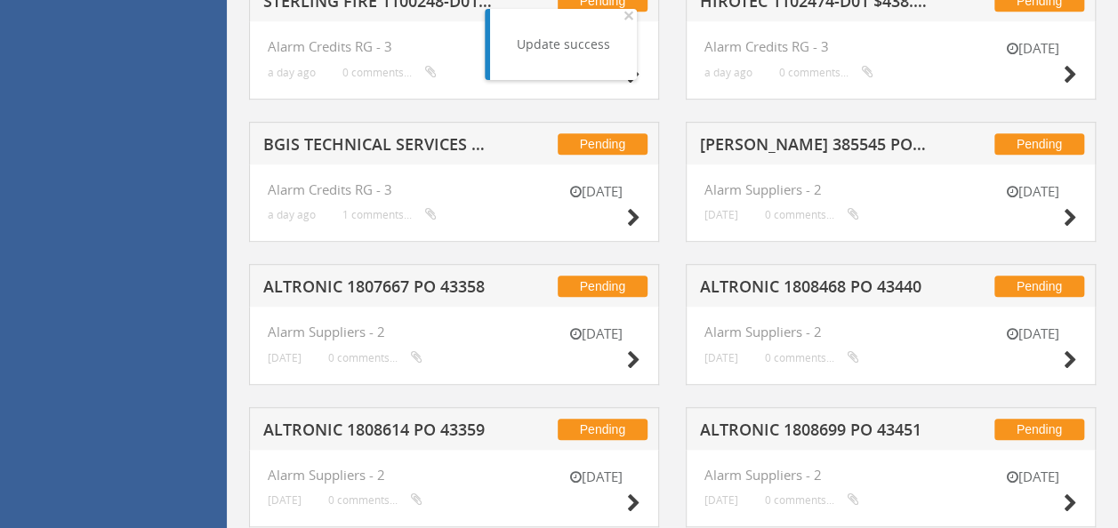
click at [897, 290] on h5 "ALTRONIC 1808468 PO 43440" at bounding box center [814, 289] width 229 height 22
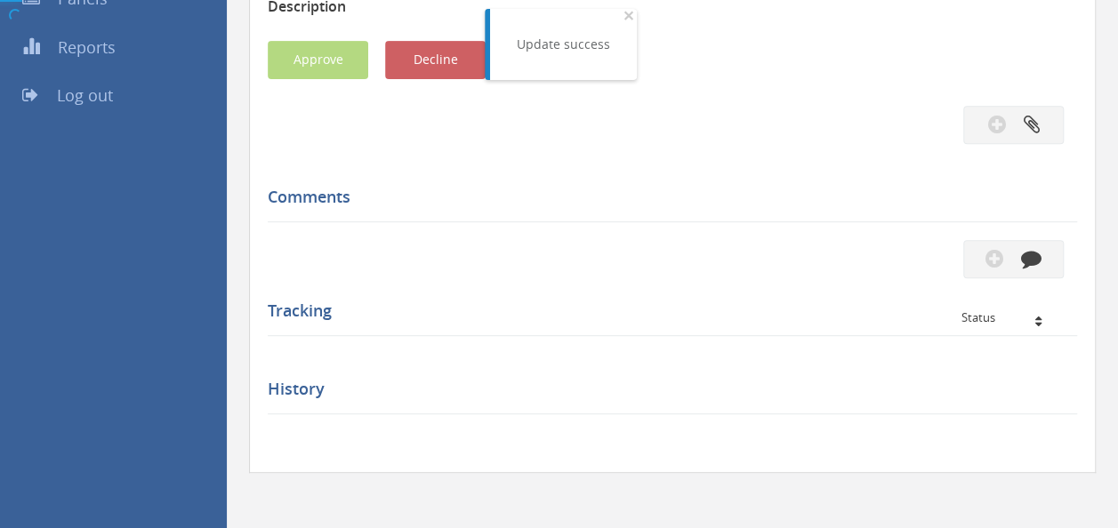
scroll to position [445, 0]
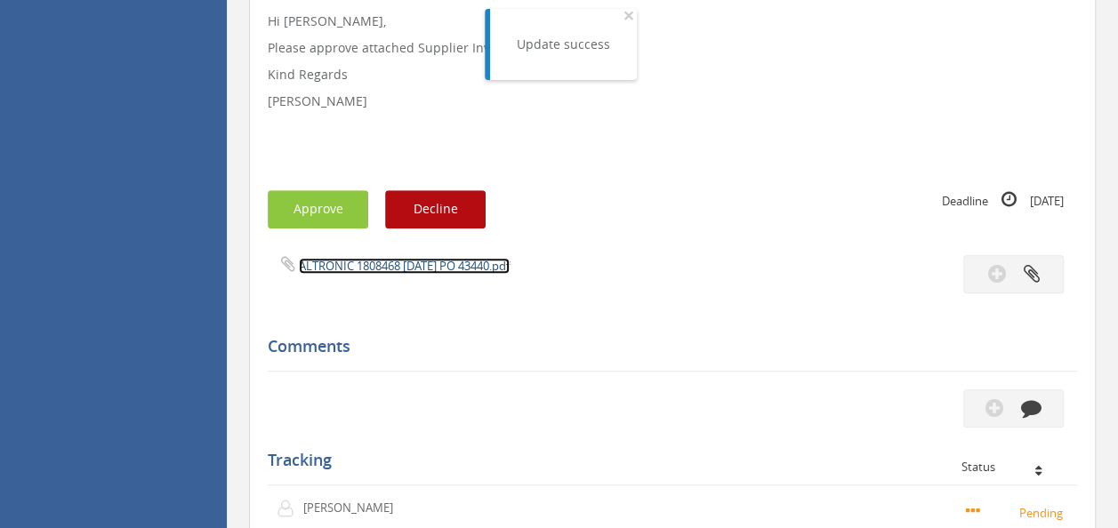
click at [397, 267] on link "ALTRONIC 1808468 [DATE] PO 43440.pdf" at bounding box center [404, 266] width 211 height 16
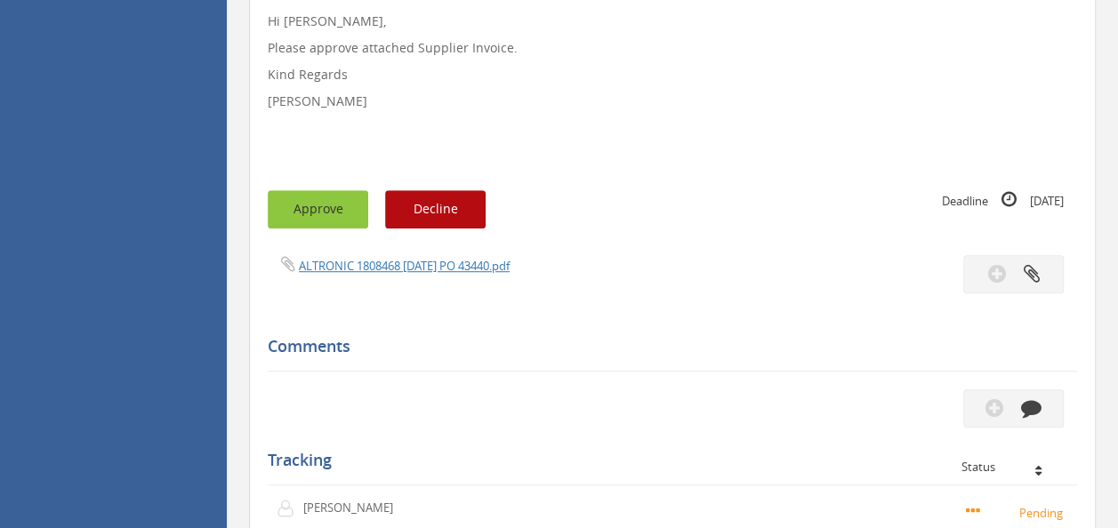
click at [310, 211] on button "Approve" at bounding box center [318, 209] width 101 height 38
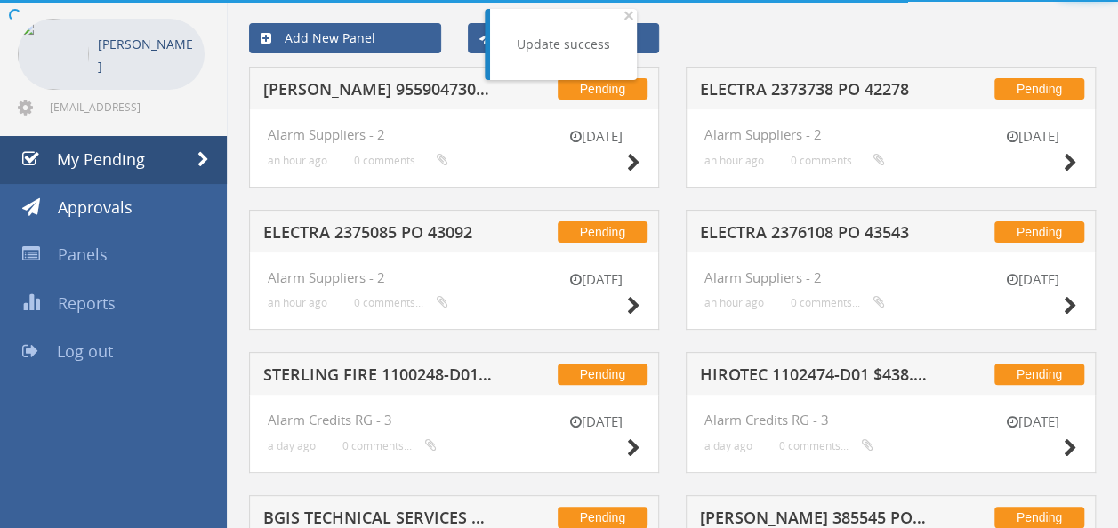
scroll to position [445, 0]
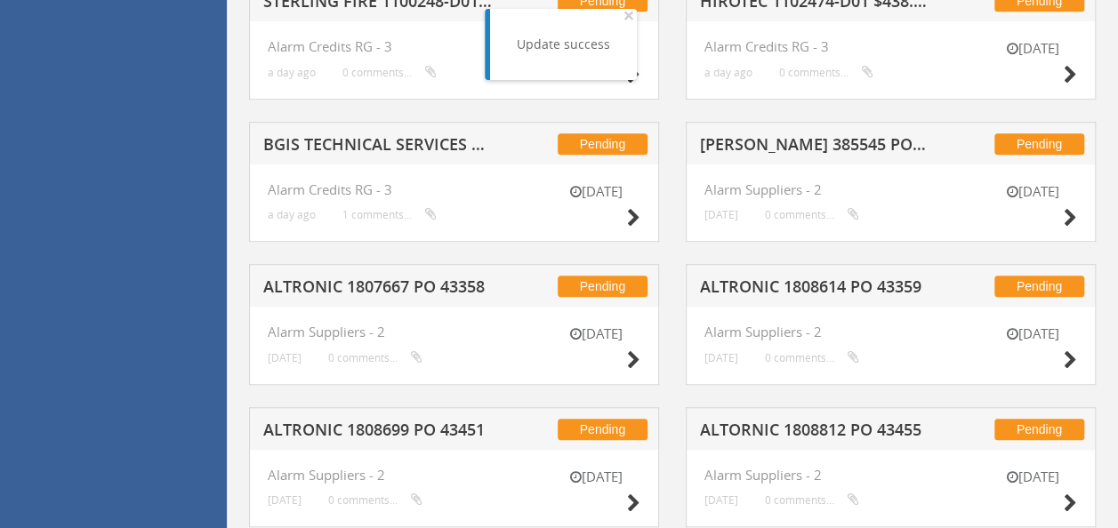
click at [891, 287] on h5 "ALTRONIC 1808614 PO 43359" at bounding box center [814, 289] width 229 height 22
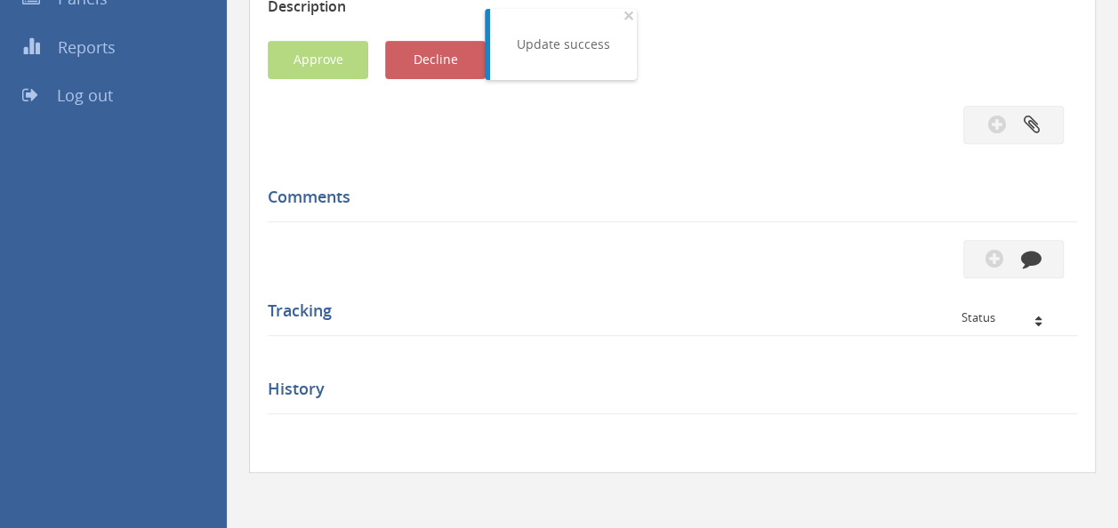
scroll to position [445, 0]
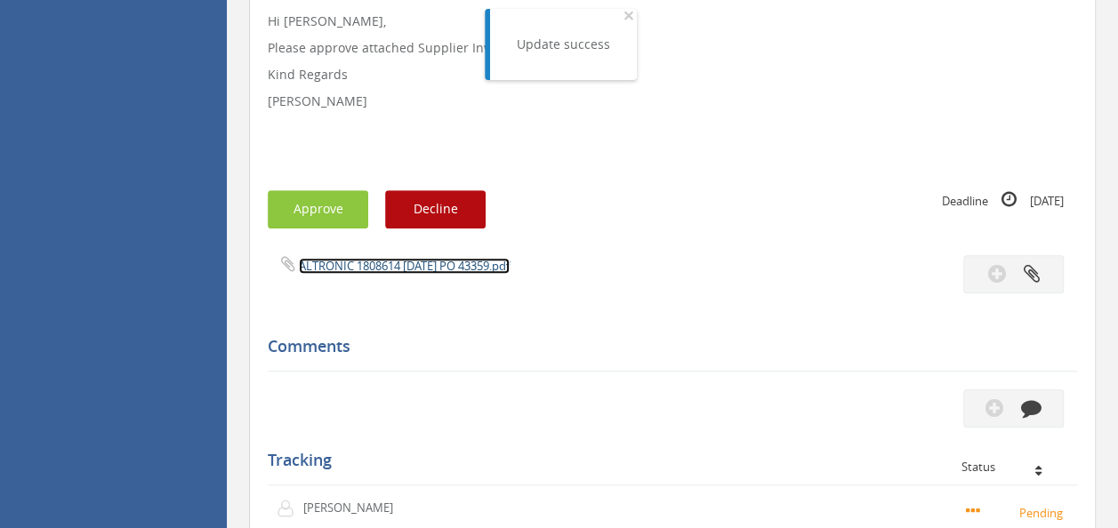
click at [399, 262] on link "ALTRONIC 1808614 [DATE] PO 43359.pdf" at bounding box center [404, 266] width 211 height 16
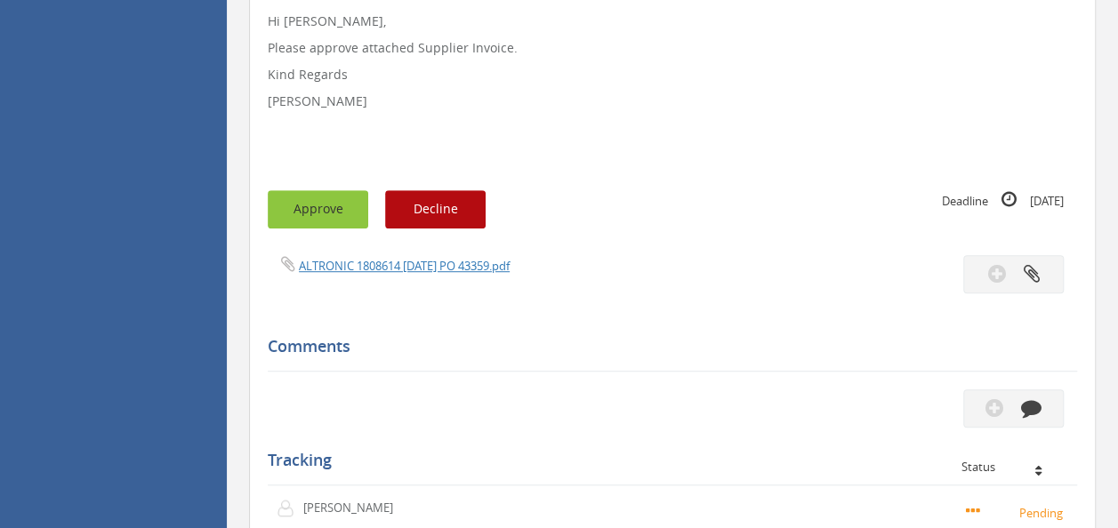
click at [326, 193] on button "Approve" at bounding box center [318, 209] width 101 height 38
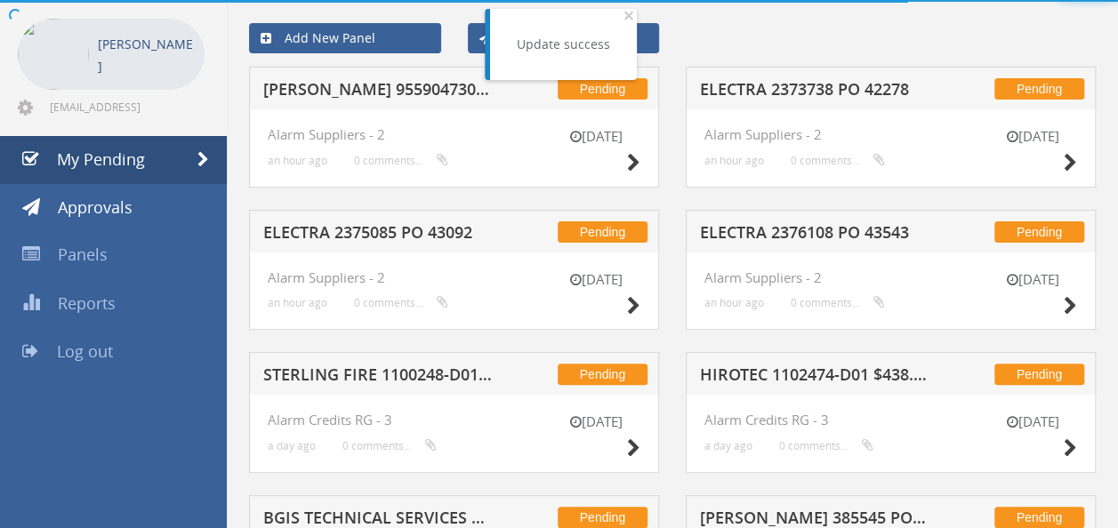
scroll to position [445, 0]
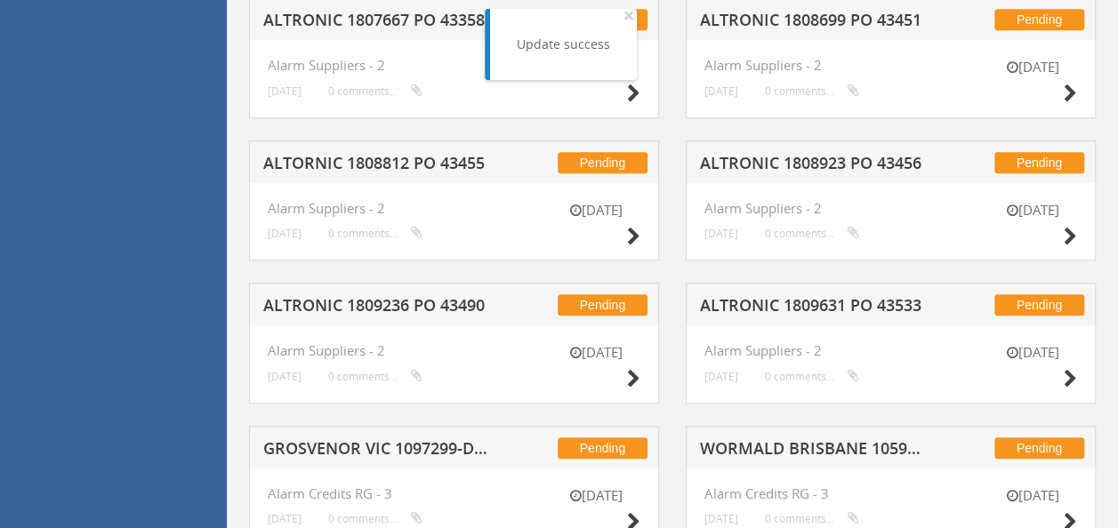
click at [847, 297] on h5 "ALTRONIC 1809631 PO 43533" at bounding box center [814, 308] width 229 height 22
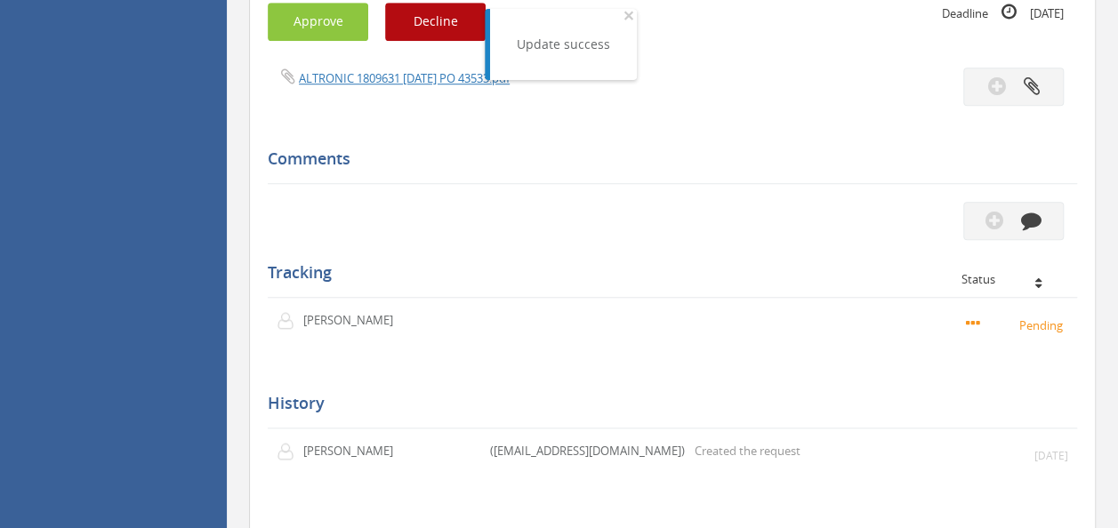
scroll to position [496, 0]
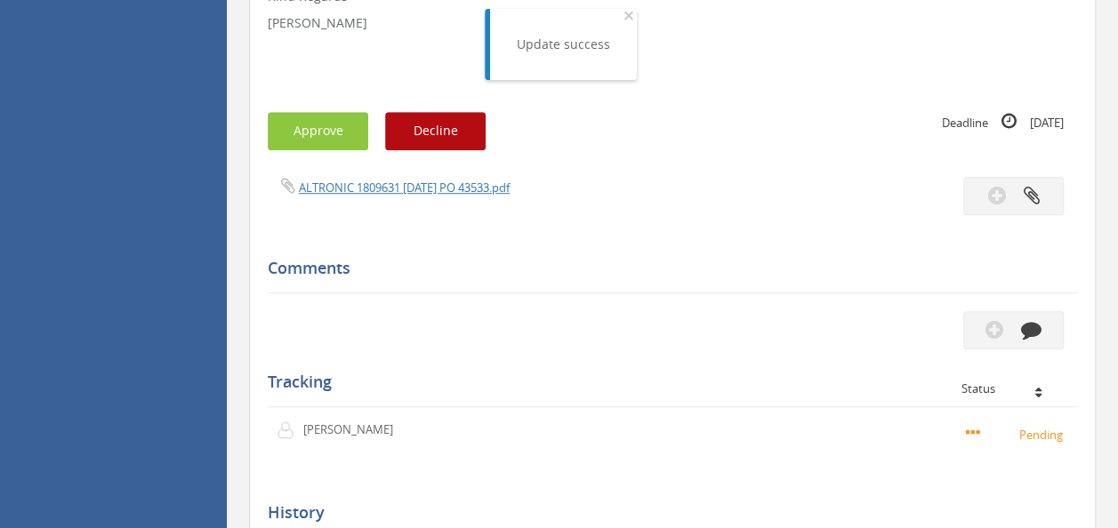
click at [394, 200] on div "ALTRONIC 1809631 [DATE] PO 43533.pdf" at bounding box center [672, 196] width 836 height 38
click at [402, 187] on link "ALTRONIC 1809631 [DATE] PO 43533.pdf" at bounding box center [404, 188] width 211 height 16
click at [342, 130] on button "Approve" at bounding box center [318, 131] width 101 height 38
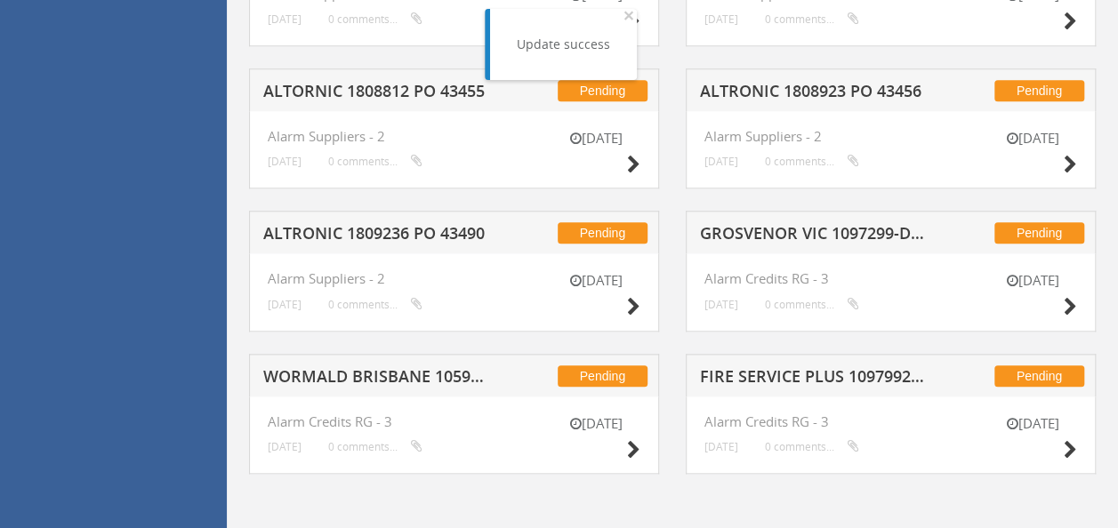
click at [841, 226] on h5 "GROSVENOR VIC 1097299-D01 $538.88" at bounding box center [814, 236] width 229 height 22
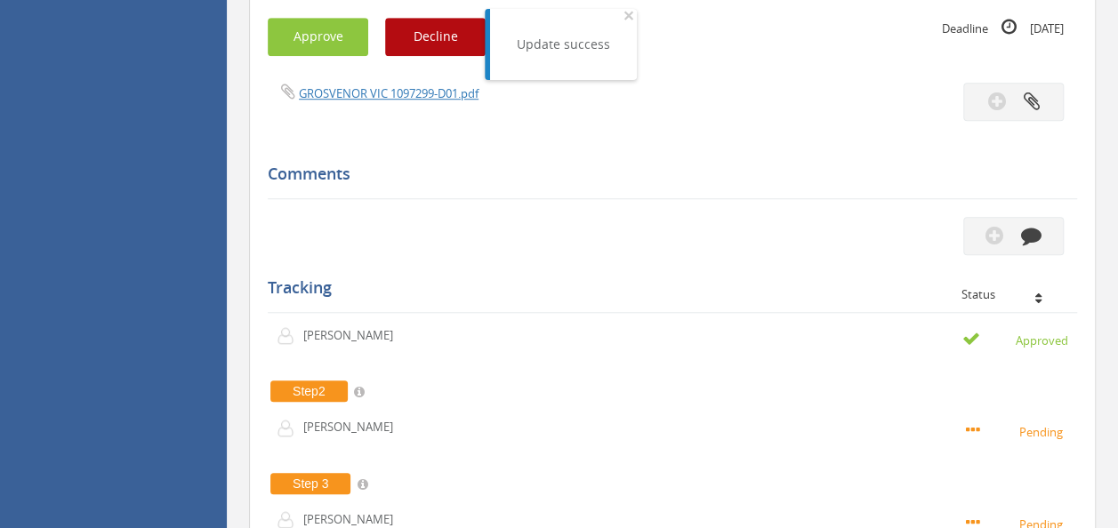
scroll to position [606, 0]
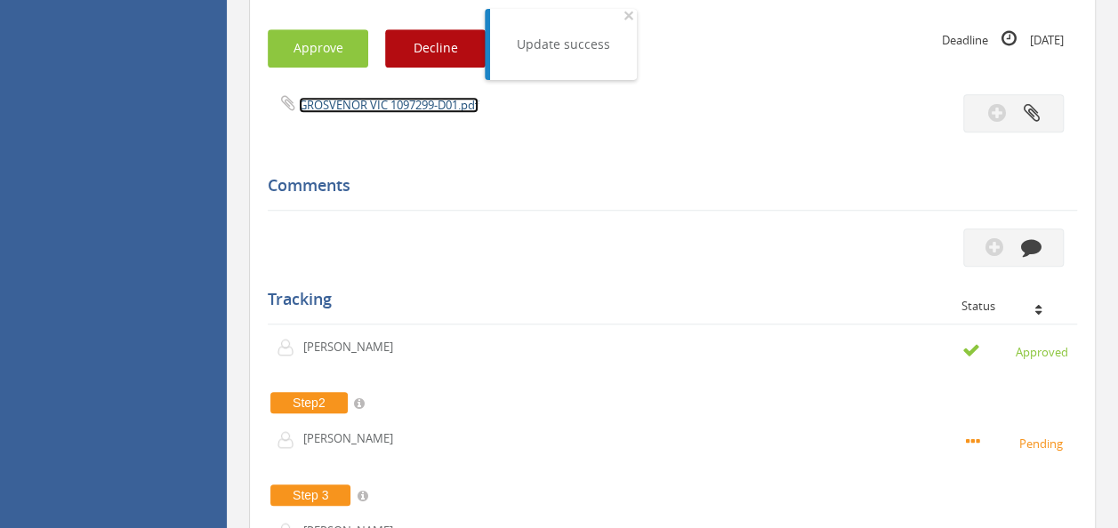
click at [386, 101] on link "GROSVENOR VIC 1097299-D01.pdf" at bounding box center [389, 105] width 180 height 16
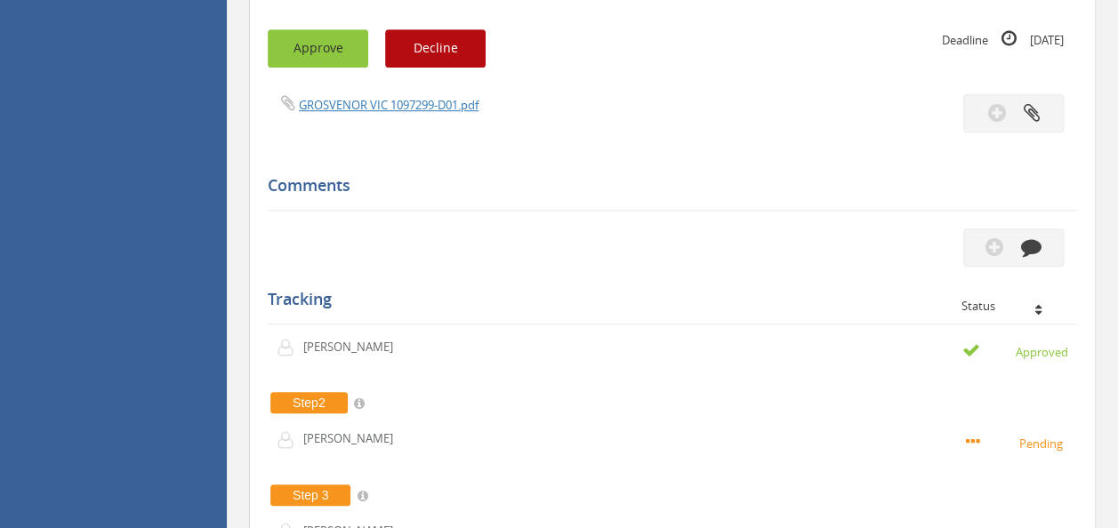
click at [325, 29] on button "Approve" at bounding box center [318, 48] width 101 height 38
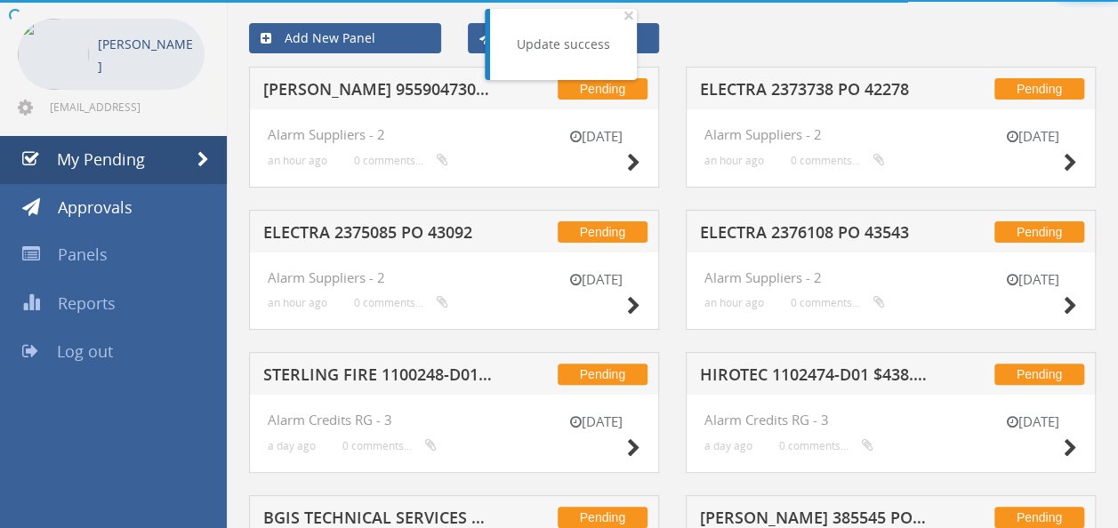
scroll to position [606, 0]
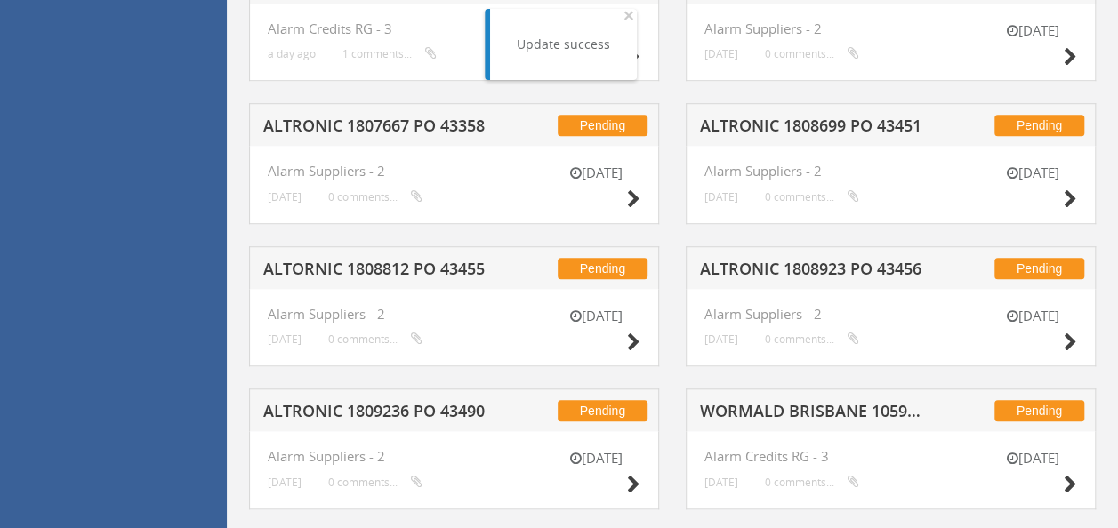
click at [841, 263] on h5 "ALTRONIC 1808923 PO 43456" at bounding box center [814, 272] width 229 height 22
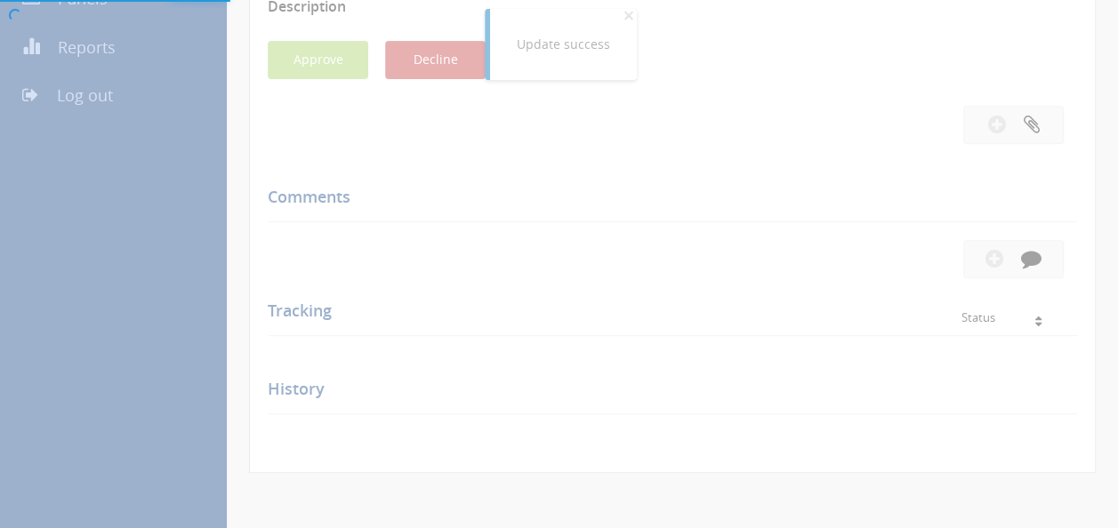
scroll to position [606, 0]
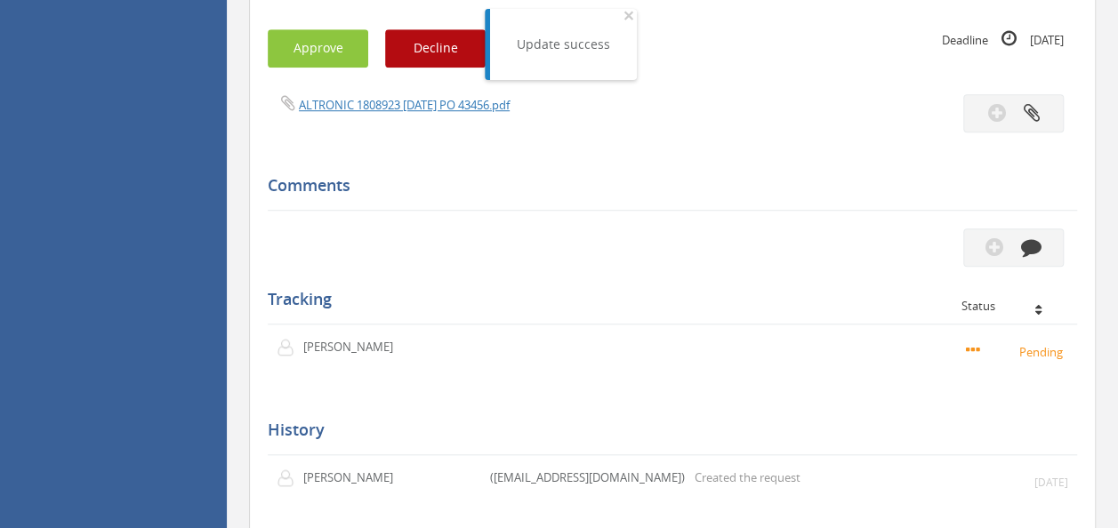
click at [384, 117] on div "ALTRONIC 1808923 [DATE] PO 43456.pdf" at bounding box center [672, 113] width 836 height 38
click at [398, 105] on link "ALTRONIC 1808923 [DATE] PO 43456.pdf" at bounding box center [404, 105] width 211 height 16
click at [315, 54] on button "Approve" at bounding box center [318, 48] width 101 height 38
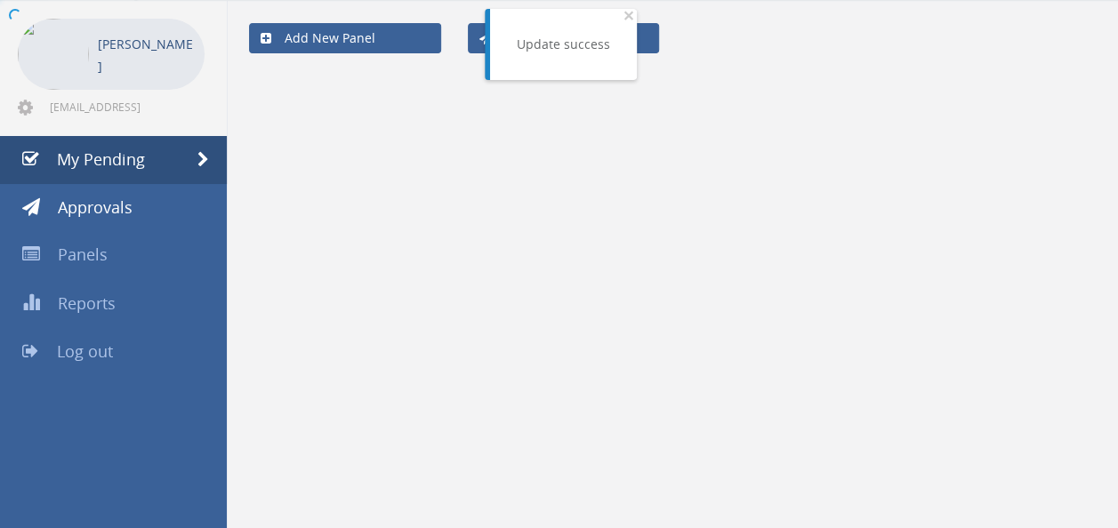
scroll to position [606, 0]
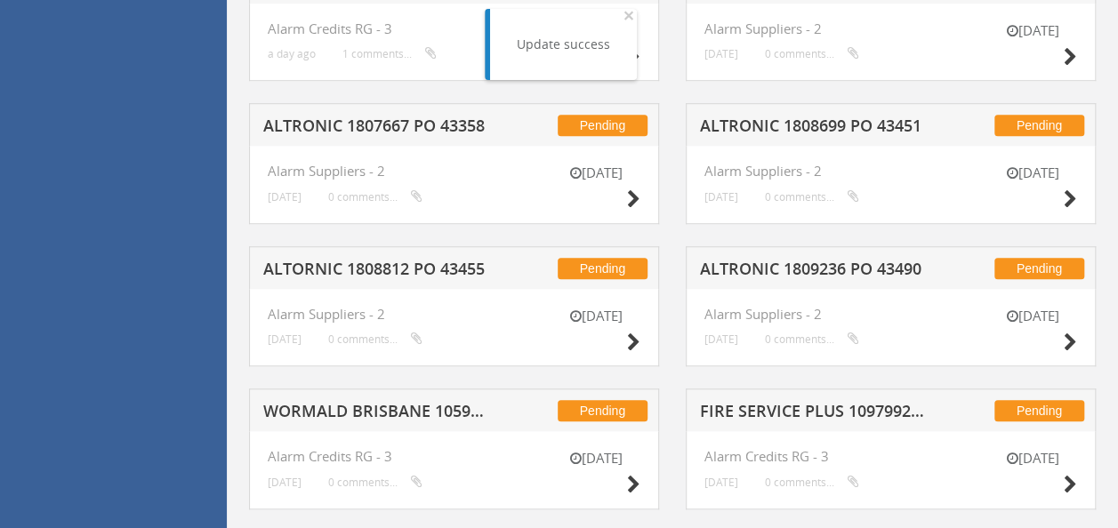
click at [832, 256] on div "Pending ALTRONIC 1809236 PO 43490" at bounding box center [891, 267] width 410 height 43
click at [833, 266] on h5 "ALTRONIC 1809236 PO 43490" at bounding box center [814, 272] width 229 height 22
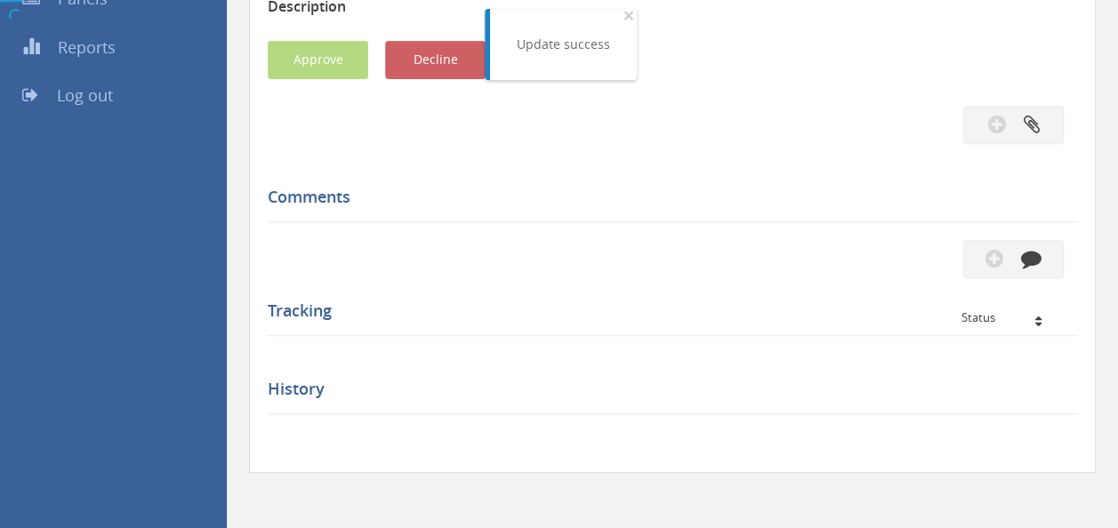
scroll to position [606, 0]
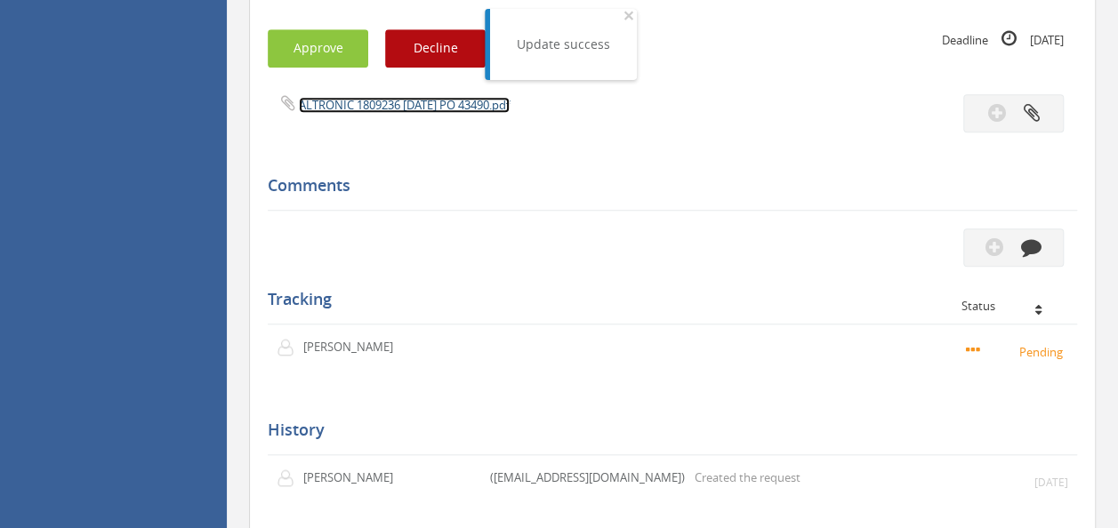
click at [377, 107] on link "ALTRONIC 1809236 [DATE] PO 43490.pdf" at bounding box center [404, 105] width 211 height 16
click at [329, 50] on button "Approve" at bounding box center [318, 48] width 101 height 38
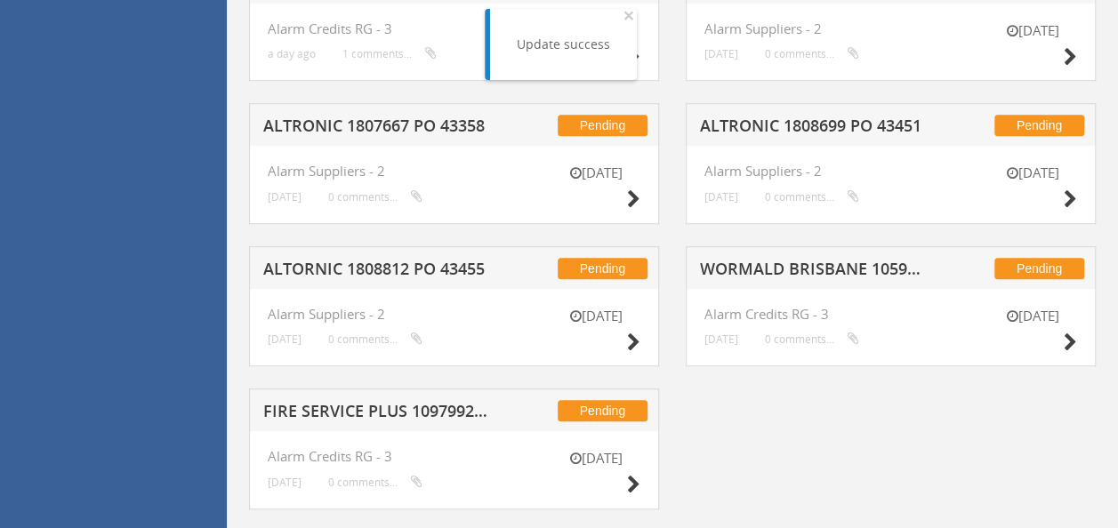
click at [404, 262] on h5 "ALTORNIC 1808812 PO 43455" at bounding box center [377, 272] width 229 height 22
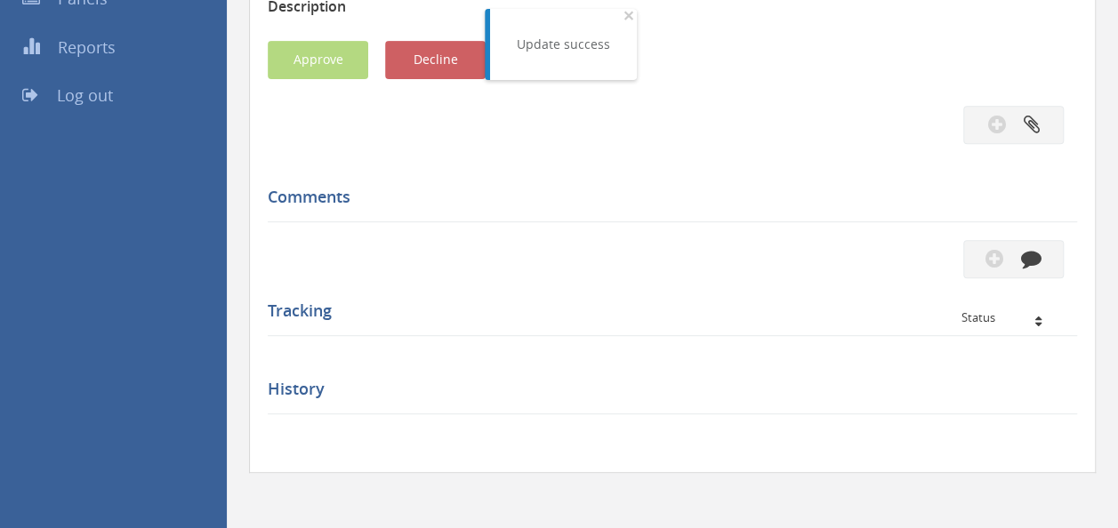
scroll to position [606, 0]
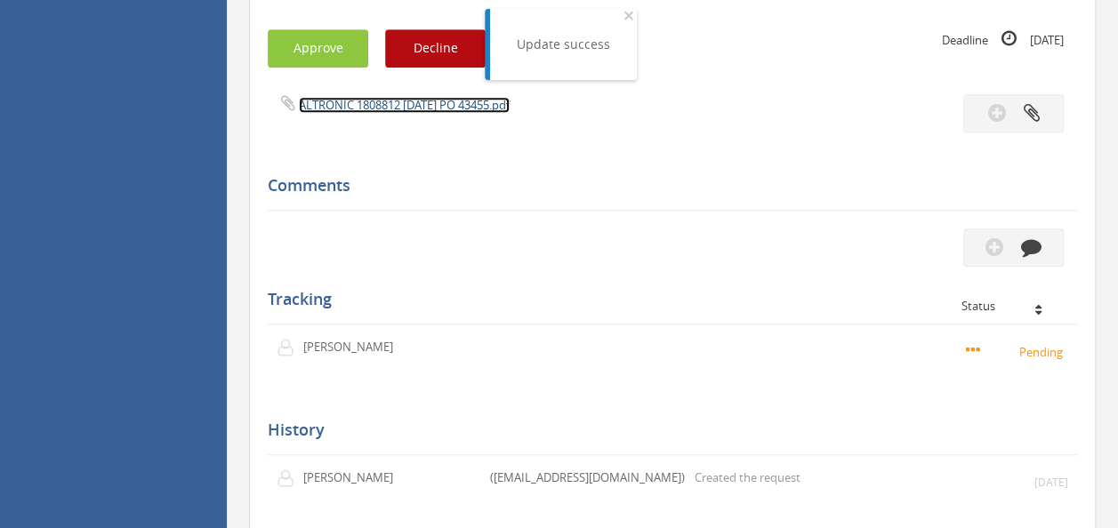
click at [397, 101] on link "ALTRONIC 1808812 [DATE] PO 43455.pdf" at bounding box center [404, 105] width 211 height 16
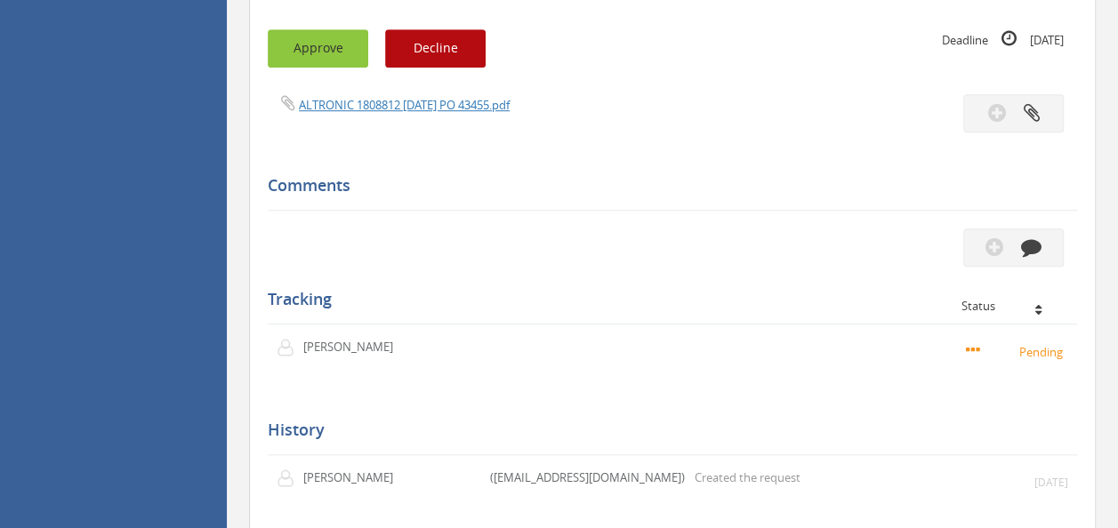
click at [333, 36] on button "Approve" at bounding box center [318, 48] width 101 height 38
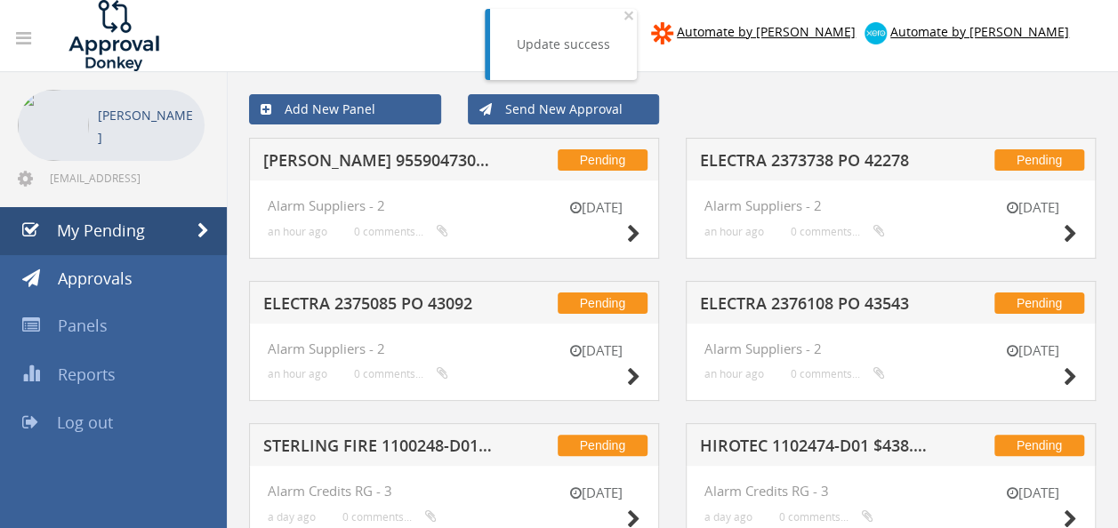
click at [847, 177] on div "Pending ELECTRA 2373738 PO 42278" at bounding box center [891, 159] width 410 height 43
click at [853, 156] on h5 "ELECTRA 2373738 PO 42278" at bounding box center [814, 163] width 229 height 22
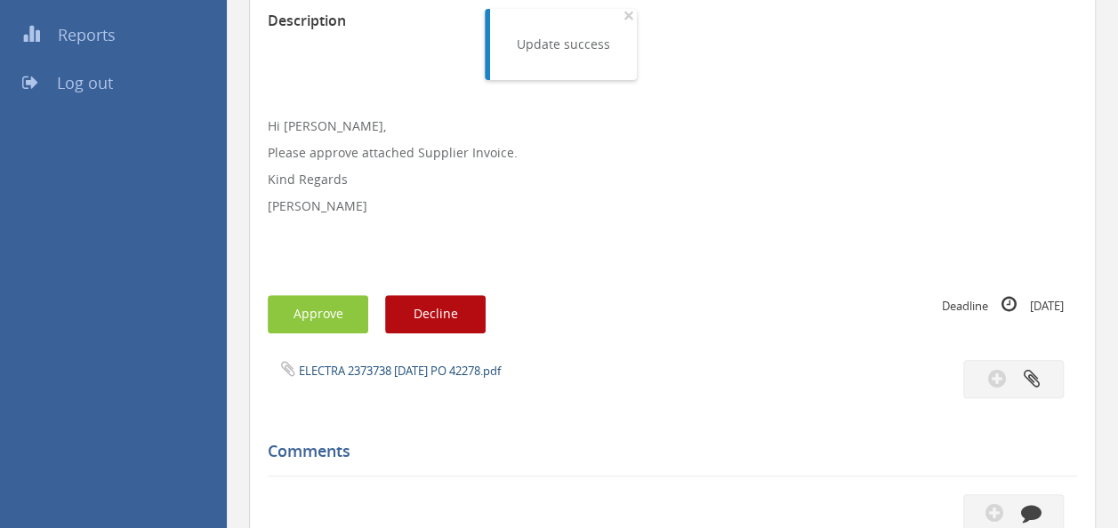
scroll to position [356, 0]
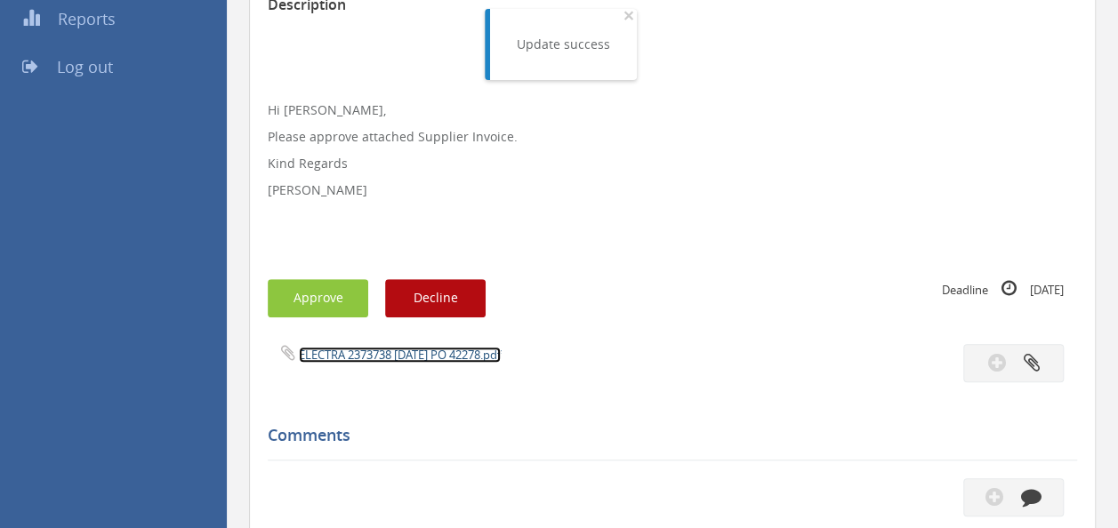
click at [379, 363] on link "ELECTRA 2373738 [DATE] PO 42278.pdf" at bounding box center [400, 355] width 202 height 16
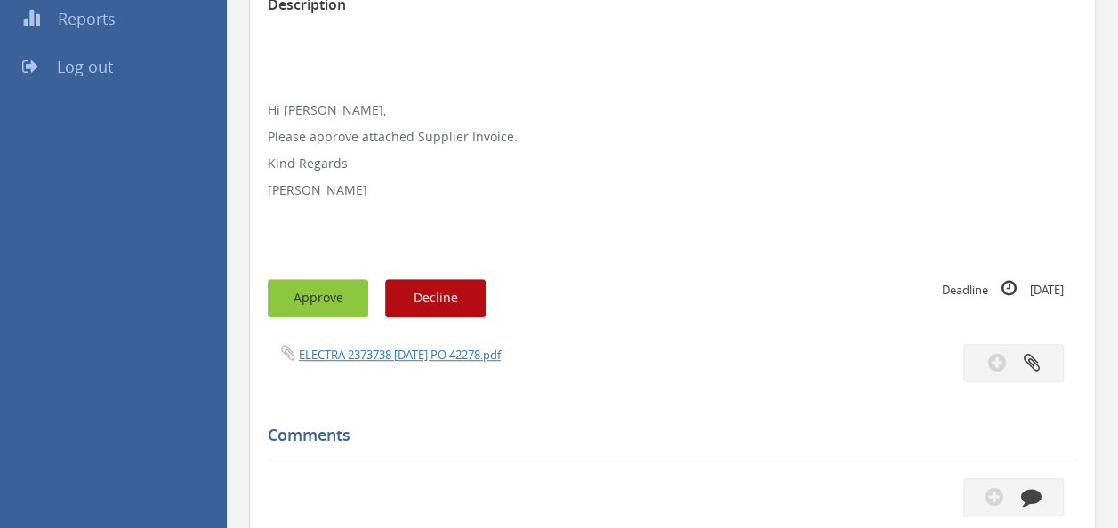
click at [298, 292] on button "Approve" at bounding box center [318, 298] width 101 height 38
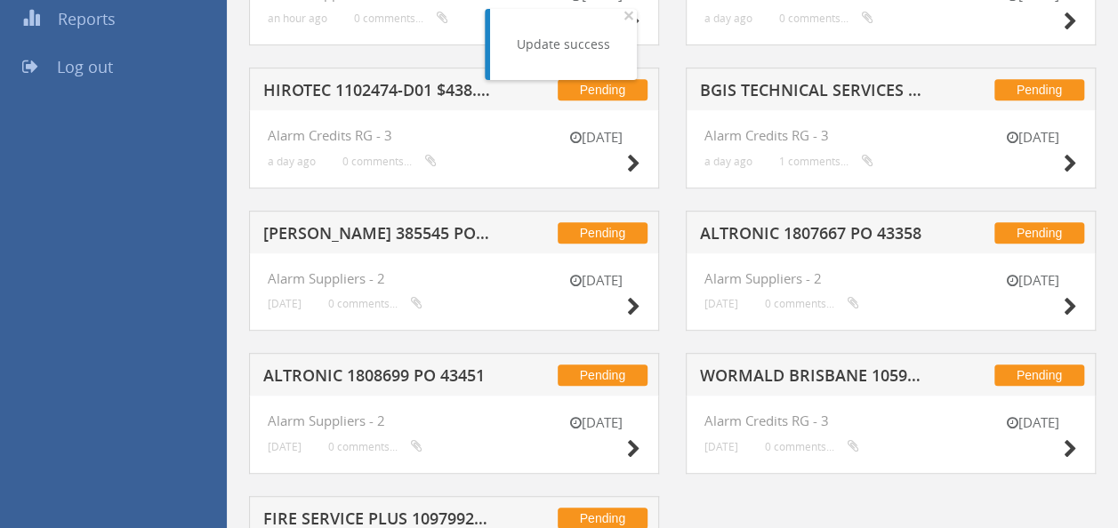
click at [398, 231] on h5 "[PERSON_NAME] 385545 PO 43450" at bounding box center [377, 236] width 229 height 22
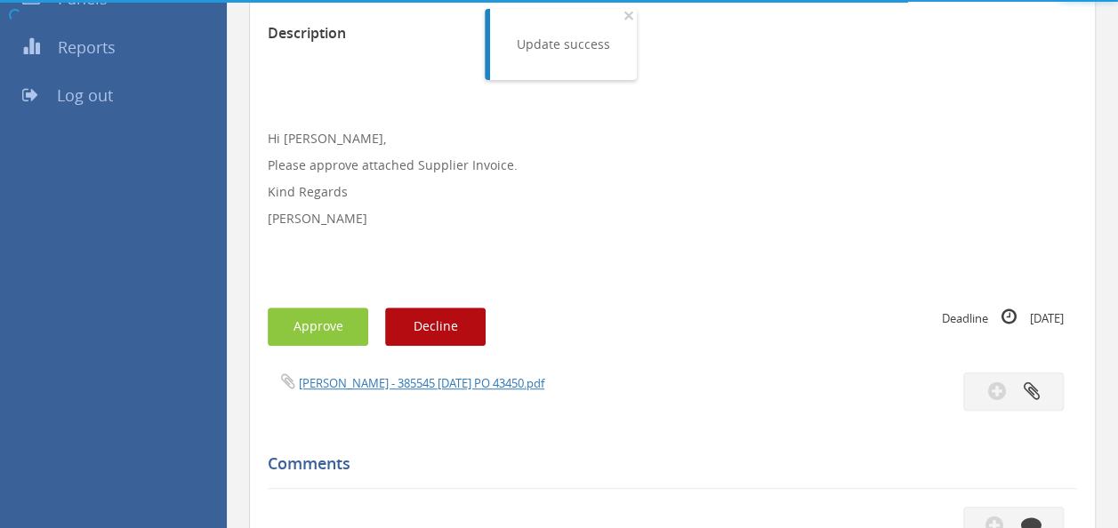
scroll to position [356, 0]
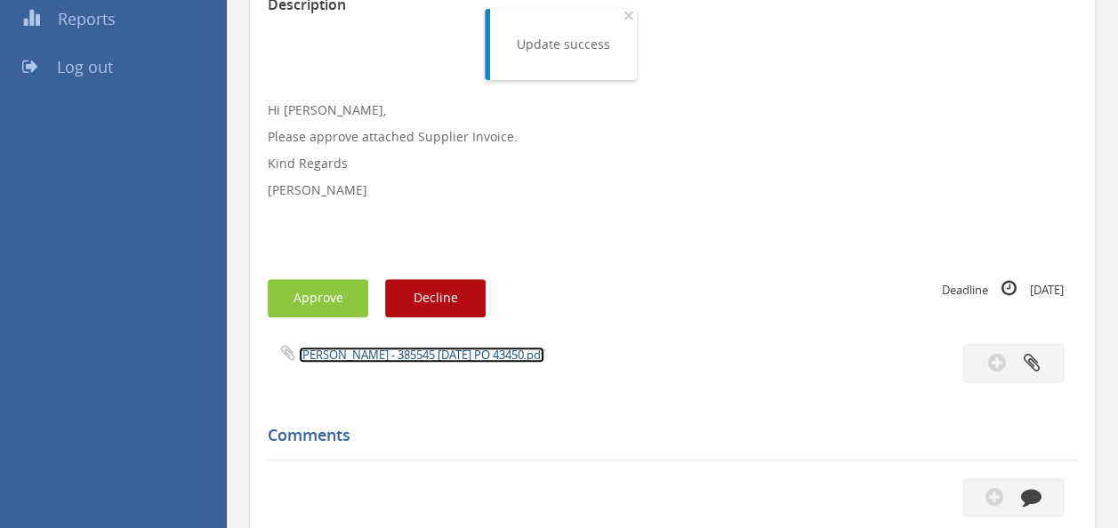
click at [393, 349] on link "[PERSON_NAME] - 385545 [DATE] PO 43450.pdf" at bounding box center [422, 355] width 246 height 16
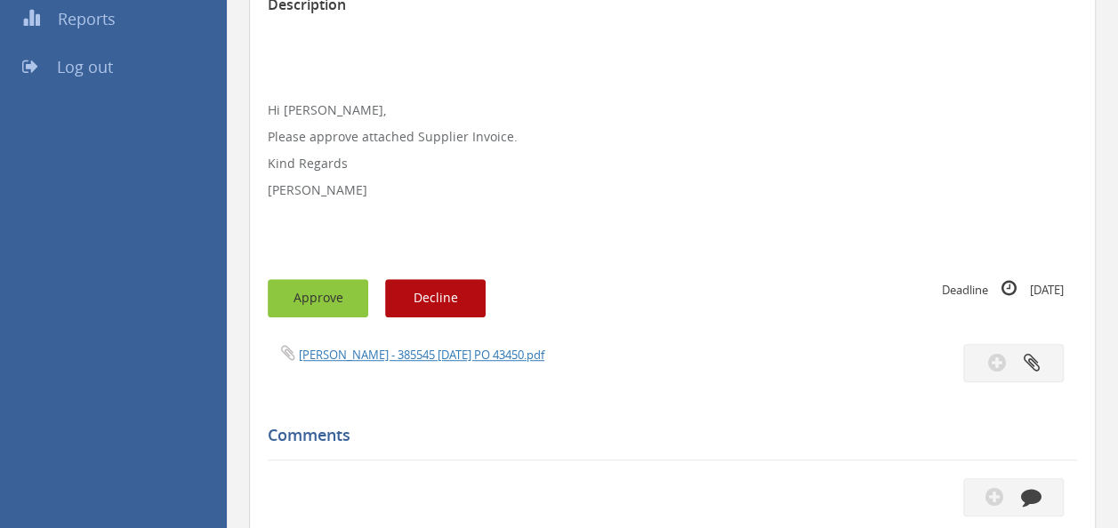
click at [320, 313] on button "Approve" at bounding box center [318, 298] width 101 height 38
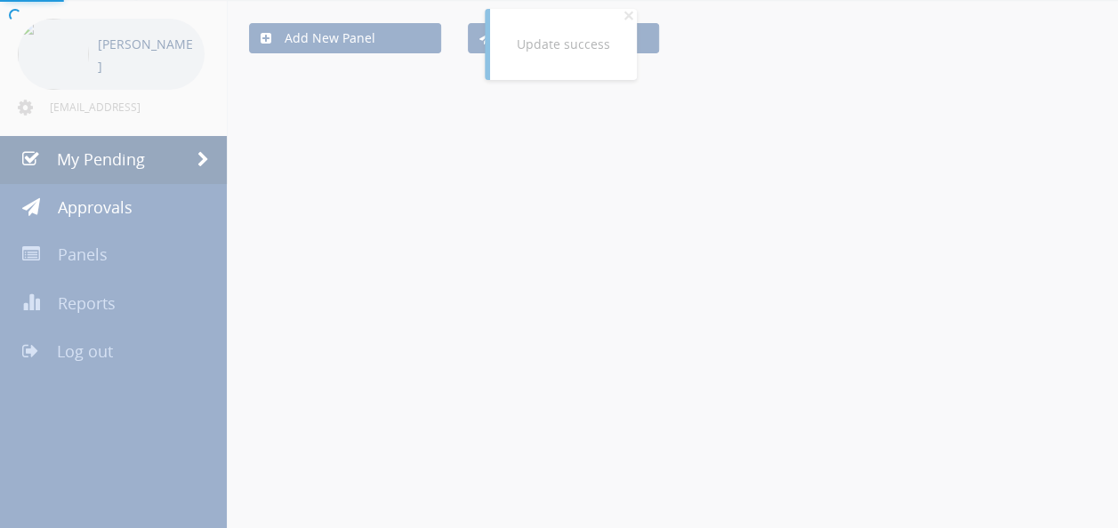
scroll to position [356, 0]
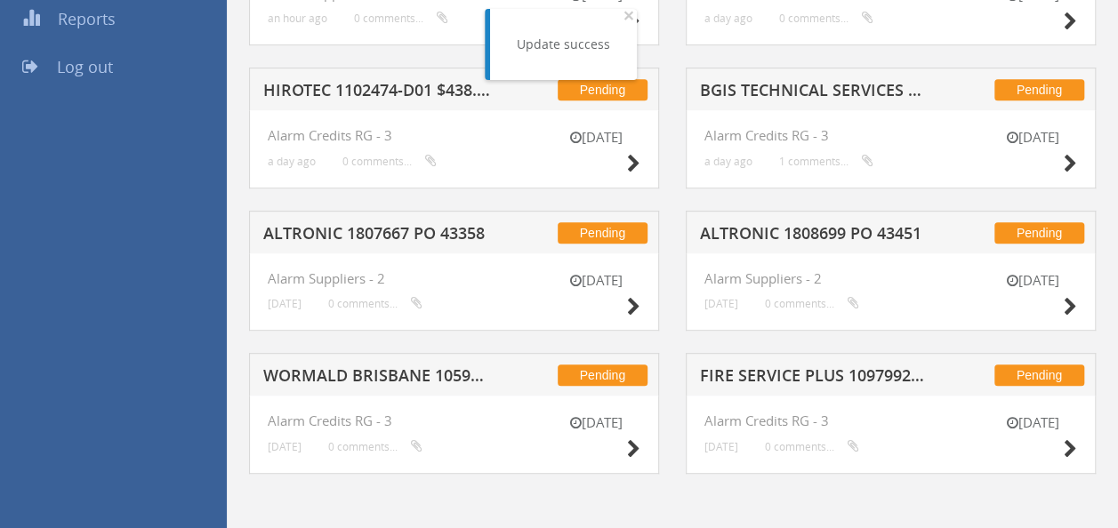
click at [367, 214] on div "Pending ALTRONIC 1807667 PO 43358" at bounding box center [454, 232] width 410 height 43
click at [379, 226] on h5 "ALTRONIC 1807667 PO 43358" at bounding box center [377, 236] width 229 height 22
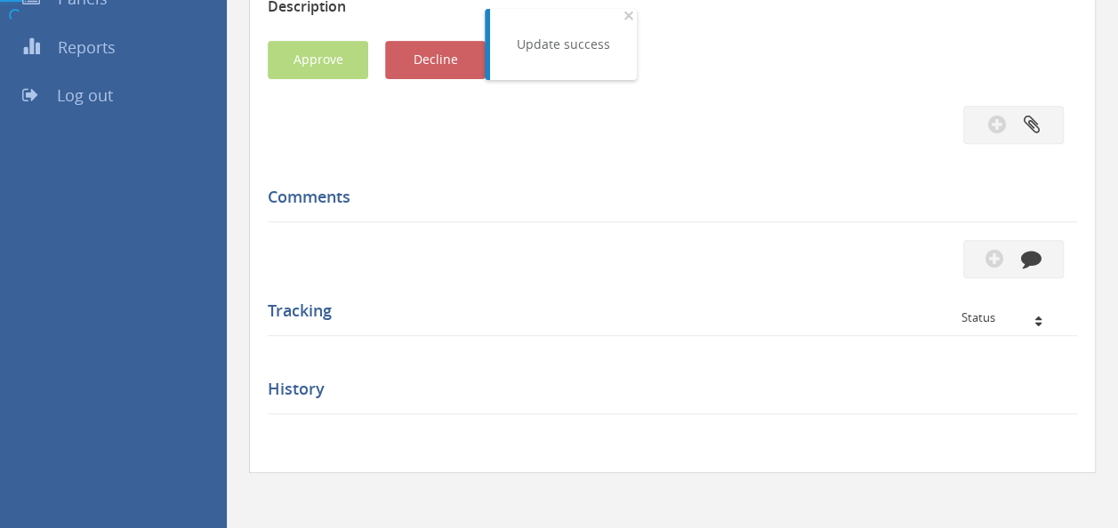
scroll to position [356, 0]
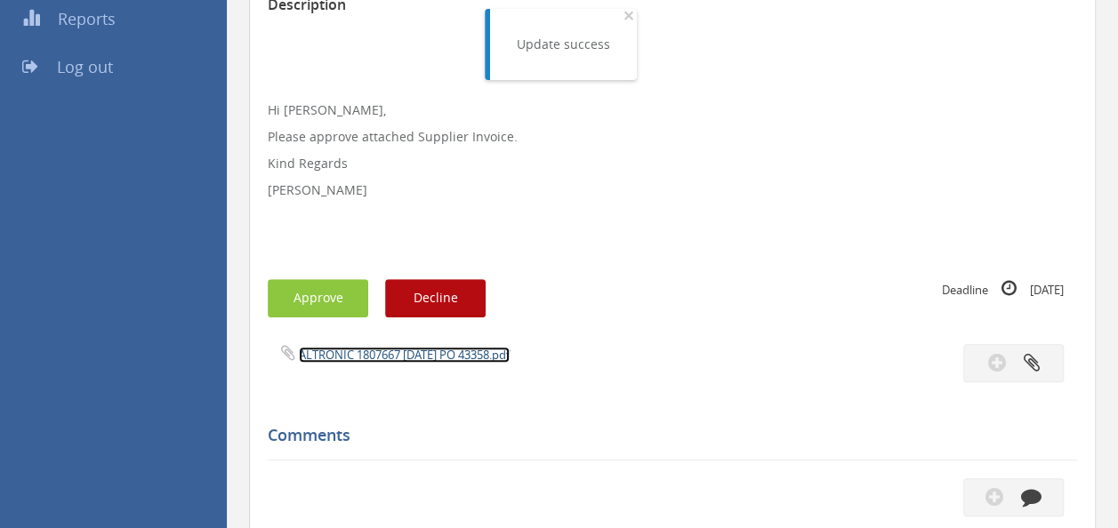
click at [399, 356] on link "ALTRONIC 1807667 [DATE] PO 43358.pdf" at bounding box center [404, 355] width 211 height 16
click at [322, 293] on button "Approve" at bounding box center [318, 298] width 101 height 38
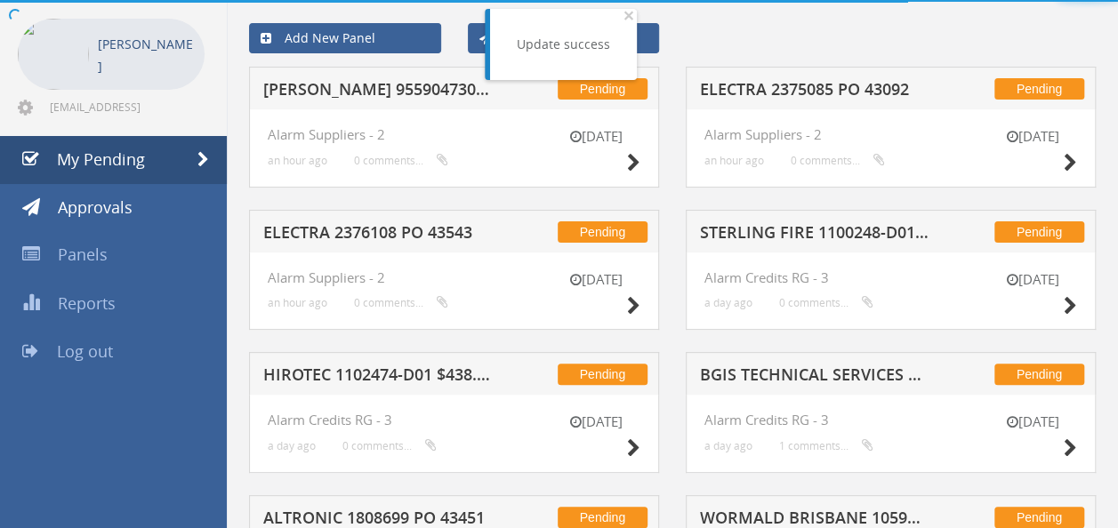
scroll to position [356, 0]
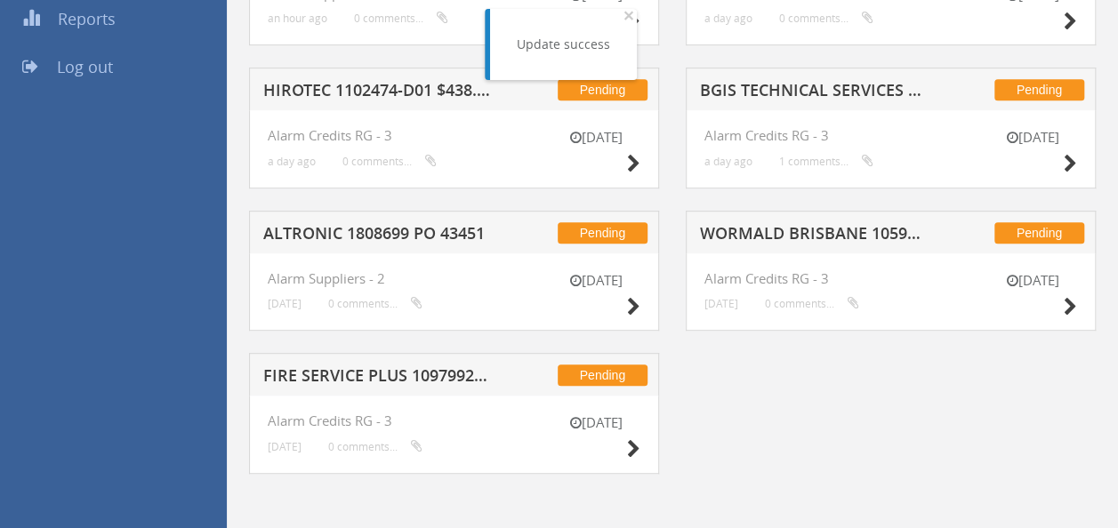
click at [817, 232] on h5 "WORMALD BRISBANE 1059654-D01 $3,135.00" at bounding box center [814, 236] width 229 height 22
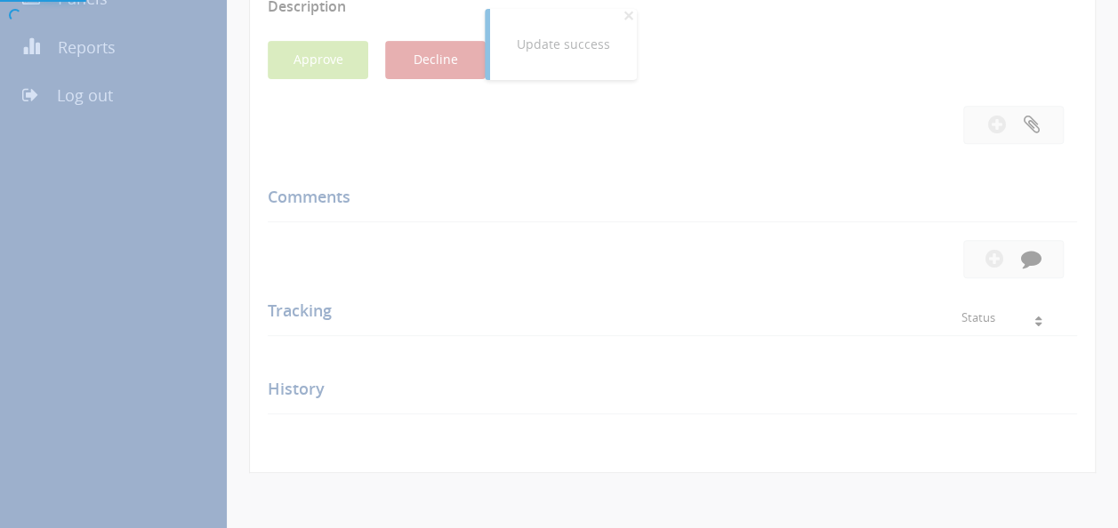
scroll to position [356, 0]
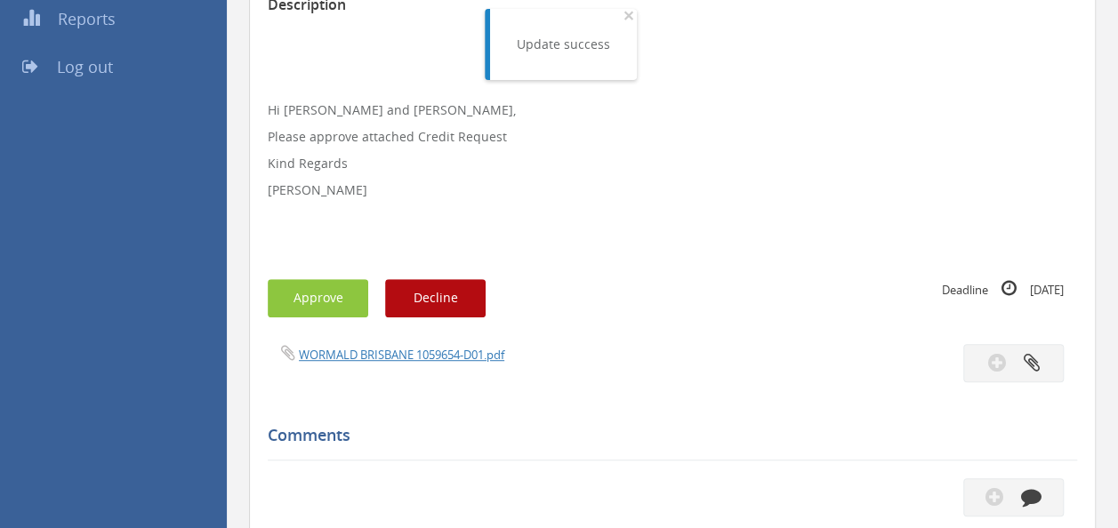
click at [391, 365] on div "WORMALD BRISBANE 1059654-D01.pdf" at bounding box center [672, 363] width 836 height 38
click at [393, 361] on link "WORMALD BRISBANE 1059654-D01.pdf" at bounding box center [401, 355] width 205 height 16
click at [277, 301] on button "Approve" at bounding box center [318, 298] width 101 height 38
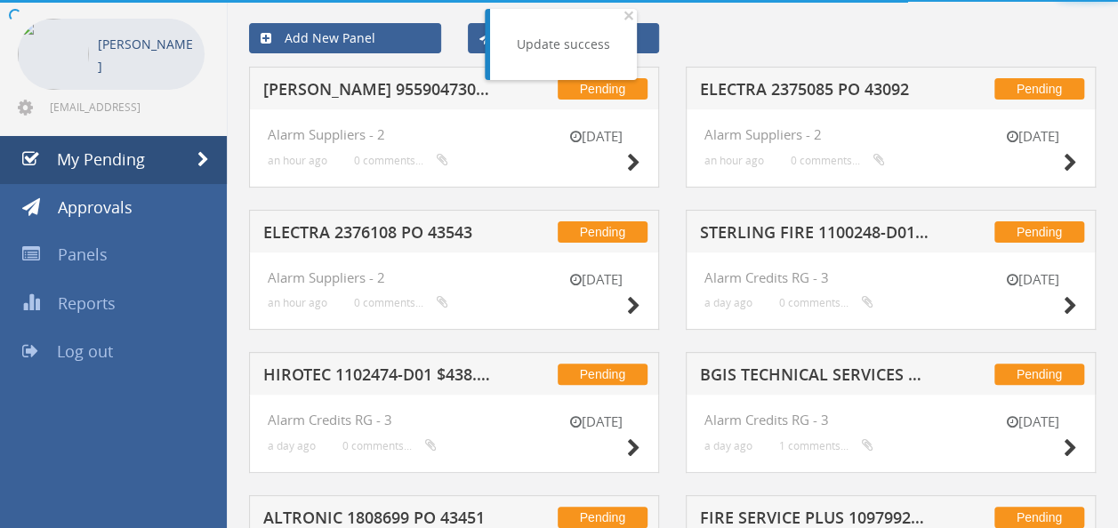
scroll to position [213, 0]
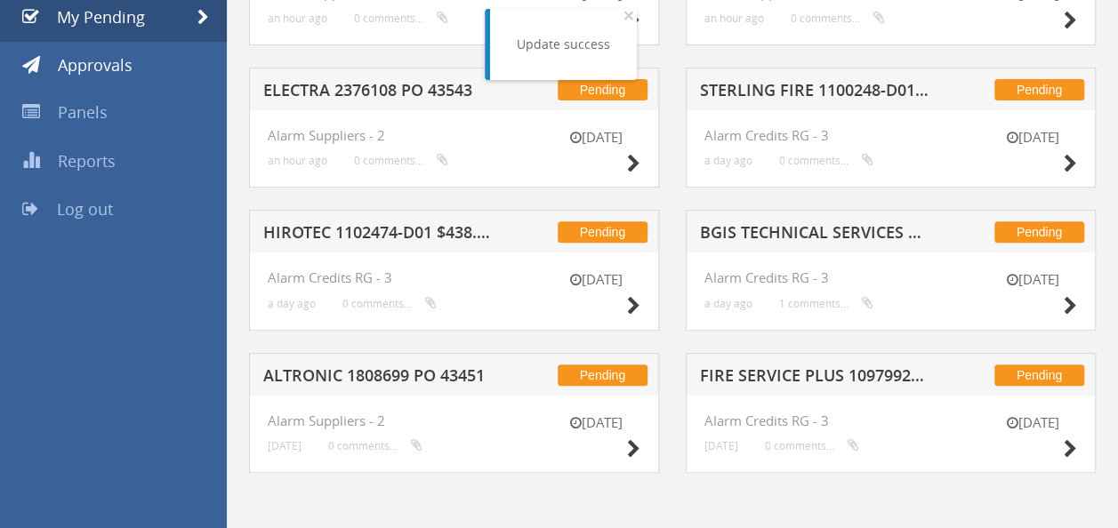
click at [783, 224] on h5 "BGIS TECHNICAL SERVICES 1079133-D01 $1,043.14" at bounding box center [814, 235] width 229 height 22
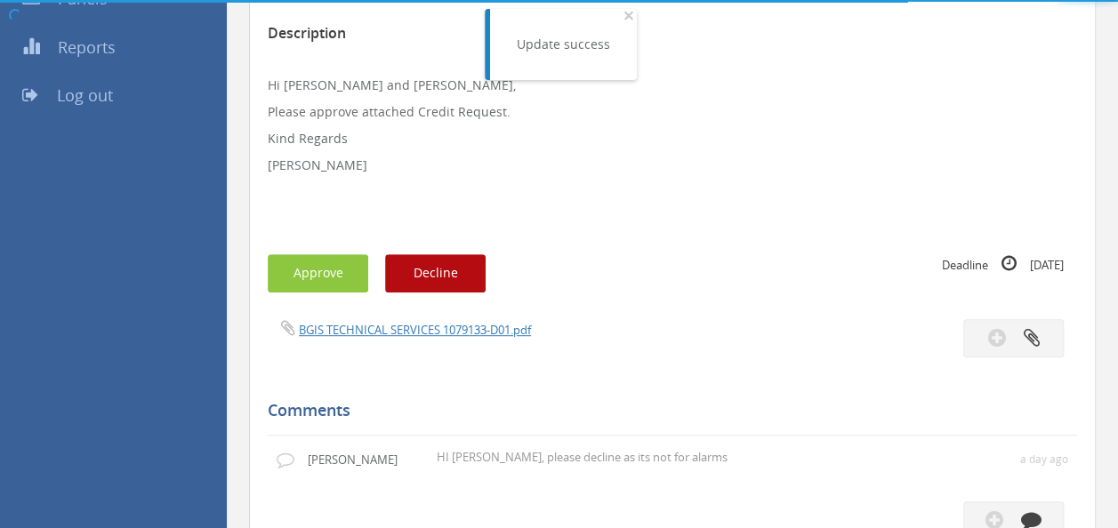
scroll to position [356, 0]
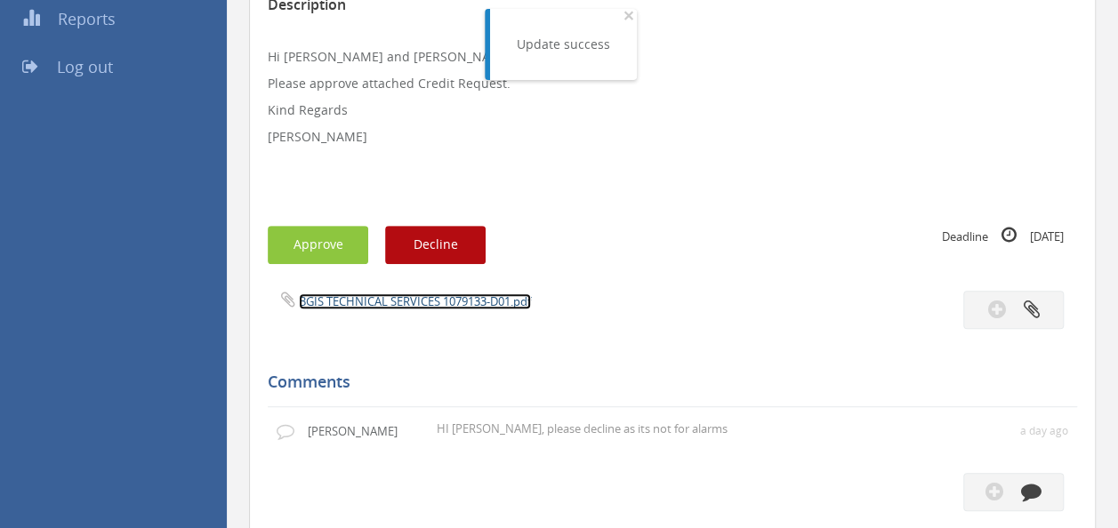
click at [431, 300] on link "BGIS TECHNICAL SERVICES 1079133-D01.pdf" at bounding box center [415, 302] width 232 height 16
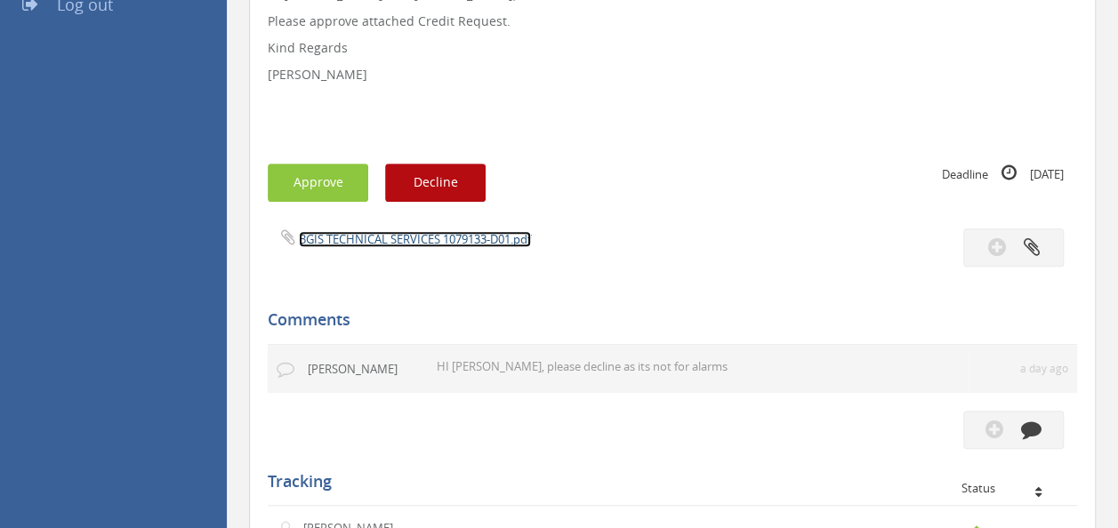
scroll to position [445, 0]
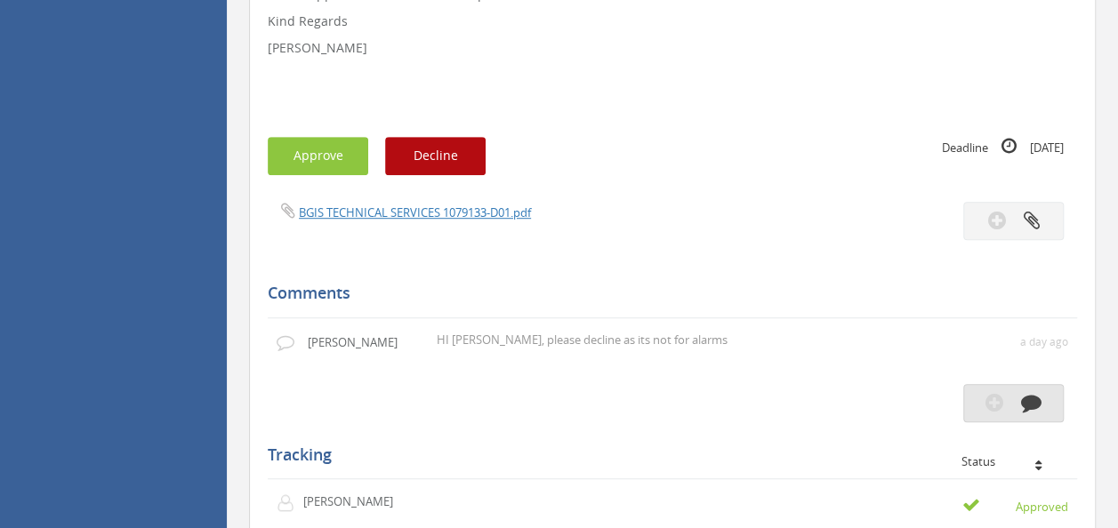
click at [983, 402] on button "button" at bounding box center [1013, 403] width 101 height 38
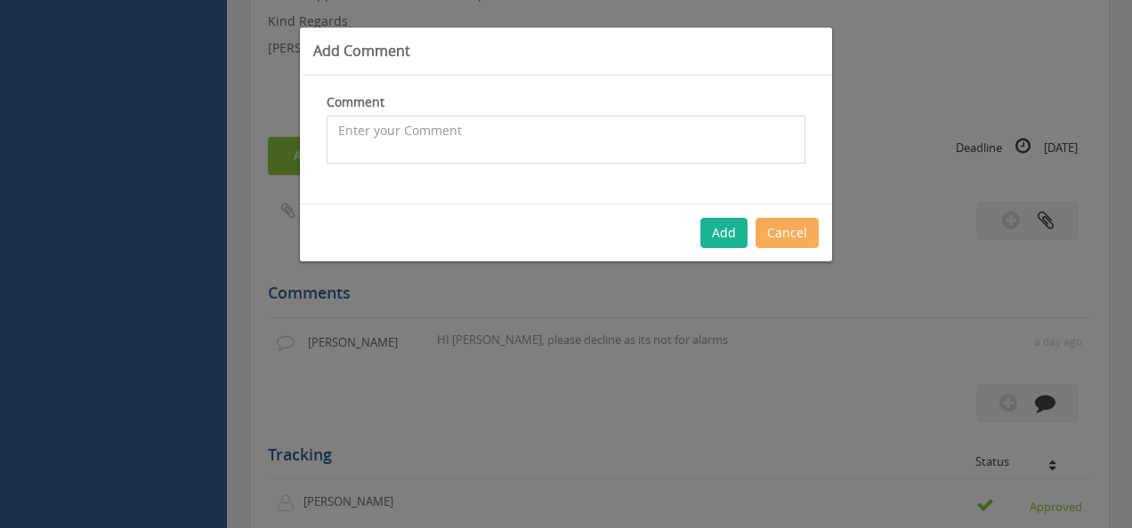
click at [459, 148] on textarea at bounding box center [565, 140] width 479 height 48
type textarea "This one isn't for me to approve. It needs to be done by others."
click at [718, 238] on button "Add" at bounding box center [723, 233] width 47 height 30
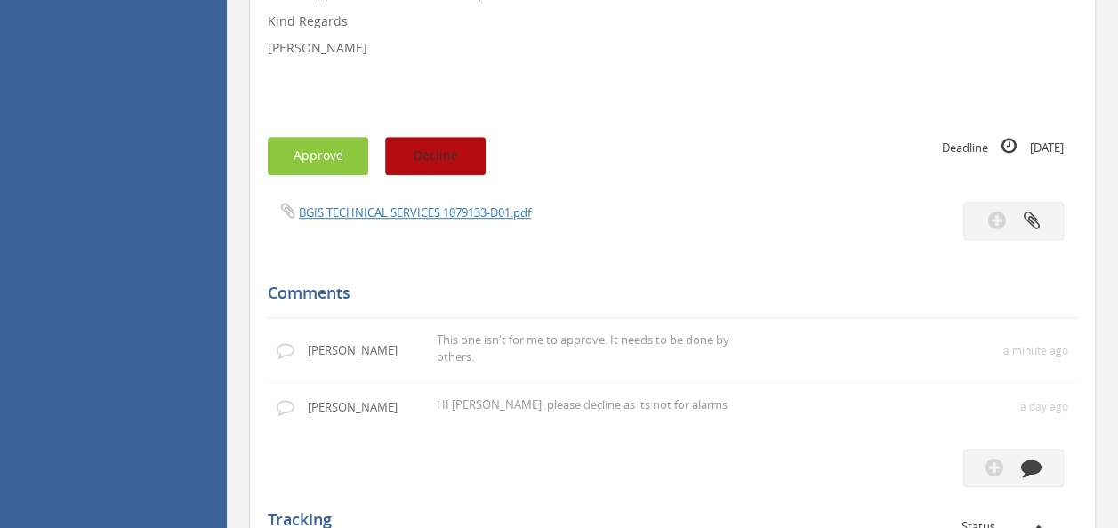
click at [431, 148] on button "Decline" at bounding box center [435, 156] width 101 height 38
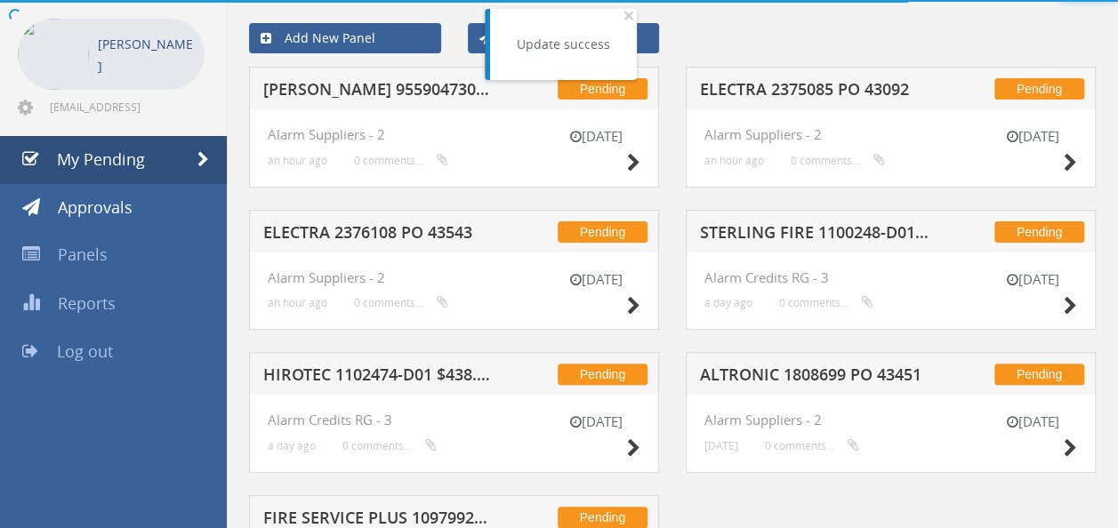
scroll to position [213, 0]
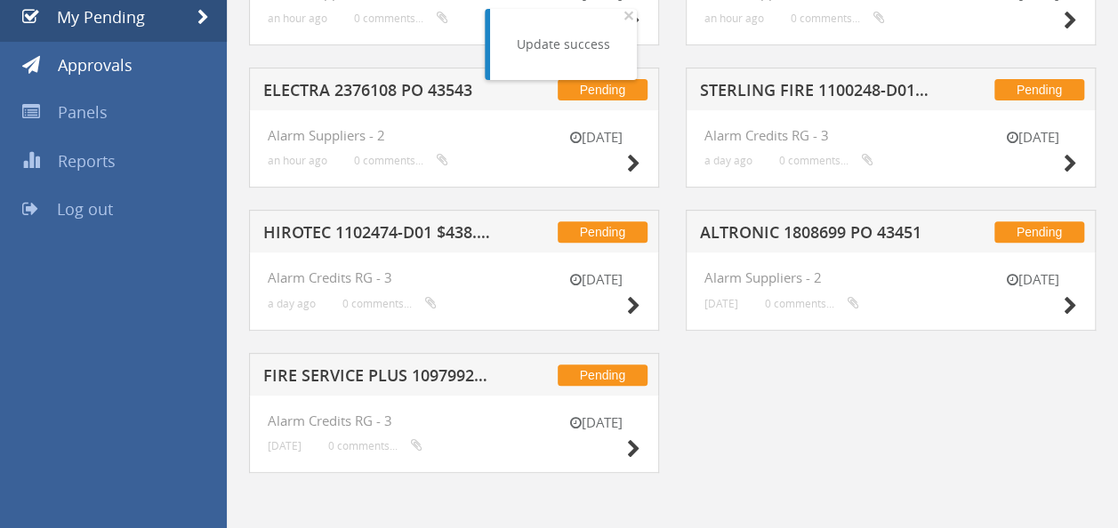
click at [818, 212] on div "Pending ALTRONIC 1808699 PO 43451" at bounding box center [891, 231] width 410 height 43
click at [819, 226] on h5 "ALTRONIC 1808699 PO 43451" at bounding box center [814, 235] width 229 height 22
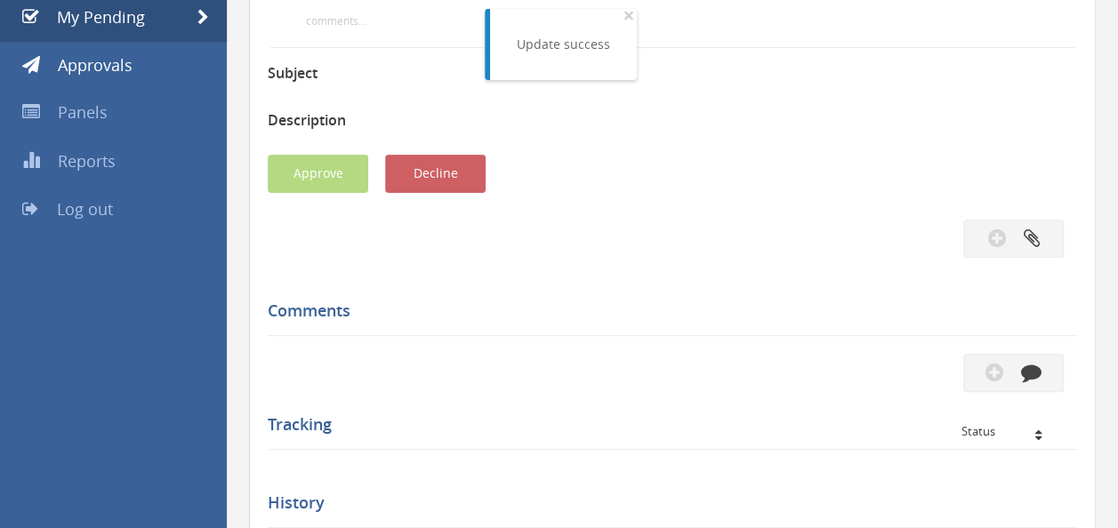
scroll to position [445, 0]
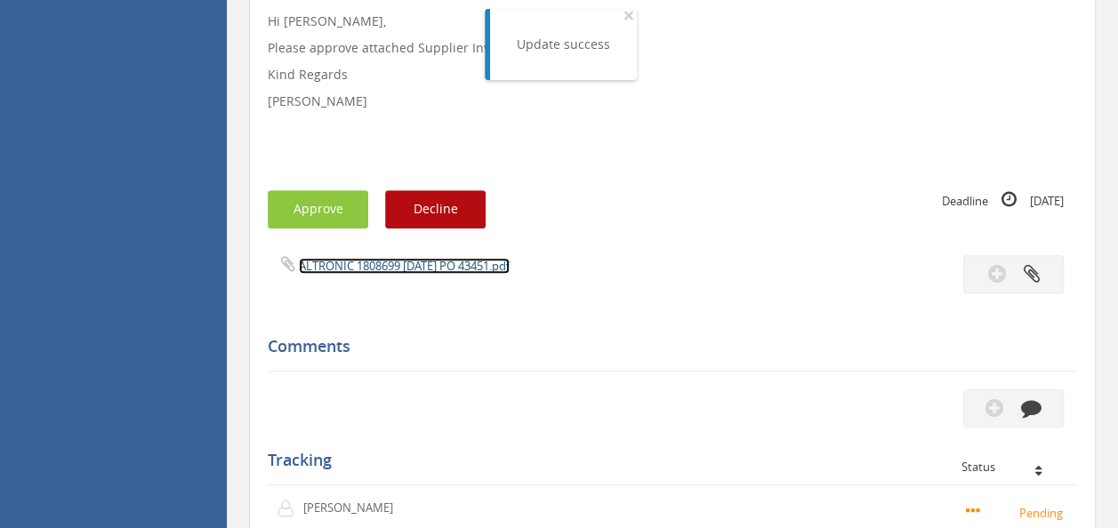
click at [409, 263] on link "ALTRONIC 1808699 [DATE] PO 43451.pdf" at bounding box center [404, 266] width 211 height 16
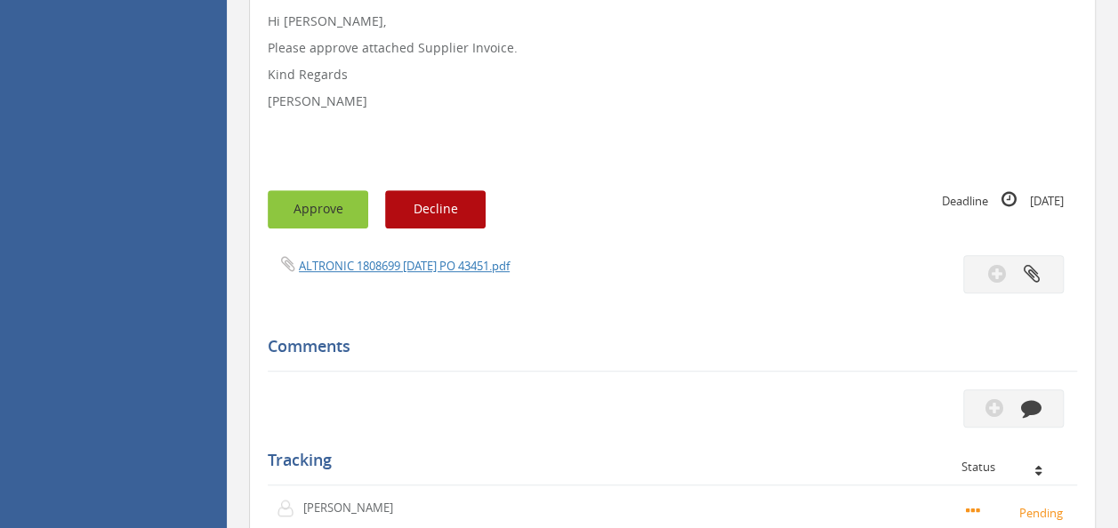
click at [322, 206] on button "Approve" at bounding box center [318, 209] width 101 height 38
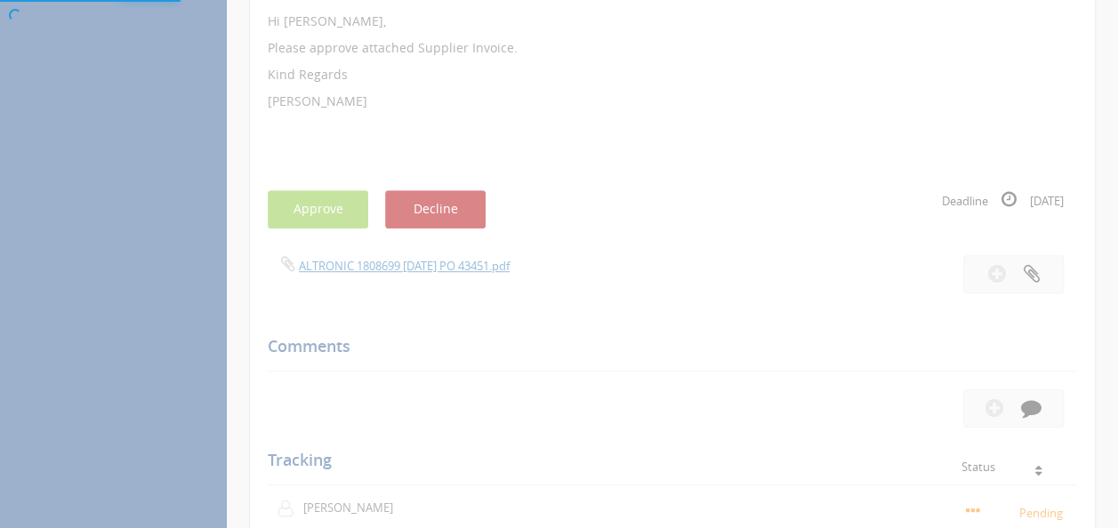
scroll to position [71, 0]
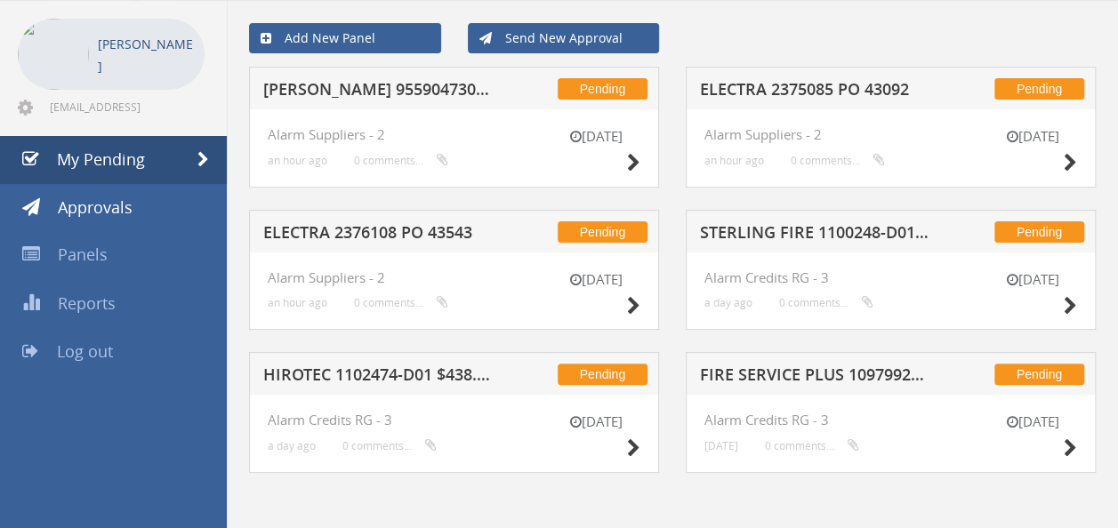
click at [437, 85] on h5 "[PERSON_NAME] 955904730 PO 43518" at bounding box center [377, 92] width 229 height 22
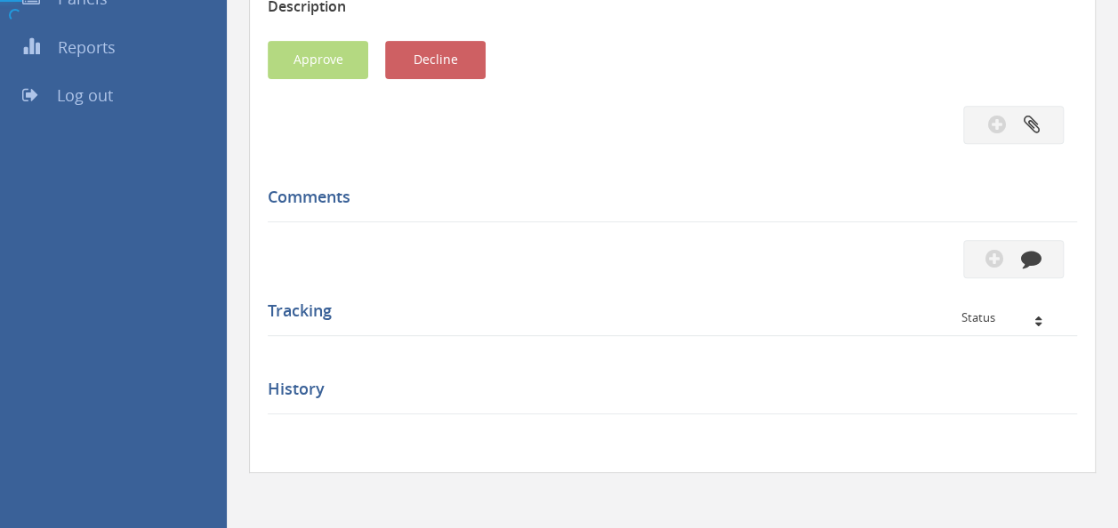
scroll to position [445, 0]
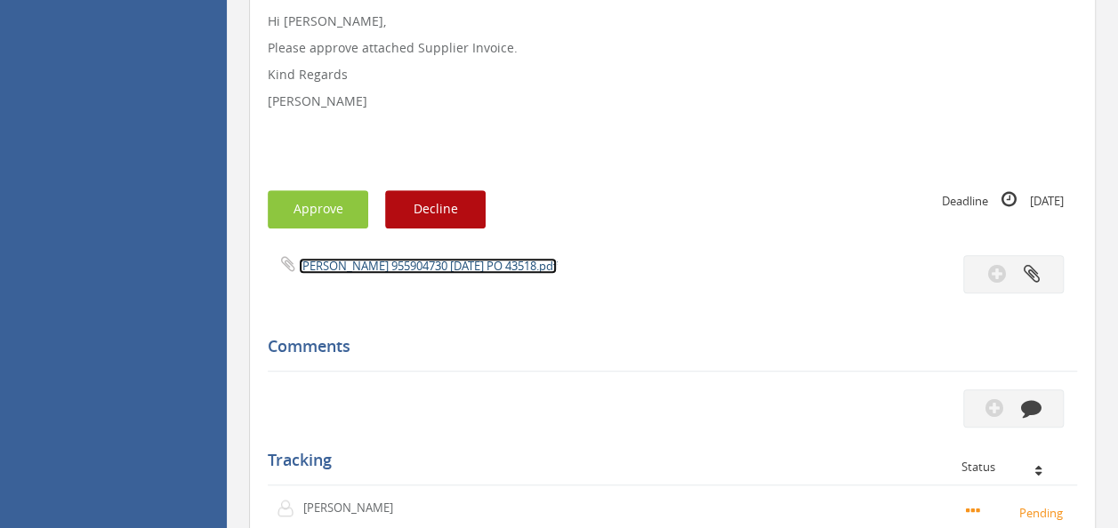
click at [398, 264] on link "[PERSON_NAME] 955904730 [DATE] PO 43518.pdf" at bounding box center [428, 266] width 258 height 16
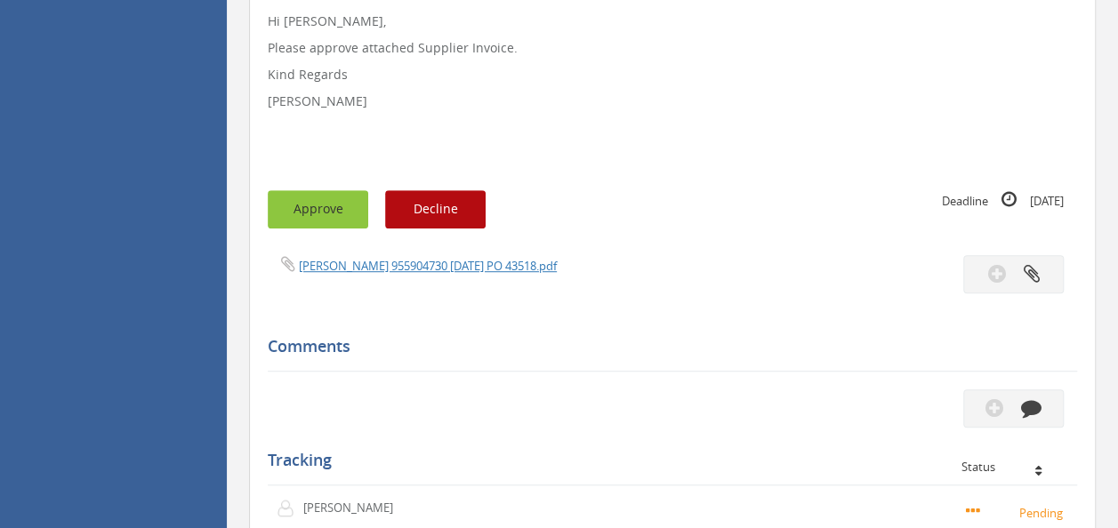
click at [323, 213] on button "Approve" at bounding box center [318, 209] width 101 height 38
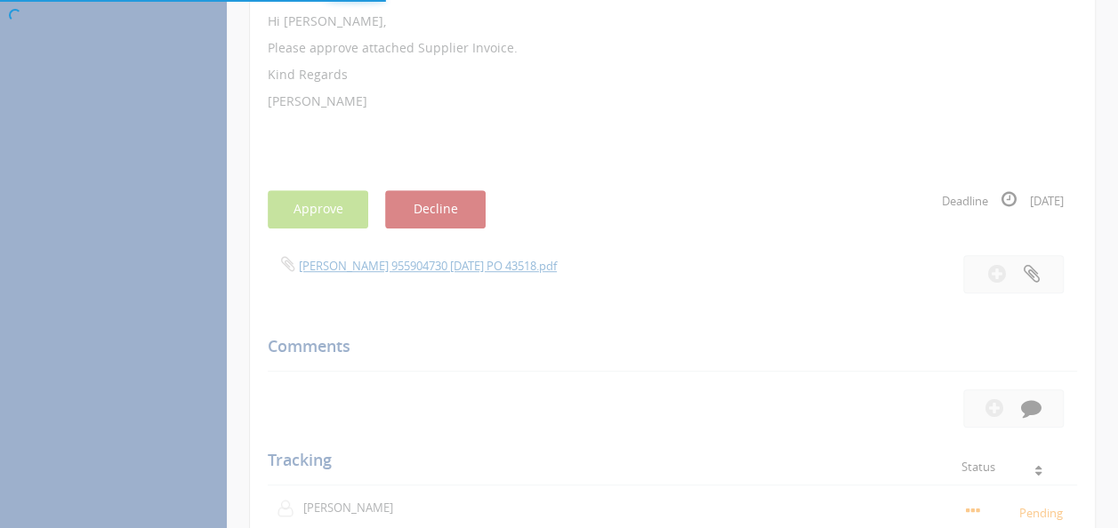
scroll to position [71, 0]
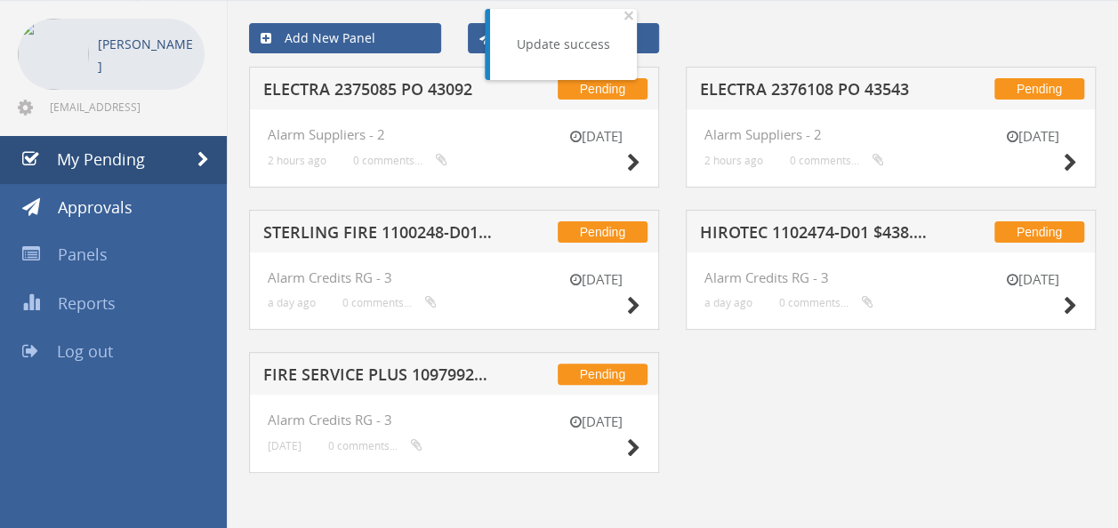
click at [770, 226] on h5 "HIROTEC 1102474-D01 $438.02" at bounding box center [814, 235] width 229 height 22
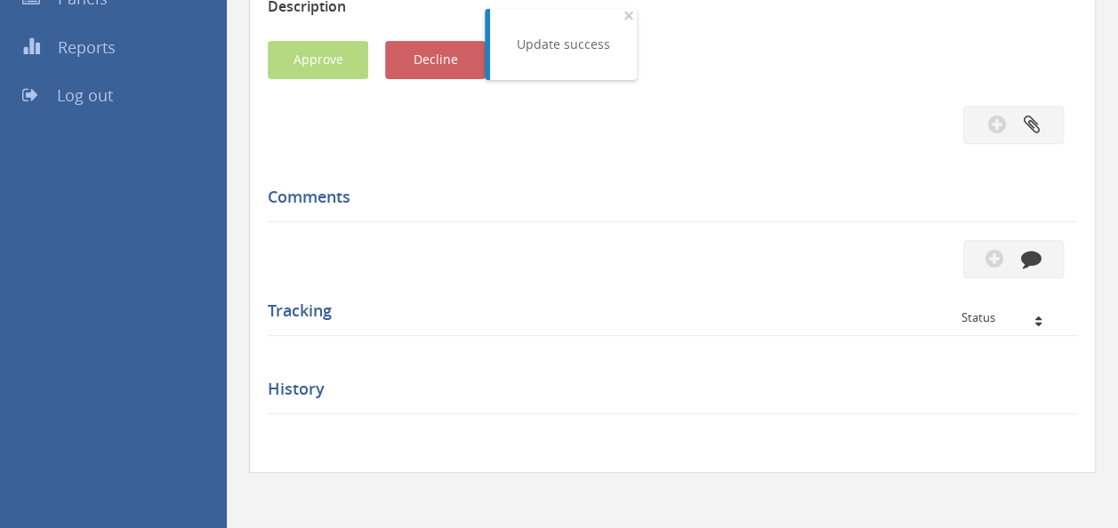
scroll to position [445, 0]
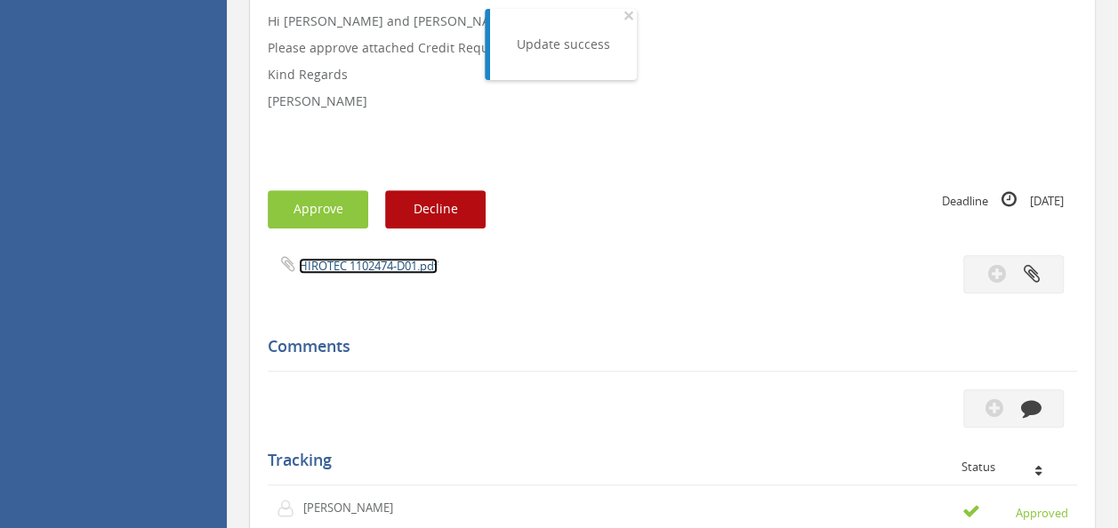
click at [373, 265] on link "HIROTEC 1102474-D01.pdf" at bounding box center [368, 266] width 139 height 16
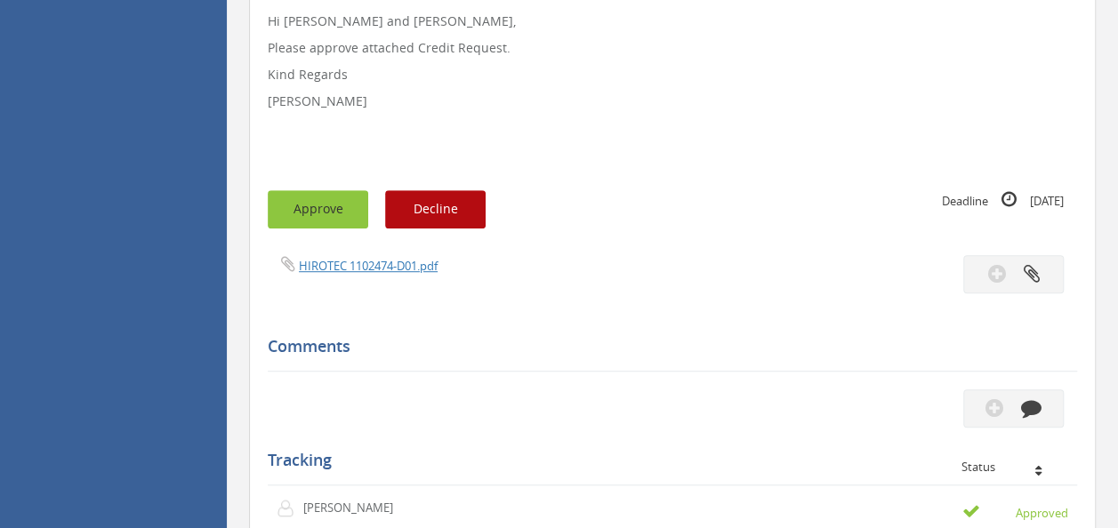
click at [312, 208] on button "Approve" at bounding box center [318, 209] width 101 height 38
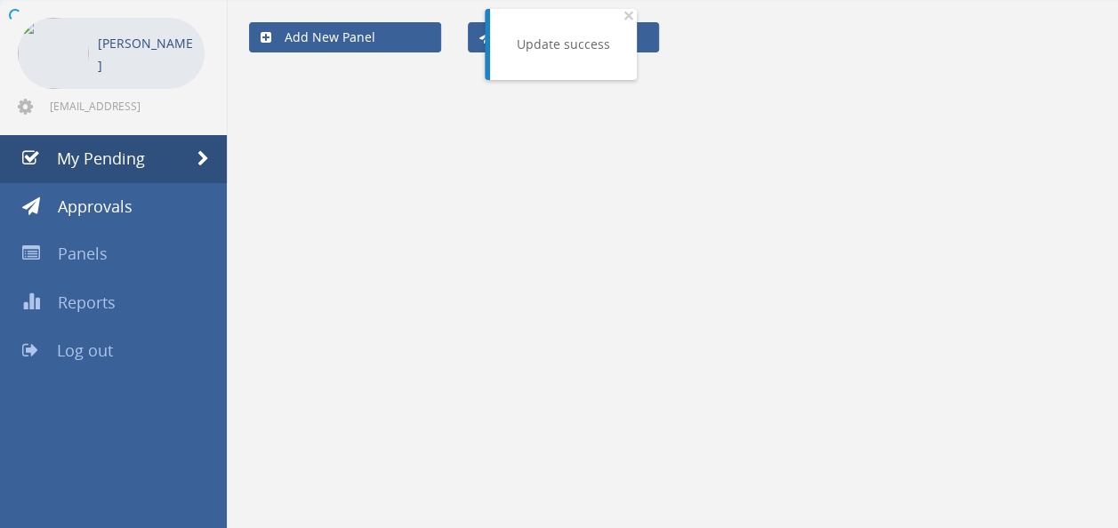
scroll to position [71, 0]
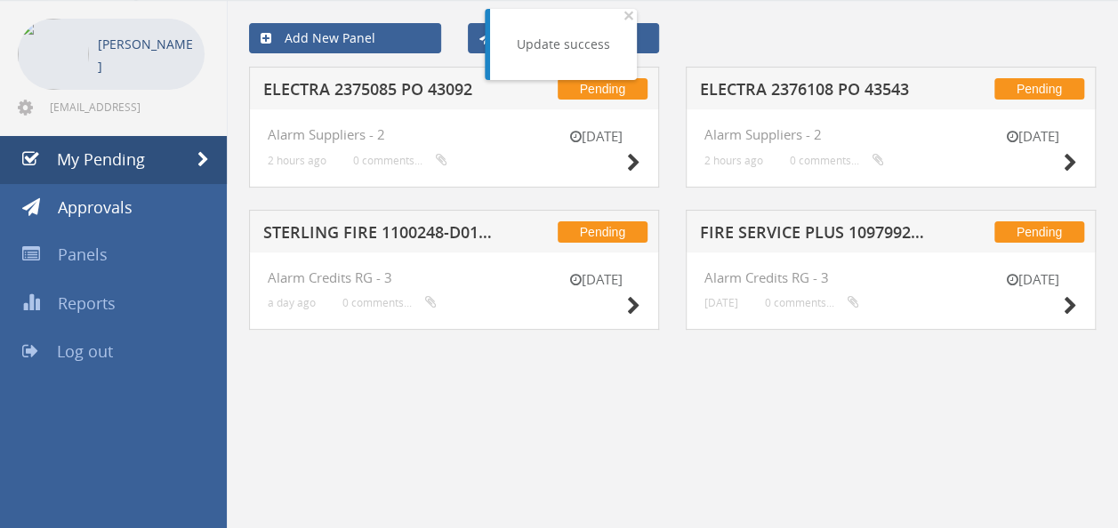
click at [407, 224] on h5 "STERLING FIRE 1100248-D01 $774.40" at bounding box center [377, 235] width 229 height 22
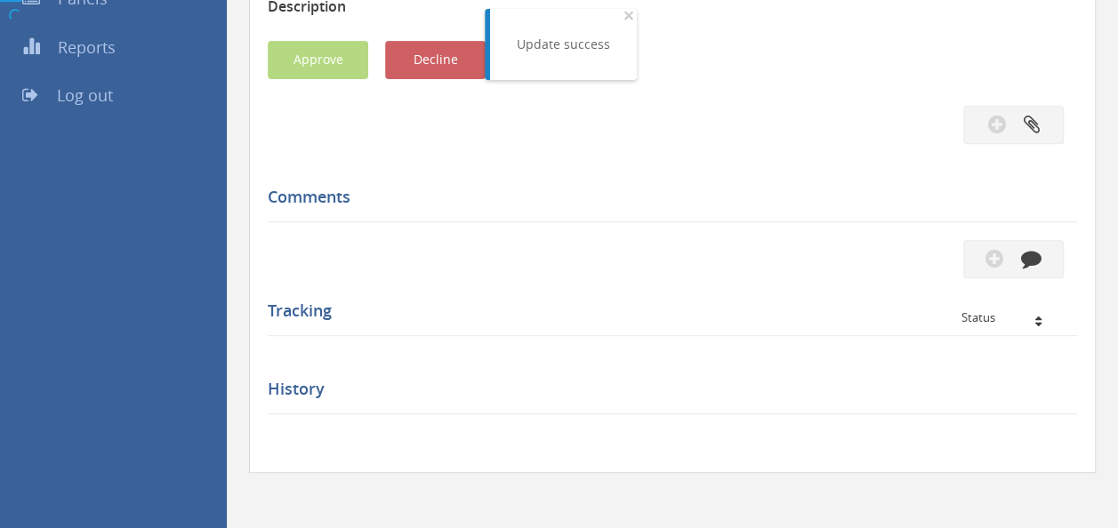
scroll to position [445, 0]
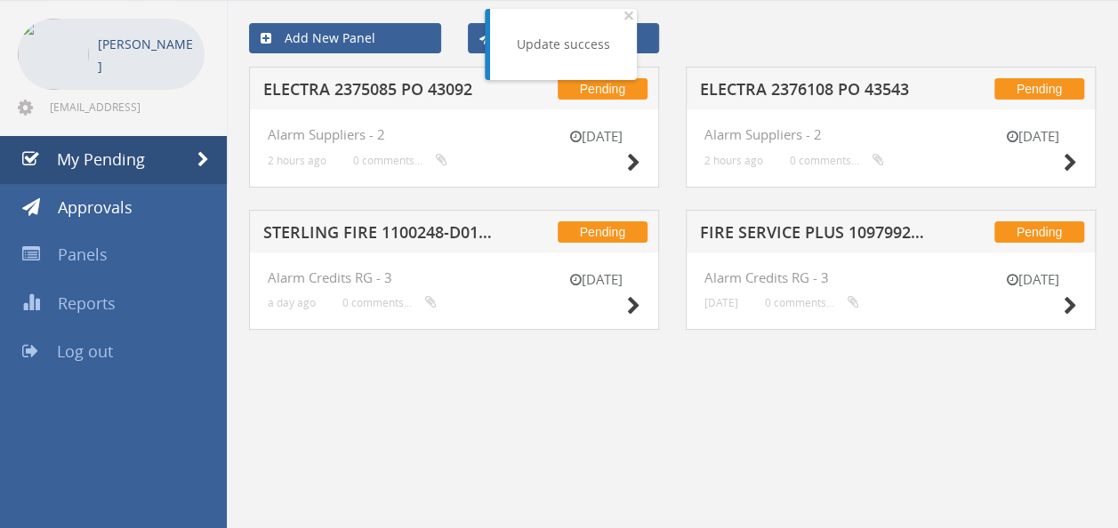
click at [380, 87] on h5 "ELECTRA 2375085 PO 43092" at bounding box center [377, 92] width 229 height 22
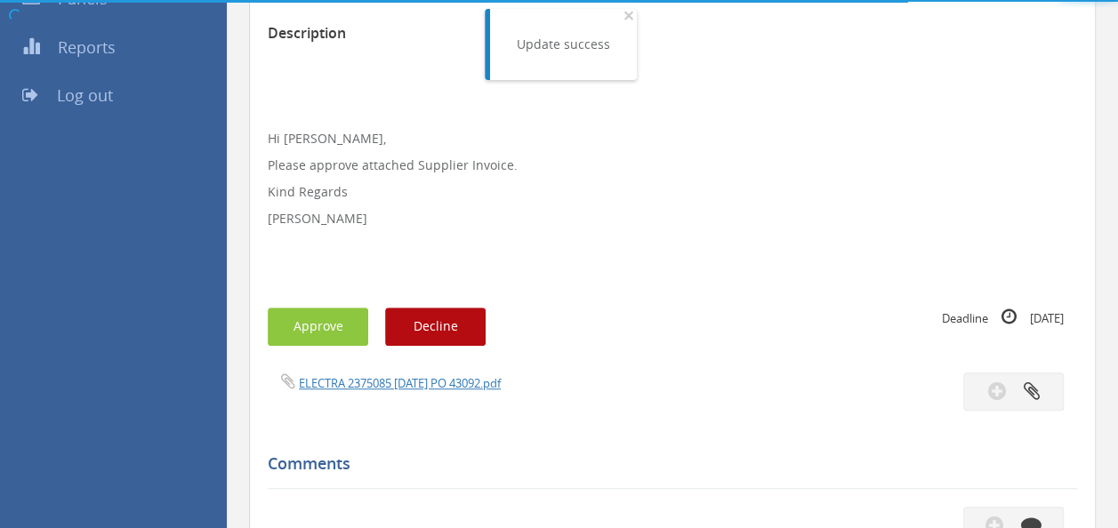
scroll to position [445, 0]
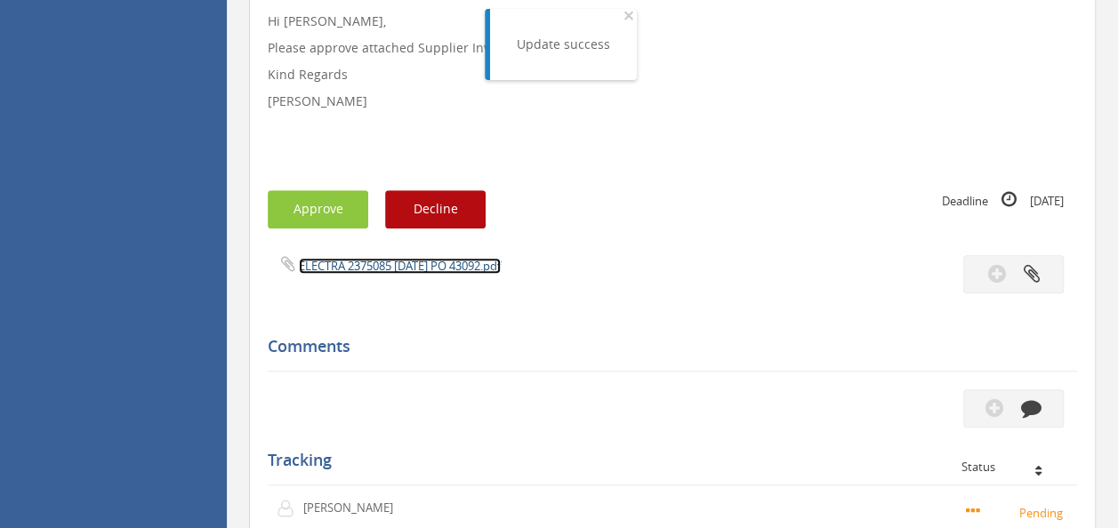
click at [429, 270] on link "ELECTRA 2375085 [DATE] PO 43092.pdf" at bounding box center [400, 266] width 202 height 16
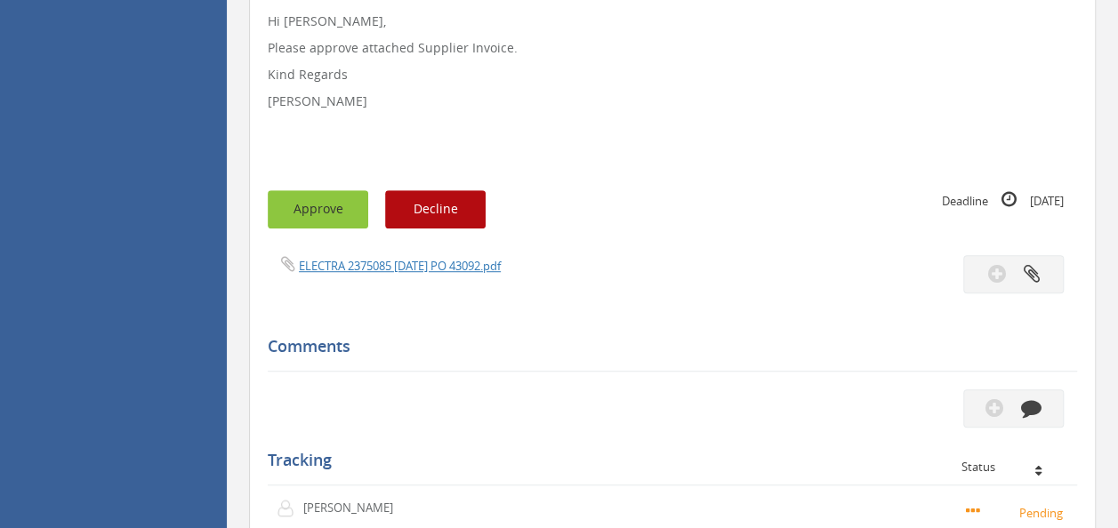
click at [309, 208] on button "Approve" at bounding box center [318, 209] width 101 height 38
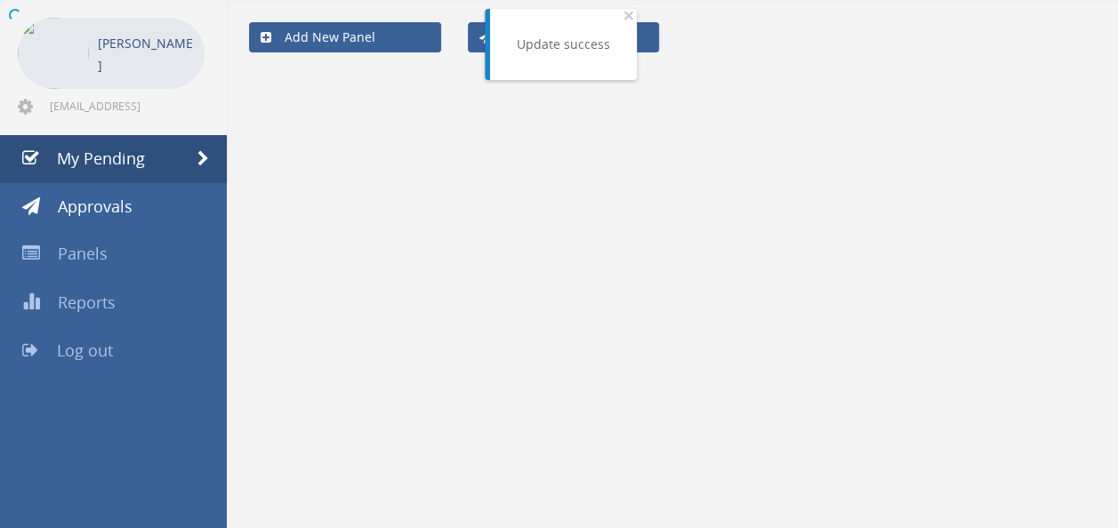
scroll to position [71, 0]
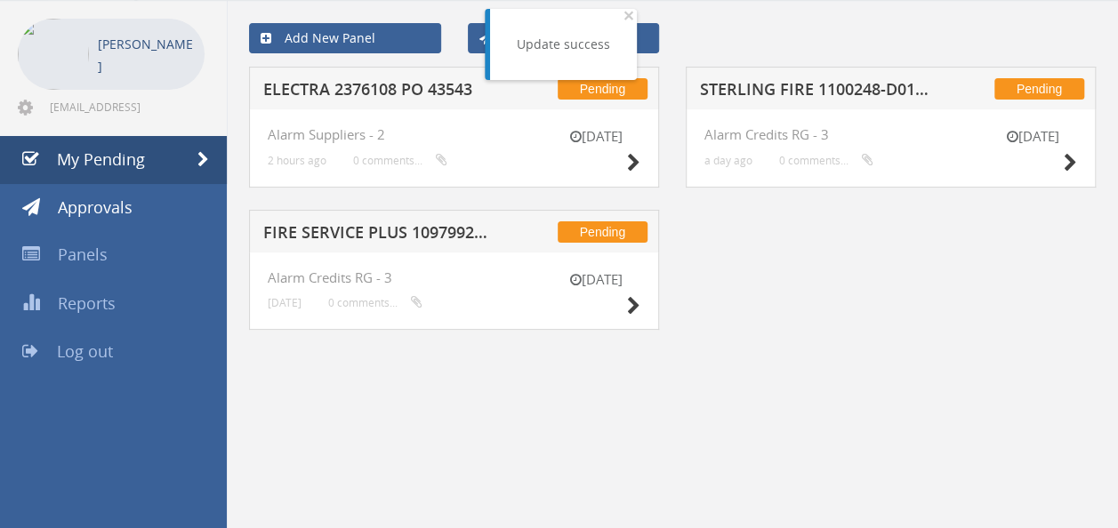
click at [393, 92] on h5 "ELECTRA 2376108 PO 43543" at bounding box center [377, 92] width 229 height 22
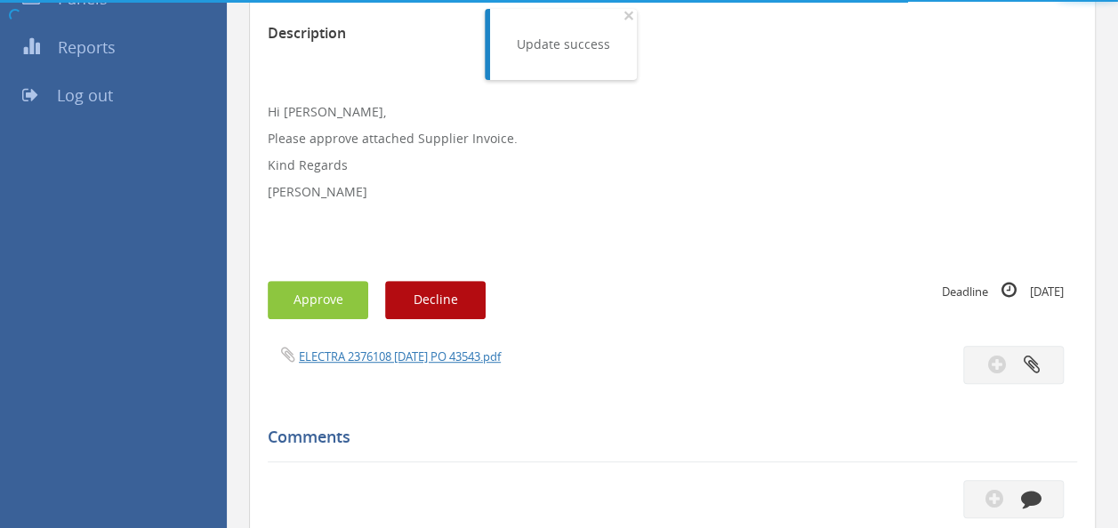
scroll to position [445, 0]
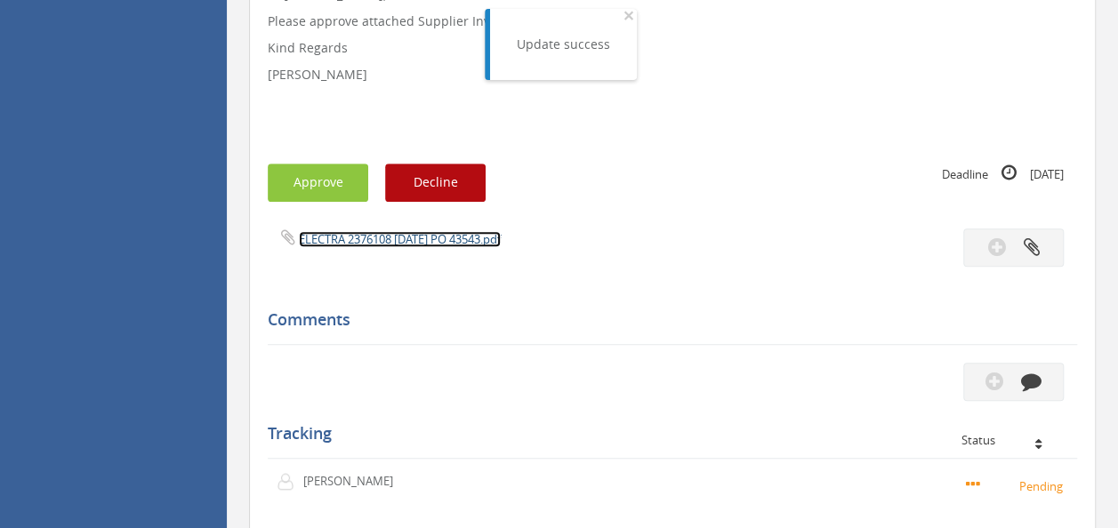
click at [403, 247] on link "ELECTRA 2376108 [DATE] PO 43543.pdf" at bounding box center [400, 239] width 202 height 16
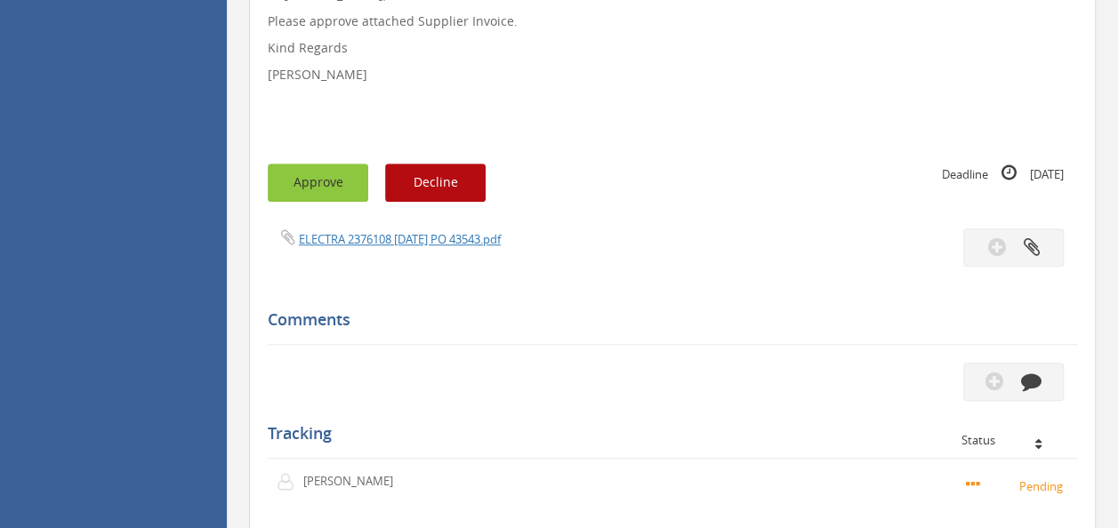
click at [299, 180] on button "Approve" at bounding box center [318, 183] width 101 height 38
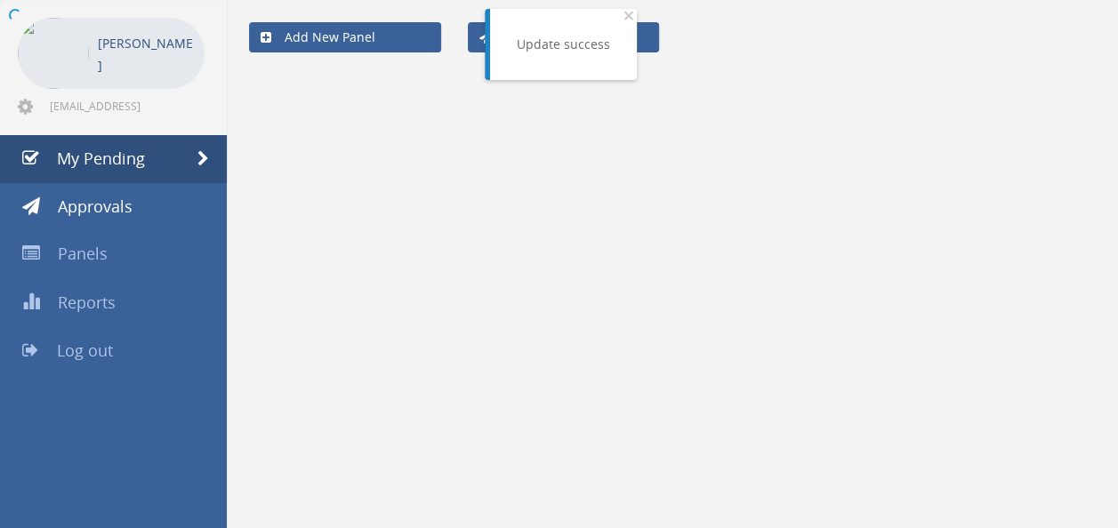
scroll to position [71, 0]
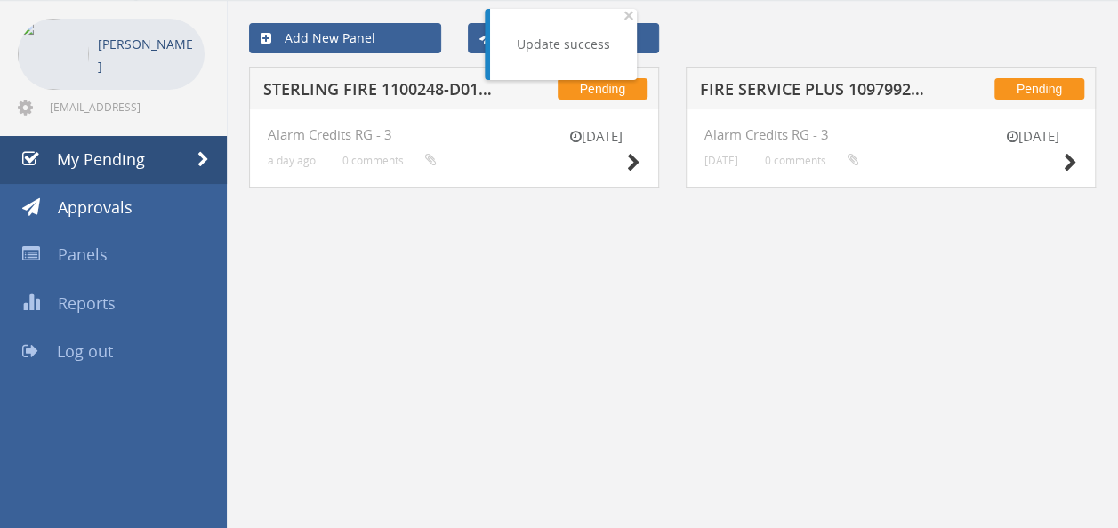
click at [886, 88] on h5 "FIRE SERVICE PLUS 1097992-D01 $5,989.78" at bounding box center [814, 92] width 229 height 22
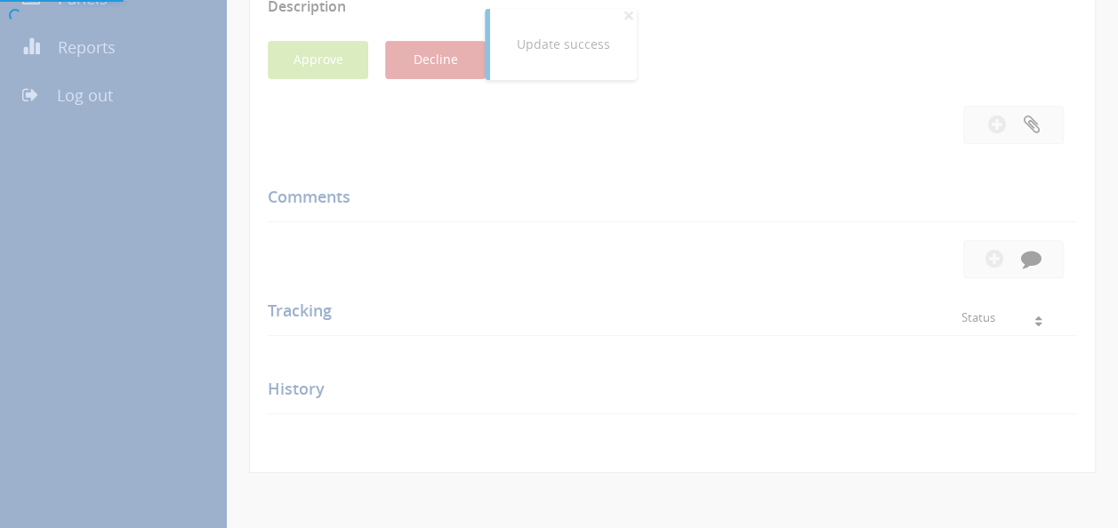
scroll to position [445, 0]
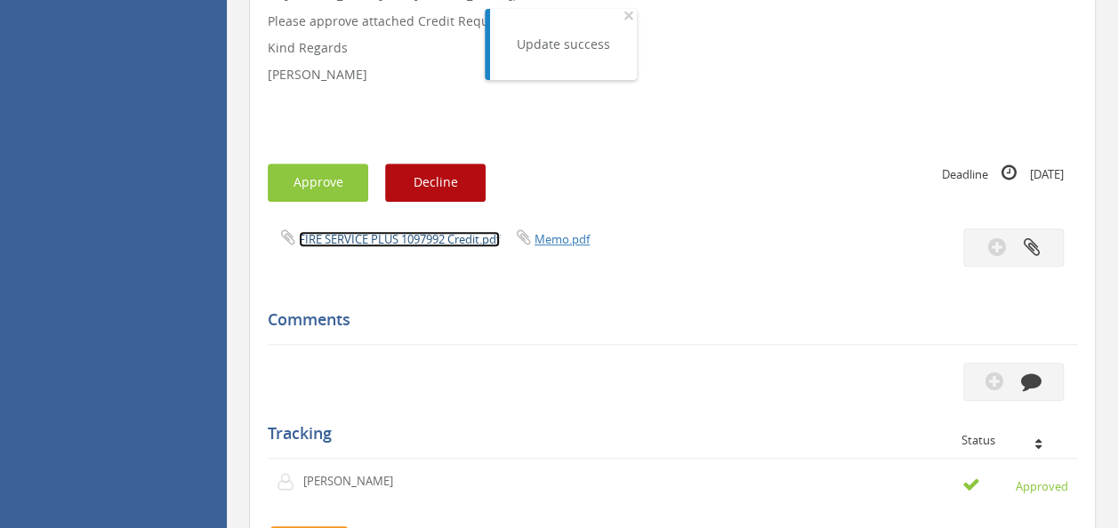
click at [423, 238] on link "FIRE SERVICE PLUS 1097992 Credit.pdf" at bounding box center [399, 239] width 201 height 16
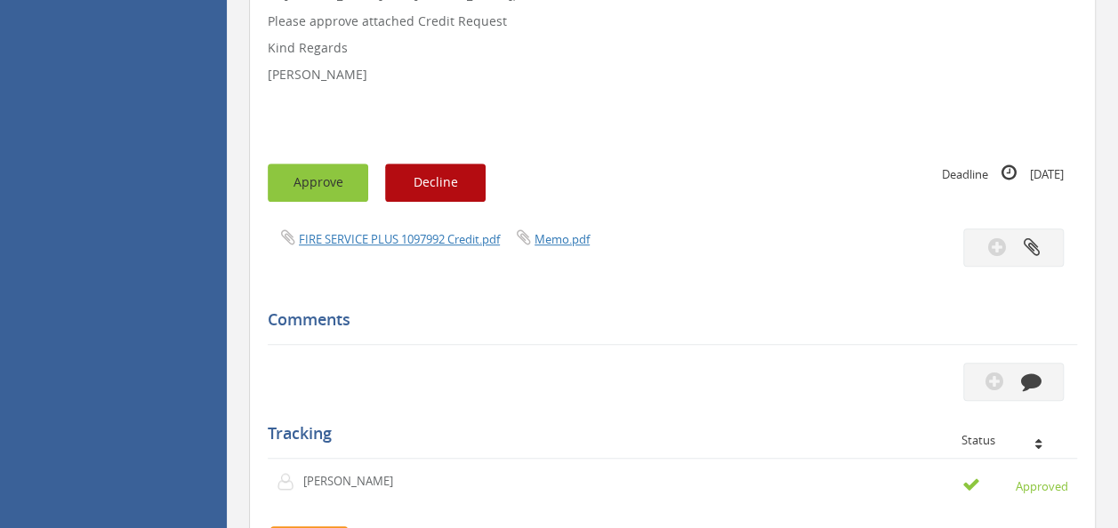
click at [318, 181] on button "Approve" at bounding box center [318, 183] width 101 height 38
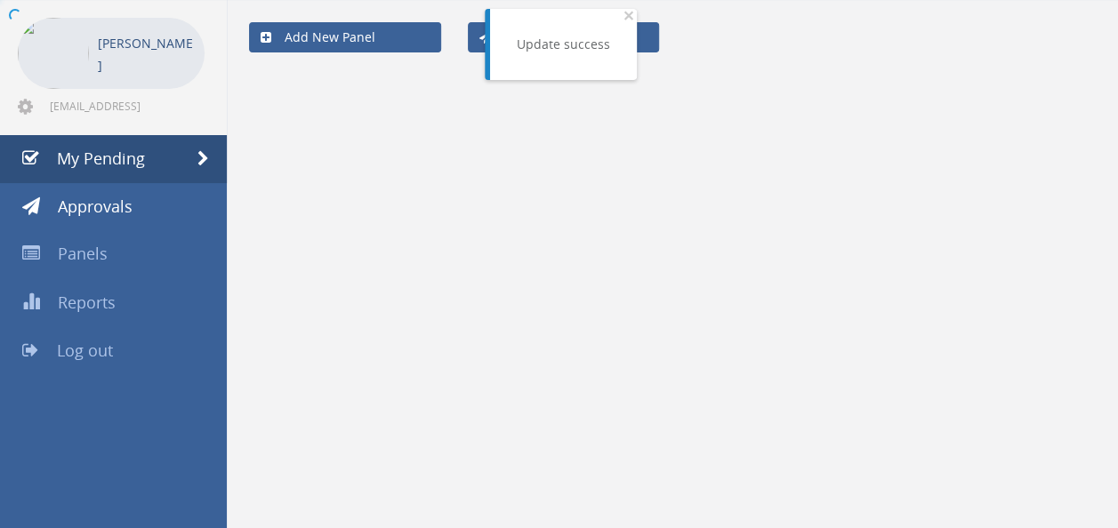
scroll to position [71, 0]
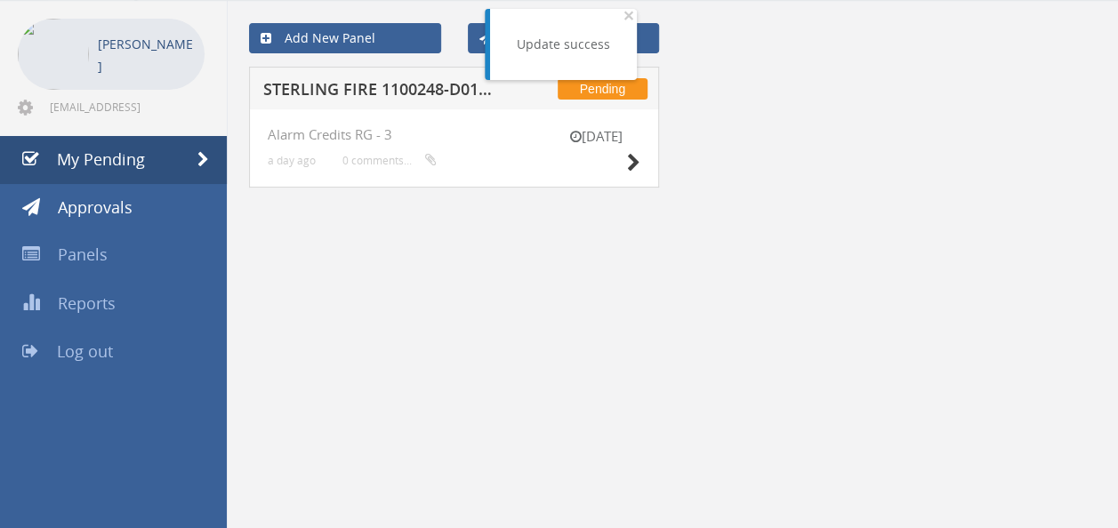
click at [391, 90] on h5 "STERLING FIRE 1100248-D01 $774.40" at bounding box center [377, 92] width 229 height 22
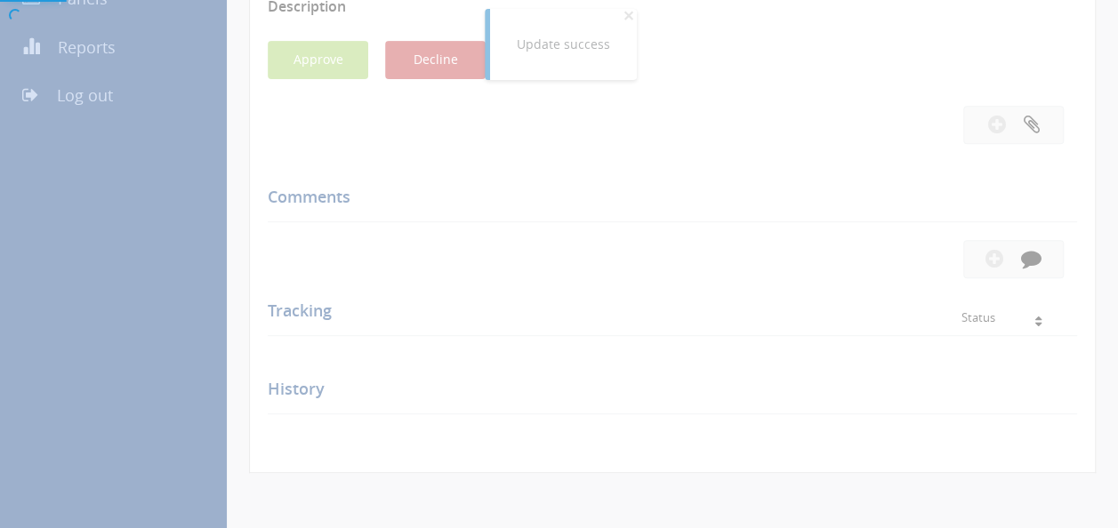
scroll to position [445, 0]
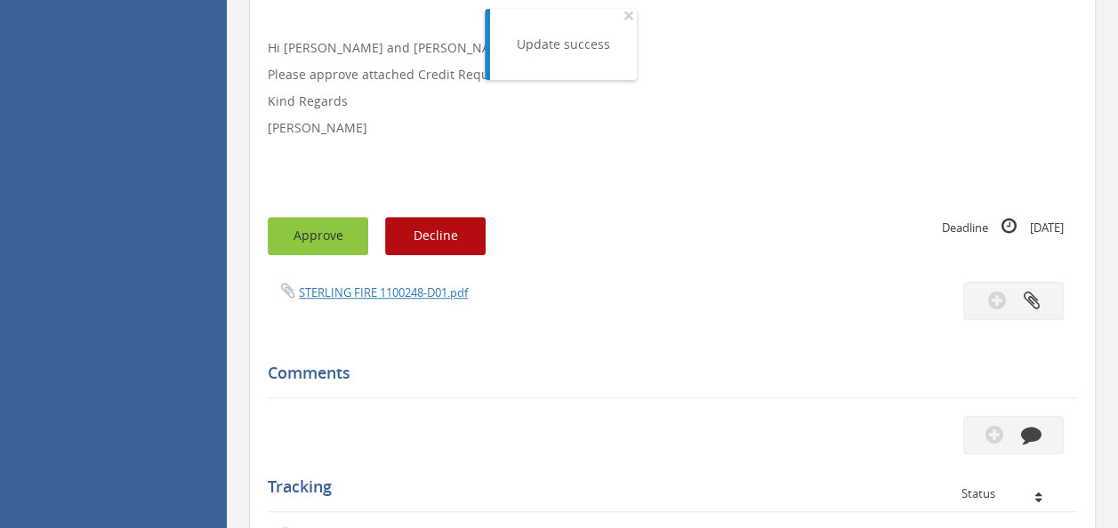
click at [324, 236] on button "Approve" at bounding box center [318, 236] width 101 height 38
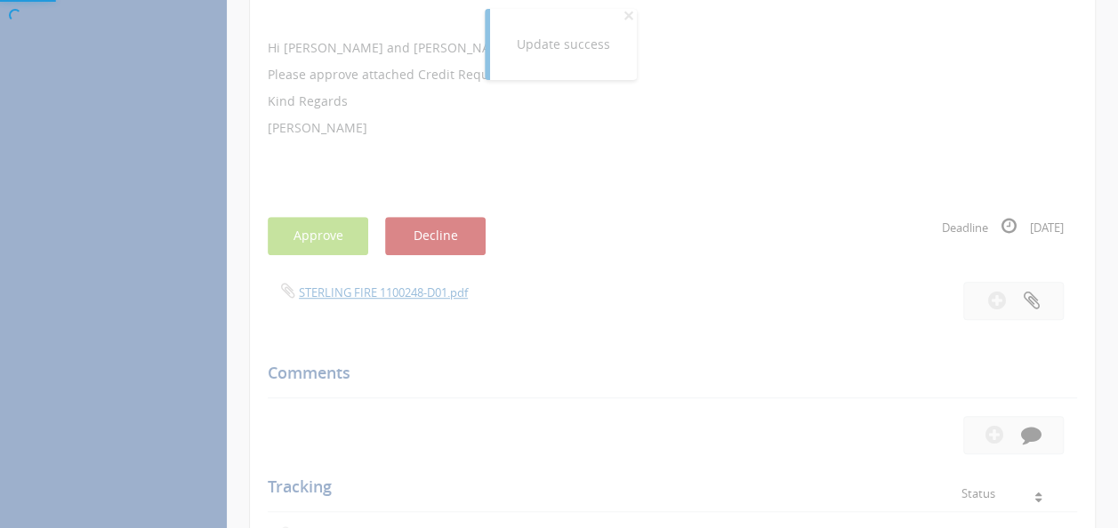
scroll to position [71, 0]
